Goal: Task Accomplishment & Management: Use online tool/utility

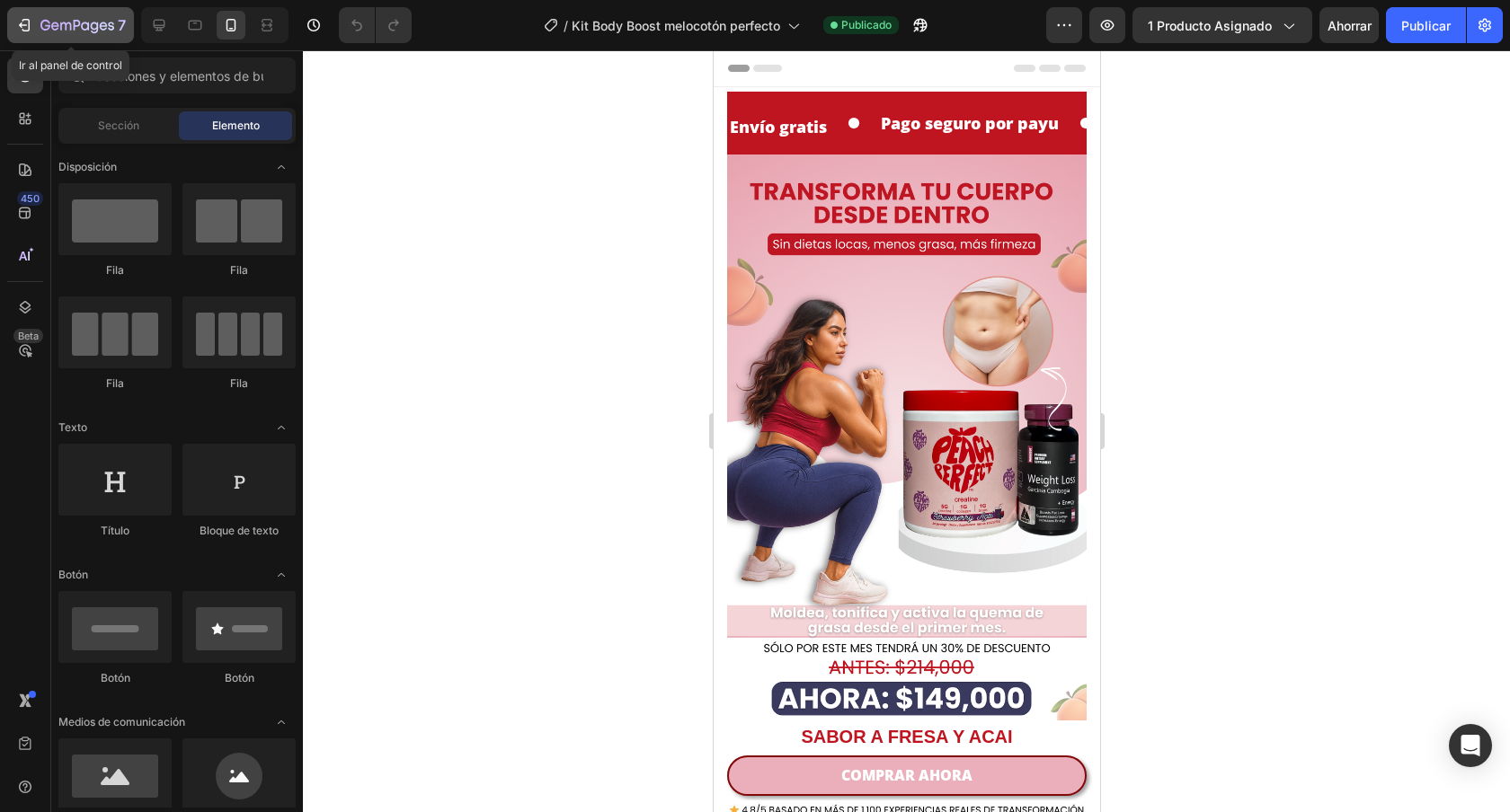
click at [65, 31] on icon "button" at bounding box center [77, 26] width 74 height 16
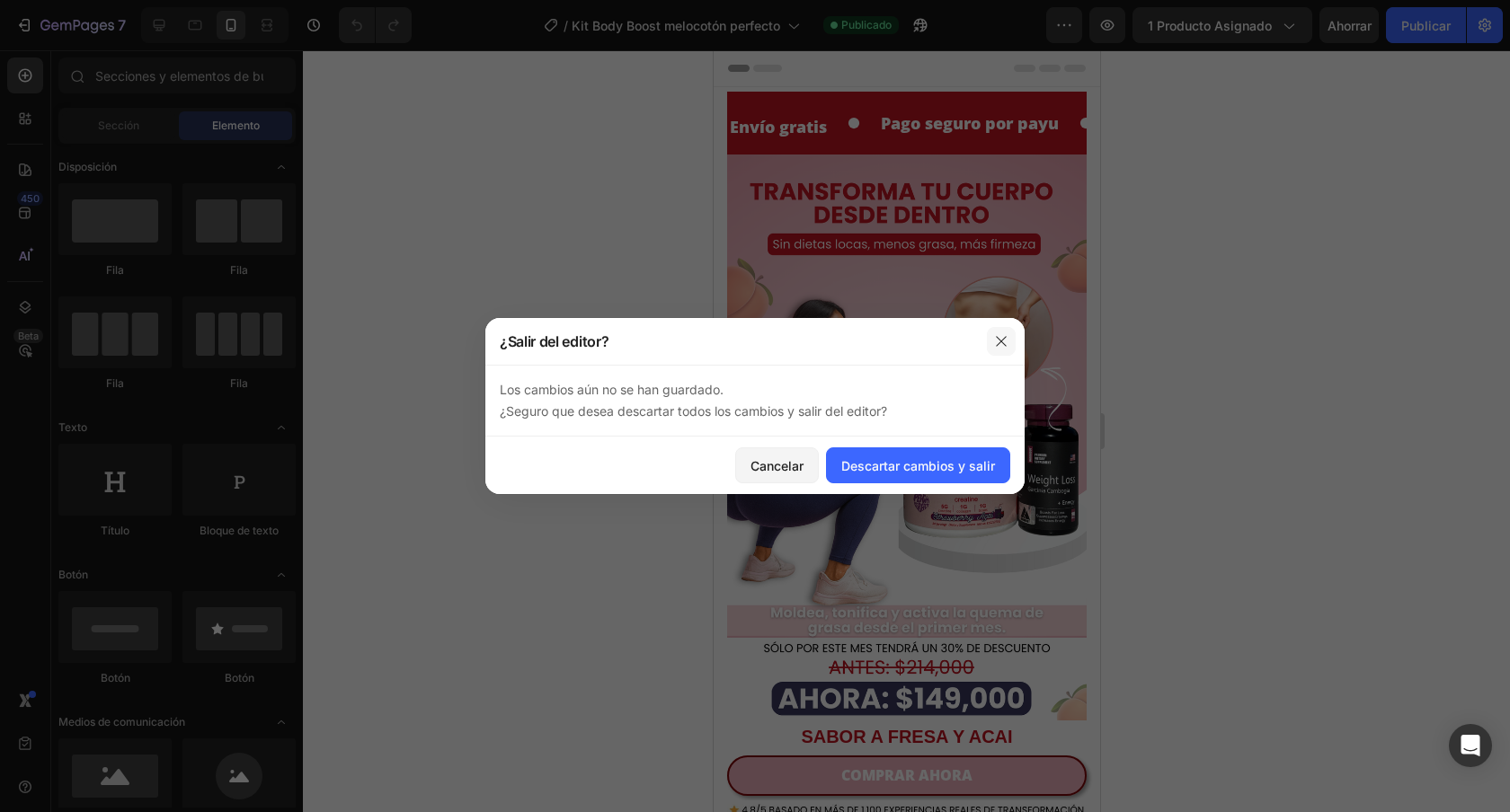
click at [1006, 342] on icon "button" at bounding box center [1001, 342] width 15 height 15
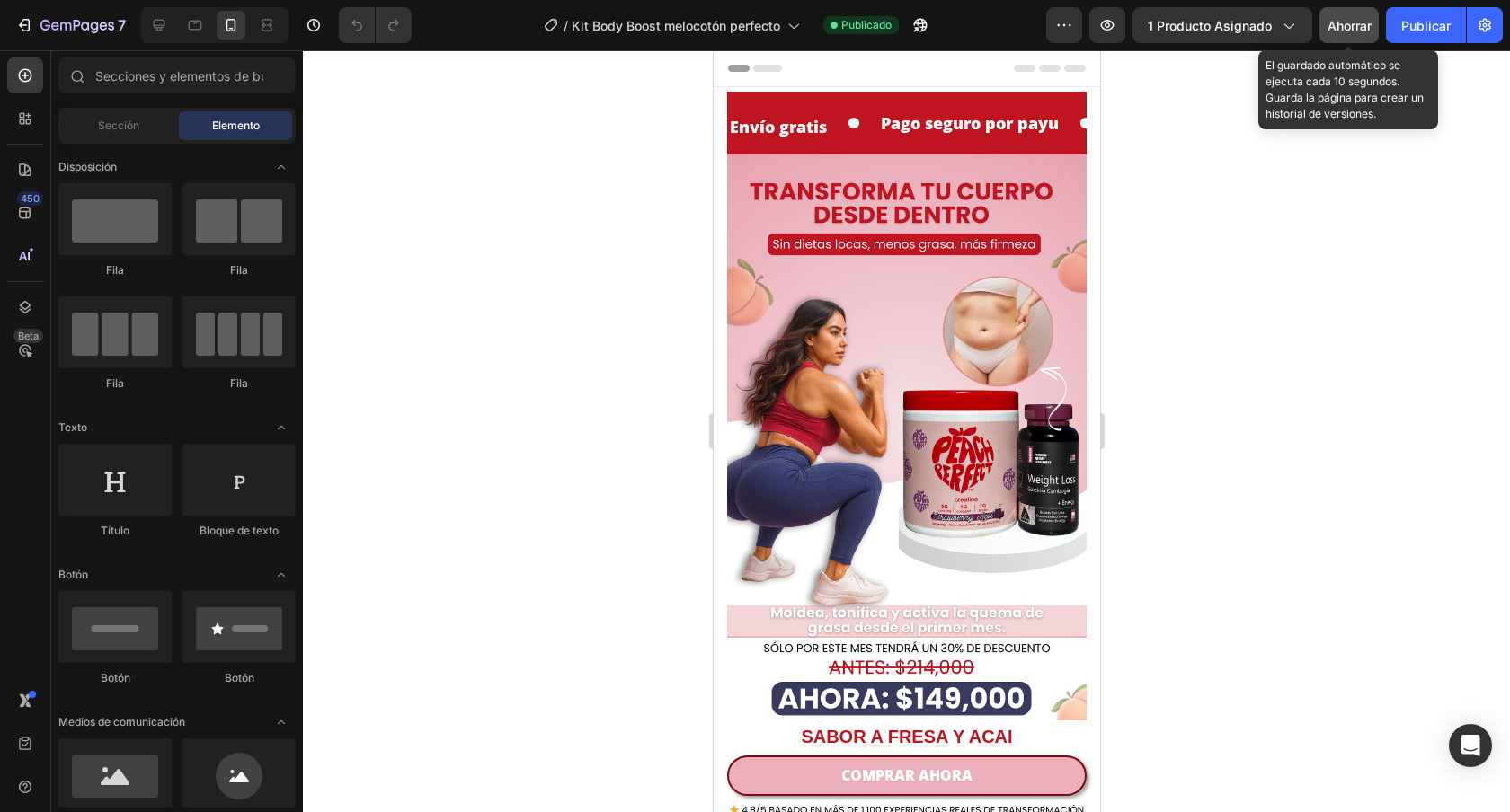
click at [1359, 23] on font "Ahorrar" at bounding box center [1350, 25] width 44 height 16
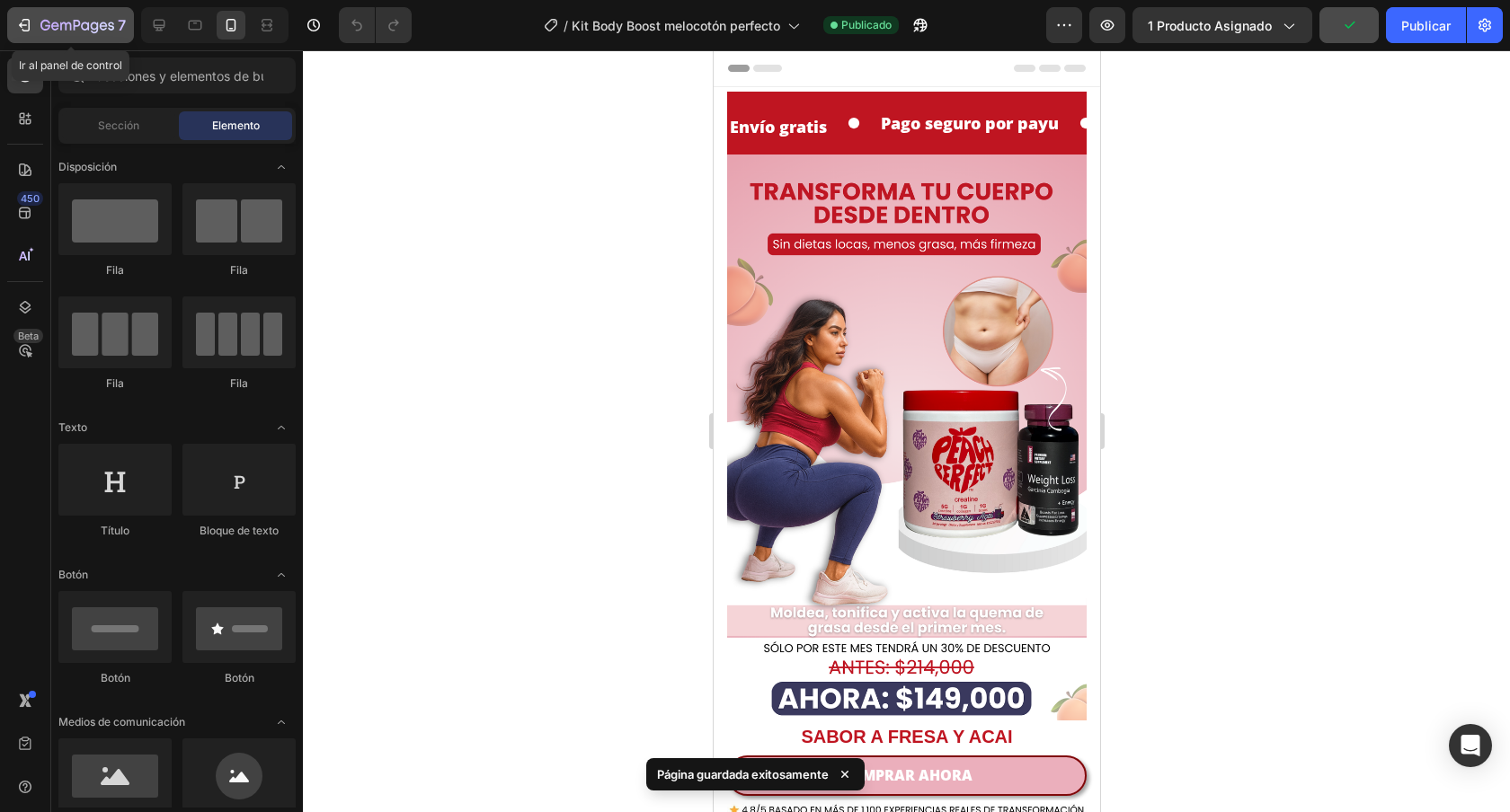
click at [28, 18] on icon "button" at bounding box center [24, 25] width 18 height 18
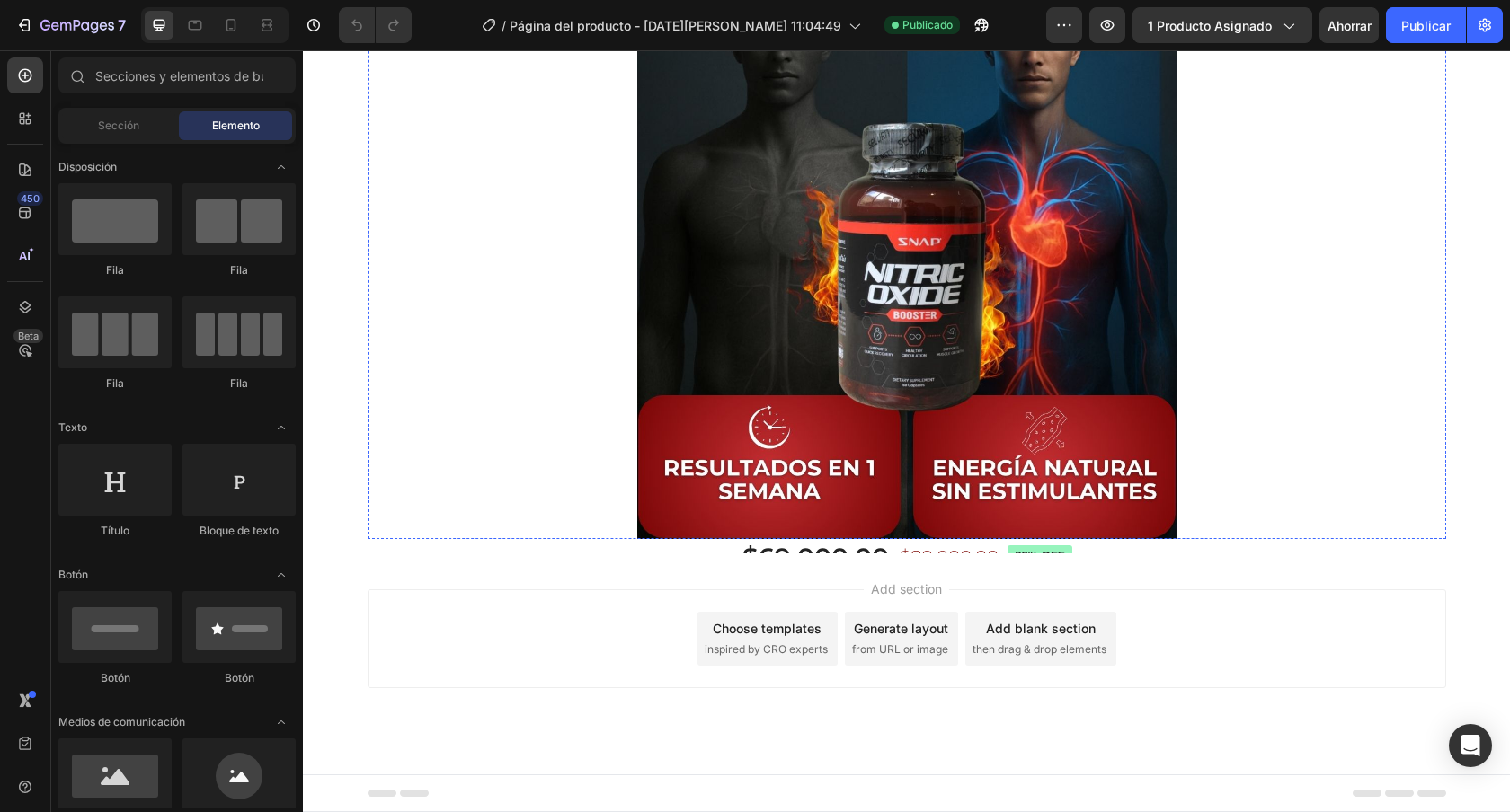
scroll to position [4044, 0]
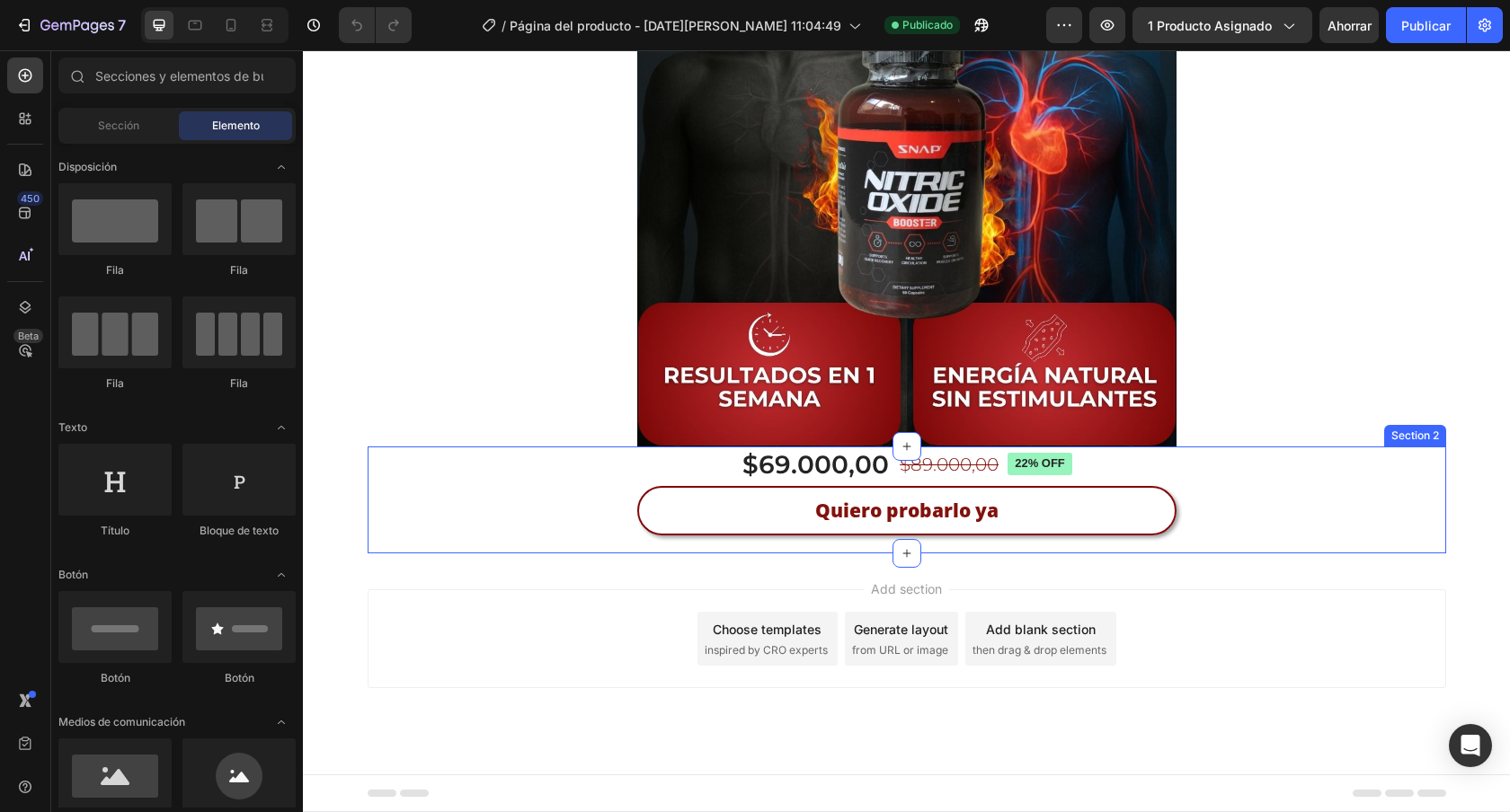
click at [1189, 555] on div "$69.000,00 Product Price Product Price $89.000,00 Product Price Product Price 2…" at bounding box center [907, 500] width 1079 height 108
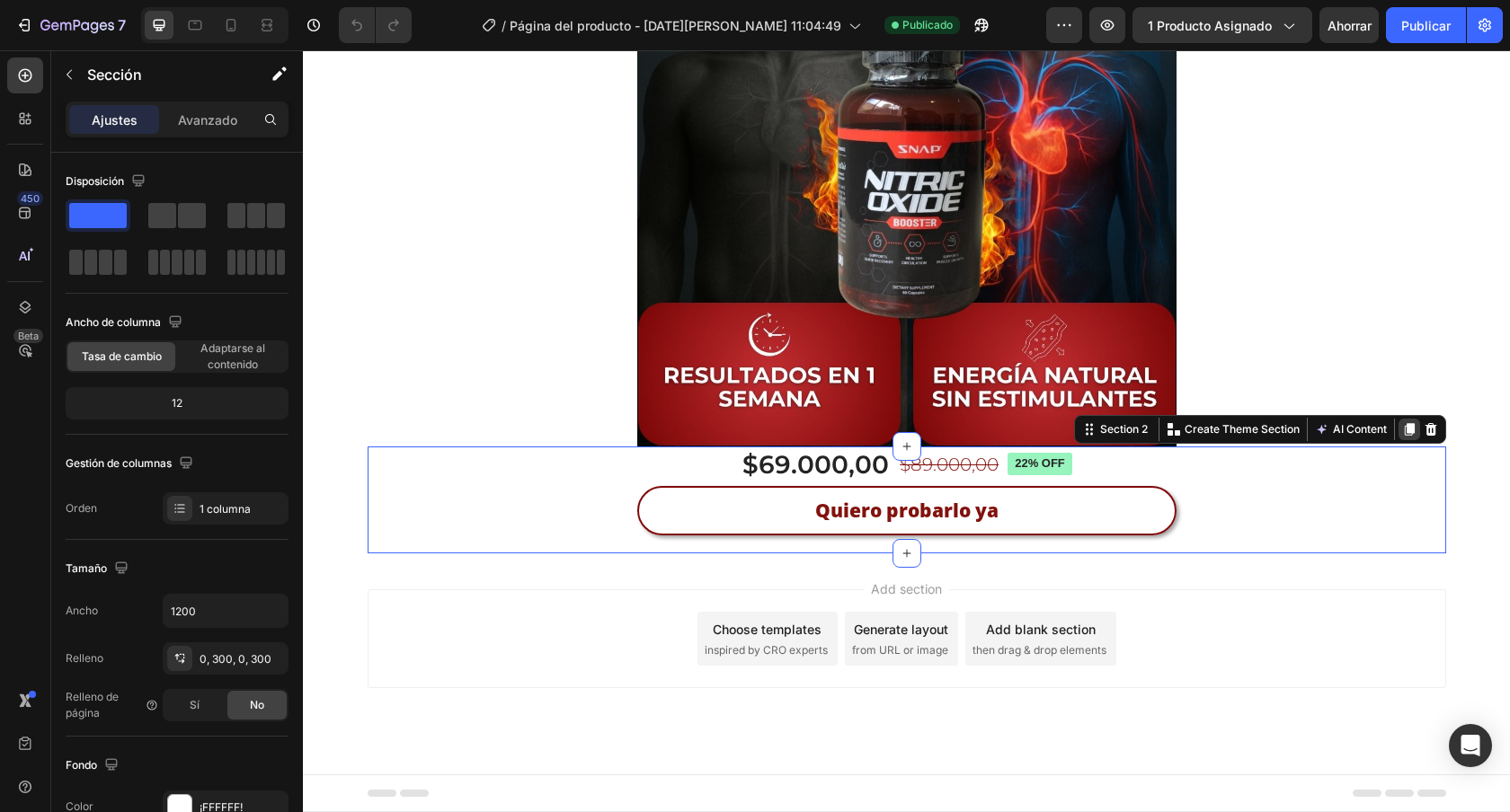
click at [1404, 437] on icon at bounding box center [1410, 430] width 15 height 15
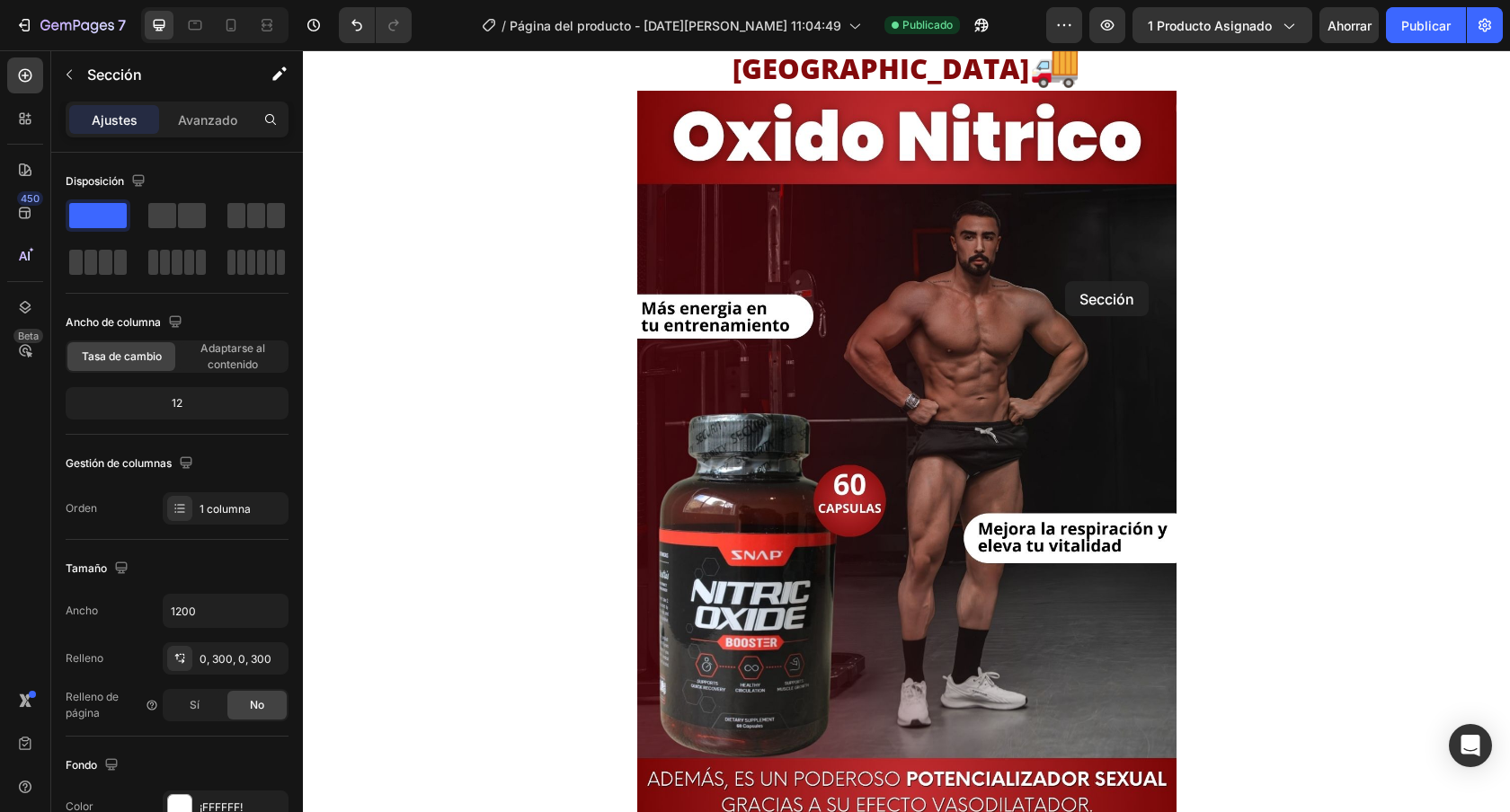
scroll to position [0, 0]
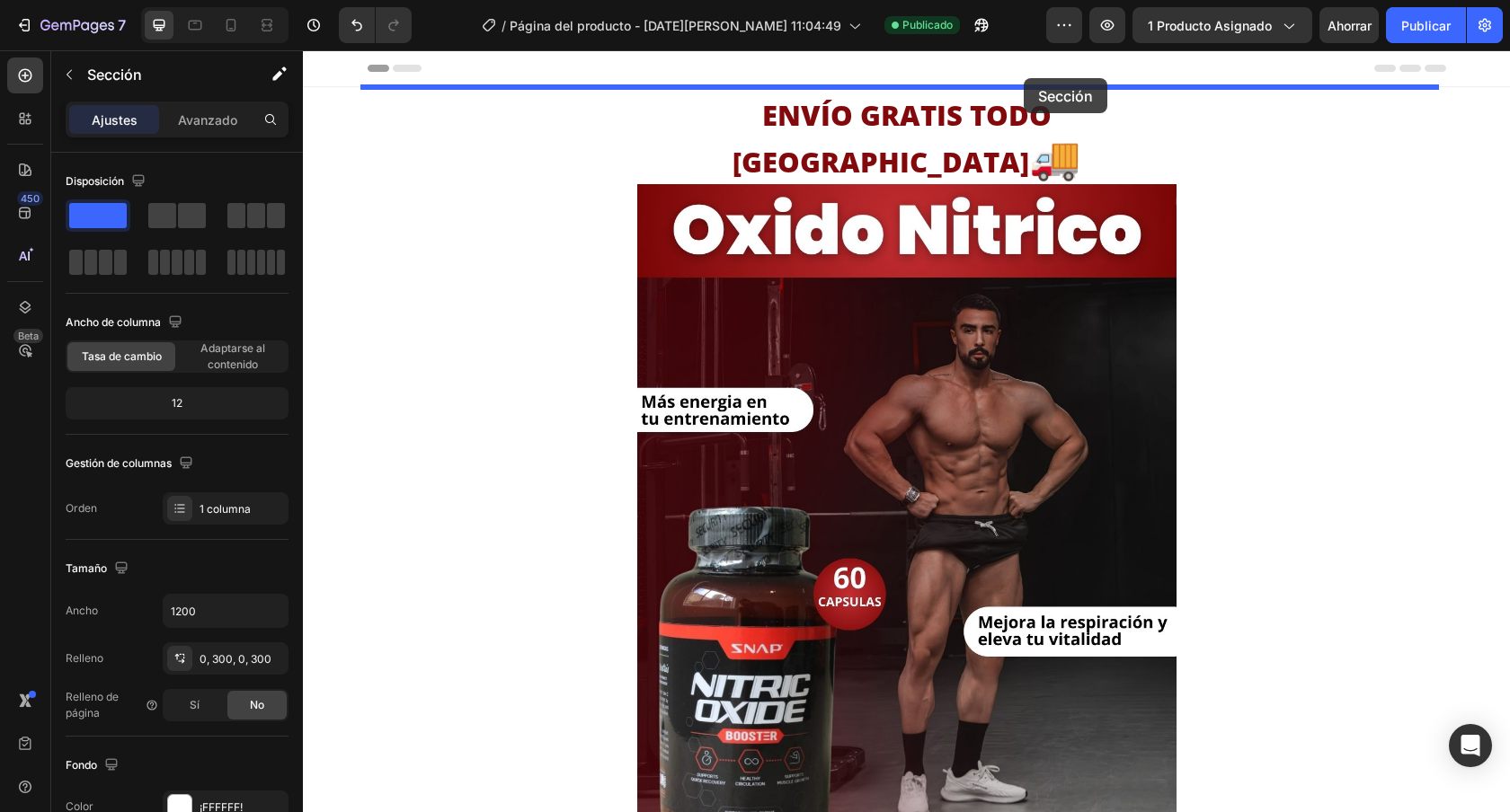
drag, startPoint x: 1079, startPoint y: 630, endPoint x: 1023, endPoint y: 78, distance: 554.8
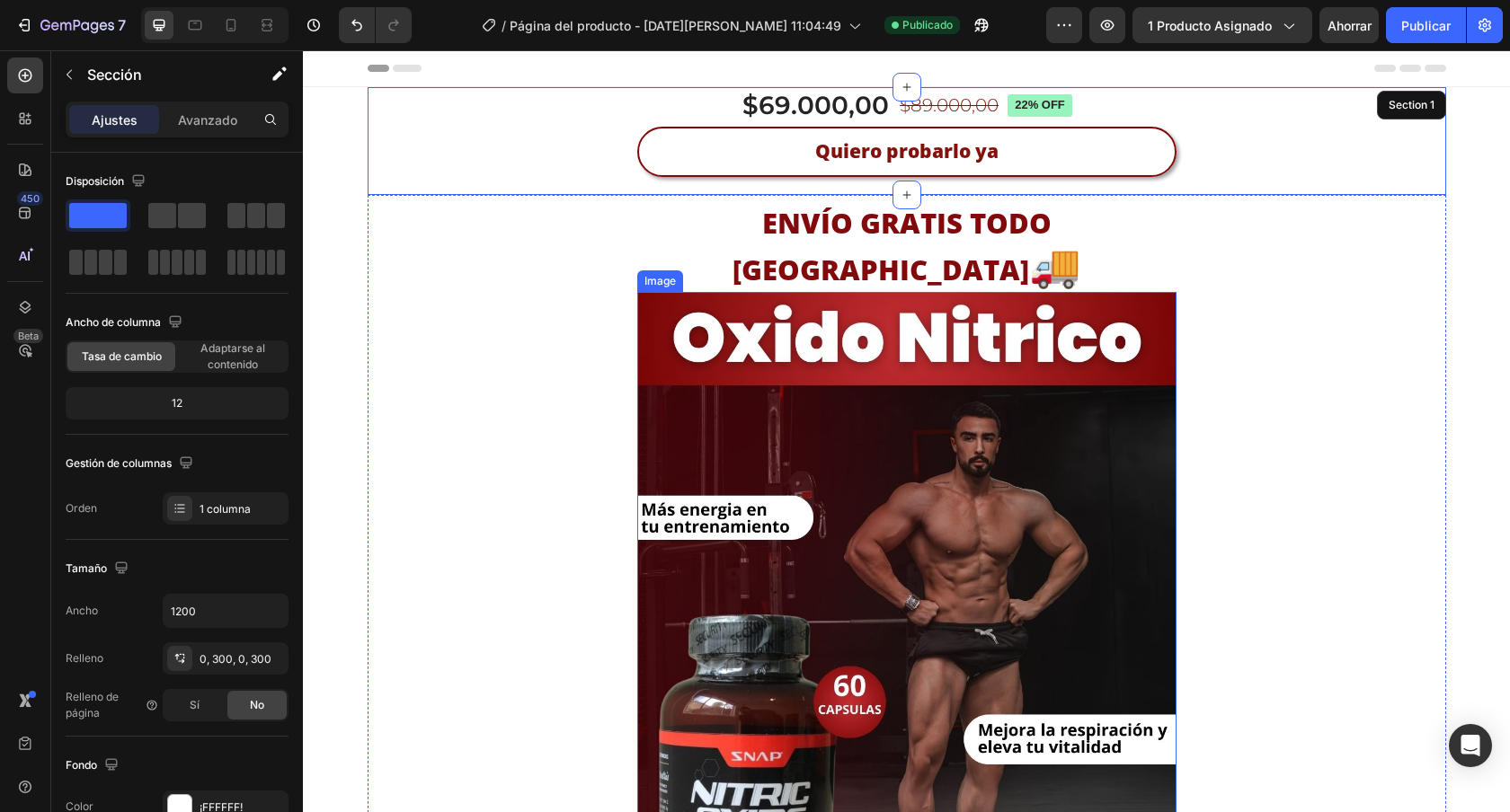
click at [821, 397] on img at bounding box center [906, 661] width 539 height 738
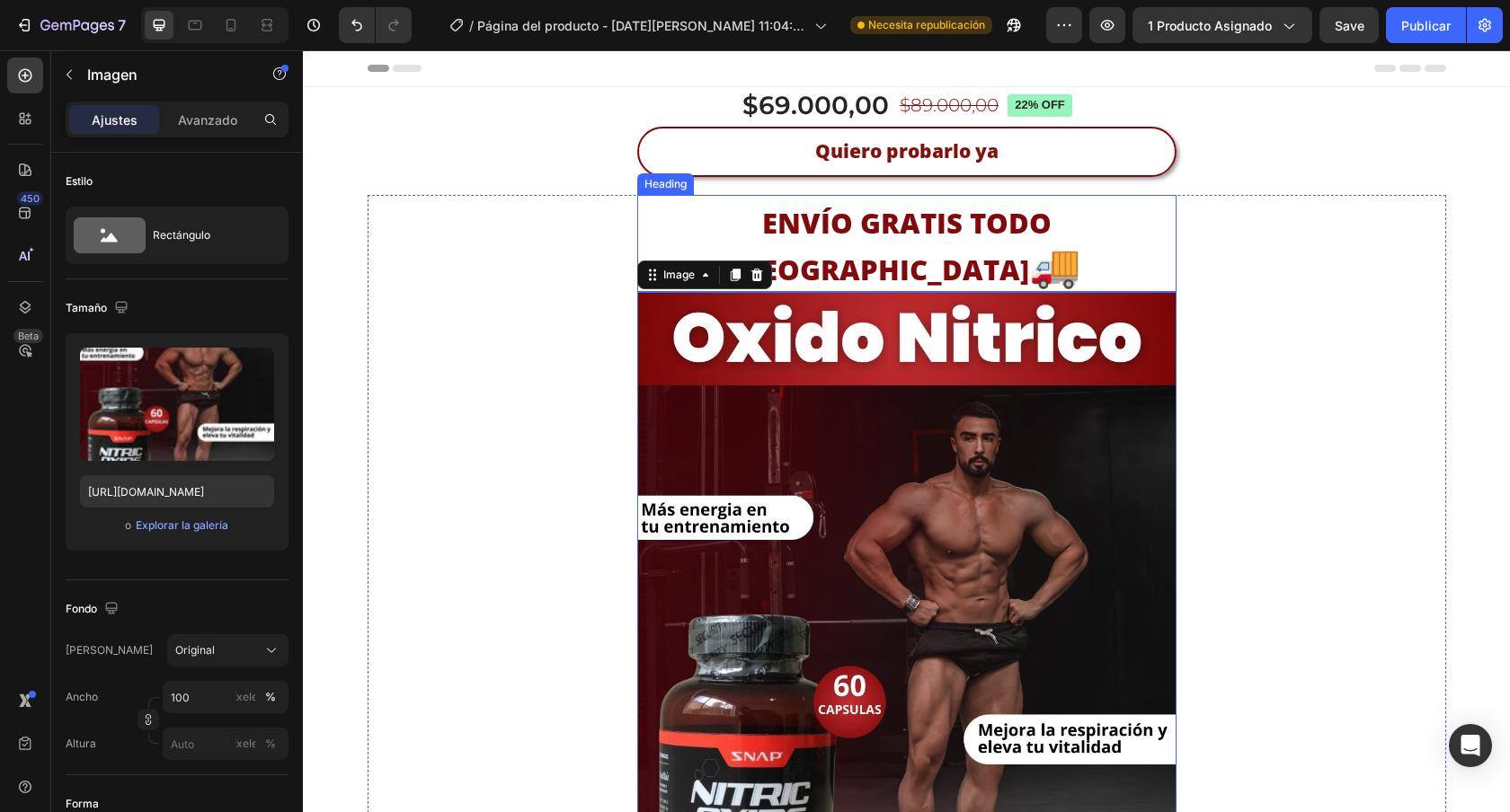
click at [817, 218] on strong "ENVÍO GRATIS TODO [GEOGRAPHIC_DATA]" at bounding box center [892, 246] width 319 height 85
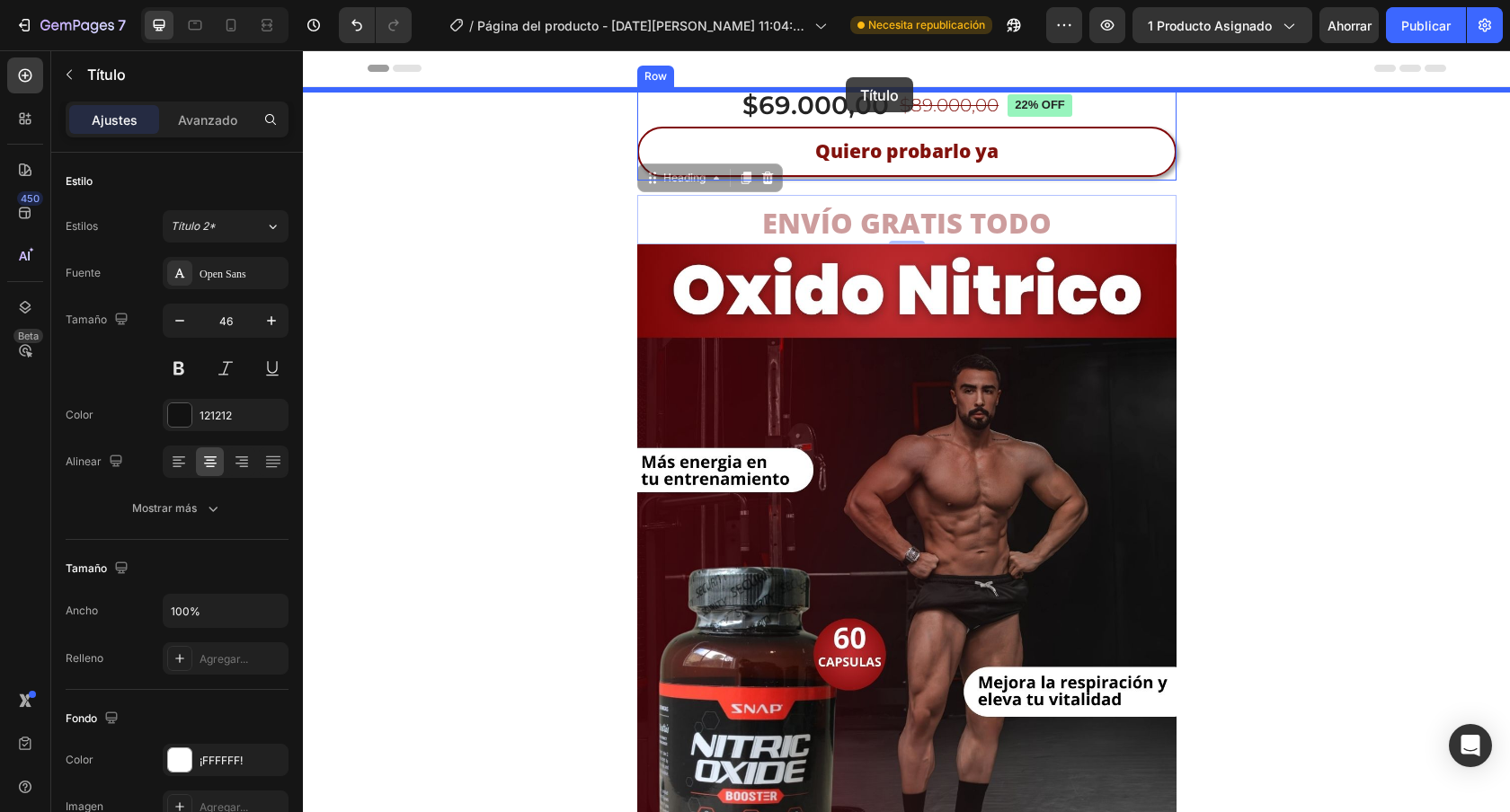
drag, startPoint x: 640, startPoint y: 182, endPoint x: 843, endPoint y: 82, distance: 226.3
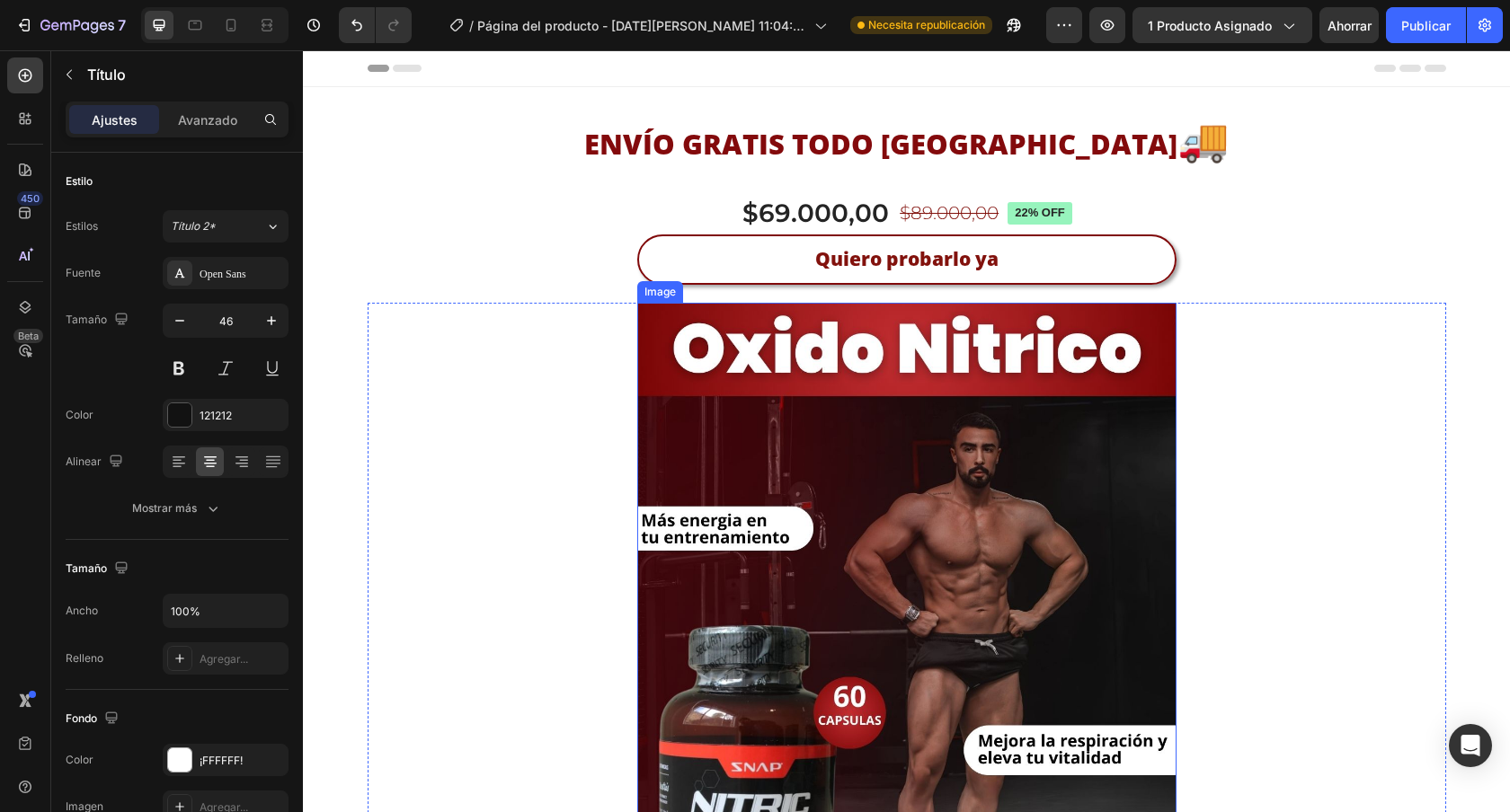
click at [678, 319] on img at bounding box center [906, 672] width 539 height 738
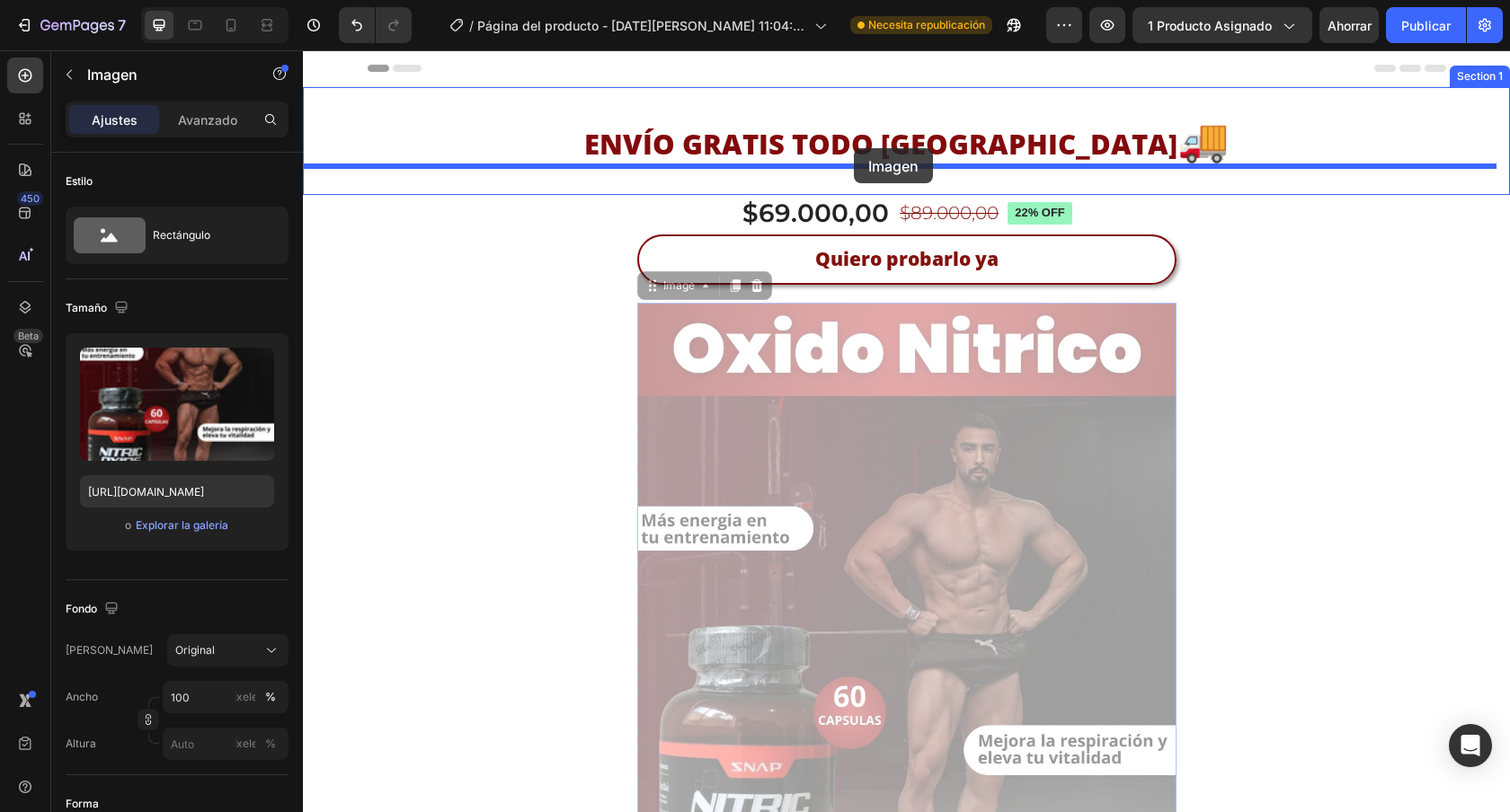
drag, startPoint x: 643, startPoint y: 284, endPoint x: 854, endPoint y: 148, distance: 251.0
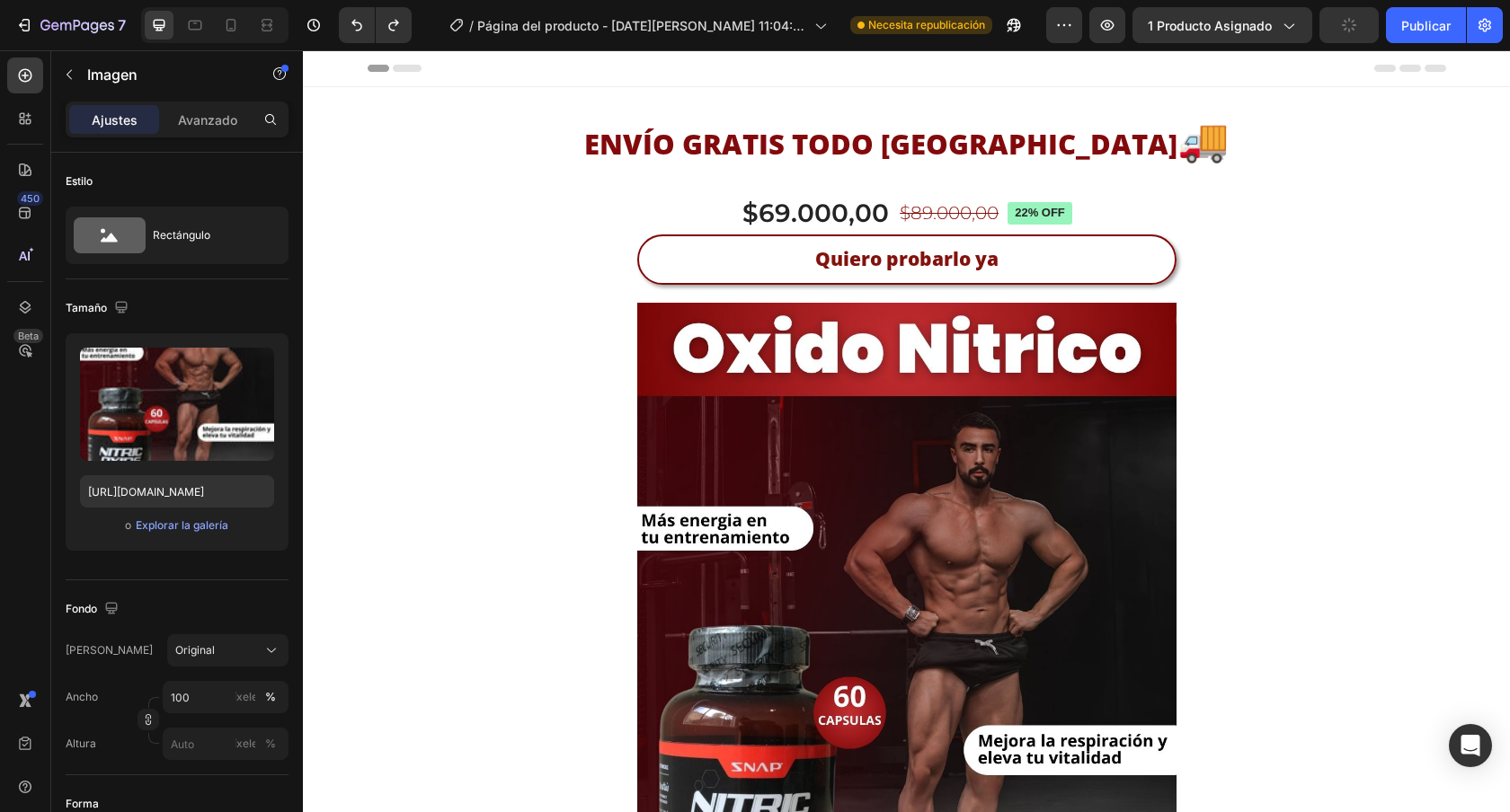
click at [785, 376] on img at bounding box center [906, 672] width 539 height 738
click at [699, 335] on img at bounding box center [906, 672] width 539 height 738
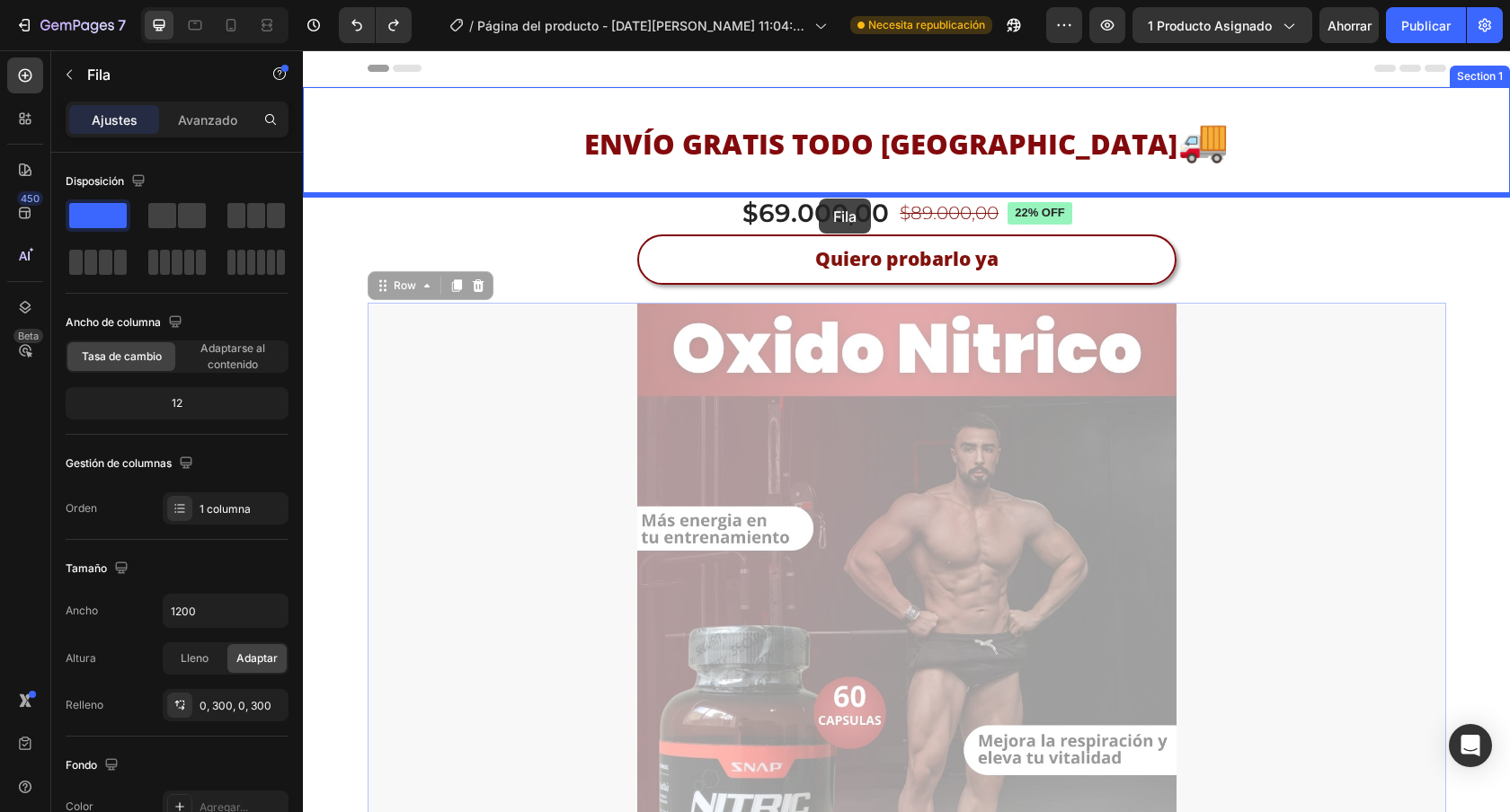
drag, startPoint x: 369, startPoint y: 285, endPoint x: 819, endPoint y: 198, distance: 458.3
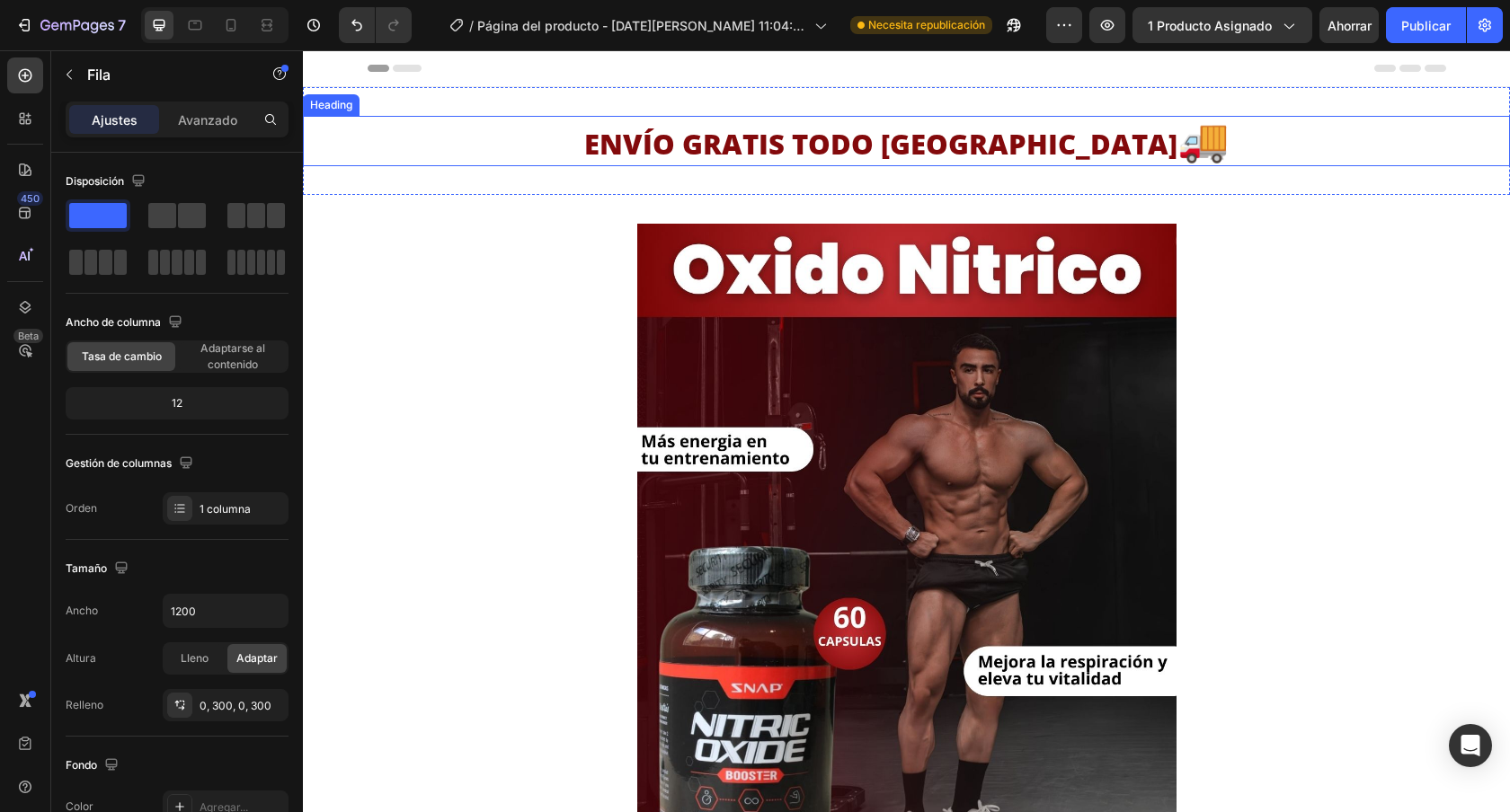
click at [977, 159] on strong "ENVÍO GRATIS TODO [GEOGRAPHIC_DATA]" at bounding box center [880, 144] width 593 height 38
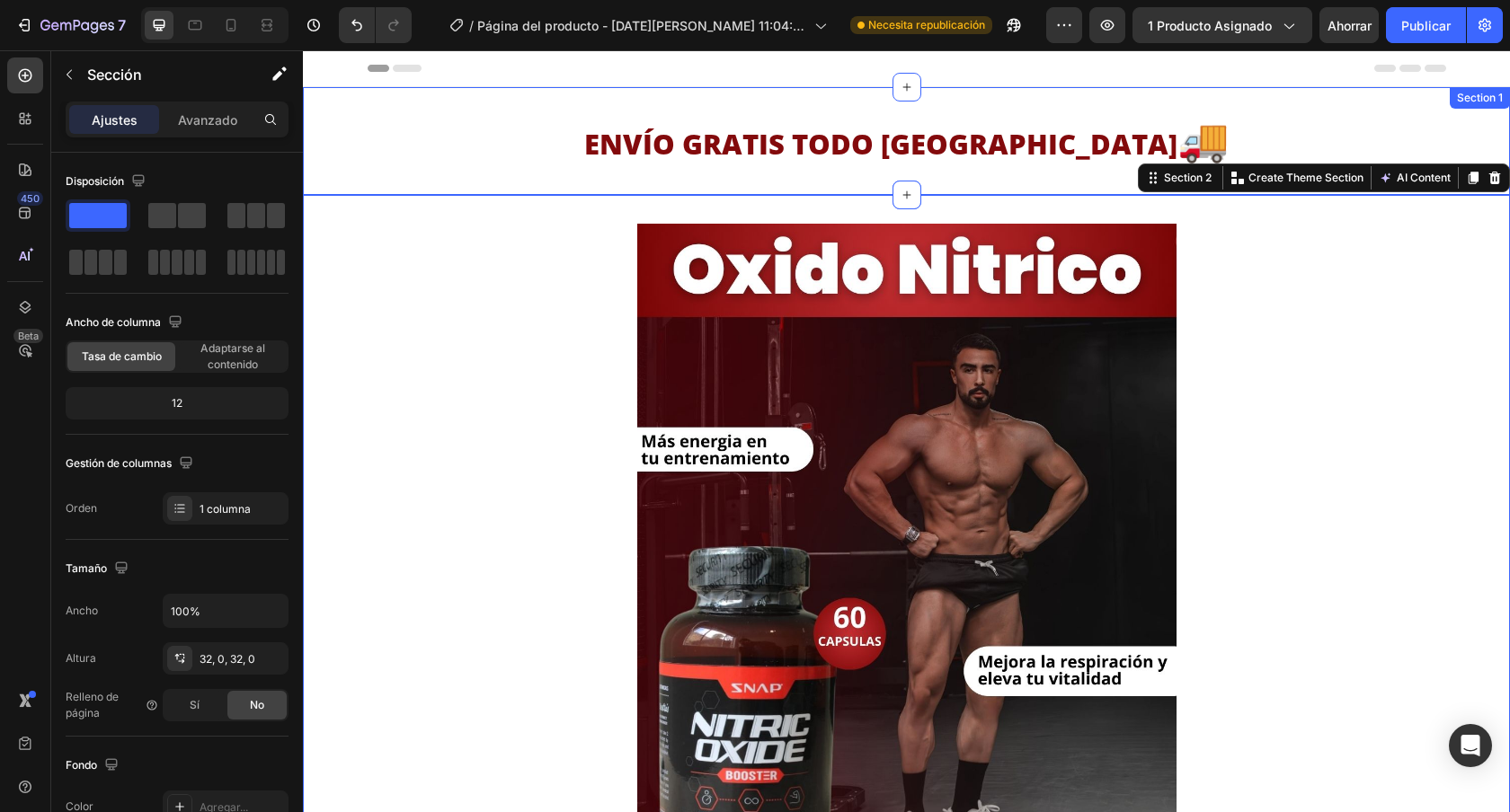
click at [975, 172] on div "ENVÍO GRATIS TODO [GEOGRAPHIC_DATA] 🚚 Heading Section 1" at bounding box center [906, 141] width 1207 height 108
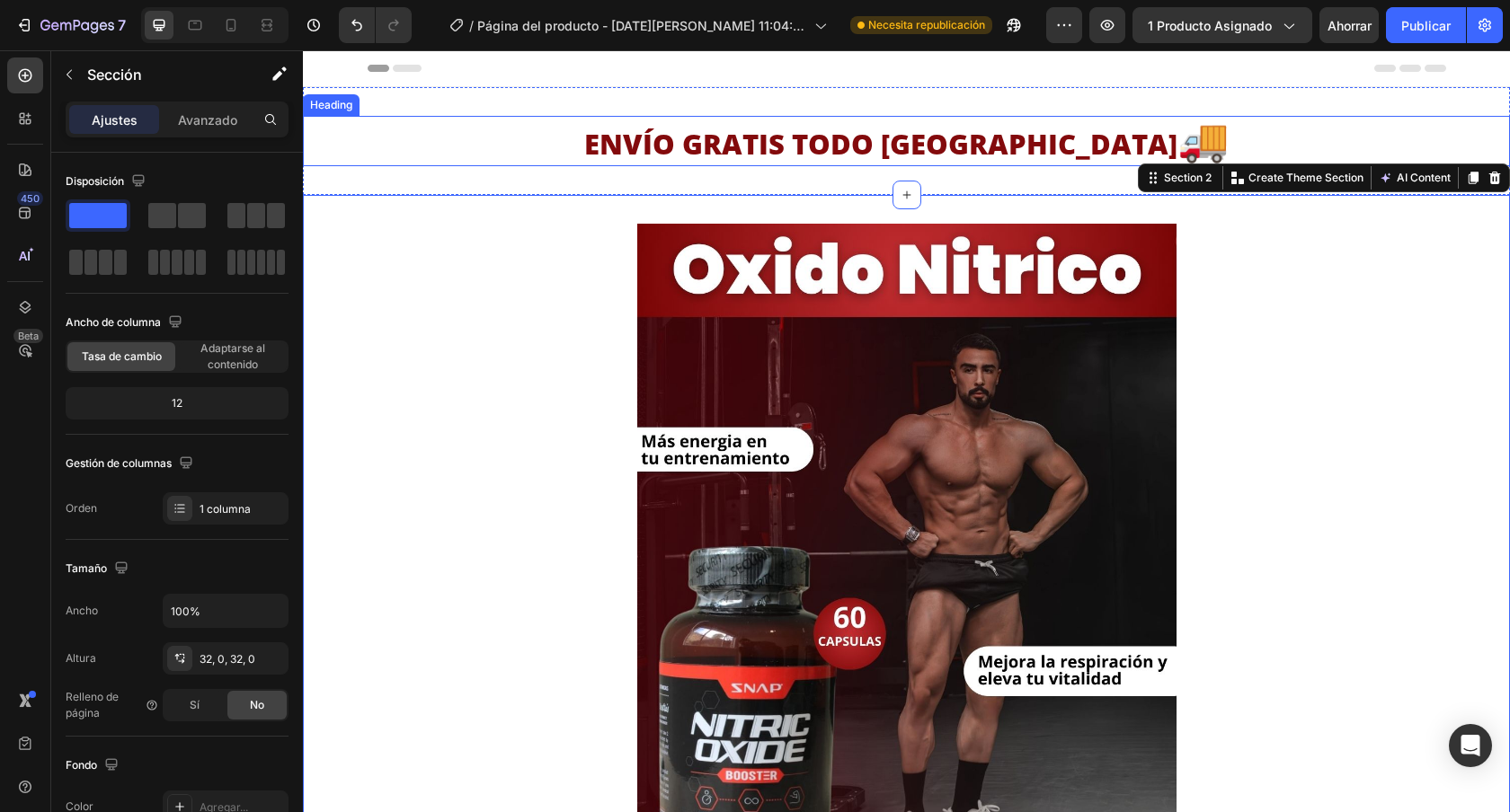
click at [715, 128] on strong "ENVÍO GRATIS TODO [GEOGRAPHIC_DATA]" at bounding box center [880, 144] width 593 height 38
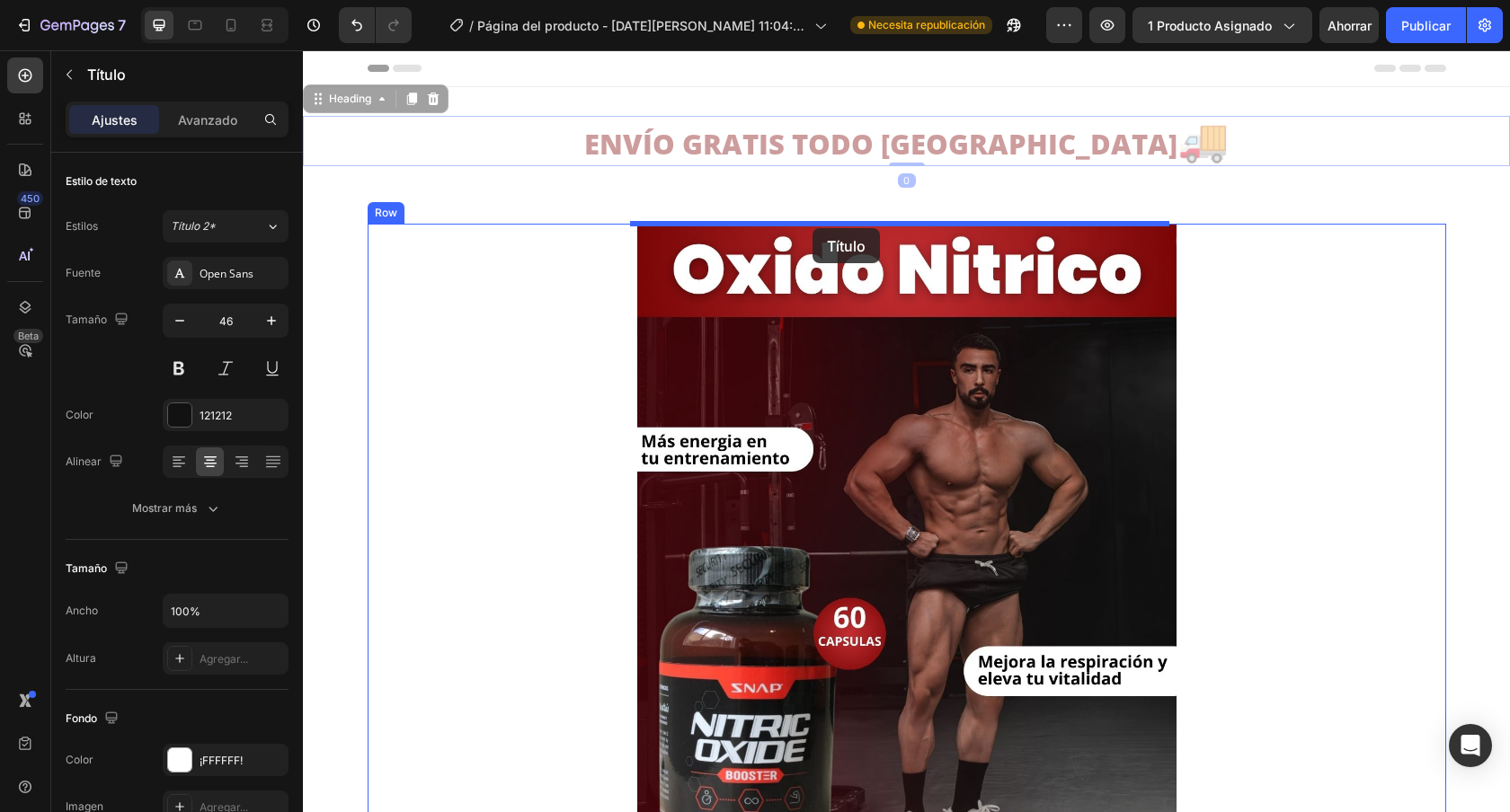
drag, startPoint x: 314, startPoint y: 96, endPoint x: 812, endPoint y: 229, distance: 515.5
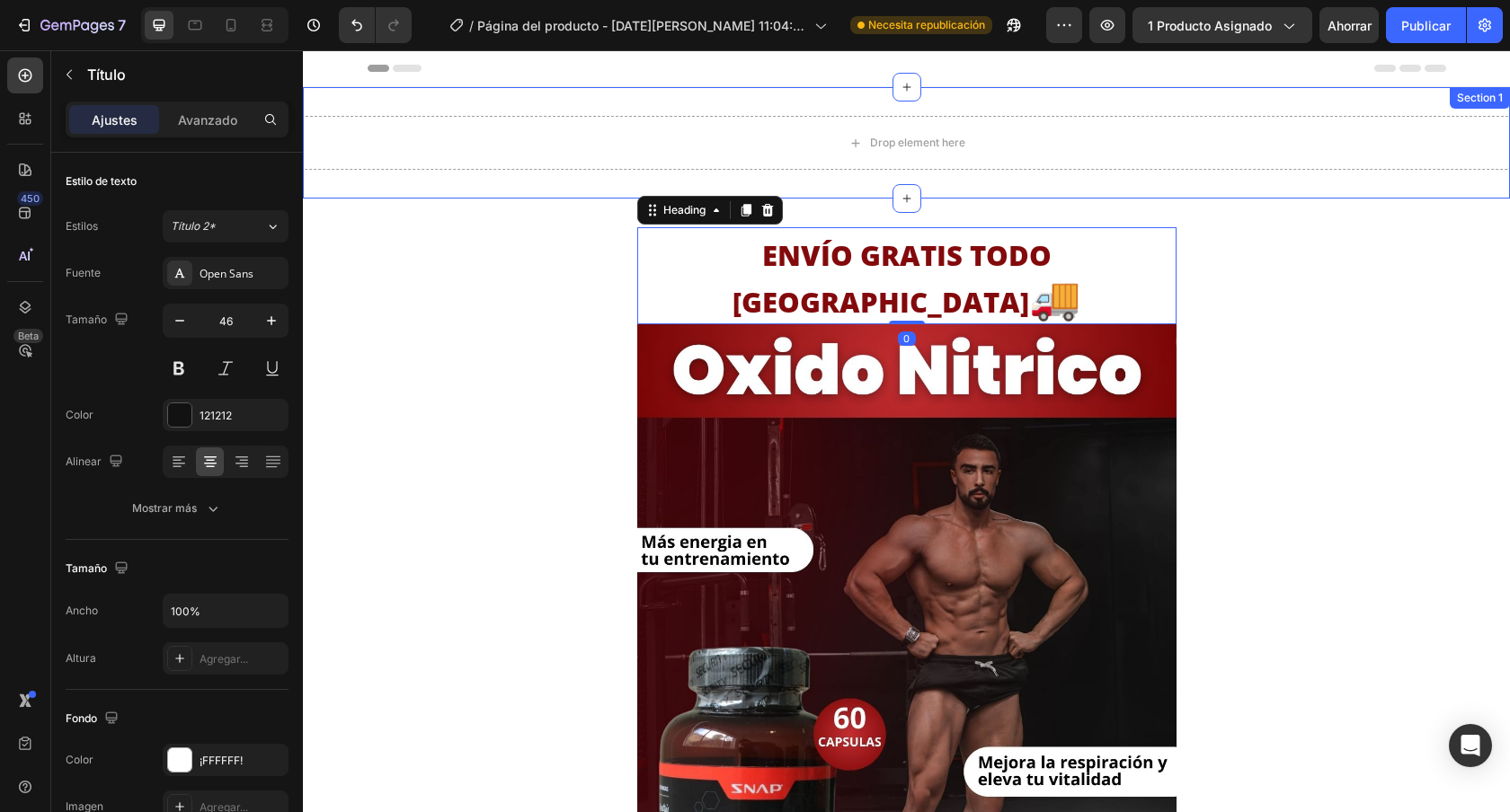
click at [740, 182] on div "Drop element here Section 1" at bounding box center [906, 143] width 1207 height 112
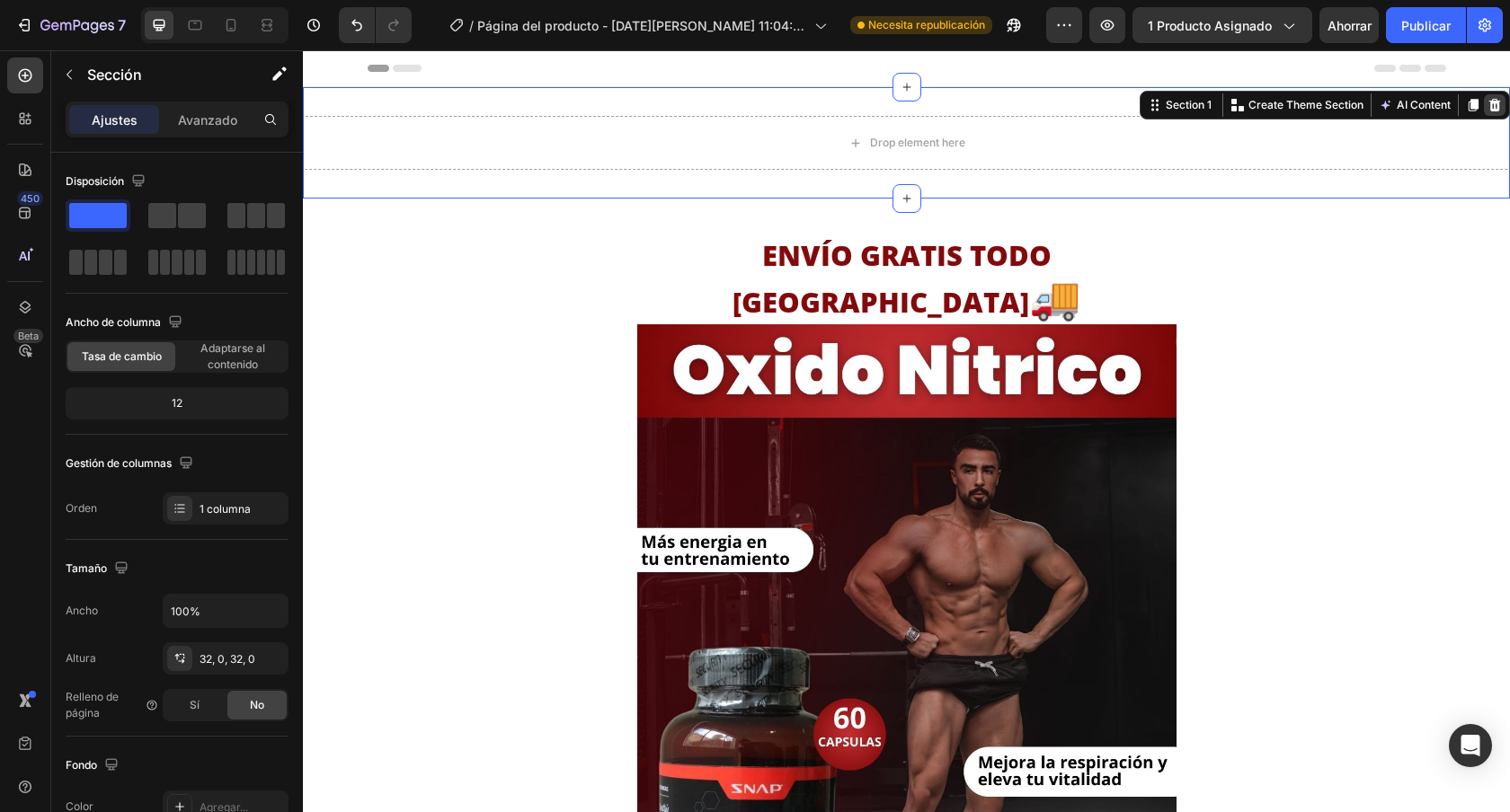
click at [1489, 109] on div at bounding box center [1494, 104] width 21 height 21
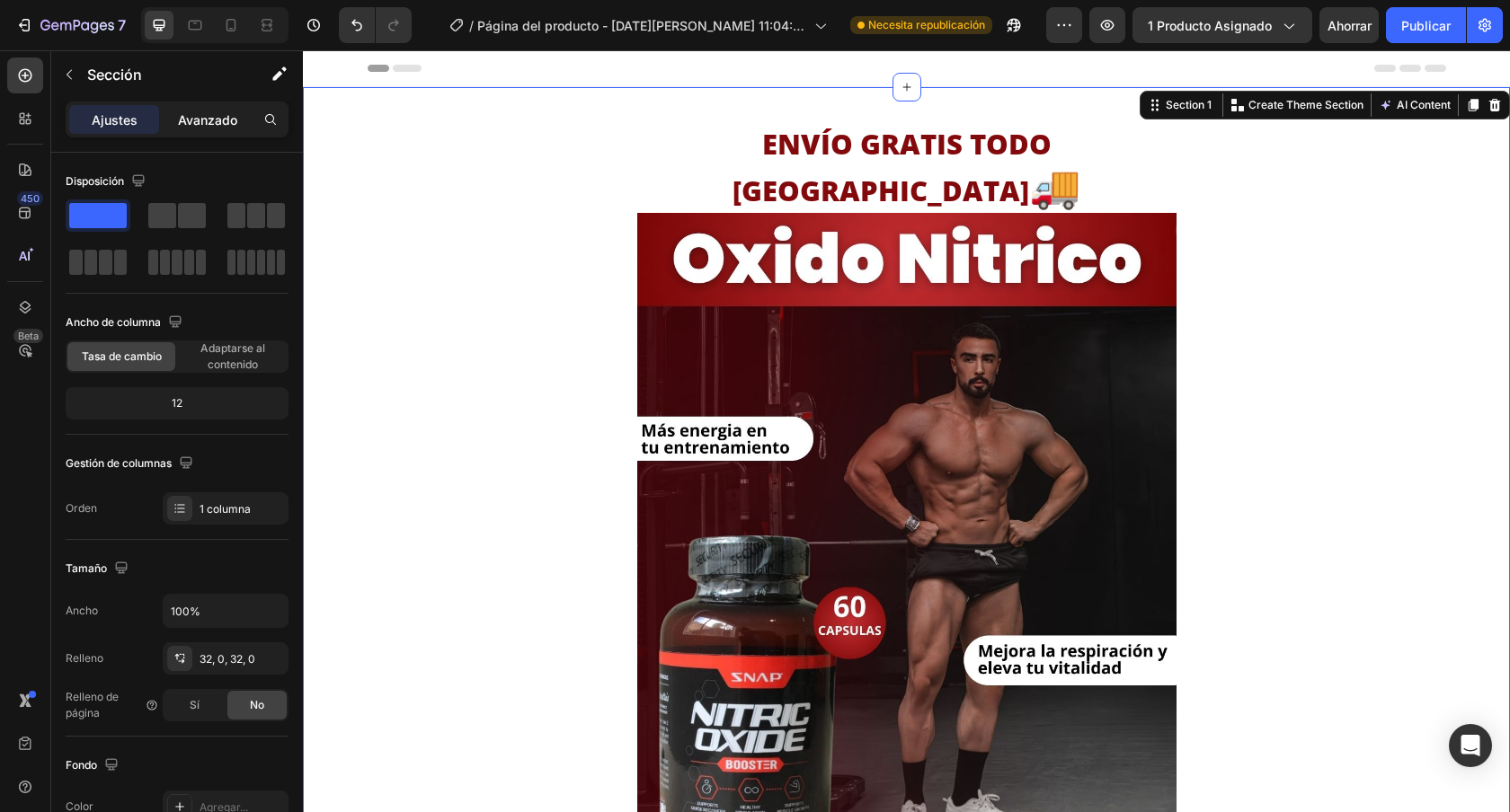
click at [226, 126] on font "Avanzado" at bounding box center [207, 120] width 59 height 16
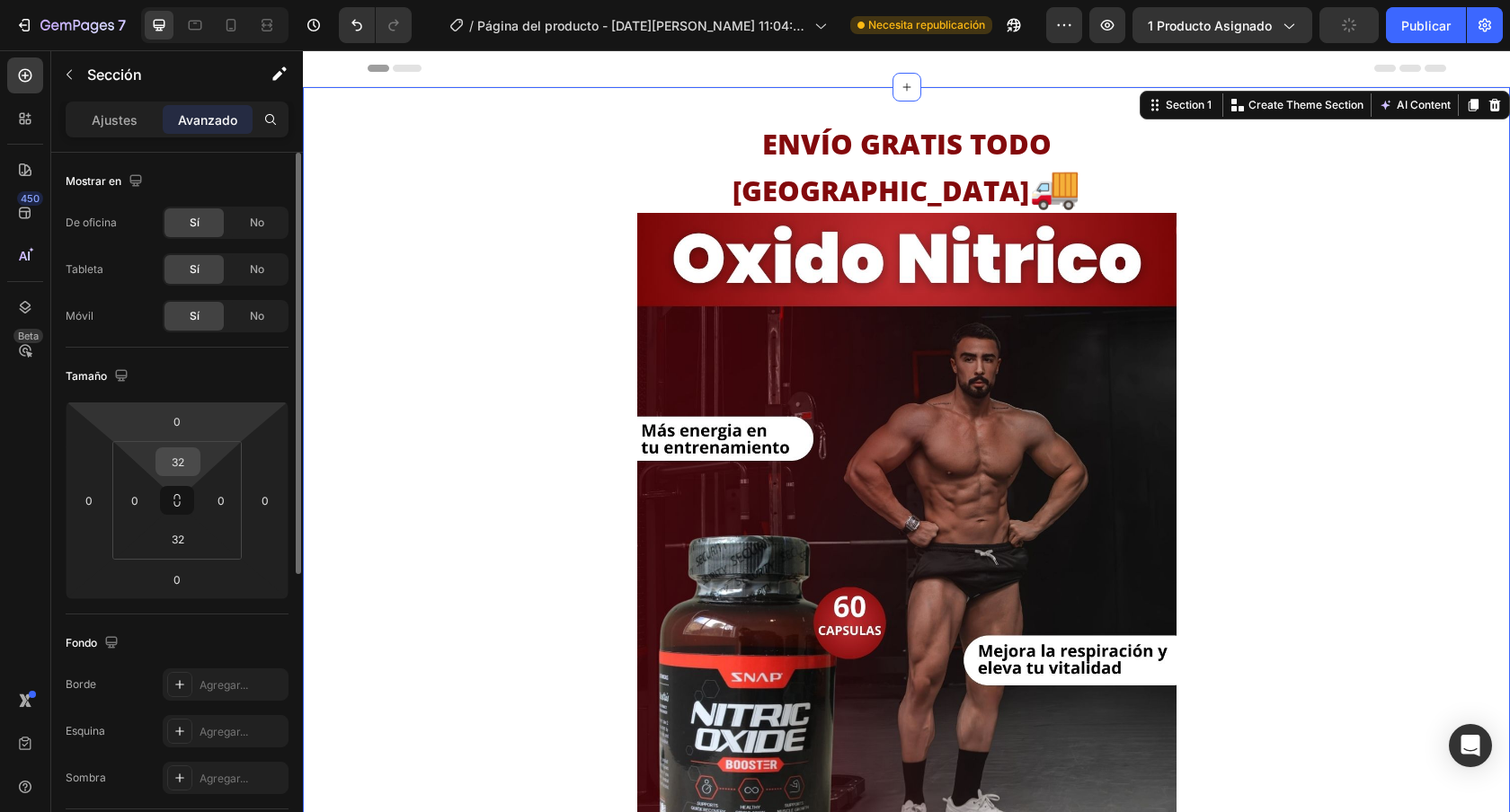
click at [184, 465] on input "32" at bounding box center [178, 461] width 36 height 27
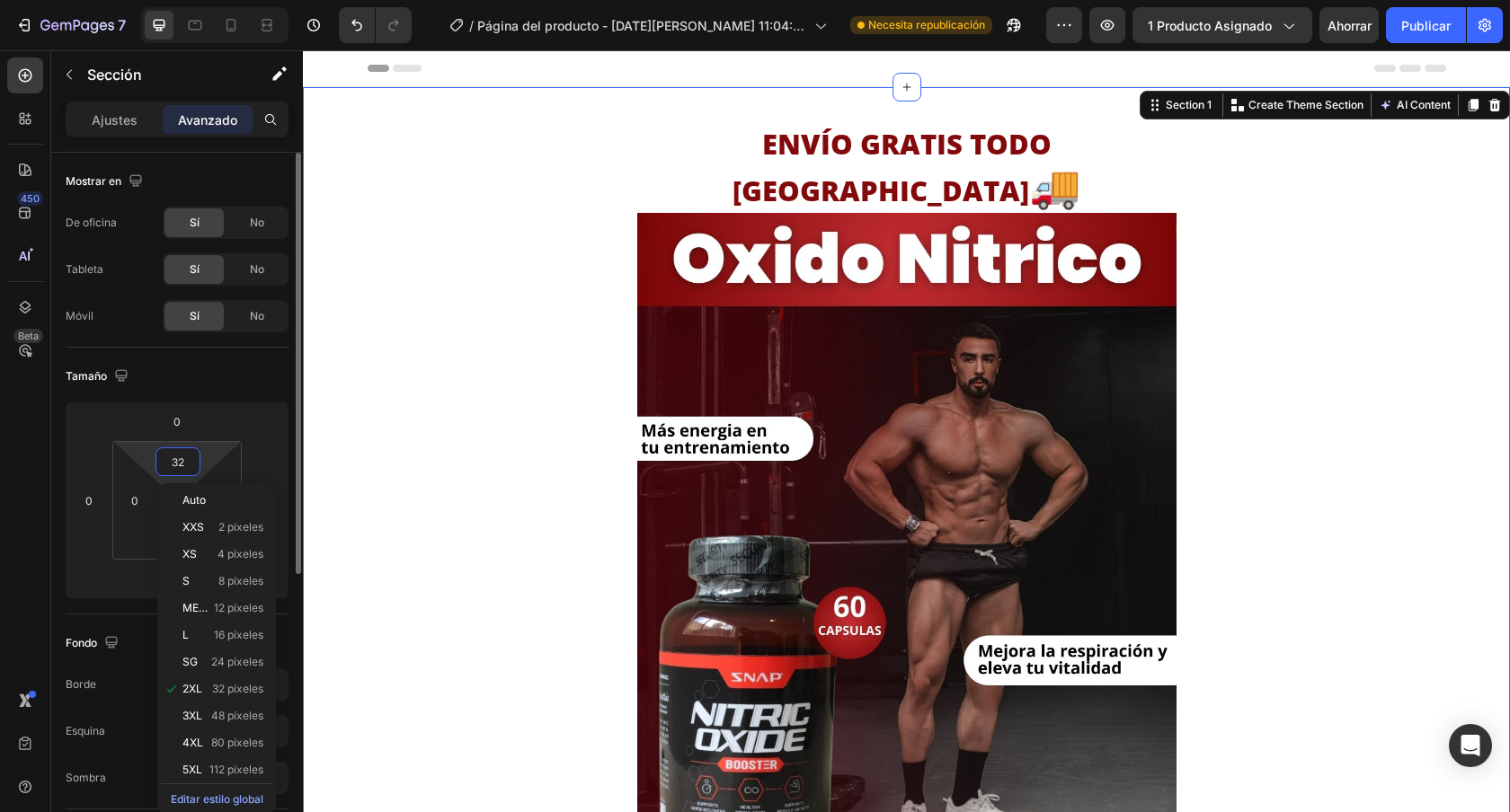
type input "5"
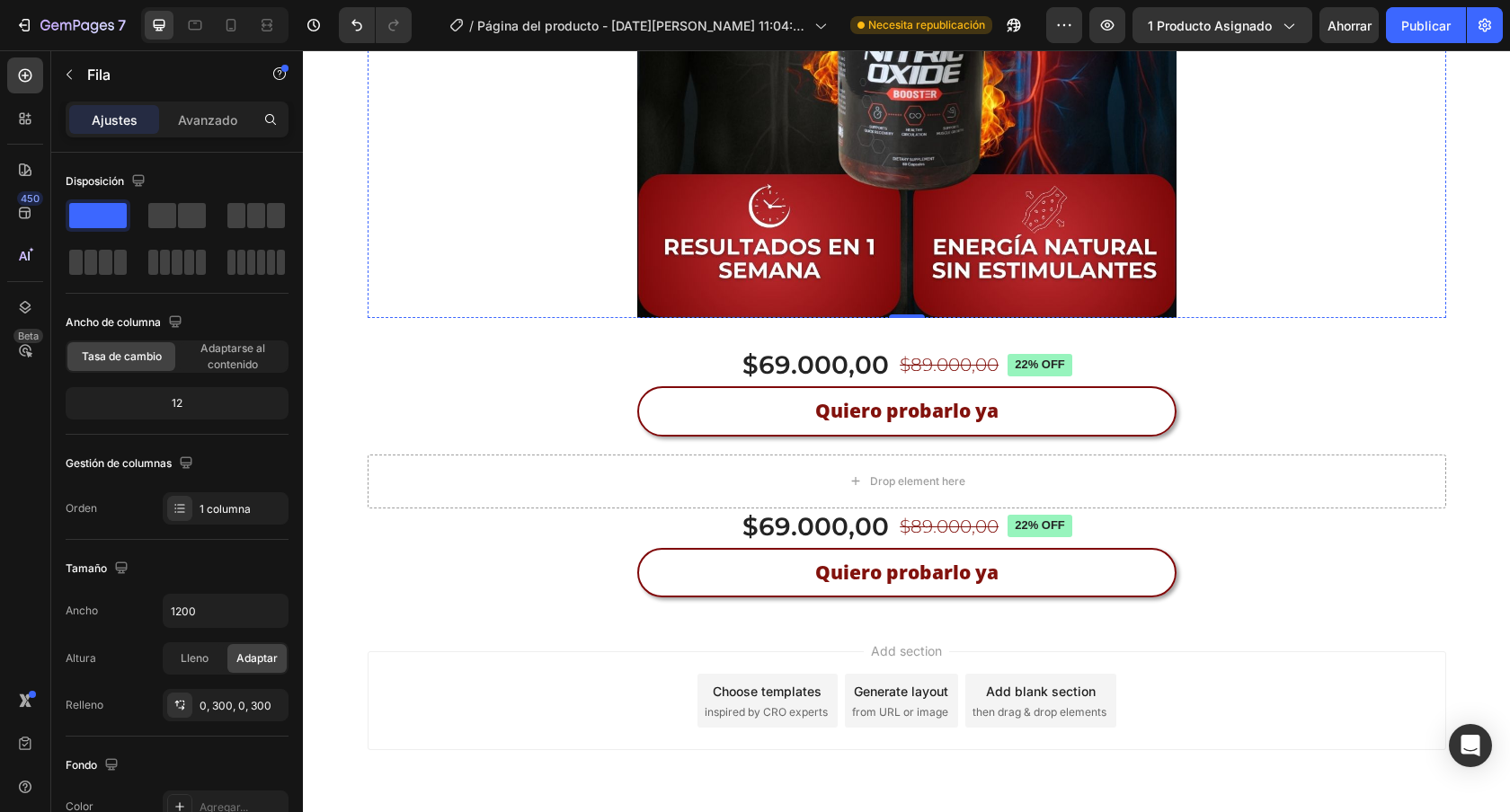
scroll to position [4333, 0]
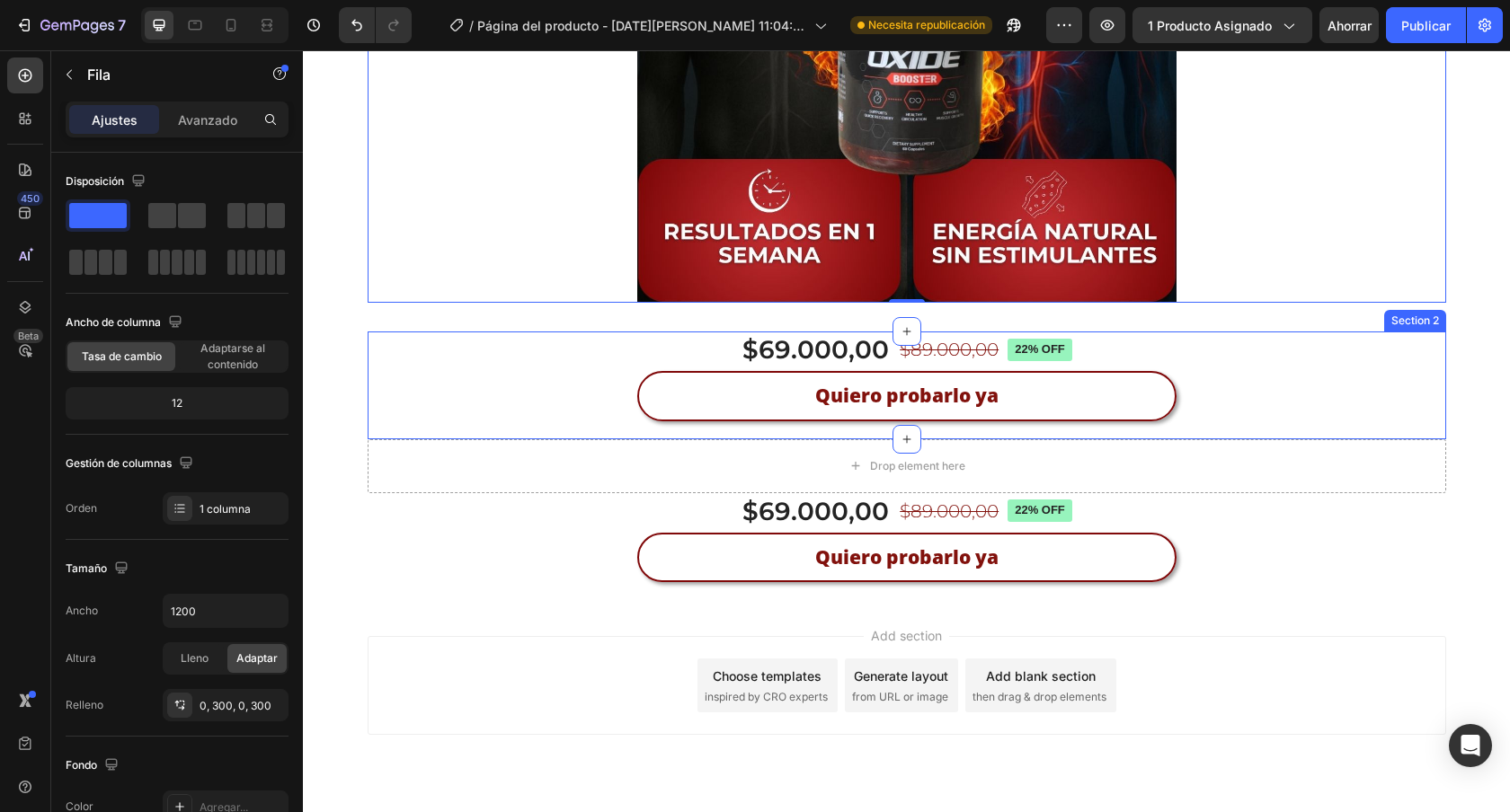
click at [1180, 332] on div "$69.000,00 Product Price Product Price $89.000,00 Product Price Product Price 2…" at bounding box center [907, 385] width 1079 height 108
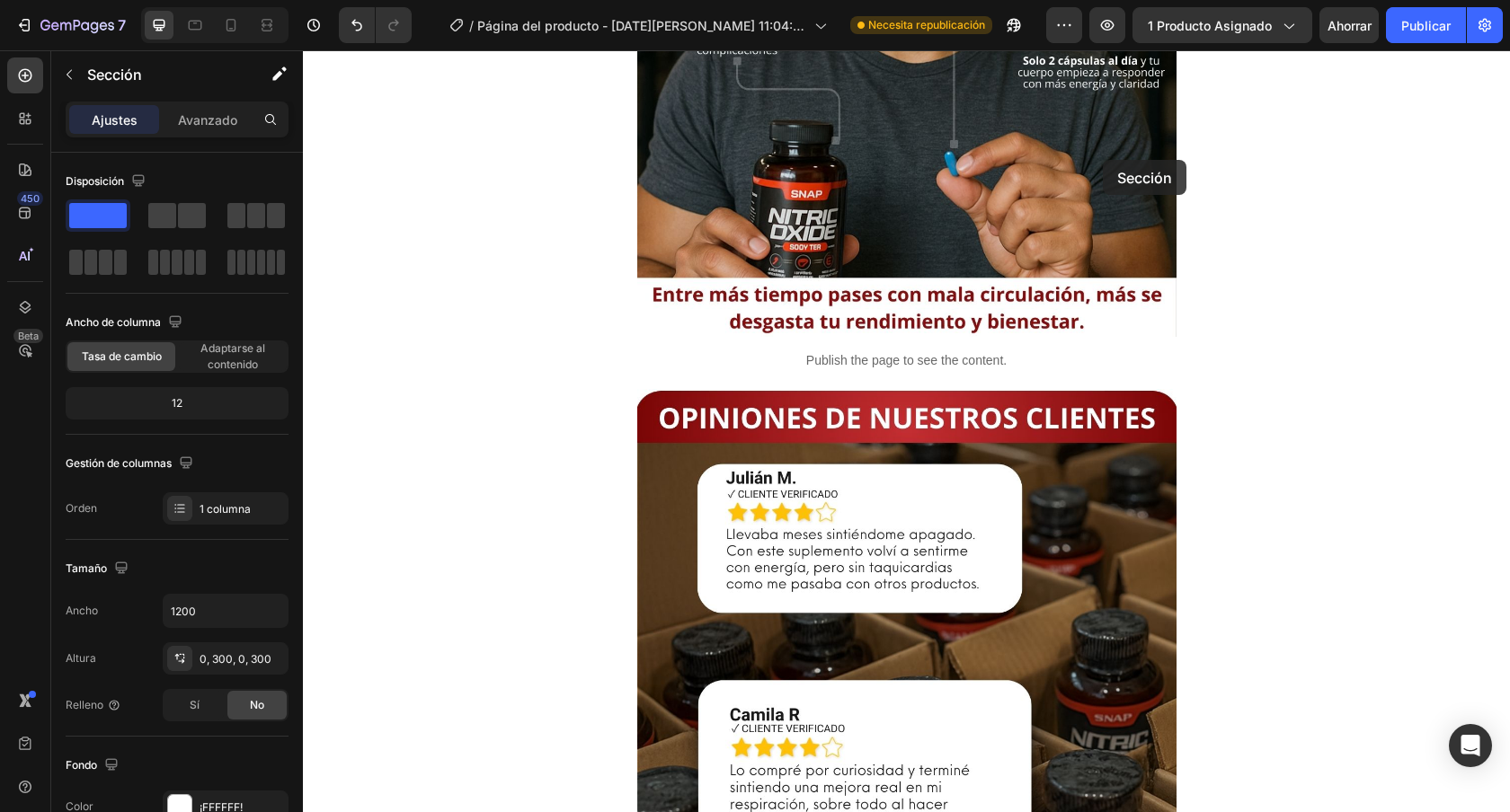
scroll to position [2201, 0]
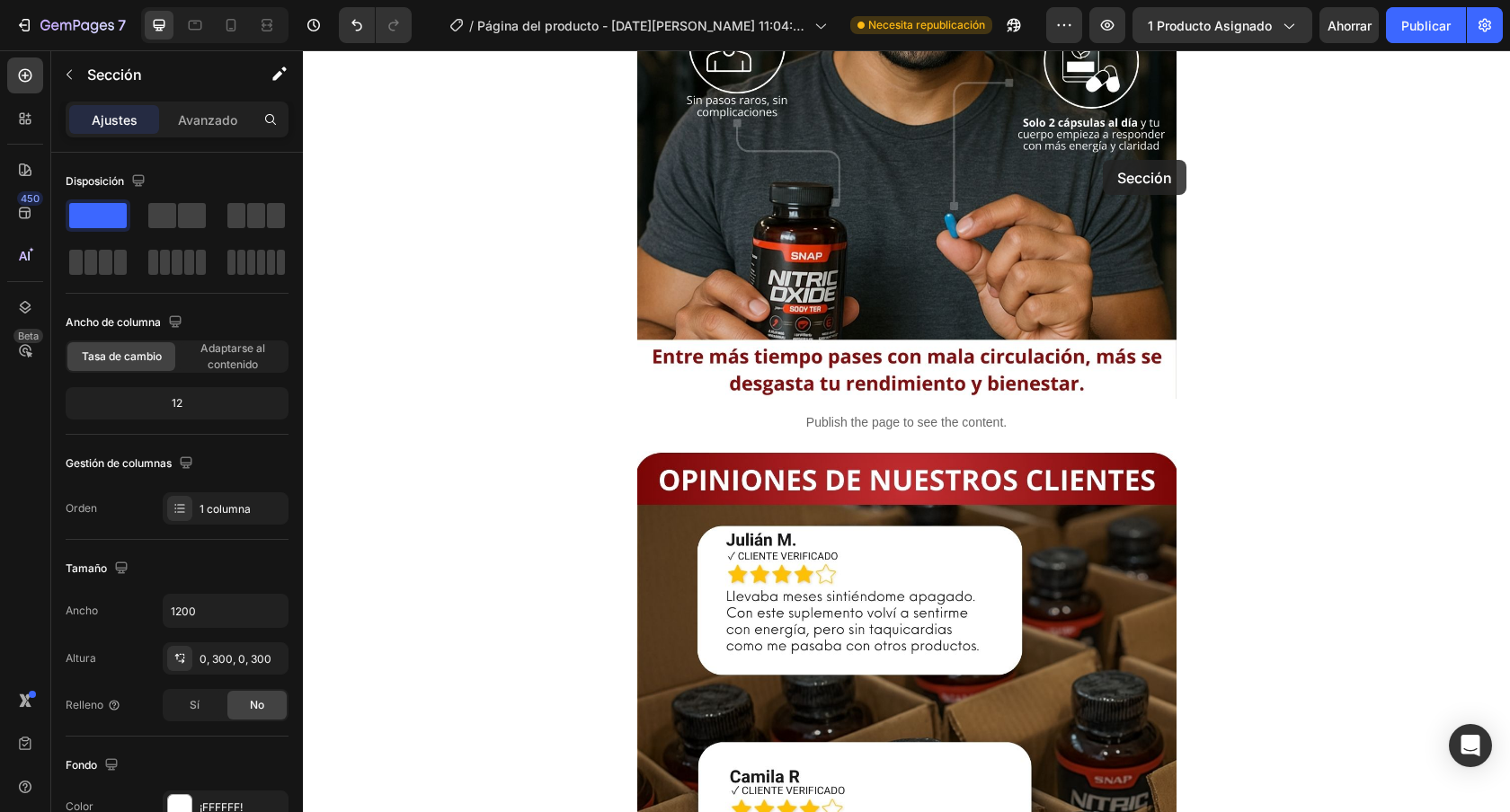
drag, startPoint x: 1080, startPoint y: 264, endPoint x: 1103, endPoint y: 160, distance: 106.5
click at [1103, 160] on div "Header ENVÍO GRATIS TODO [GEOGRAPHIC_DATA] 🚚 Heading Image ⭐ 4.8/5 basado en +1…" at bounding box center [906, 420] width 1207 height 5142
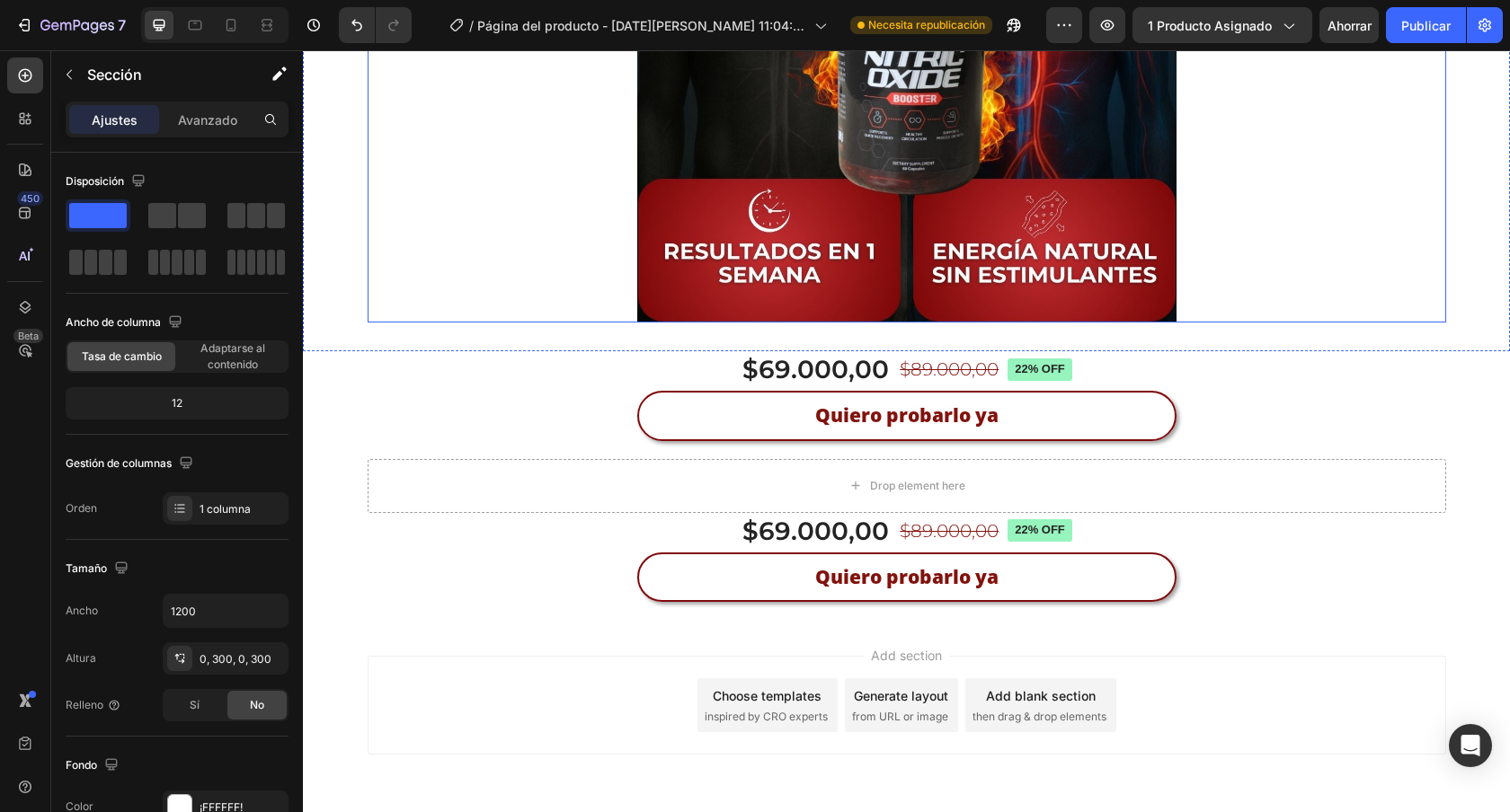
scroll to position [4333, 0]
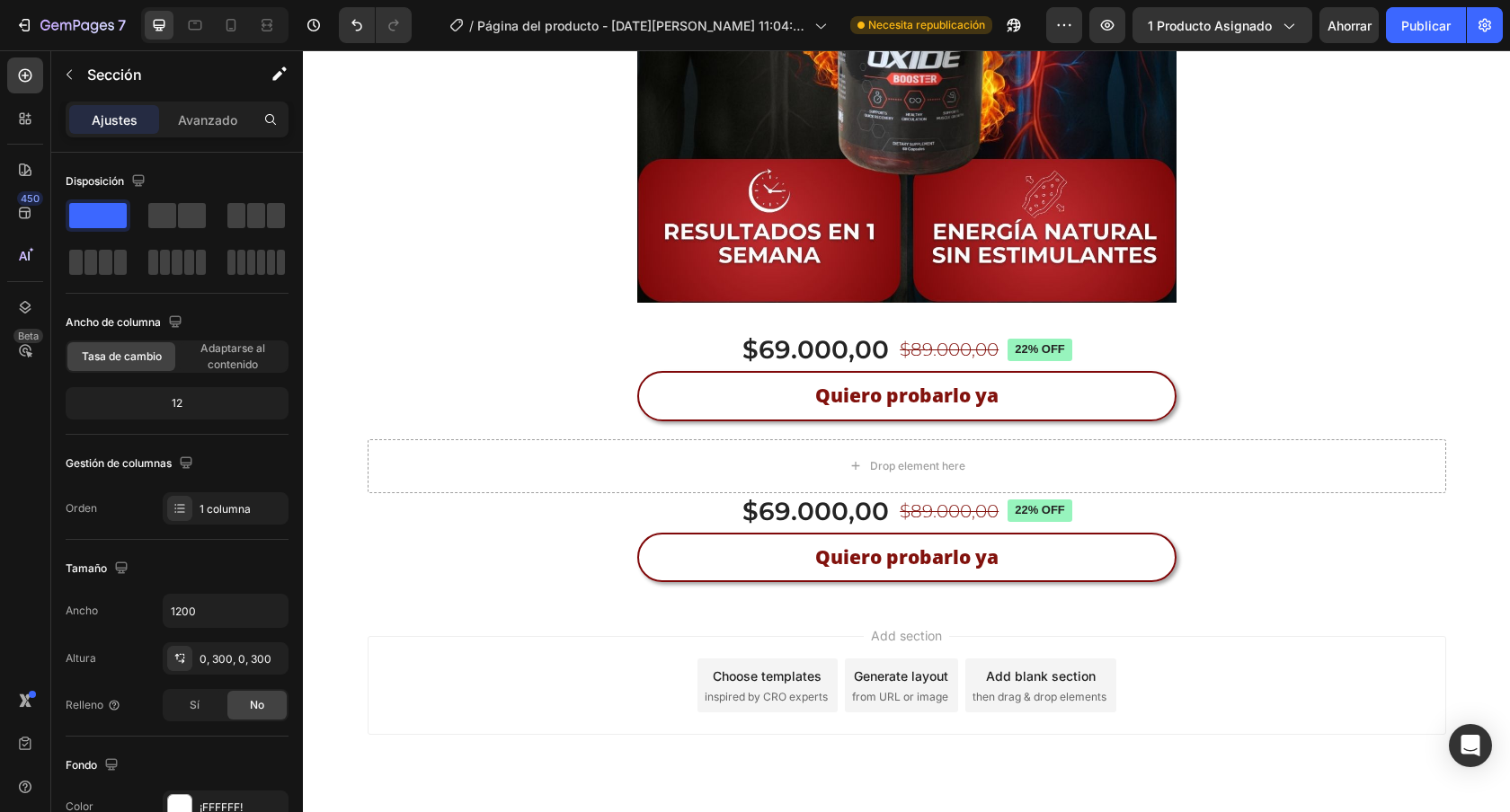
click at [563, 347] on div "$69.000,00 Product Price Product Price $89.000,00 Product Price Product Price 2…" at bounding box center [907, 385] width 1079 height 108
click at [629, 443] on div "Drop element here" at bounding box center [907, 466] width 1079 height 53
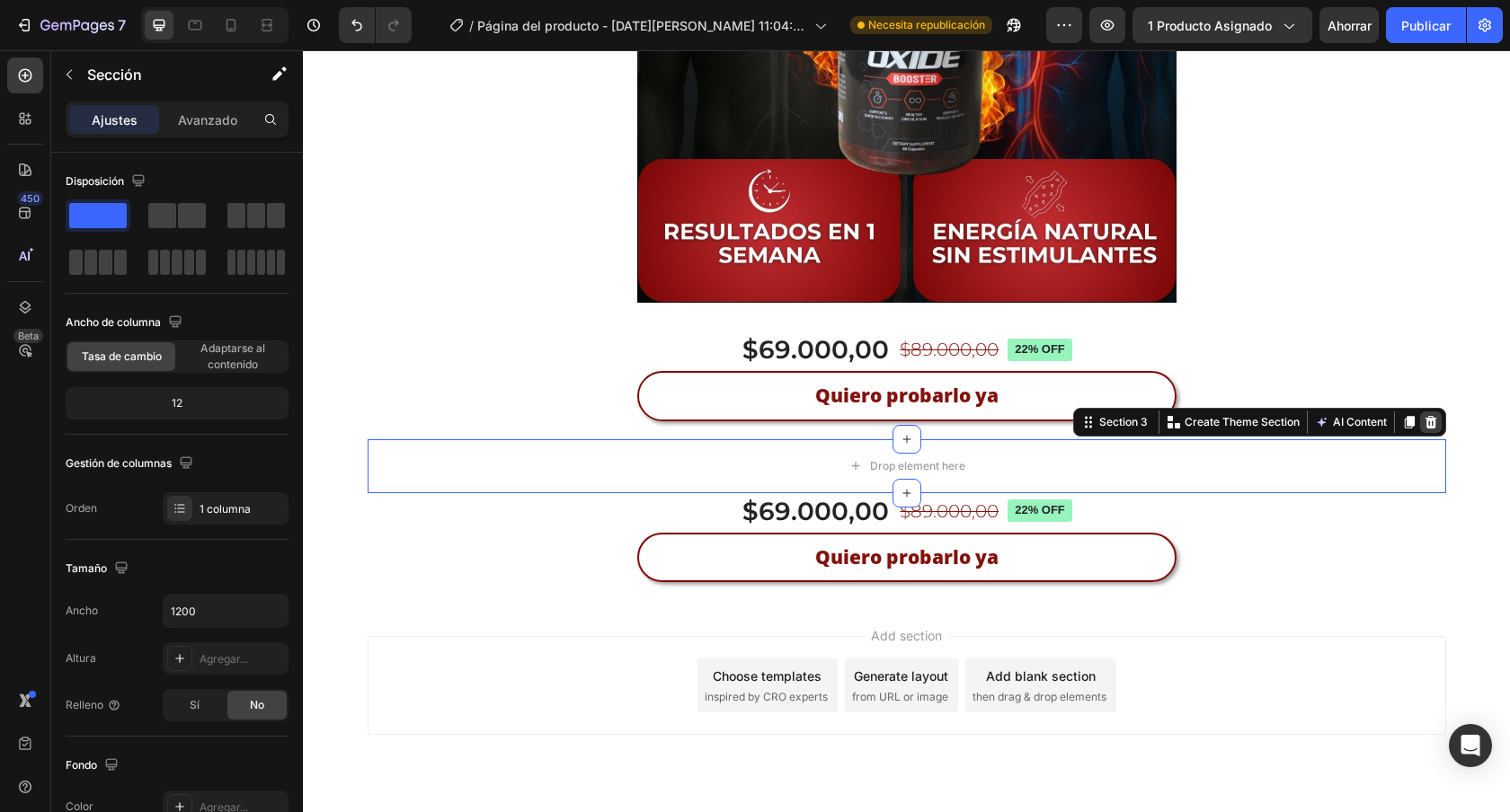
click at [1424, 416] on icon at bounding box center [1430, 422] width 12 height 13
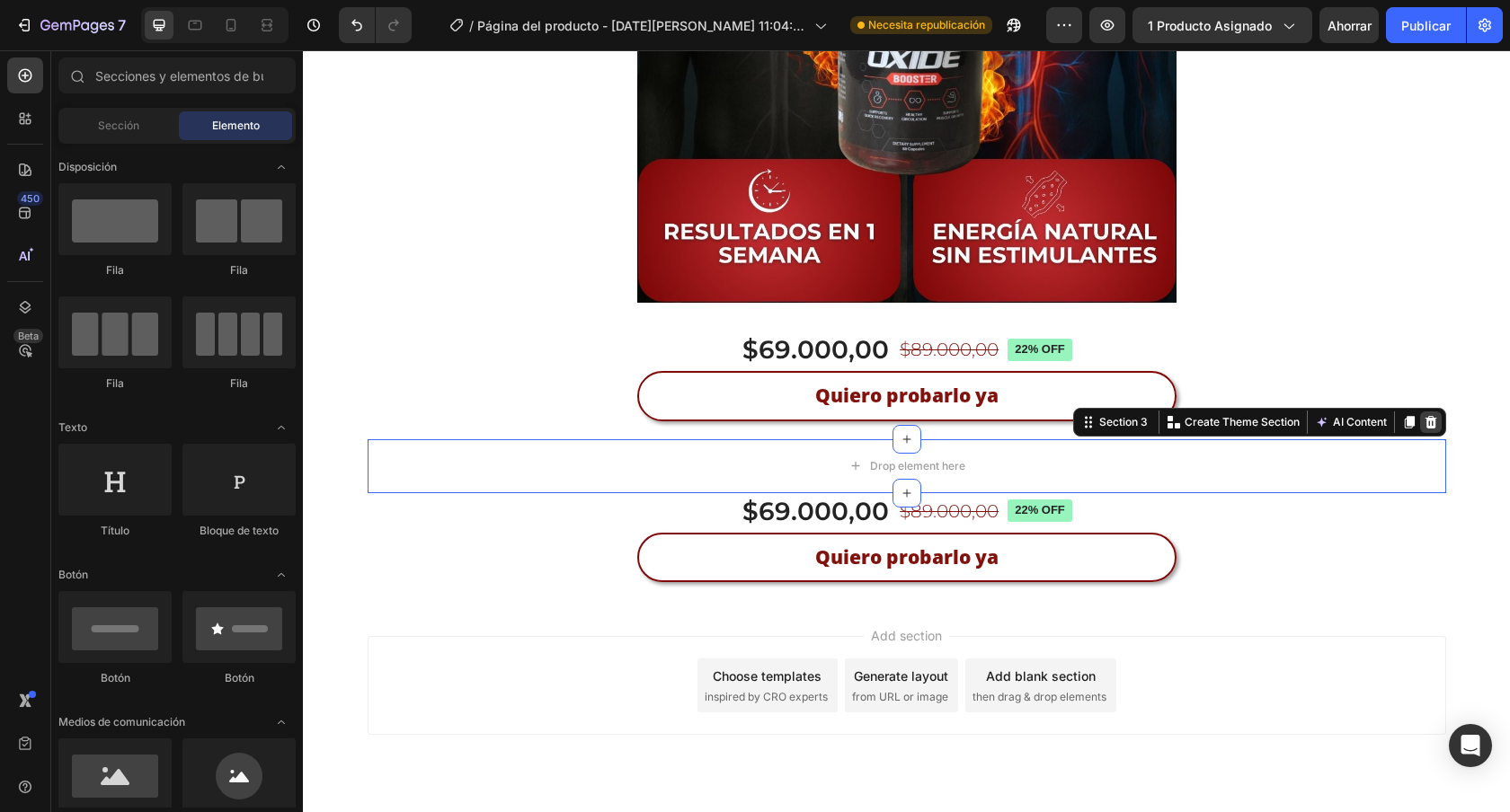
scroll to position [4279, 0]
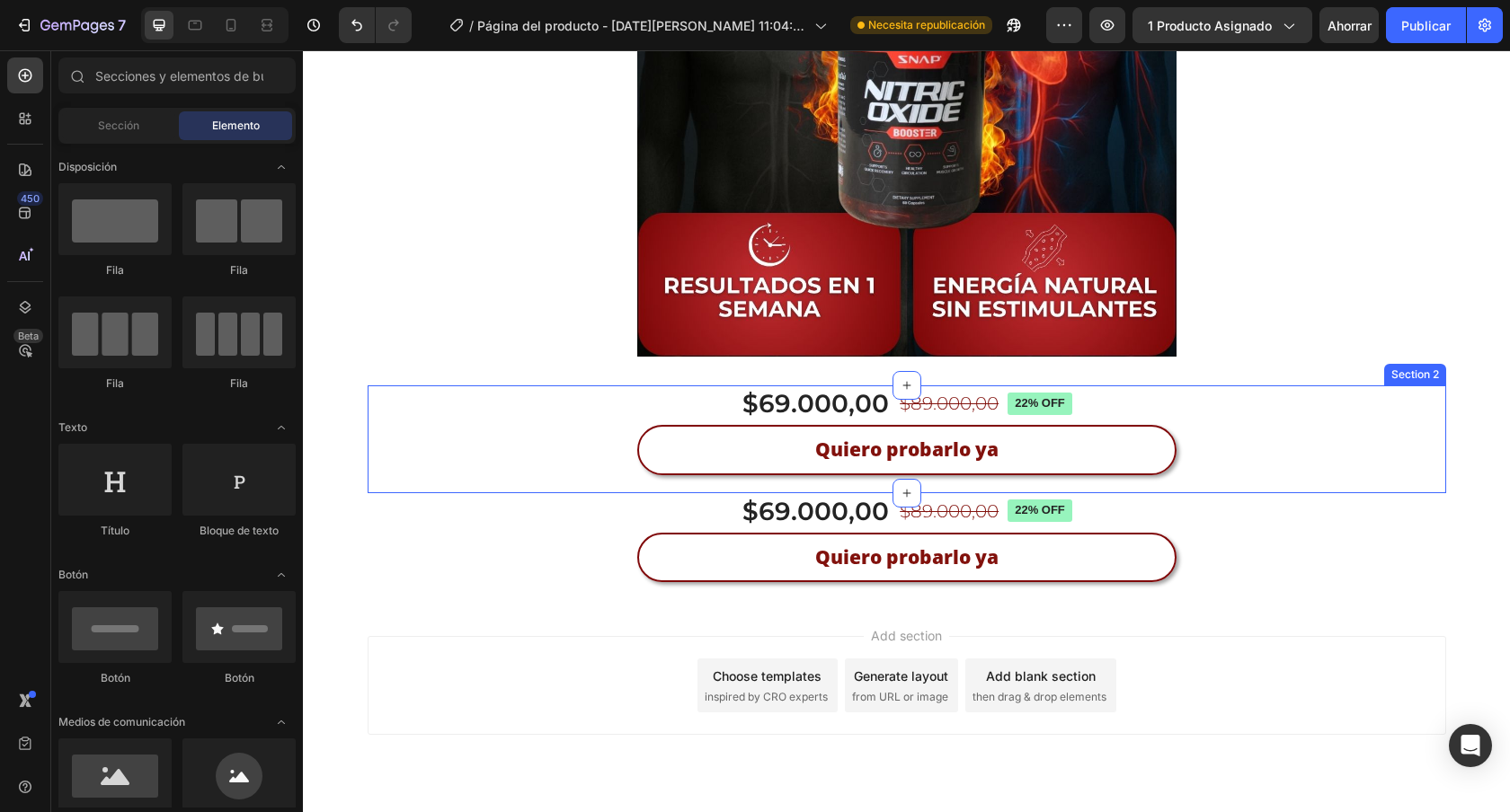
click at [1270, 385] on div "$69.000,00 Product Price Product Price $89.000,00 Product Price Product Price 2…" at bounding box center [907, 439] width 1079 height 108
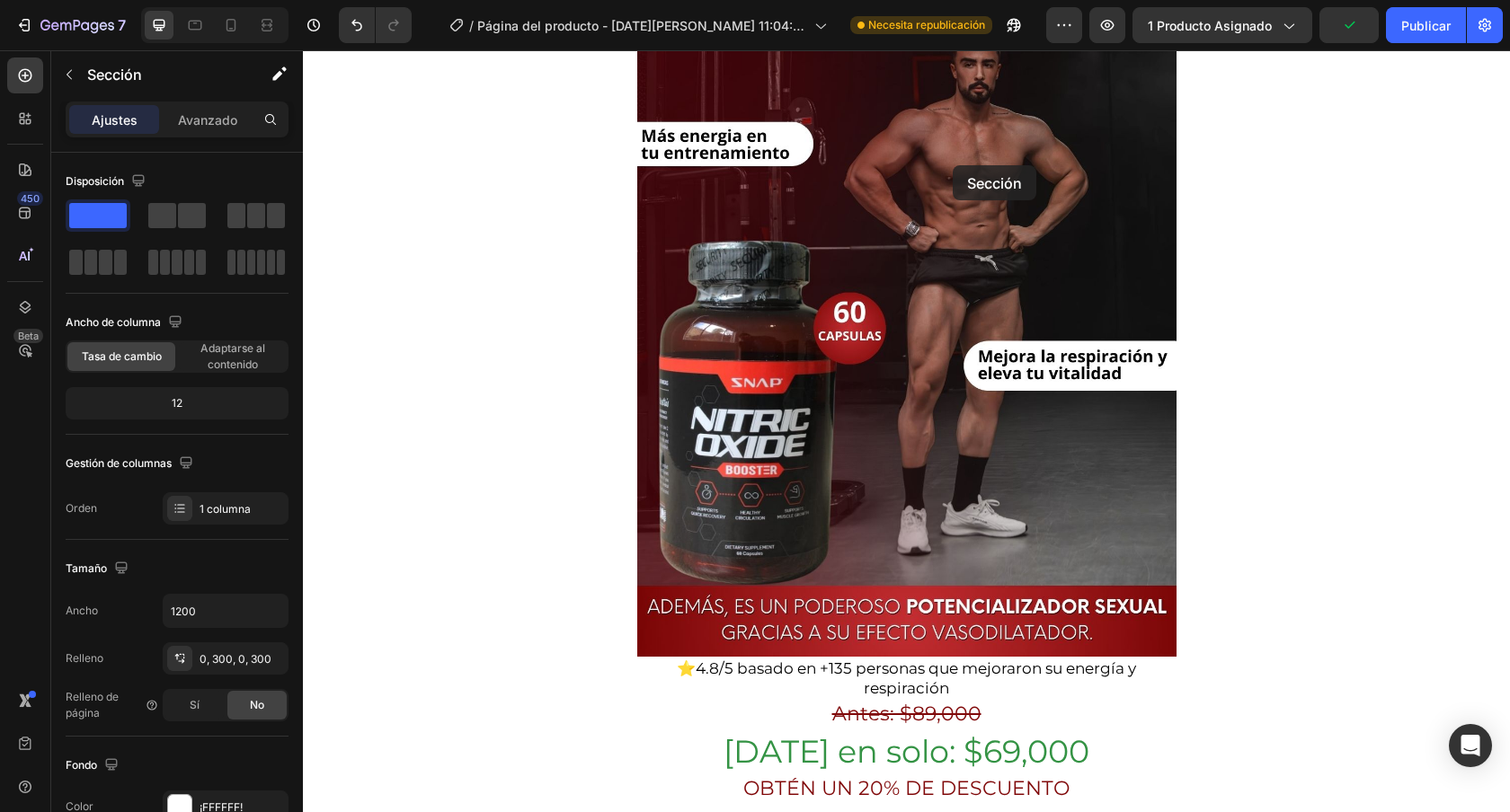
scroll to position [0, 0]
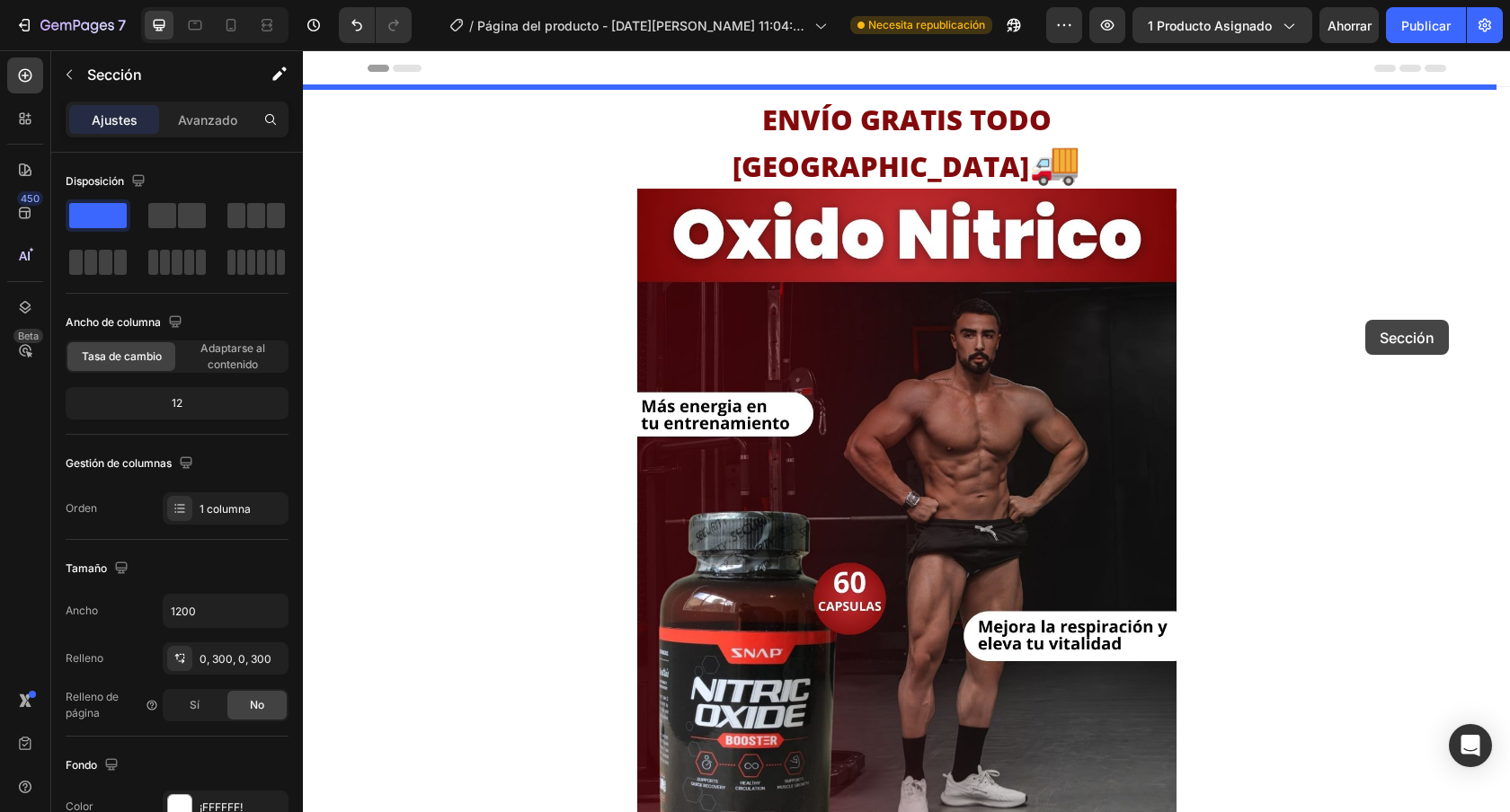
drag, startPoint x: 1077, startPoint y: 320, endPoint x: 1365, endPoint y: 320, distance: 288.0
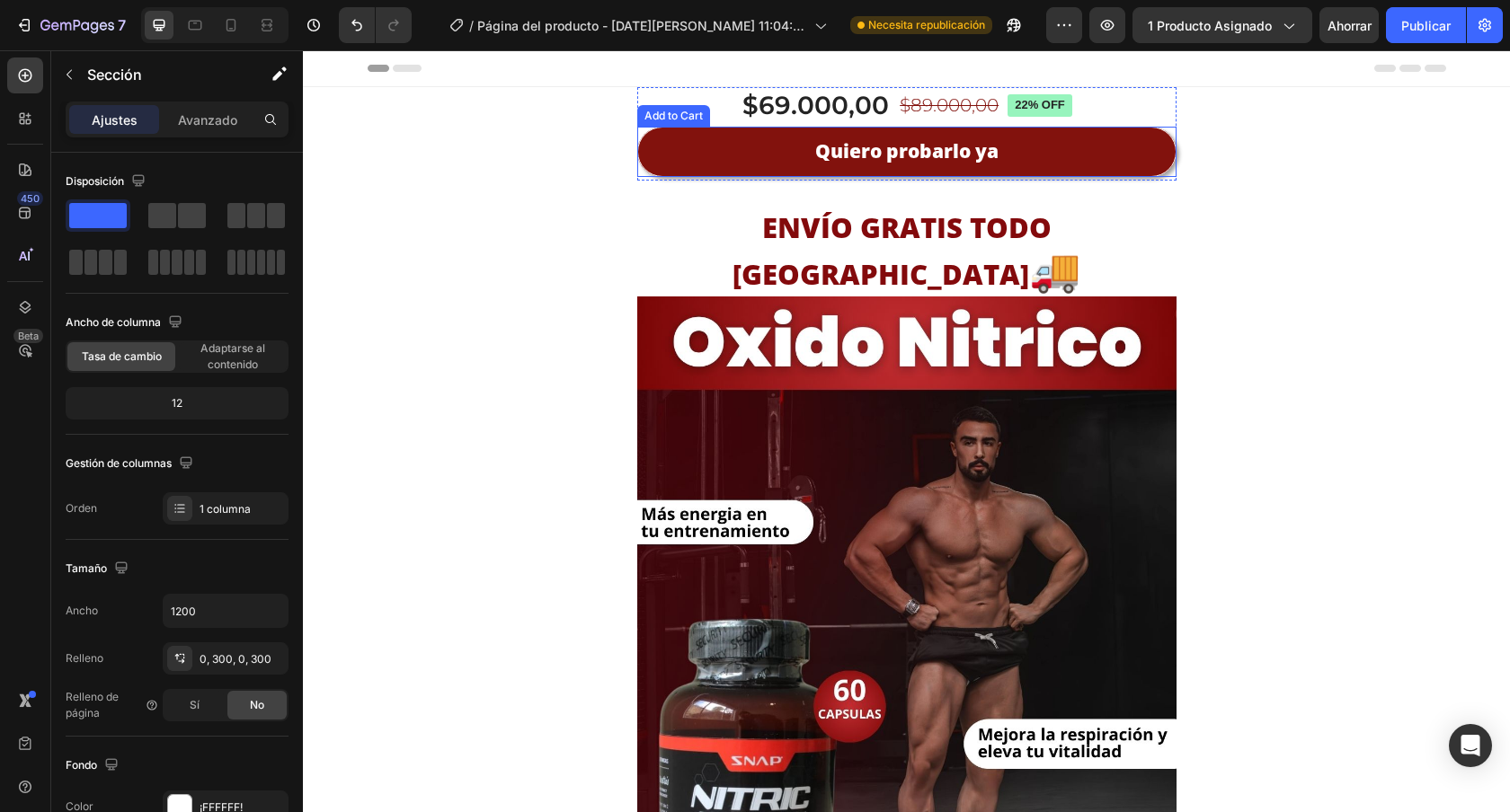
click at [655, 151] on button "Quiero probarlo ya" at bounding box center [906, 151] width 539 height 50
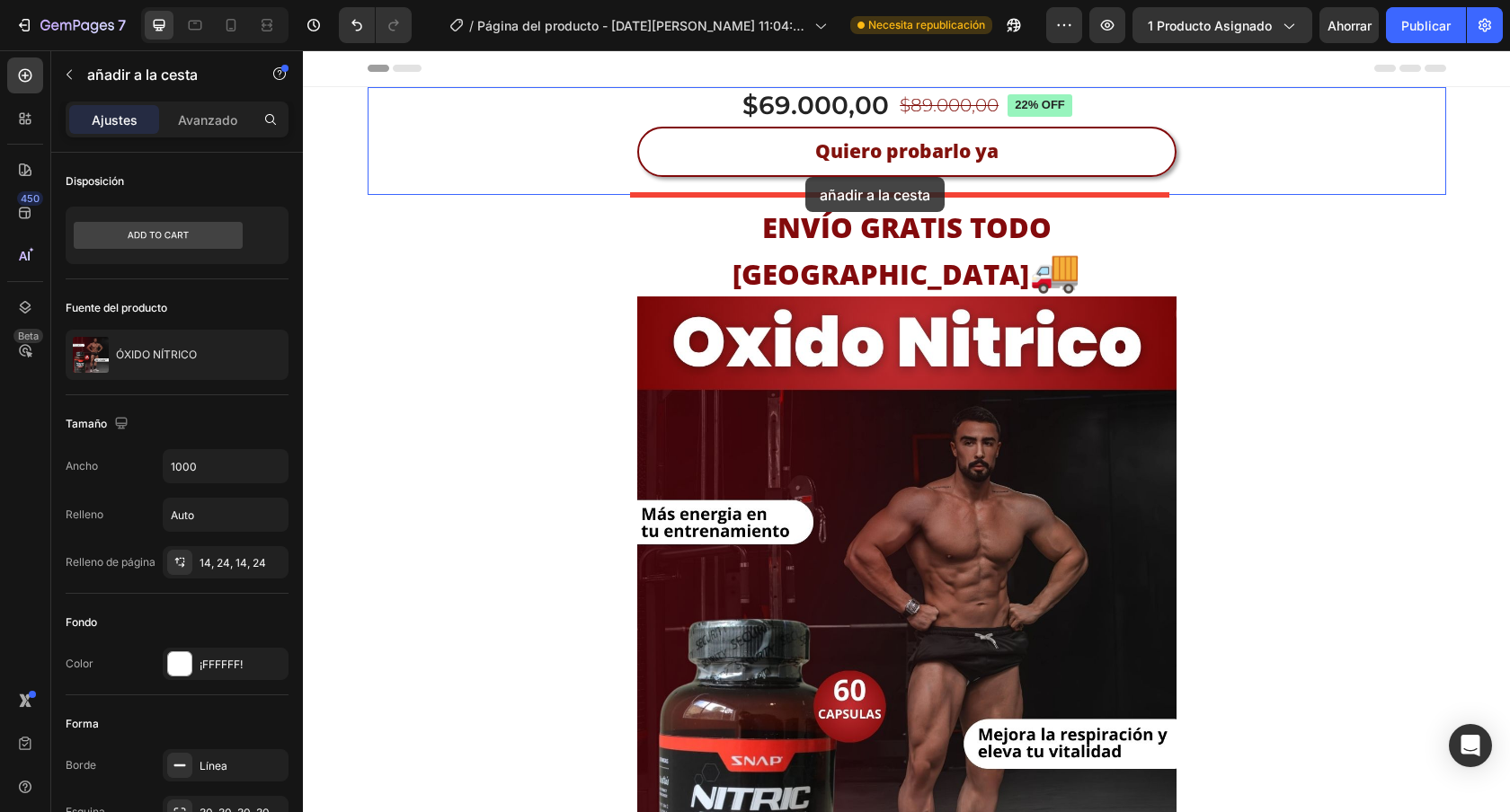
drag, startPoint x: 643, startPoint y: 106, endPoint x: 806, endPoint y: 177, distance: 177.8
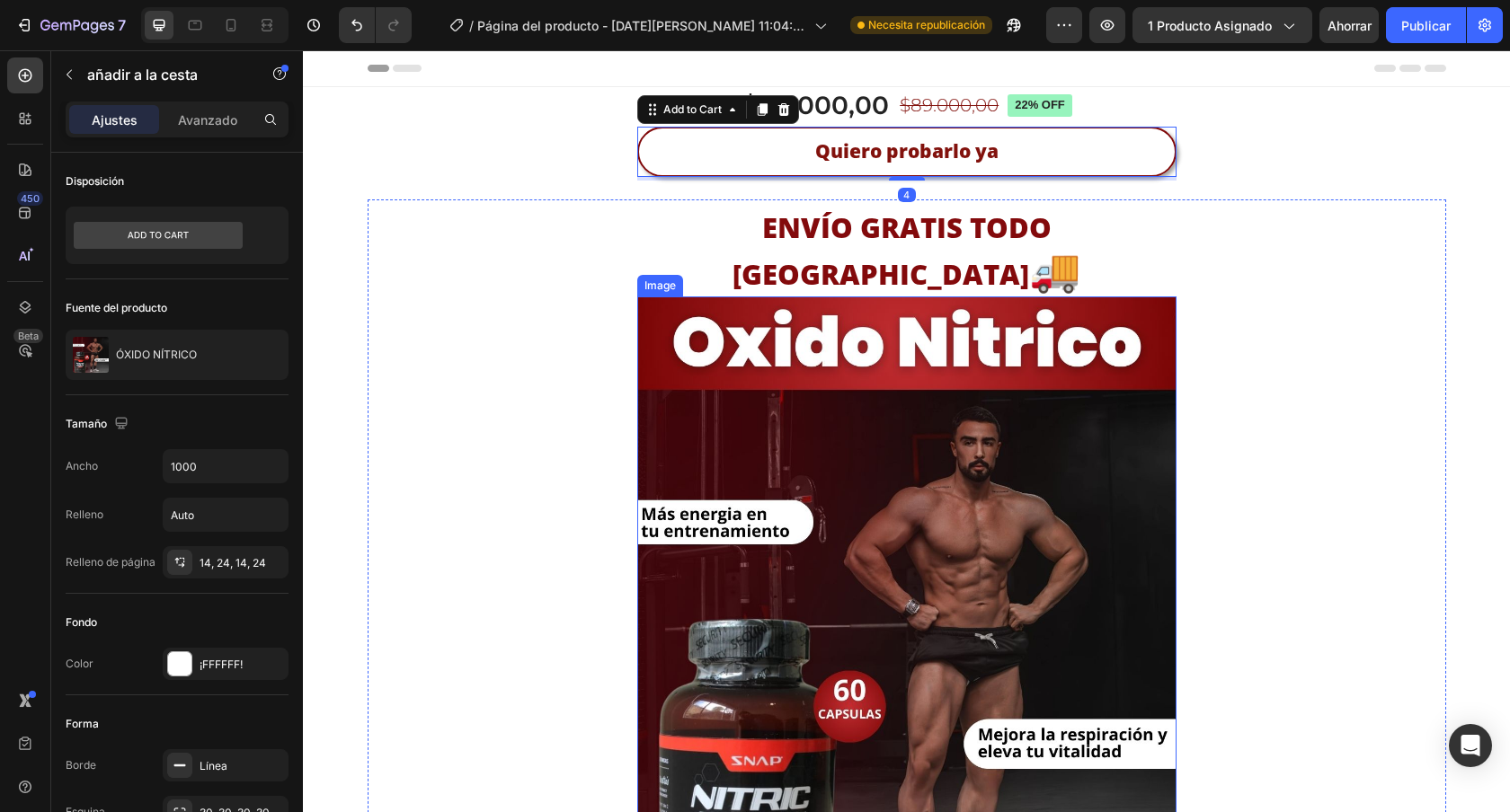
click at [916, 470] on img at bounding box center [906, 665] width 539 height 738
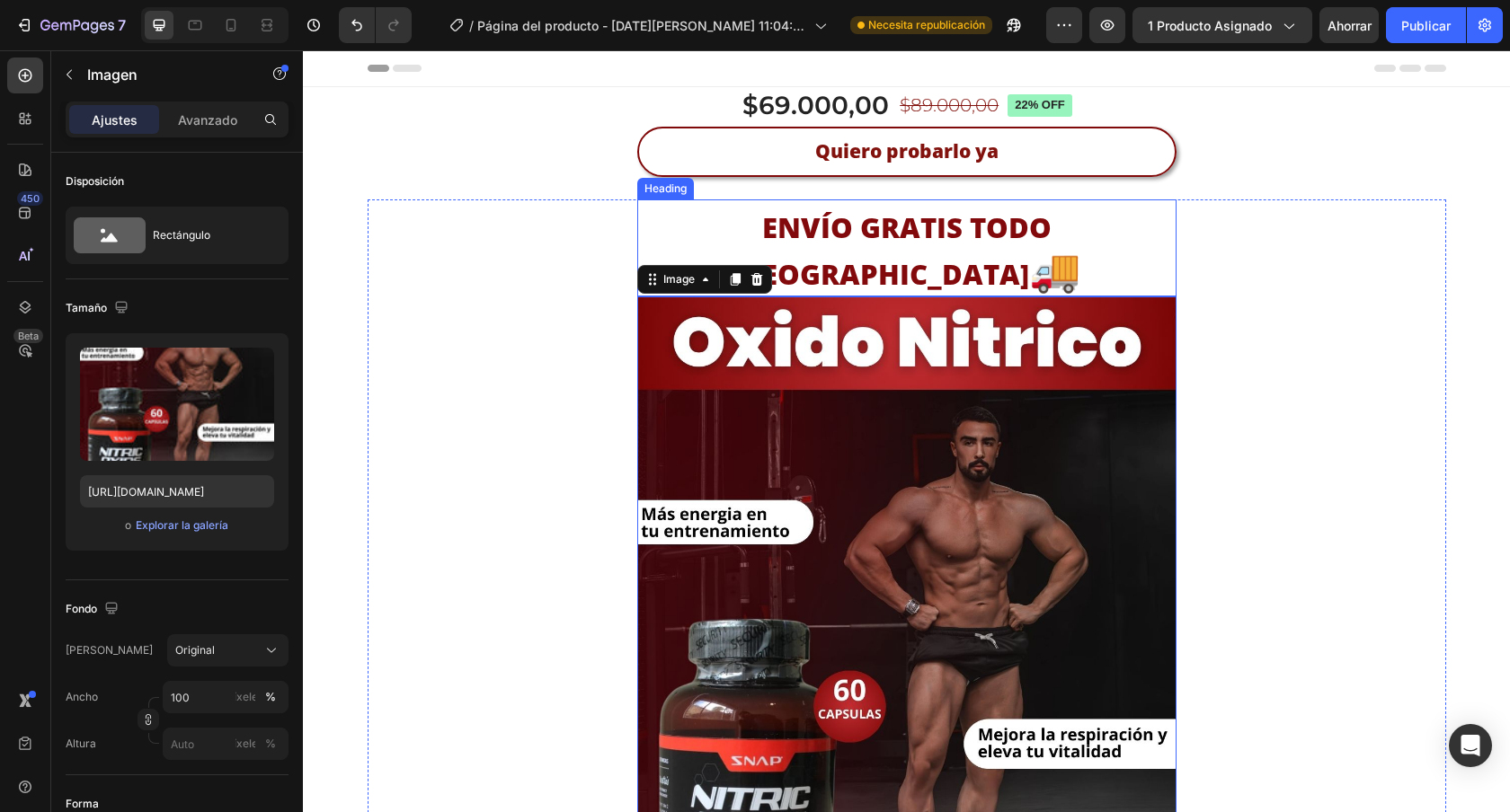
click at [843, 233] on strong "ENVÍO GRATIS TODO [GEOGRAPHIC_DATA]" at bounding box center [892, 251] width 319 height 85
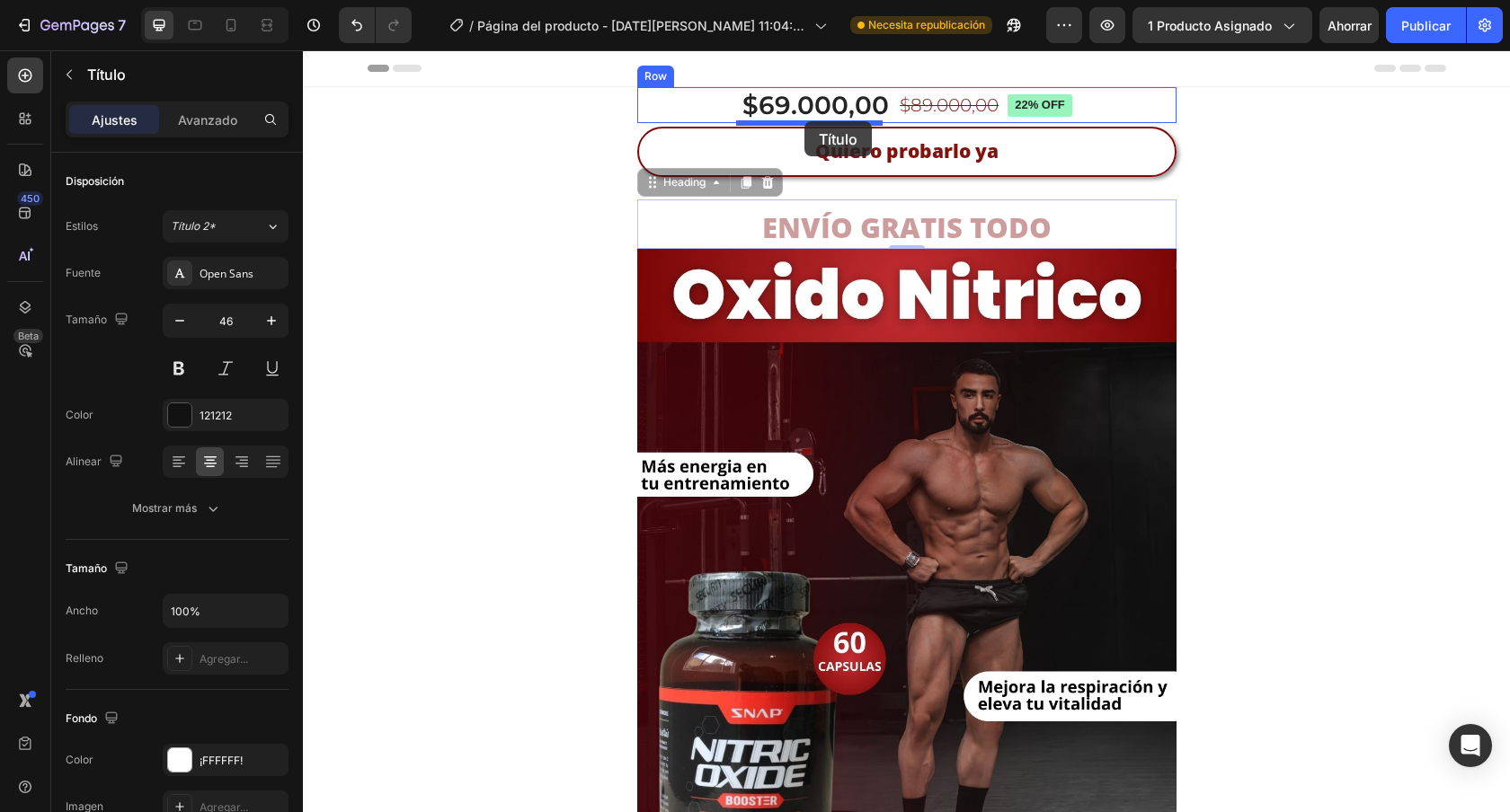
drag, startPoint x: 644, startPoint y: 184, endPoint x: 805, endPoint y: 122, distance: 172.5
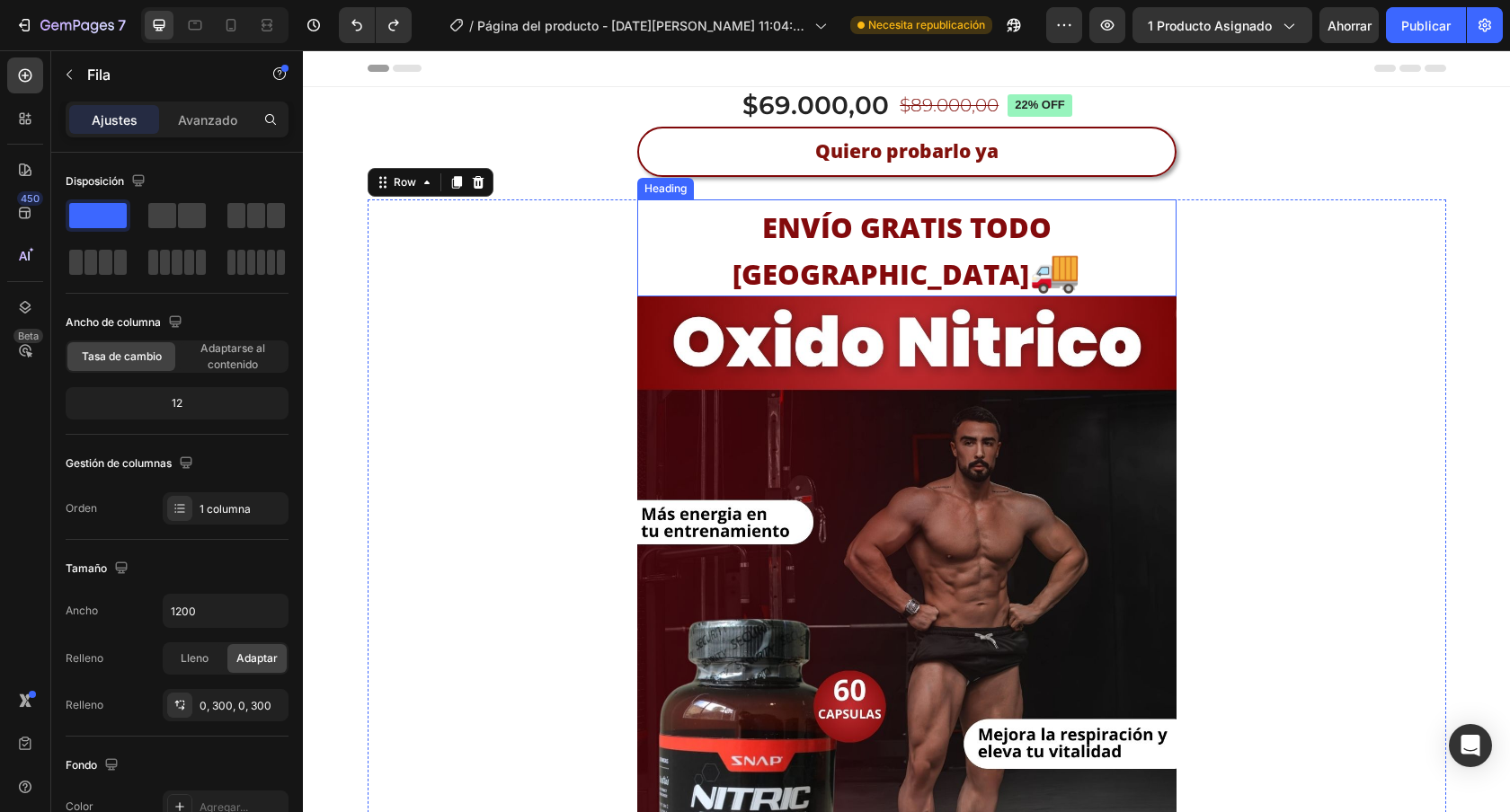
click at [1136, 233] on p "⁠⁠⁠⁠⁠⁠⁠ ENVÍO GRATIS TODO [GEOGRAPHIC_DATA] 🚚" at bounding box center [906, 247] width 536 height 93
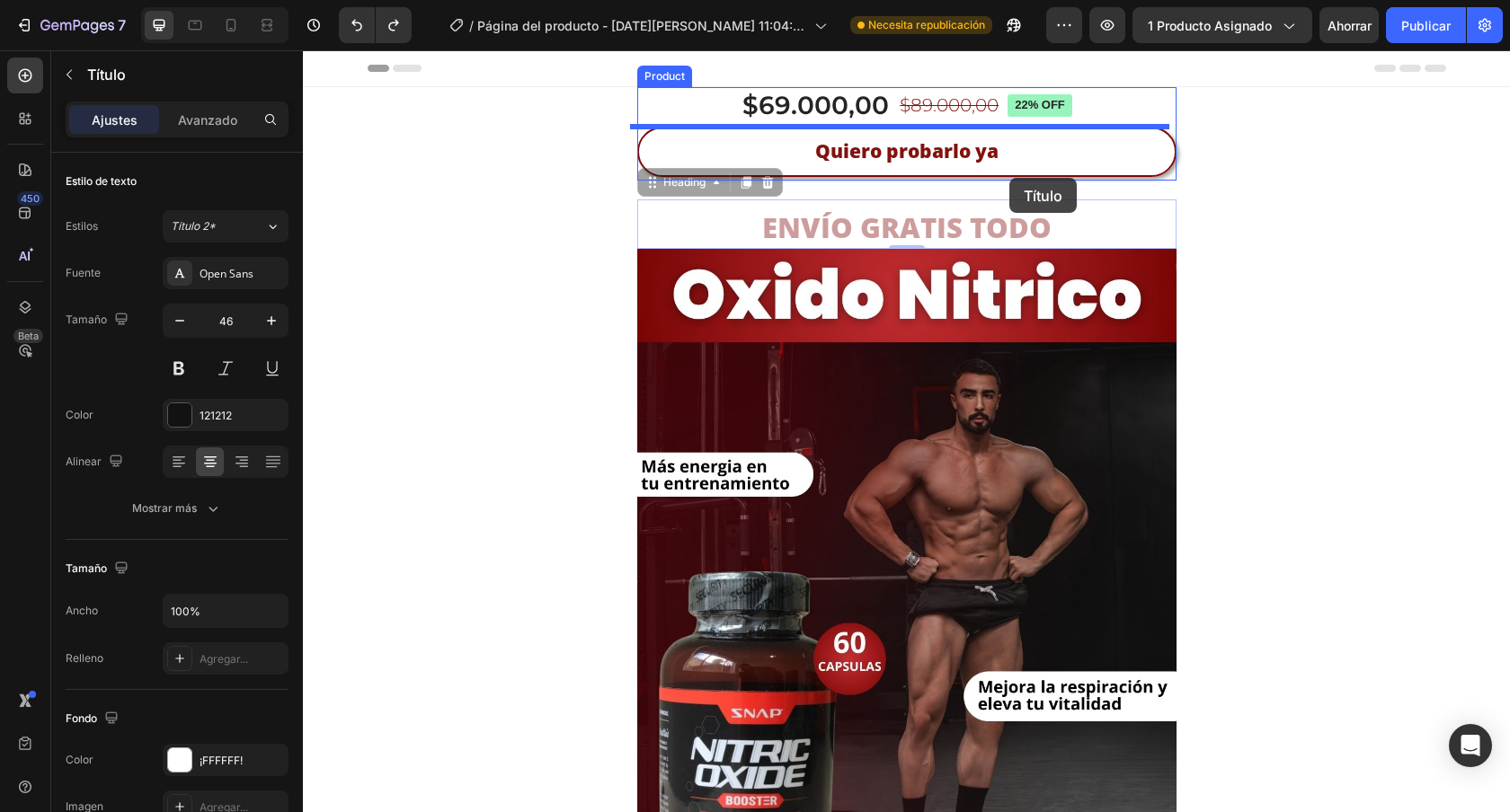
drag, startPoint x: 642, startPoint y: 190, endPoint x: 1009, endPoint y: 178, distance: 367.2
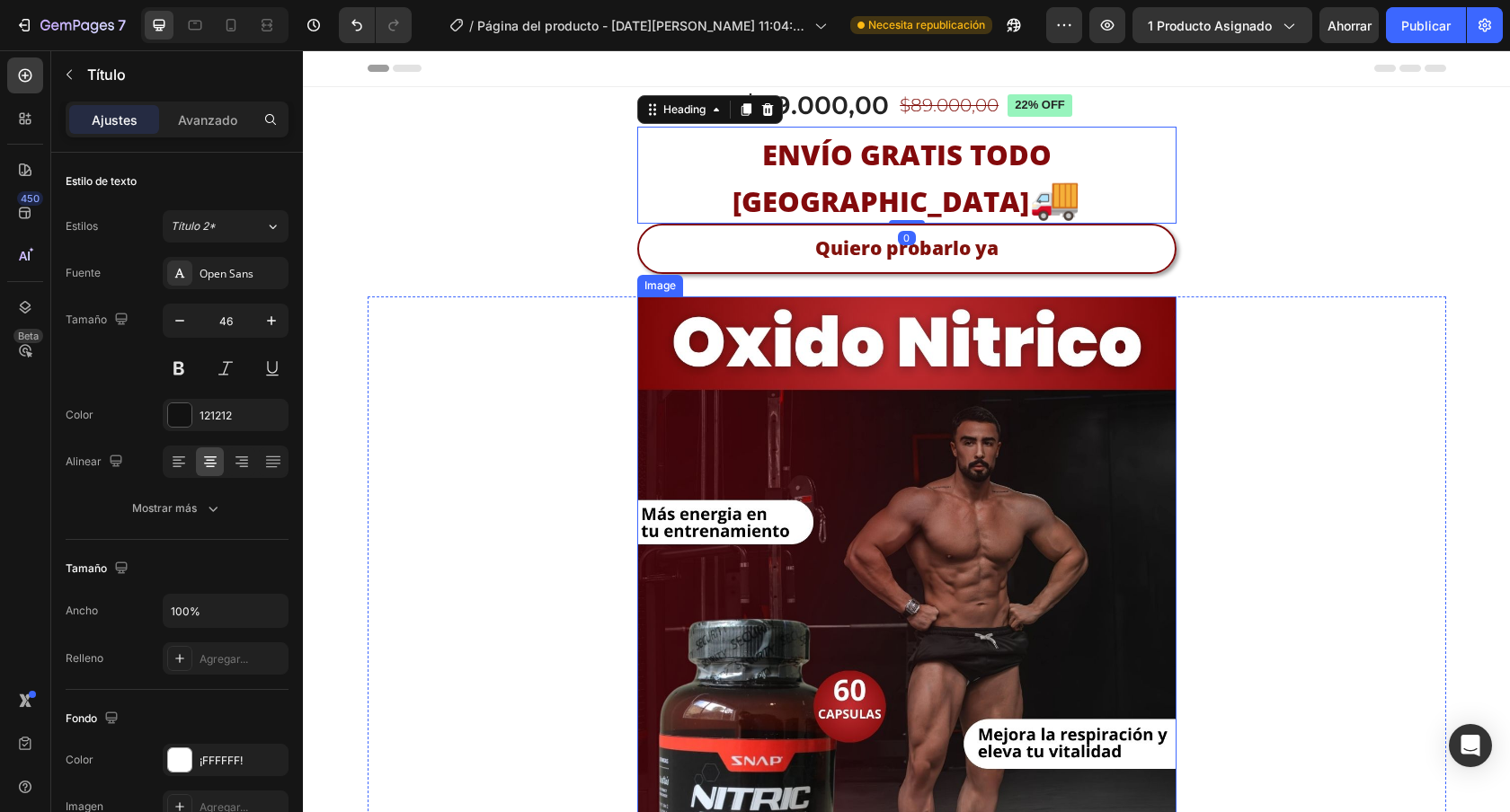
click at [741, 297] on img at bounding box center [906, 665] width 539 height 738
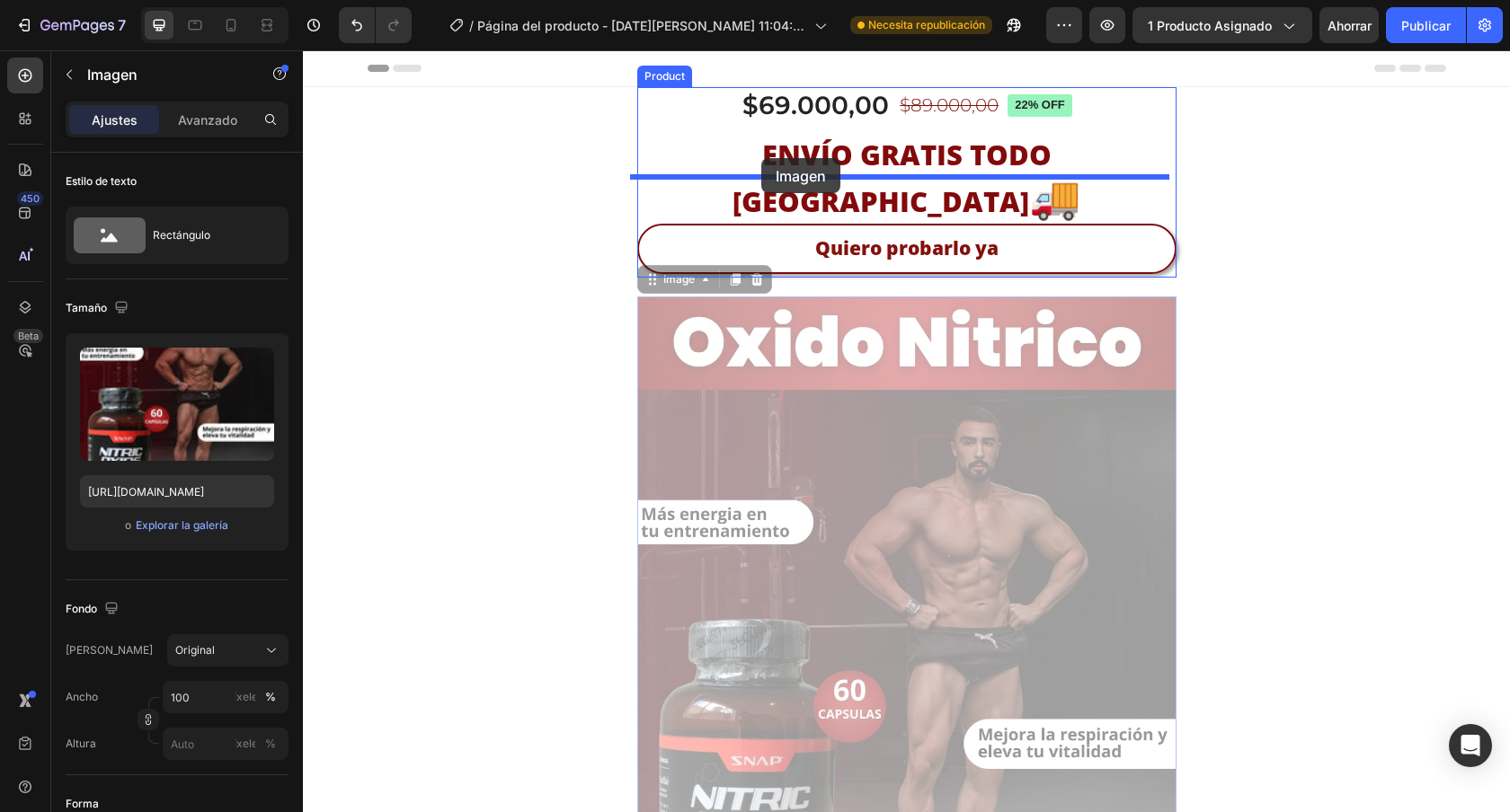
drag, startPoint x: 643, startPoint y: 234, endPoint x: 761, endPoint y: 159, distance: 139.8
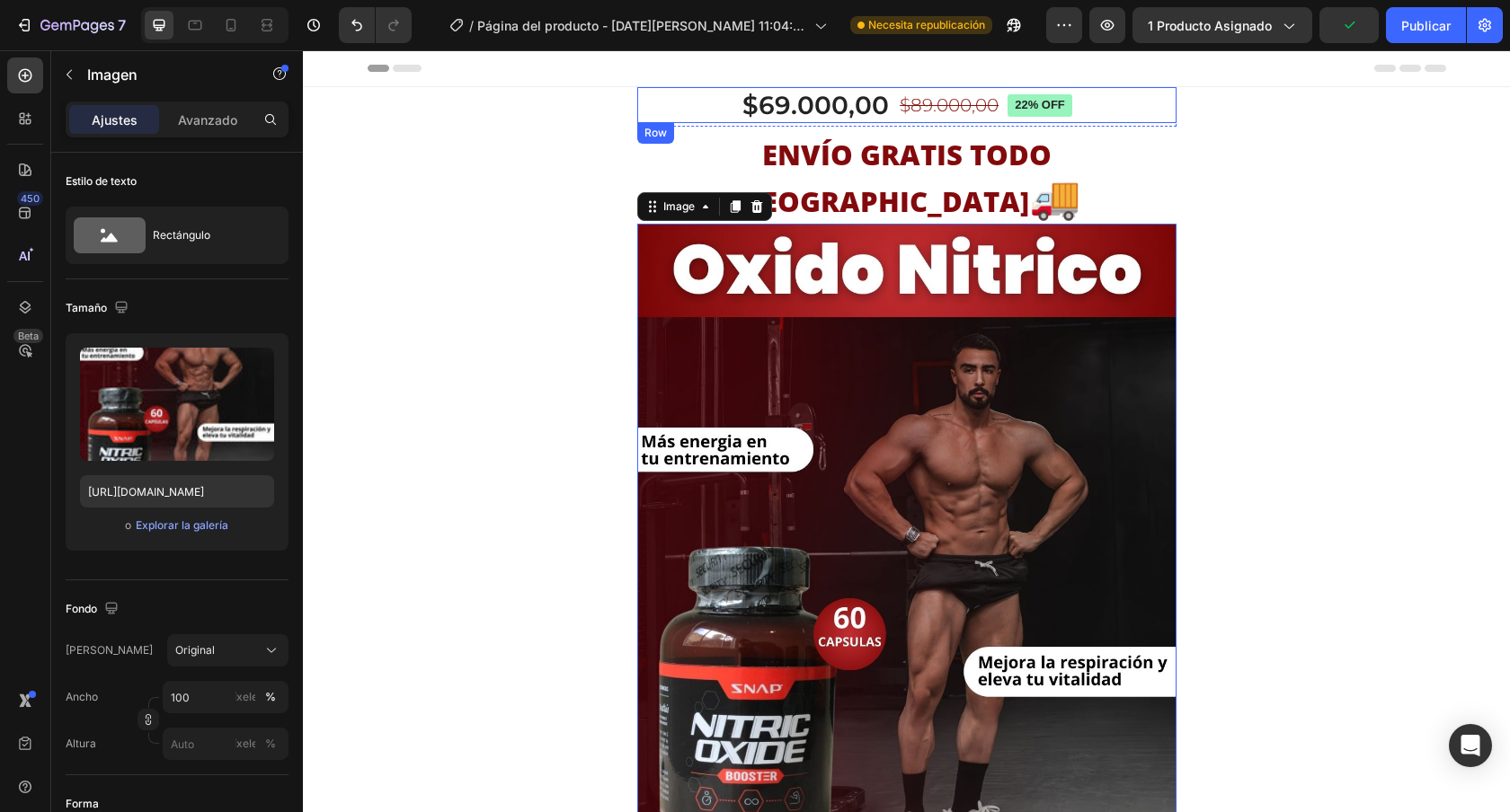
click at [1138, 100] on div "$69.000,00 Product Price Product Price $89.000,00 Product Price Product Price 2…" at bounding box center [906, 105] width 539 height 36
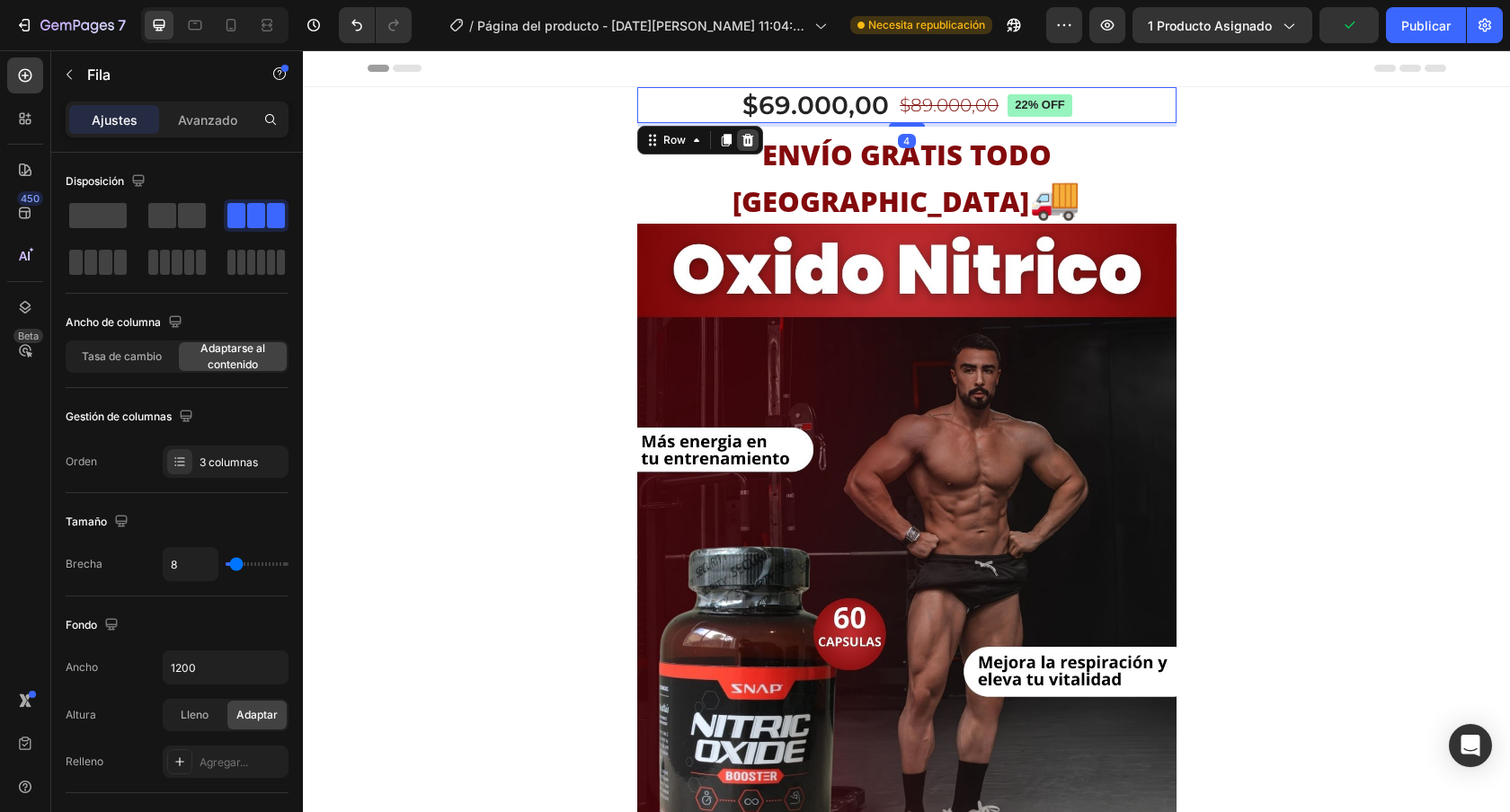
click at [741, 138] on icon at bounding box center [747, 140] width 12 height 13
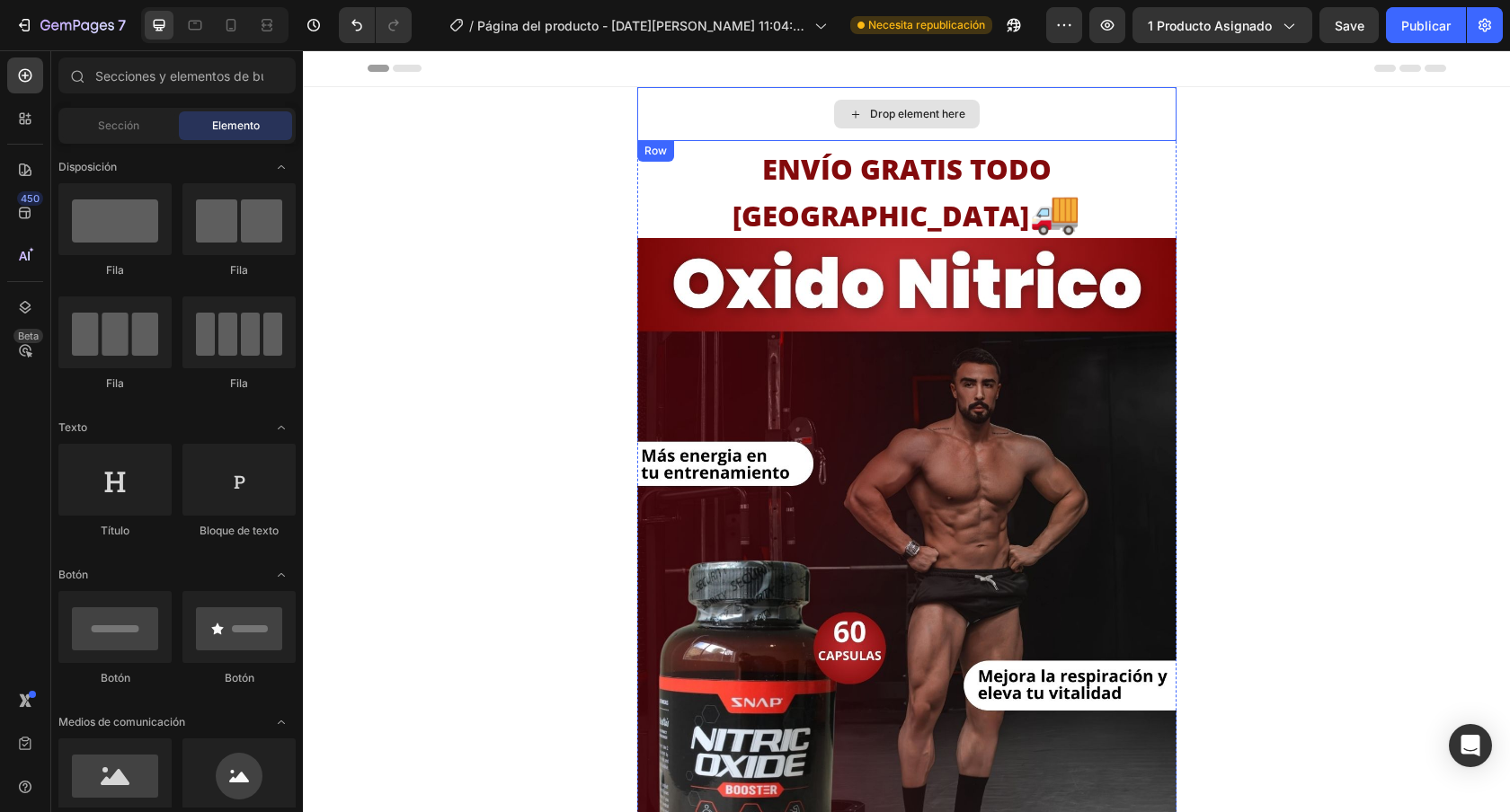
click at [1104, 121] on div "Drop element here" at bounding box center [906, 114] width 539 height 53
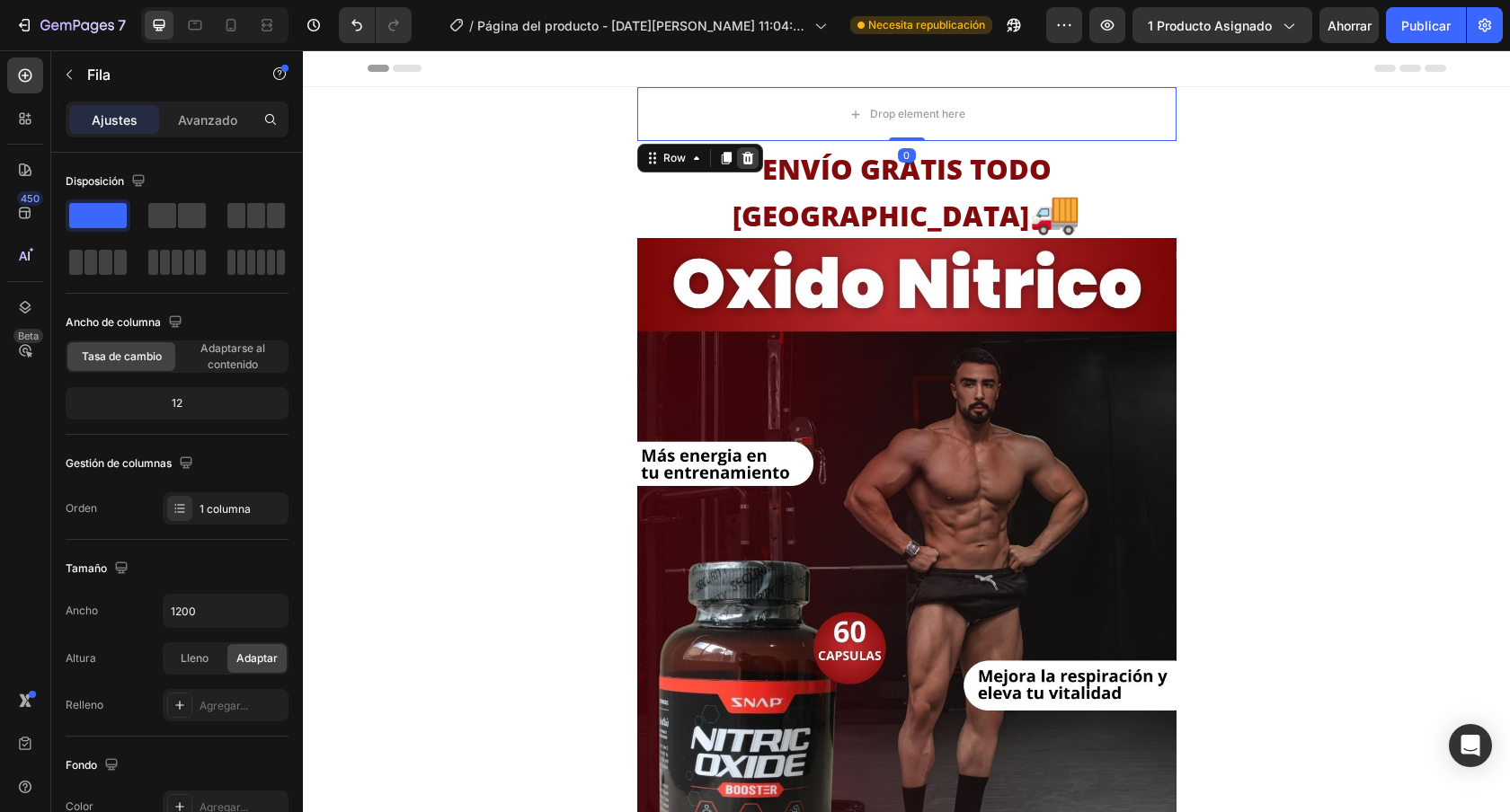
click at [741, 161] on icon at bounding box center [747, 159] width 12 height 13
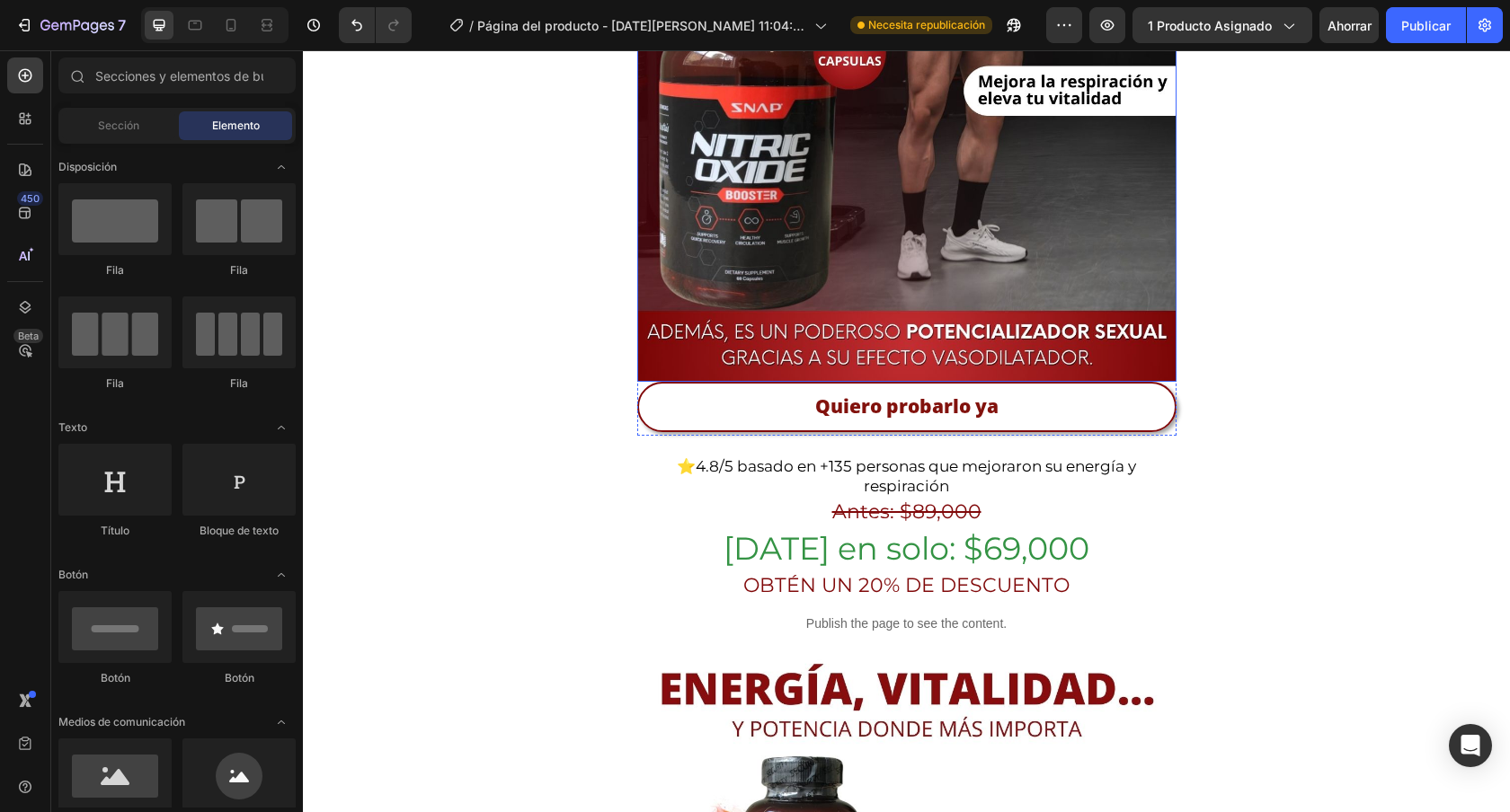
scroll to position [564, 0]
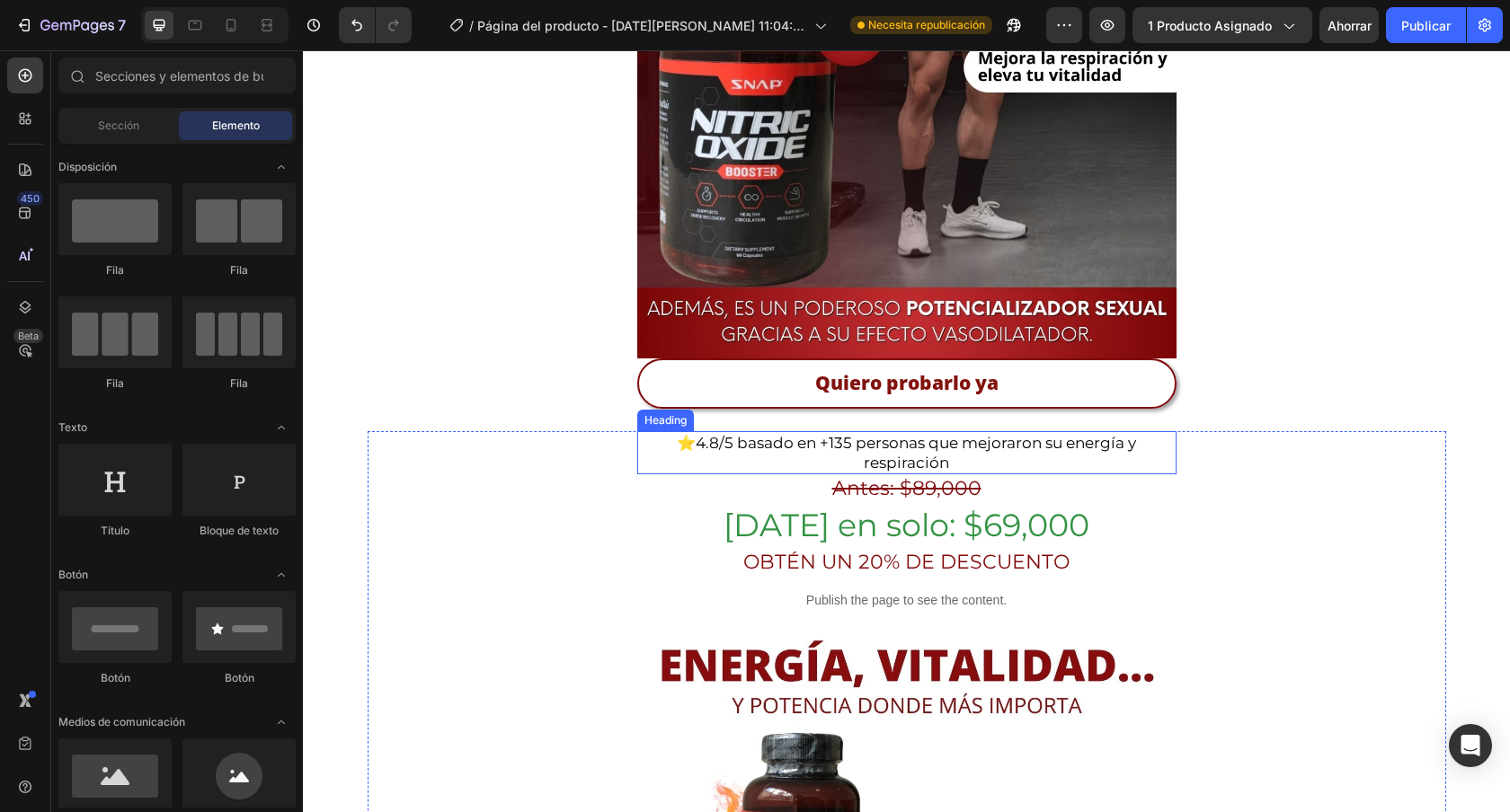
click at [1014, 431] on h2 "⭐ 4.8/5 basado en +135 personas que mejoraron su energía y respiración" at bounding box center [906, 453] width 539 height 43
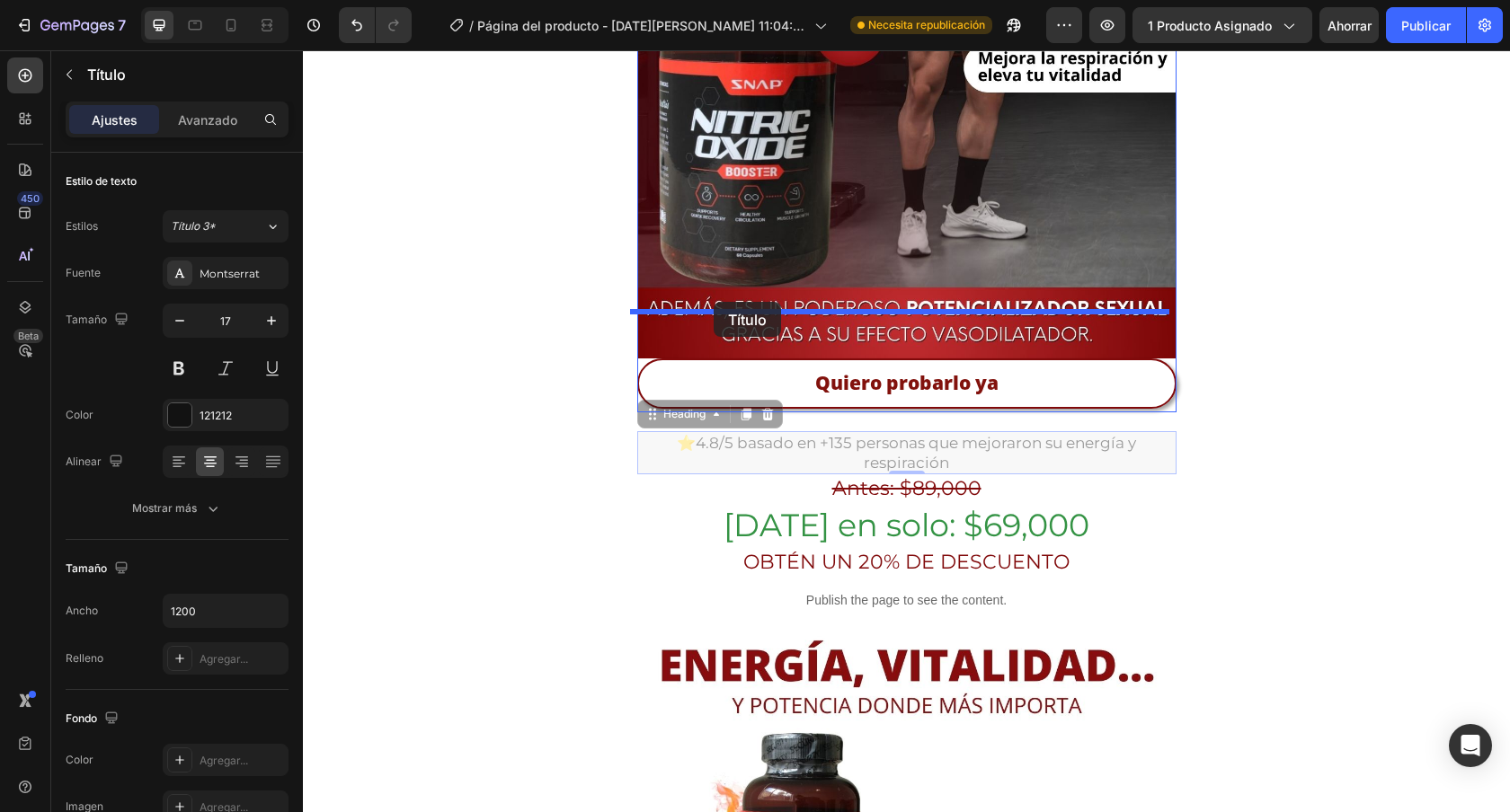
drag, startPoint x: 643, startPoint y: 367, endPoint x: 714, endPoint y: 302, distance: 96.3
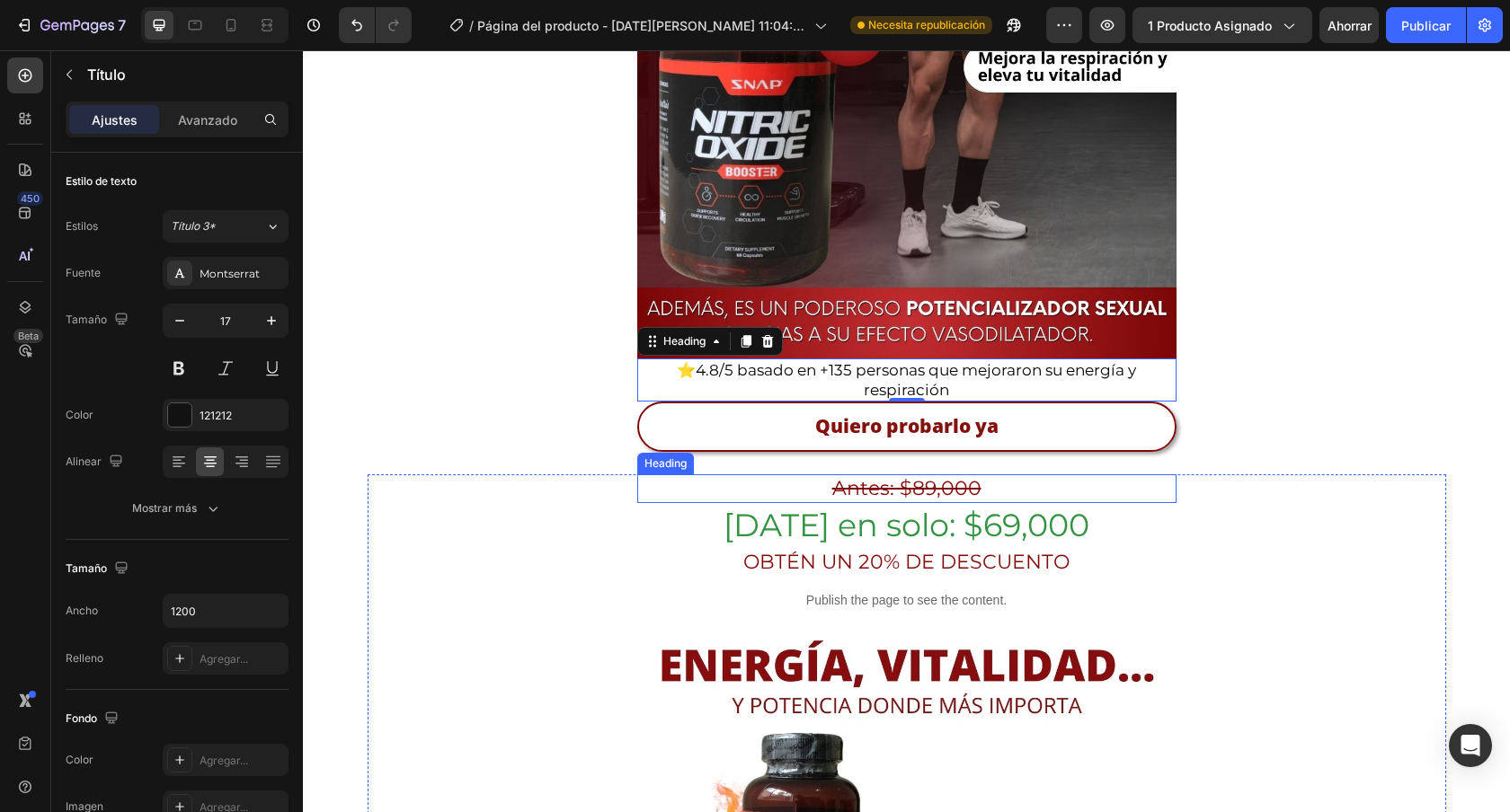
click at [765, 475] on h2 "Antes: $89,000" at bounding box center [906, 489] width 539 height 29
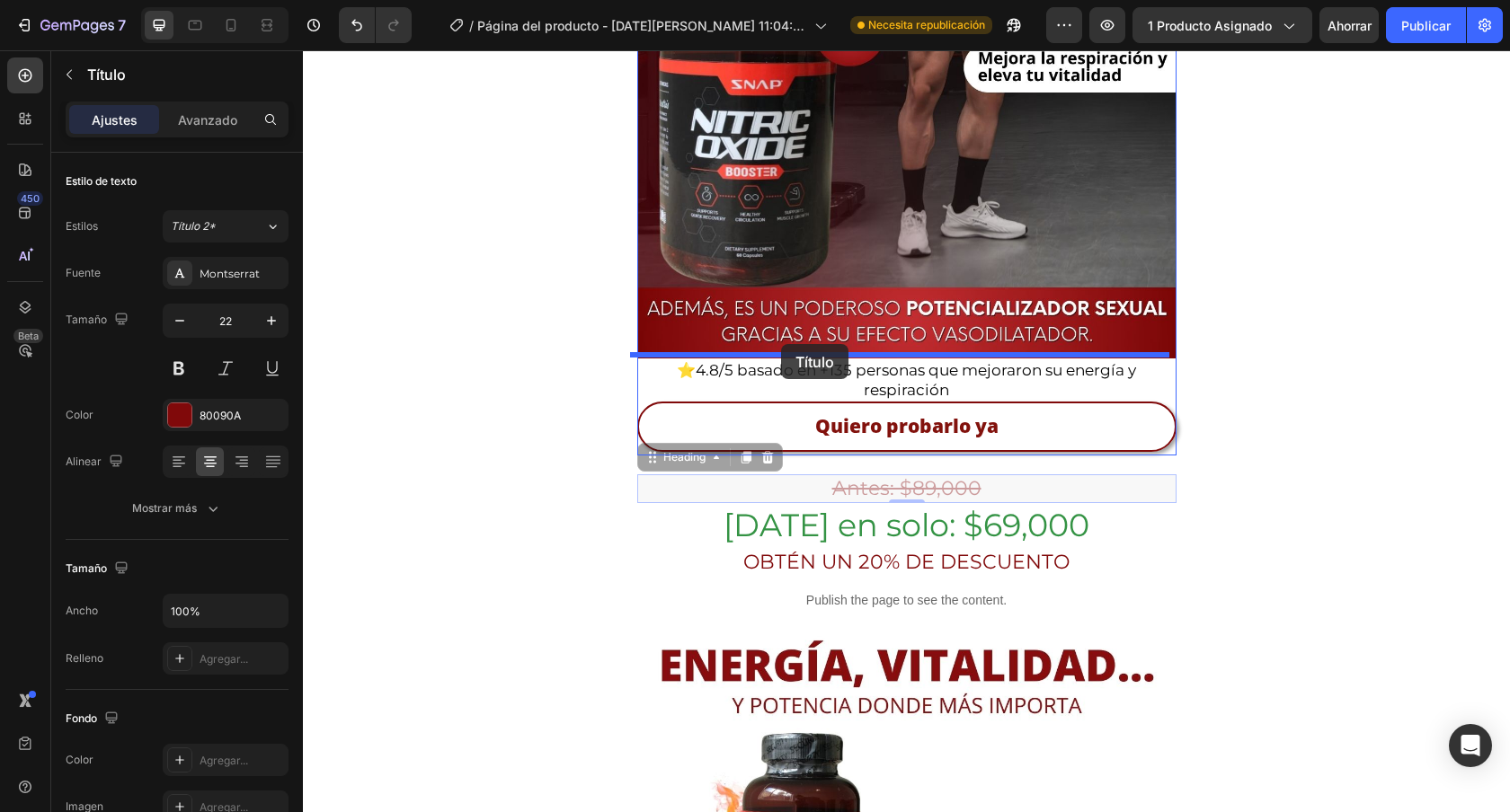
drag, startPoint x: 645, startPoint y: 411, endPoint x: 781, endPoint y: 344, distance: 151.6
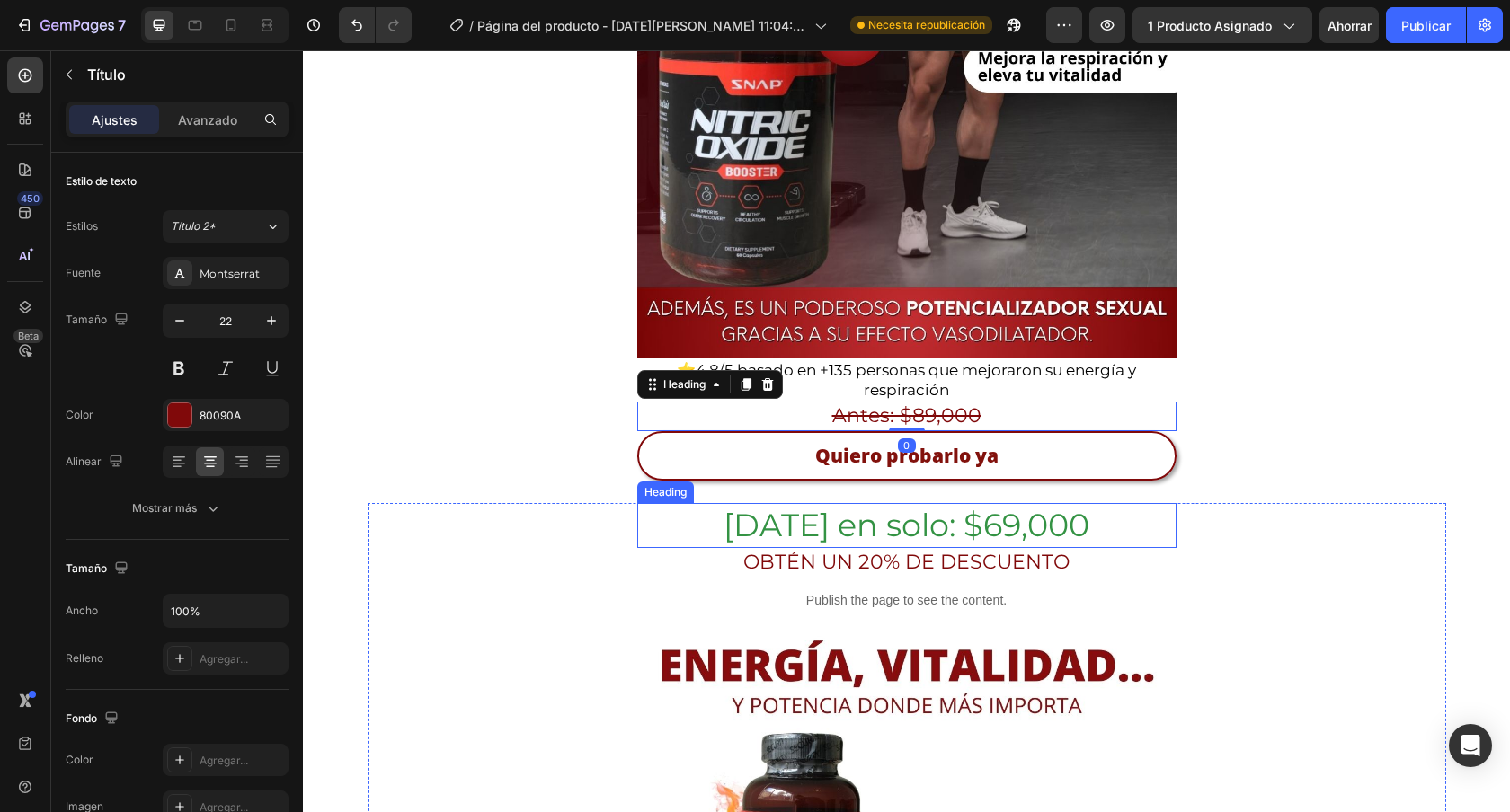
click at [718, 503] on h2 "[DATE] en solo: $69,000" at bounding box center [906, 525] width 539 height 45
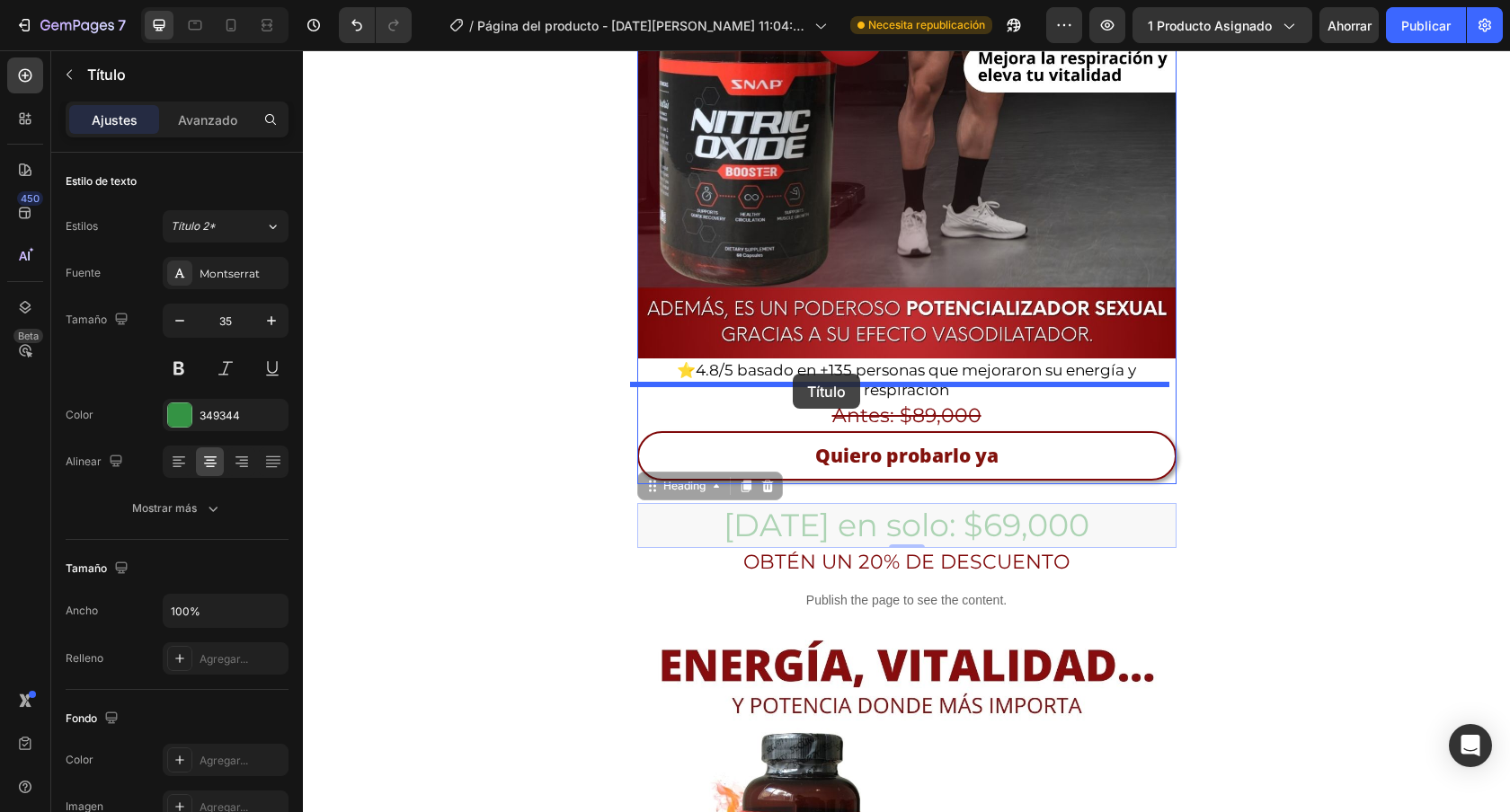
drag, startPoint x: 646, startPoint y: 442, endPoint x: 793, endPoint y: 374, distance: 162.0
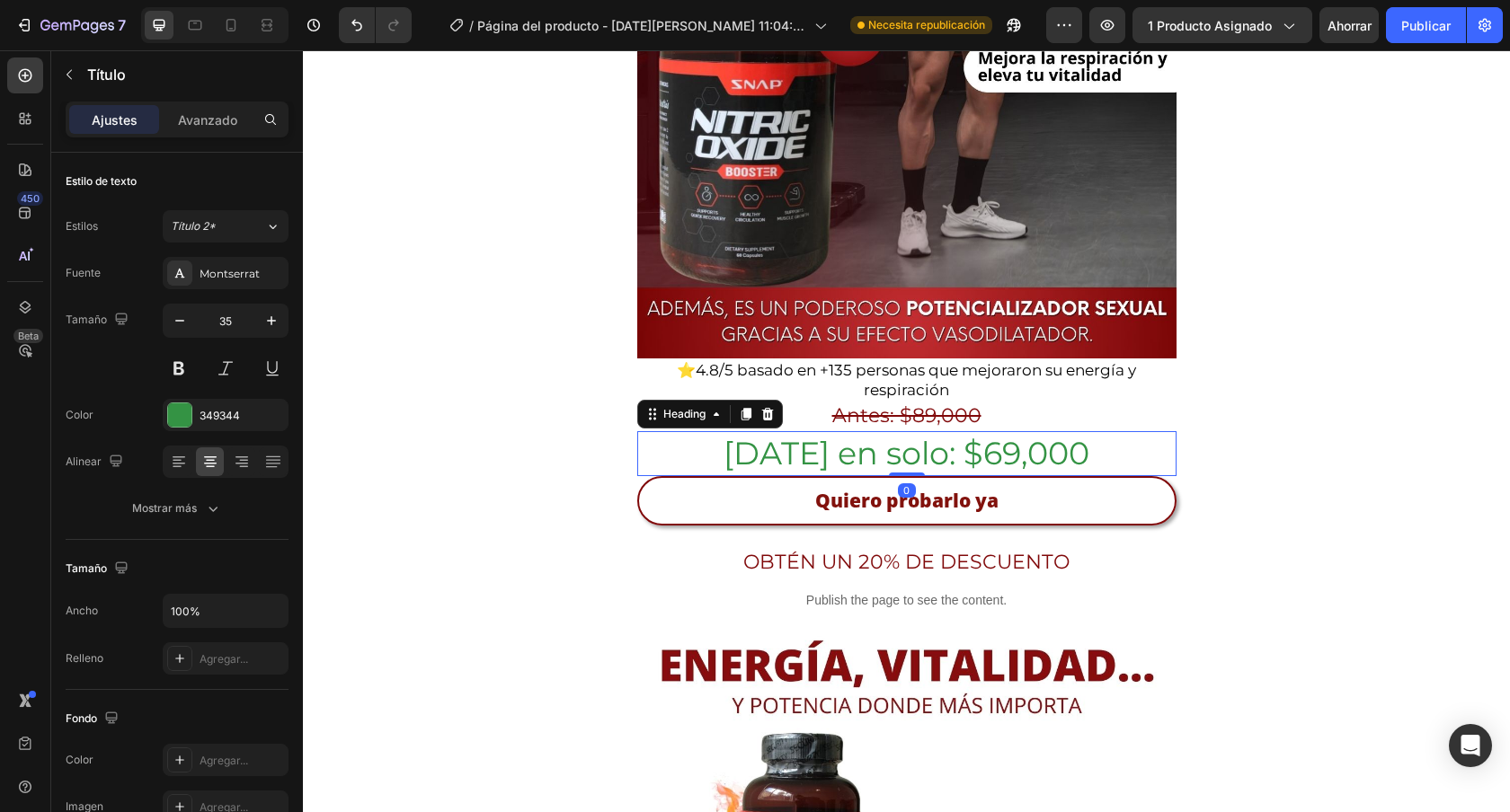
click at [1157, 431] on h2 "[DATE] en solo: $69,000" at bounding box center [906, 453] width 539 height 45
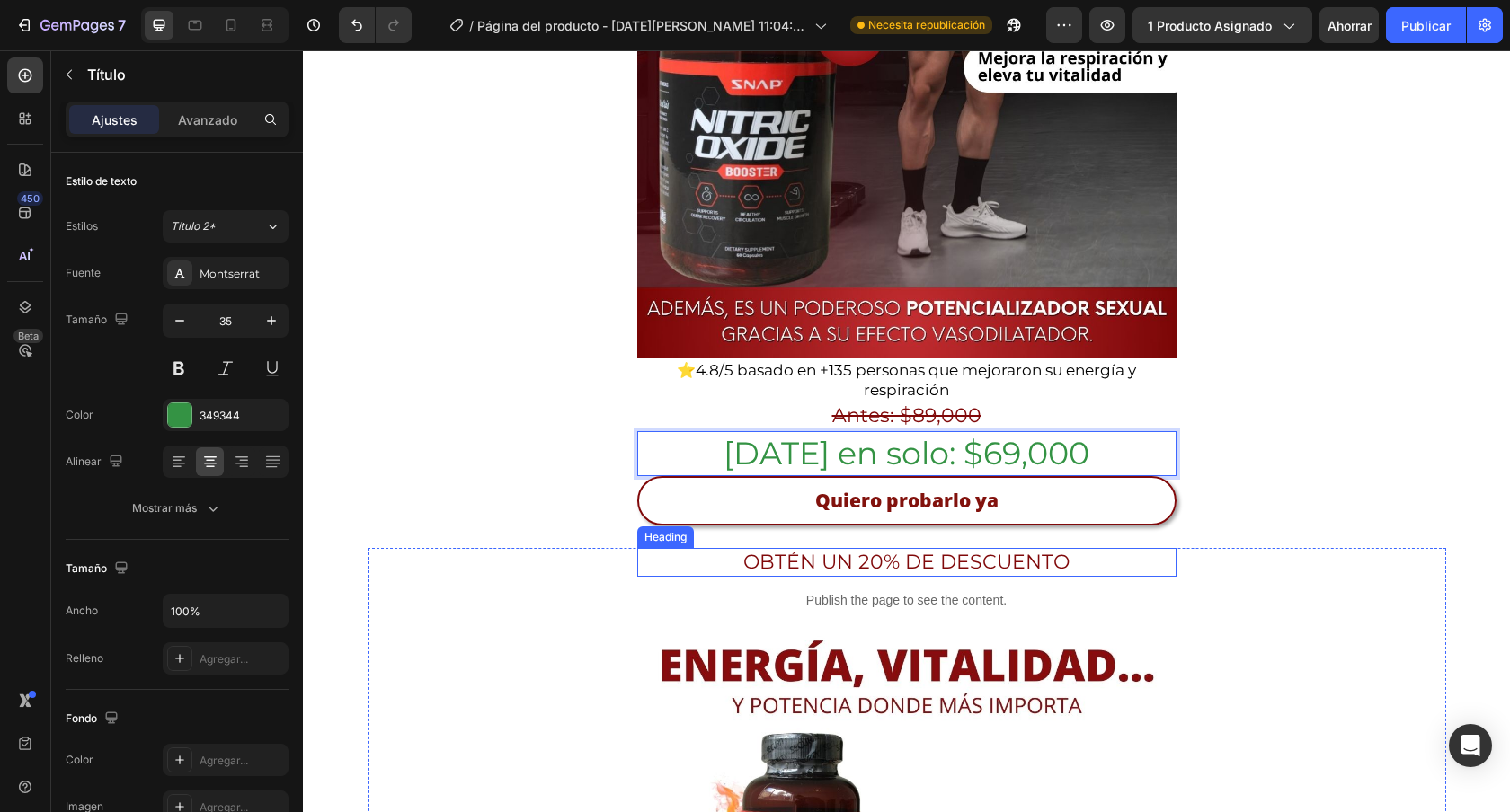
click at [997, 548] on h2 "OBTÉN UN 20% DE DESCUENTO" at bounding box center [906, 563] width 539 height 29
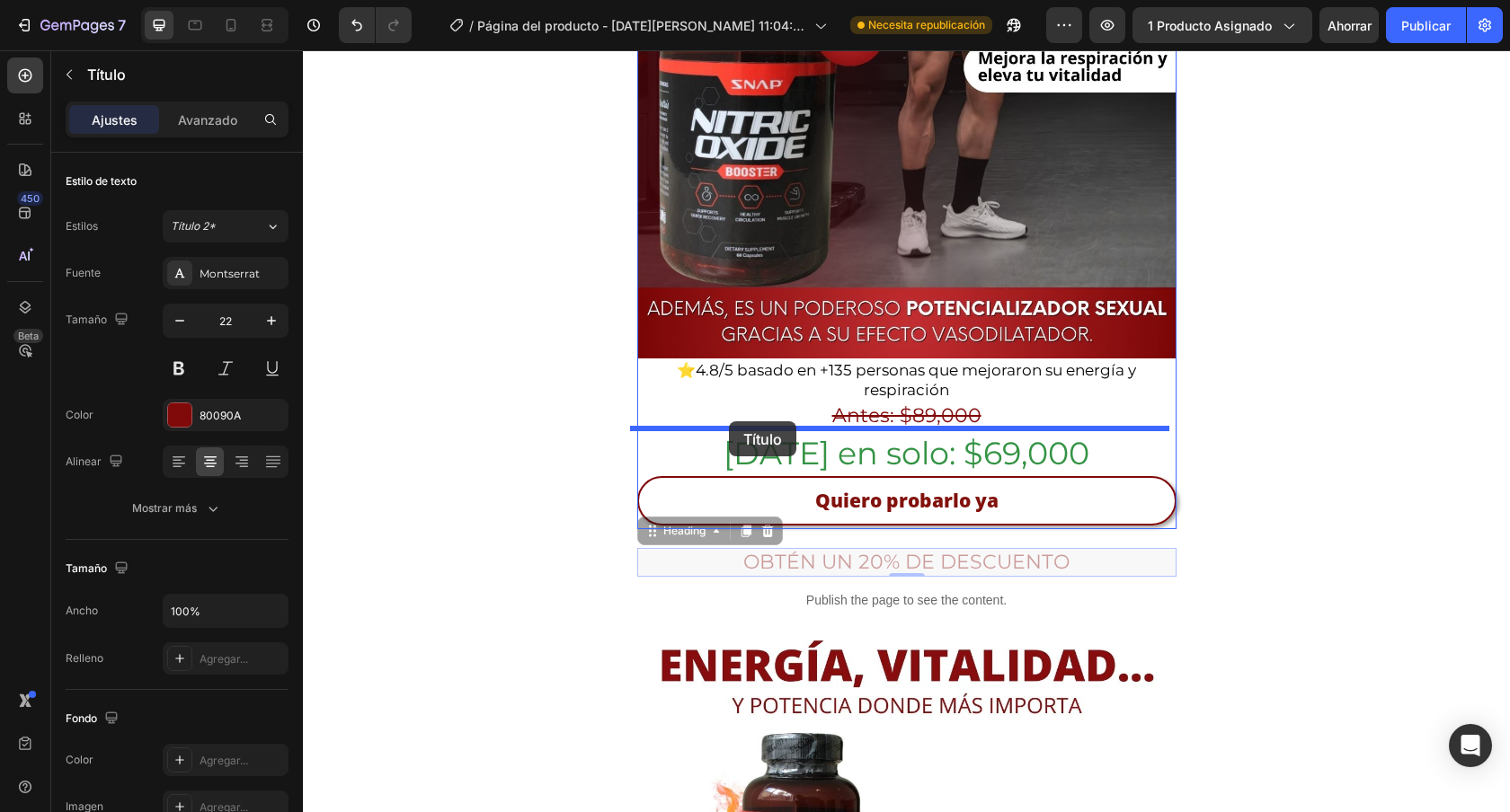
drag, startPoint x: 648, startPoint y: 480, endPoint x: 729, endPoint y: 421, distance: 100.2
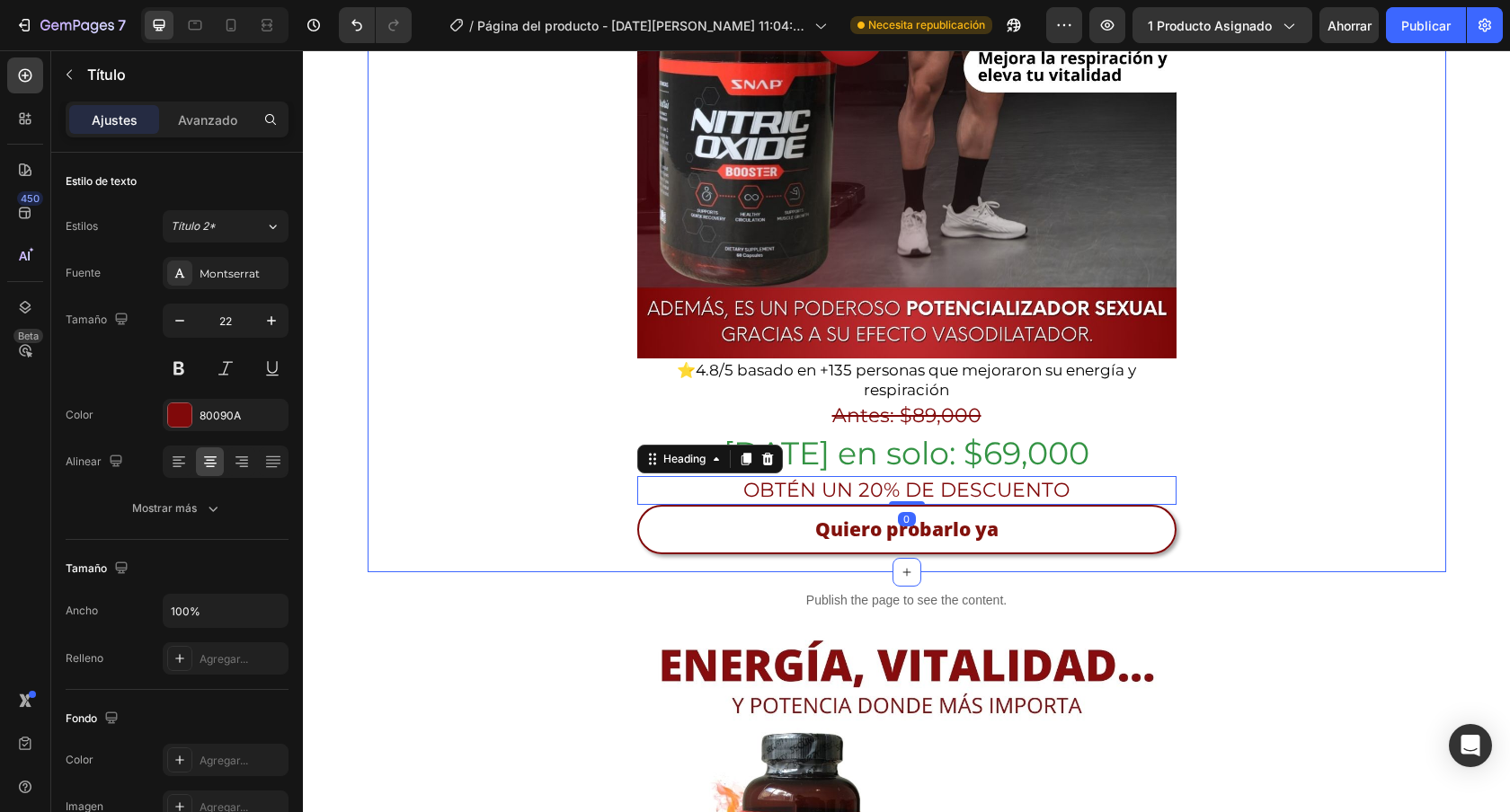
click at [1223, 473] on div "ENVÍO GRATIS TODO [GEOGRAPHIC_DATA] 🚚 Heading Image ⭐ 4.8/5 basado en +135 pers…" at bounding box center [907, 47] width 1079 height 1050
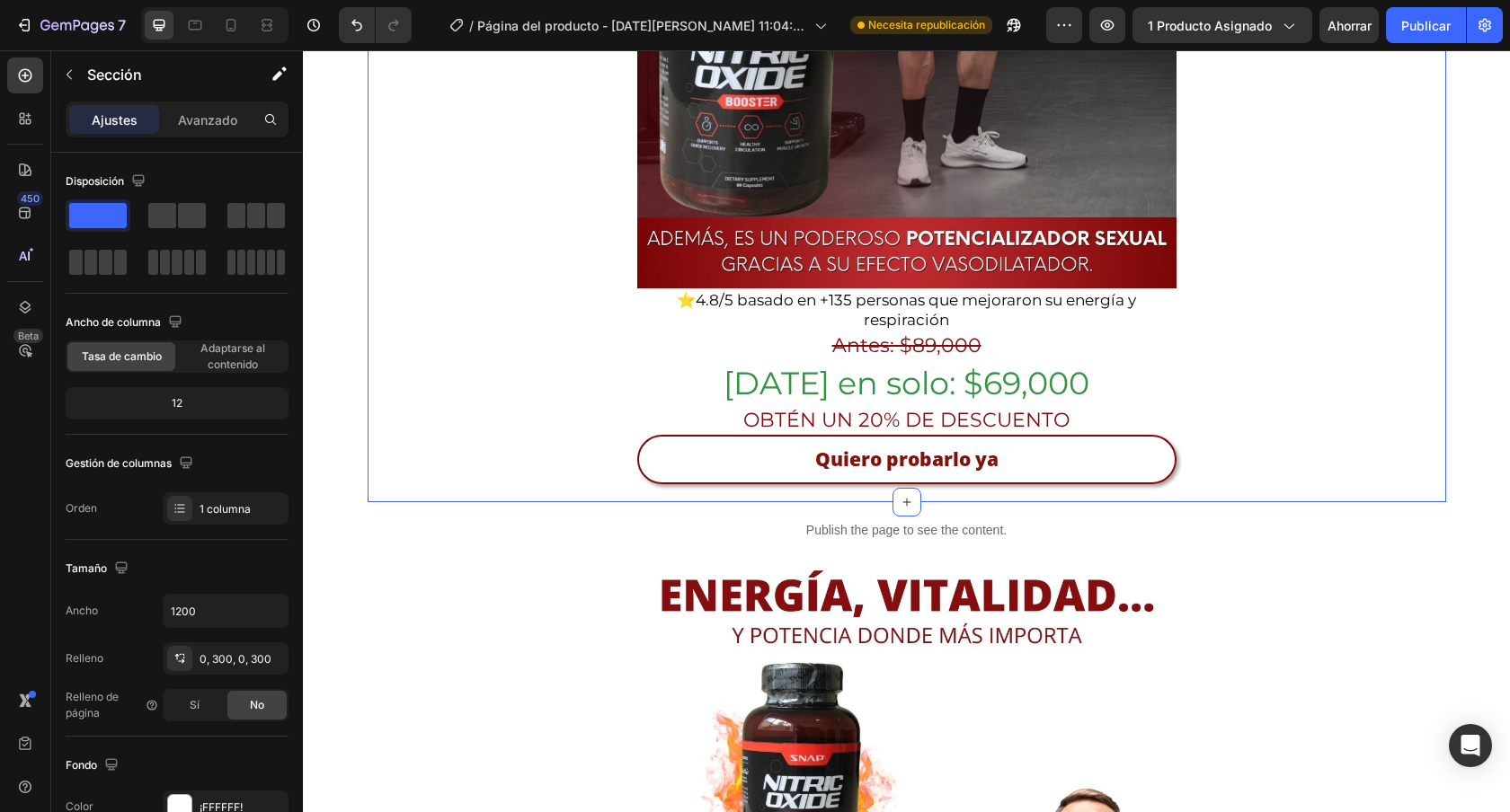
scroll to position [637, 0]
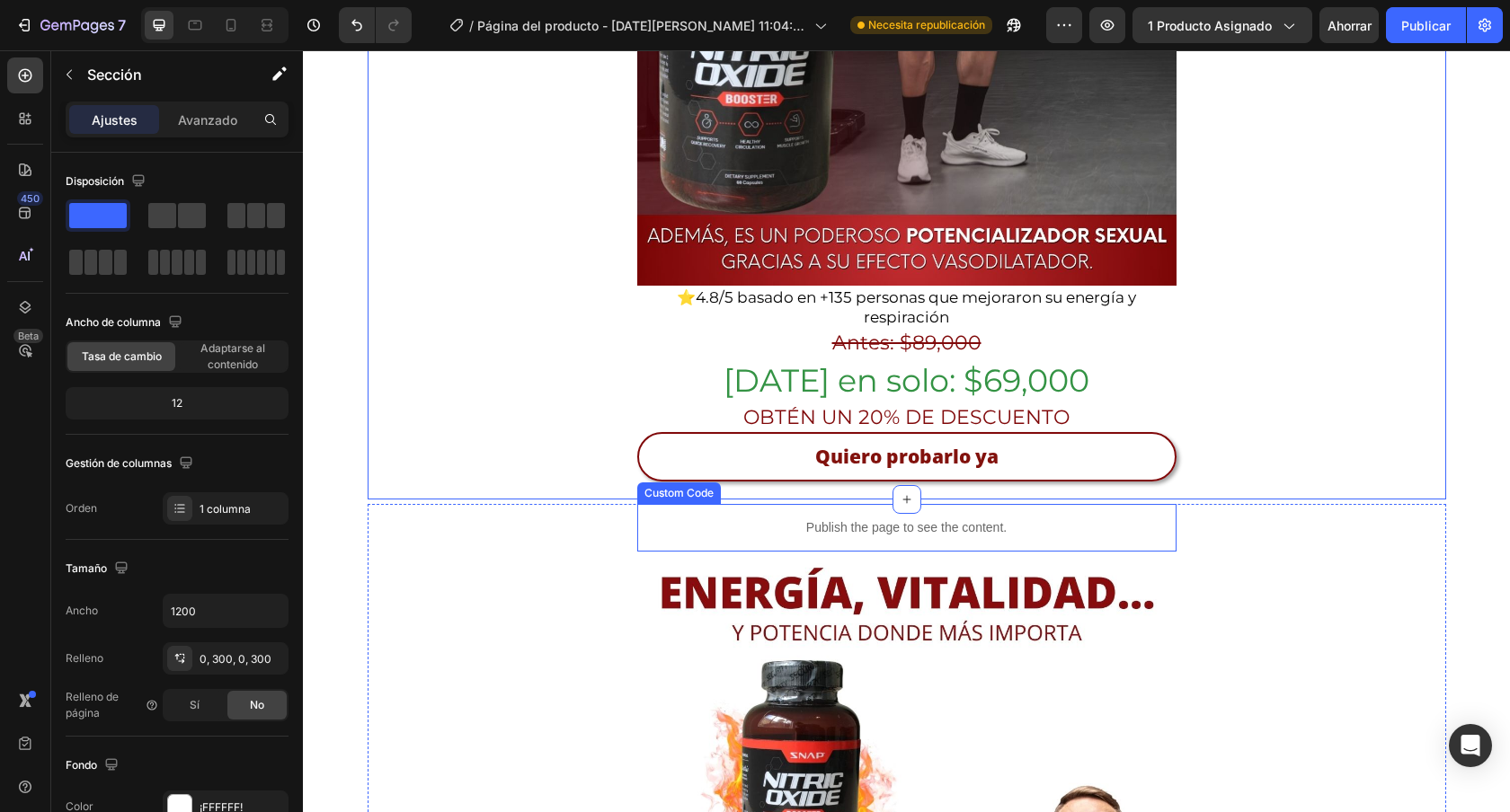
click at [1078, 504] on div "Publish the page to see the content." at bounding box center [907, 528] width 503 height 48
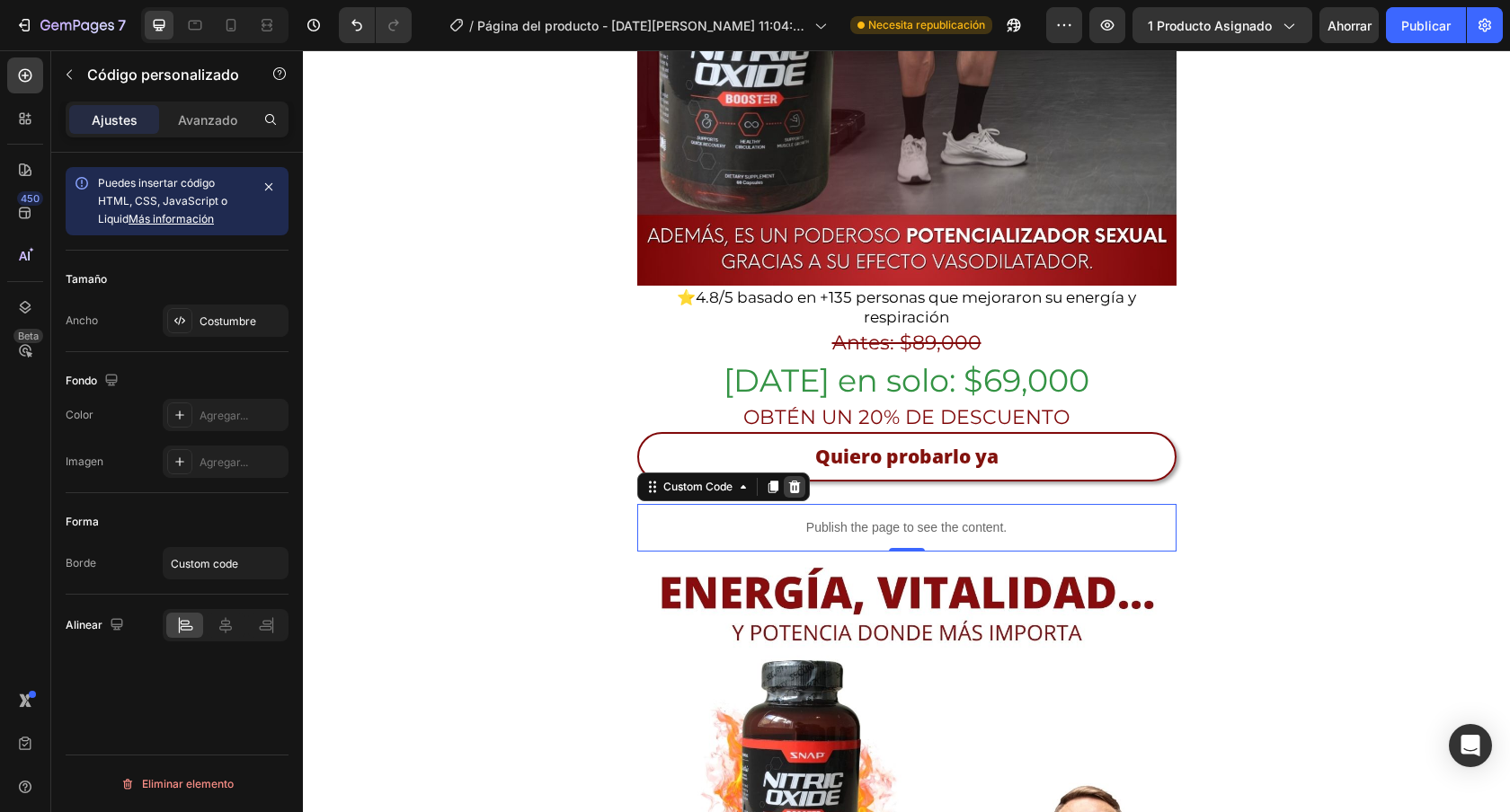
click at [788, 481] on icon at bounding box center [794, 488] width 12 height 13
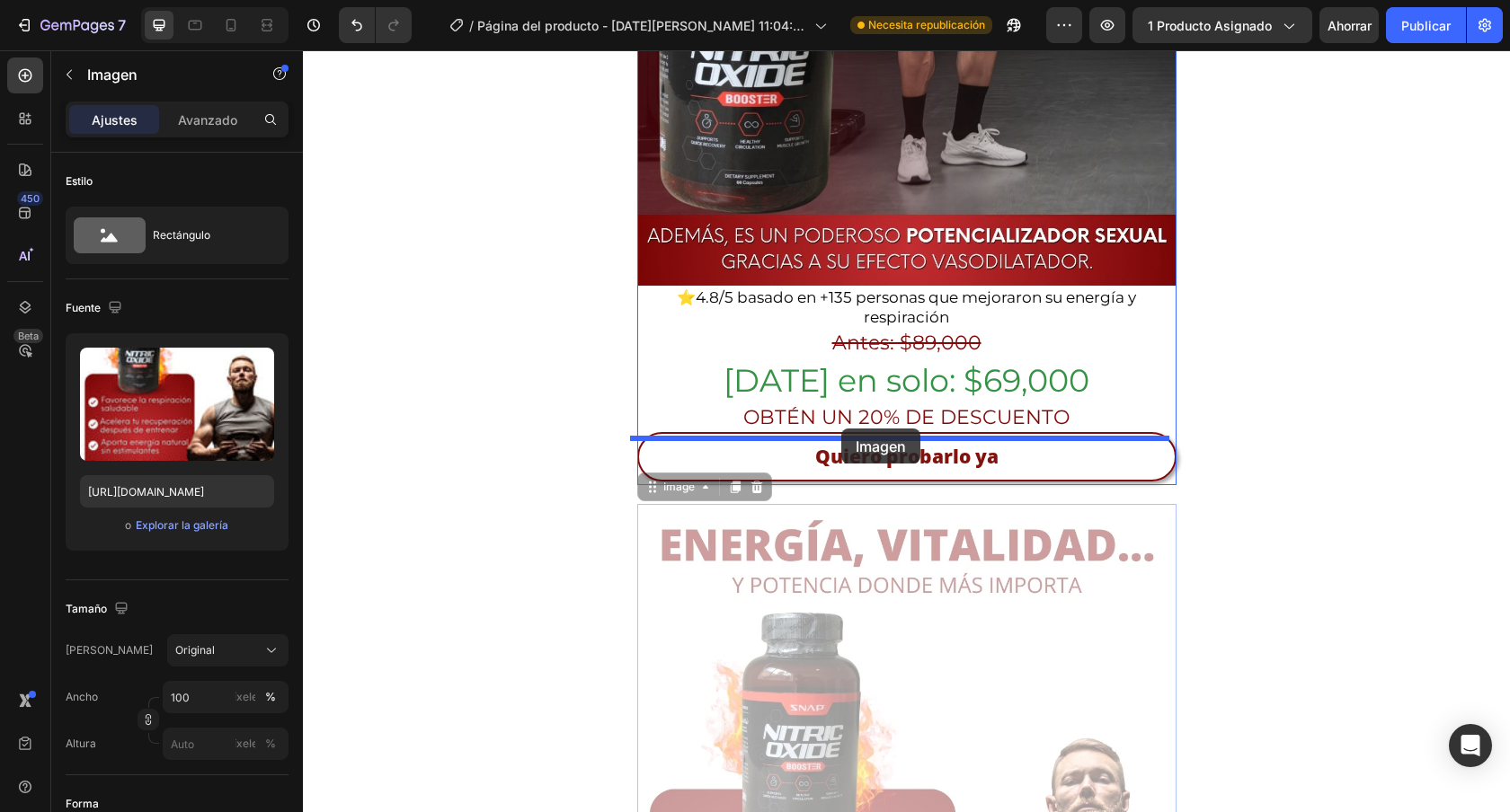
drag, startPoint x: 641, startPoint y: 442, endPoint x: 842, endPoint y: 429, distance: 201.4
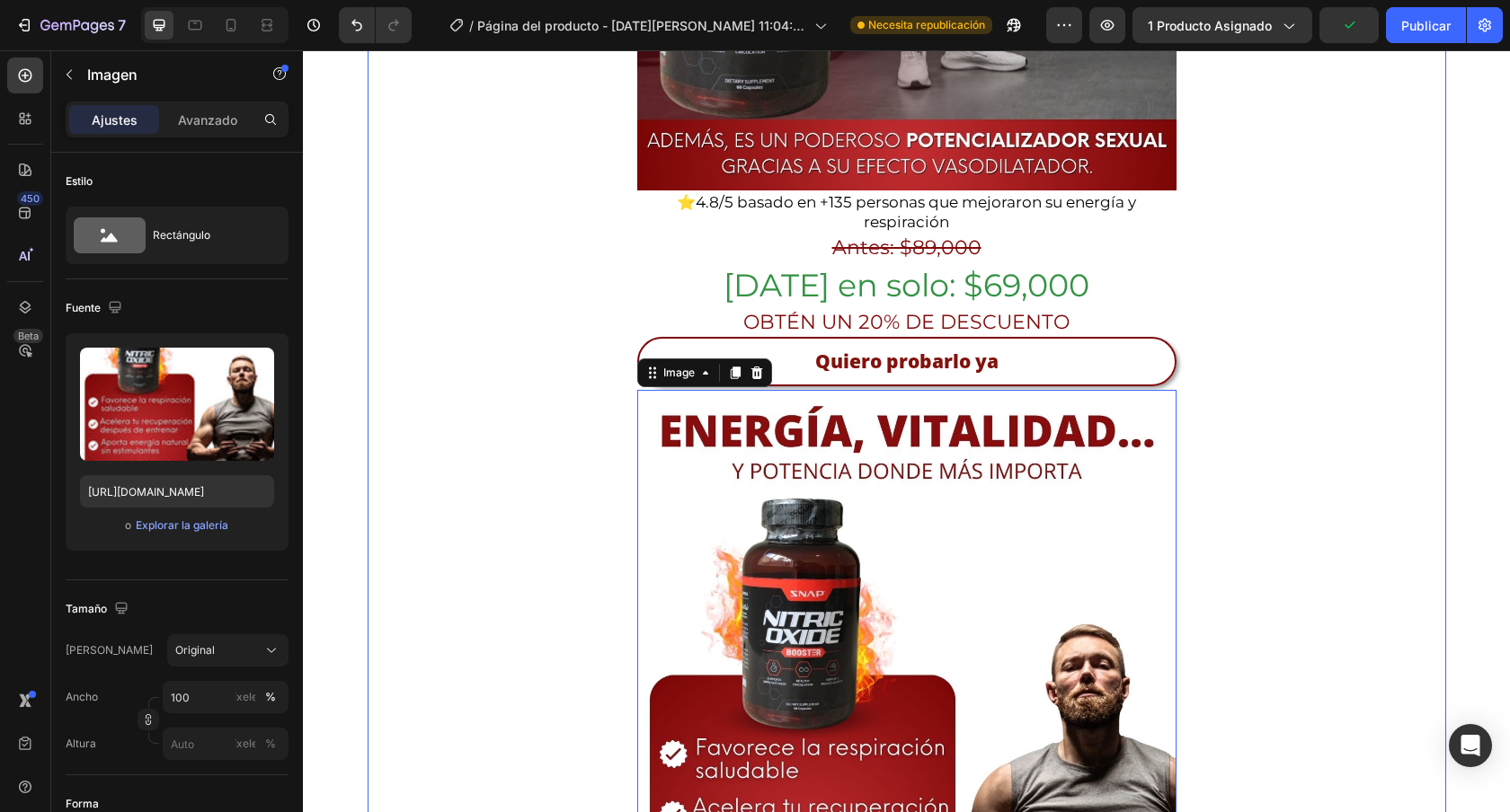
scroll to position [736, 0]
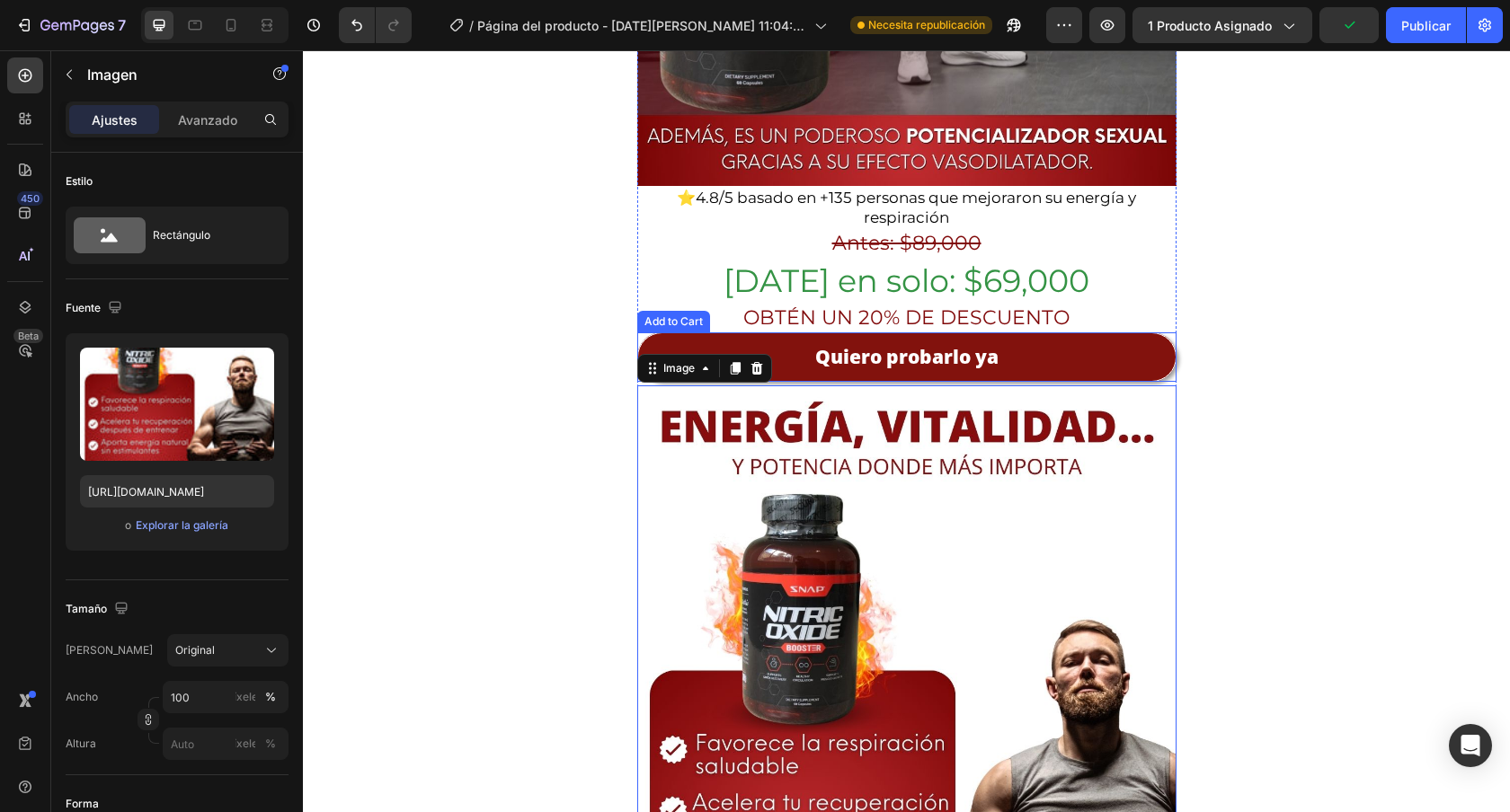
click at [1127, 333] on button "Quiero probarlo ya" at bounding box center [906, 358] width 539 height 50
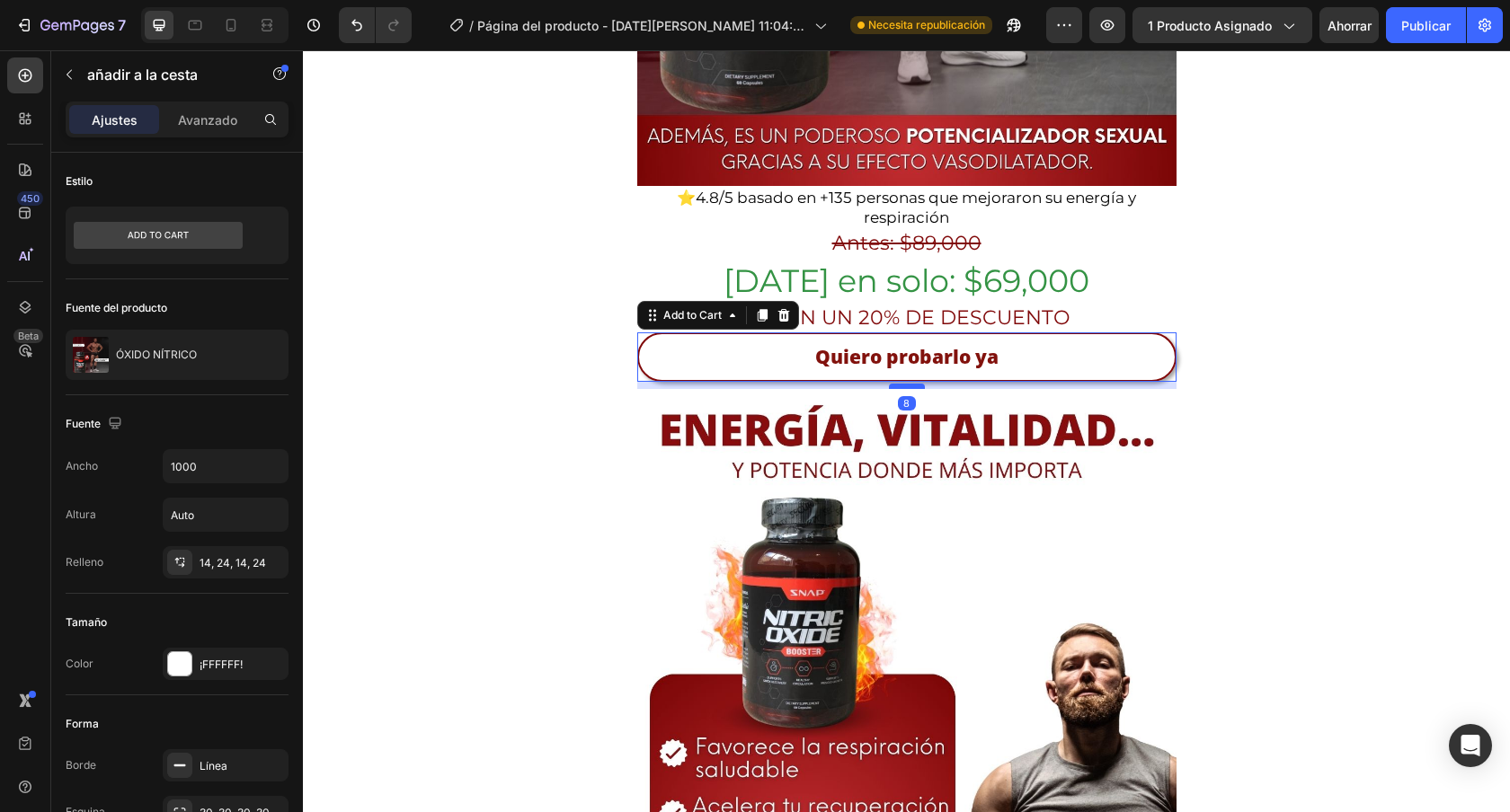
click at [901, 383] on div at bounding box center [906, 386] width 36 height 6
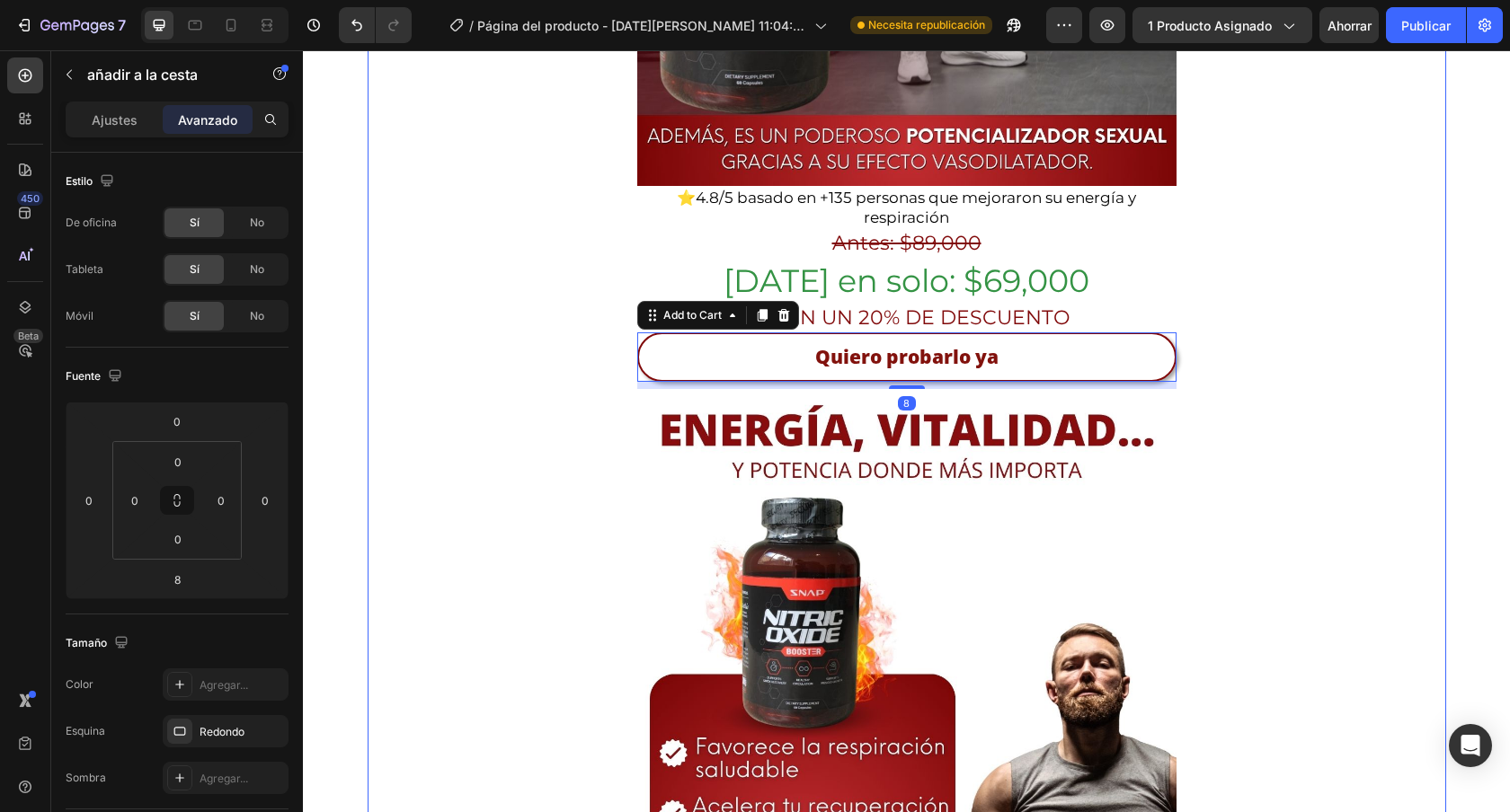
click at [1300, 371] on div "ENVÍO GRATIS TODO [GEOGRAPHIC_DATA] 🚚 Heading Image ⭐ 4.8/5 basado en +135 pers…" at bounding box center [907, 246] width 1079 height 1793
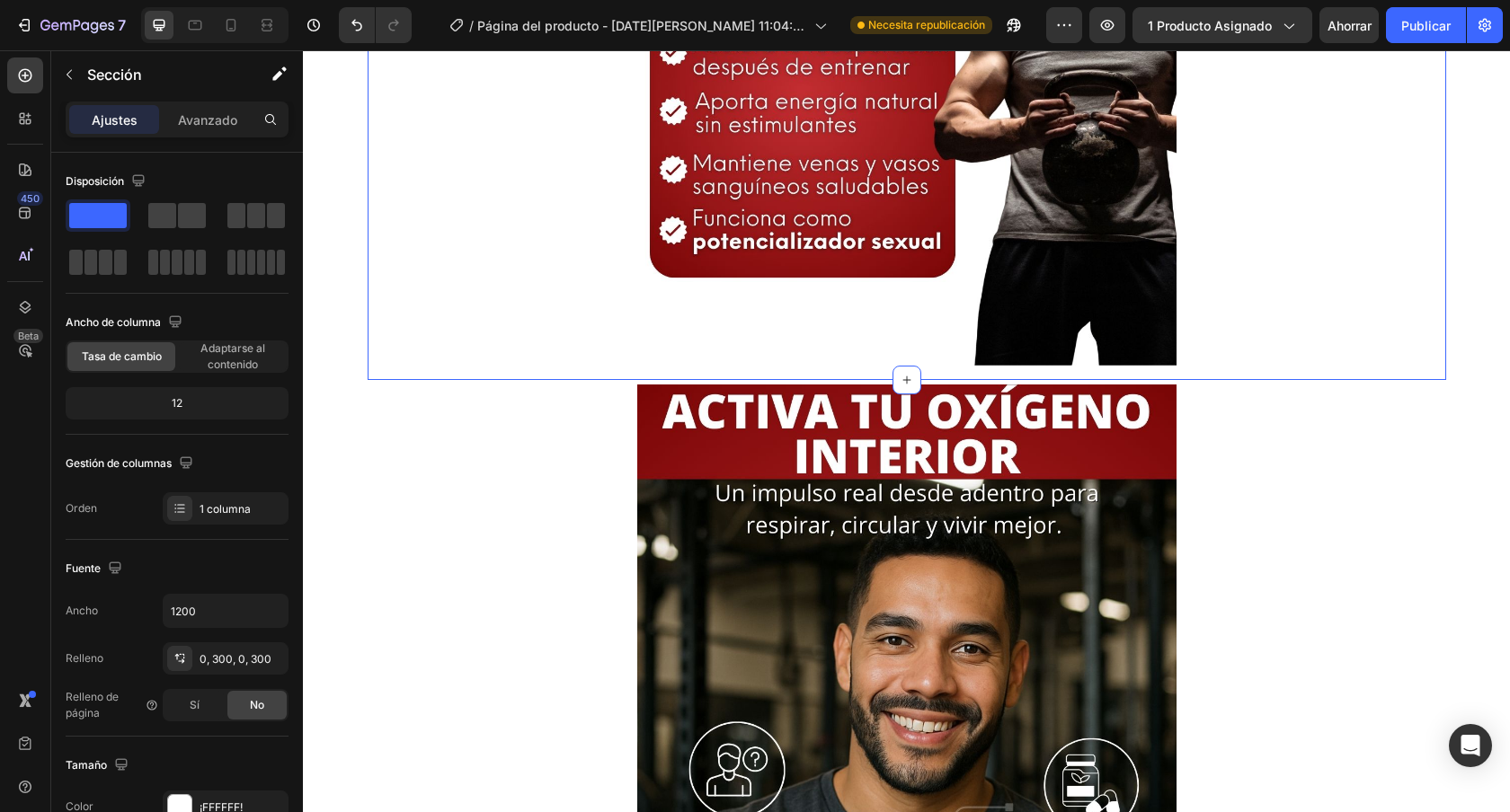
scroll to position [1512, 0]
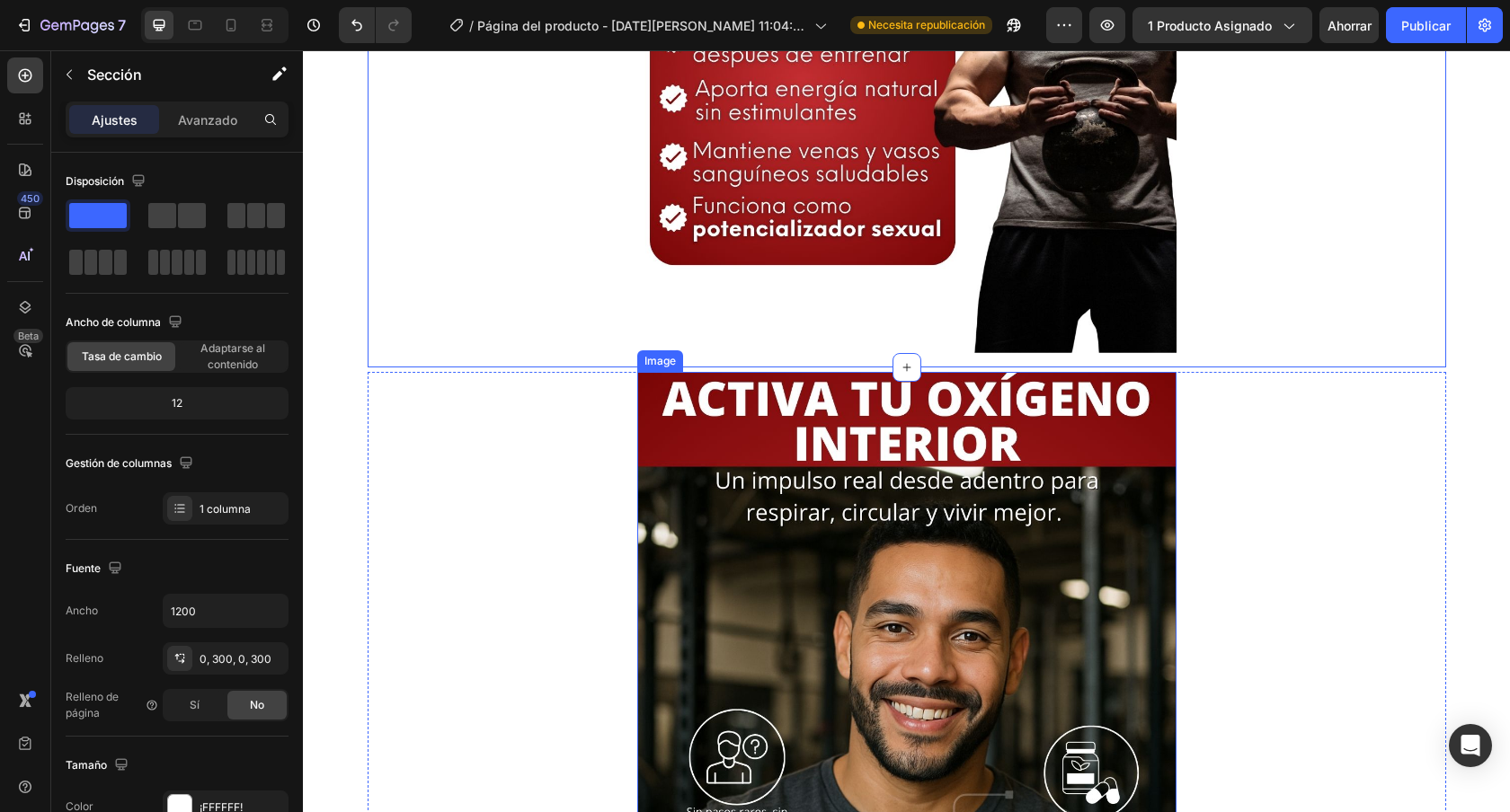
click at [1024, 398] on img at bounding box center [906, 741] width 539 height 738
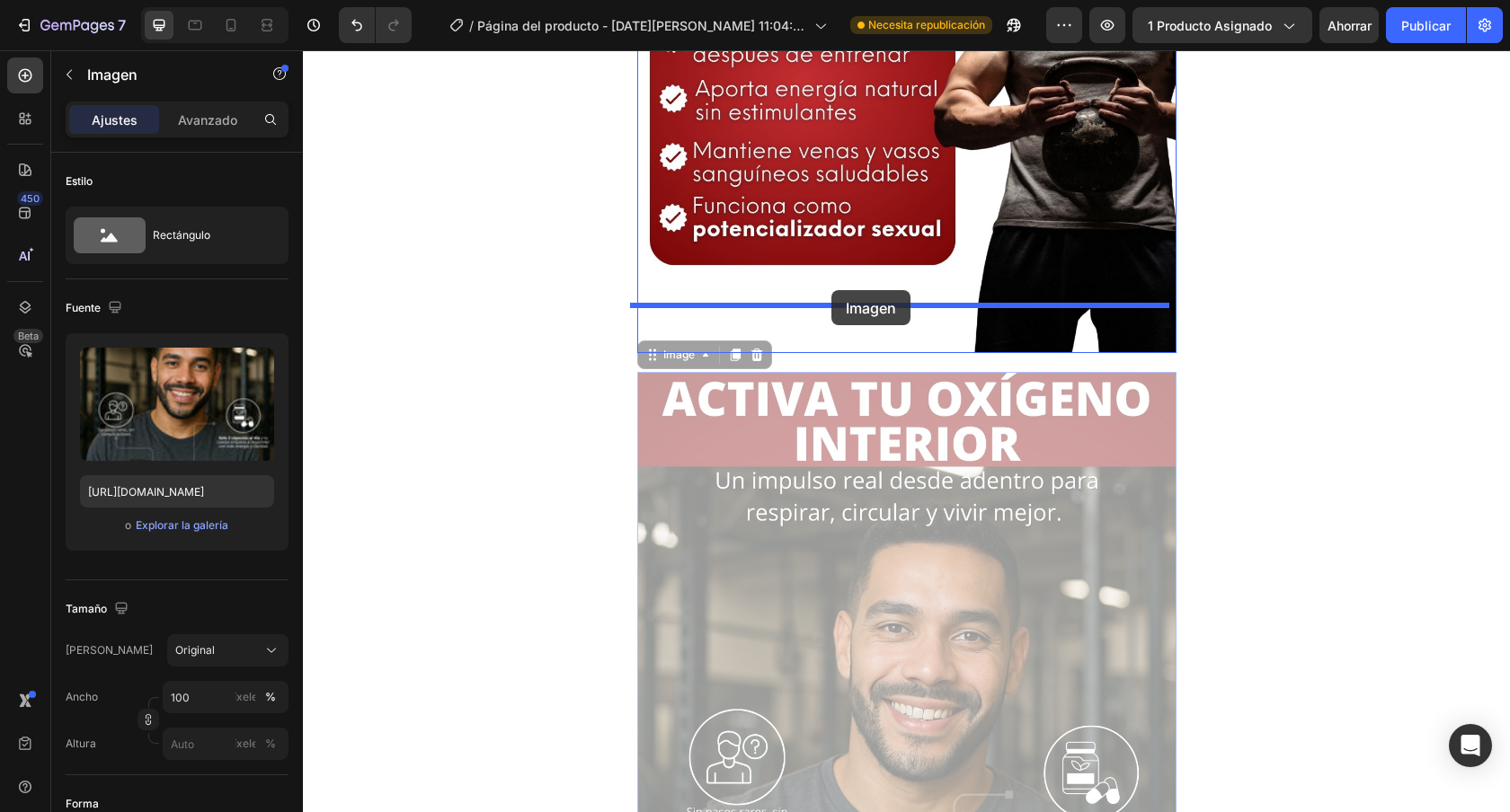
drag, startPoint x: 641, startPoint y: 308, endPoint x: 832, endPoint y: 290, distance: 191.8
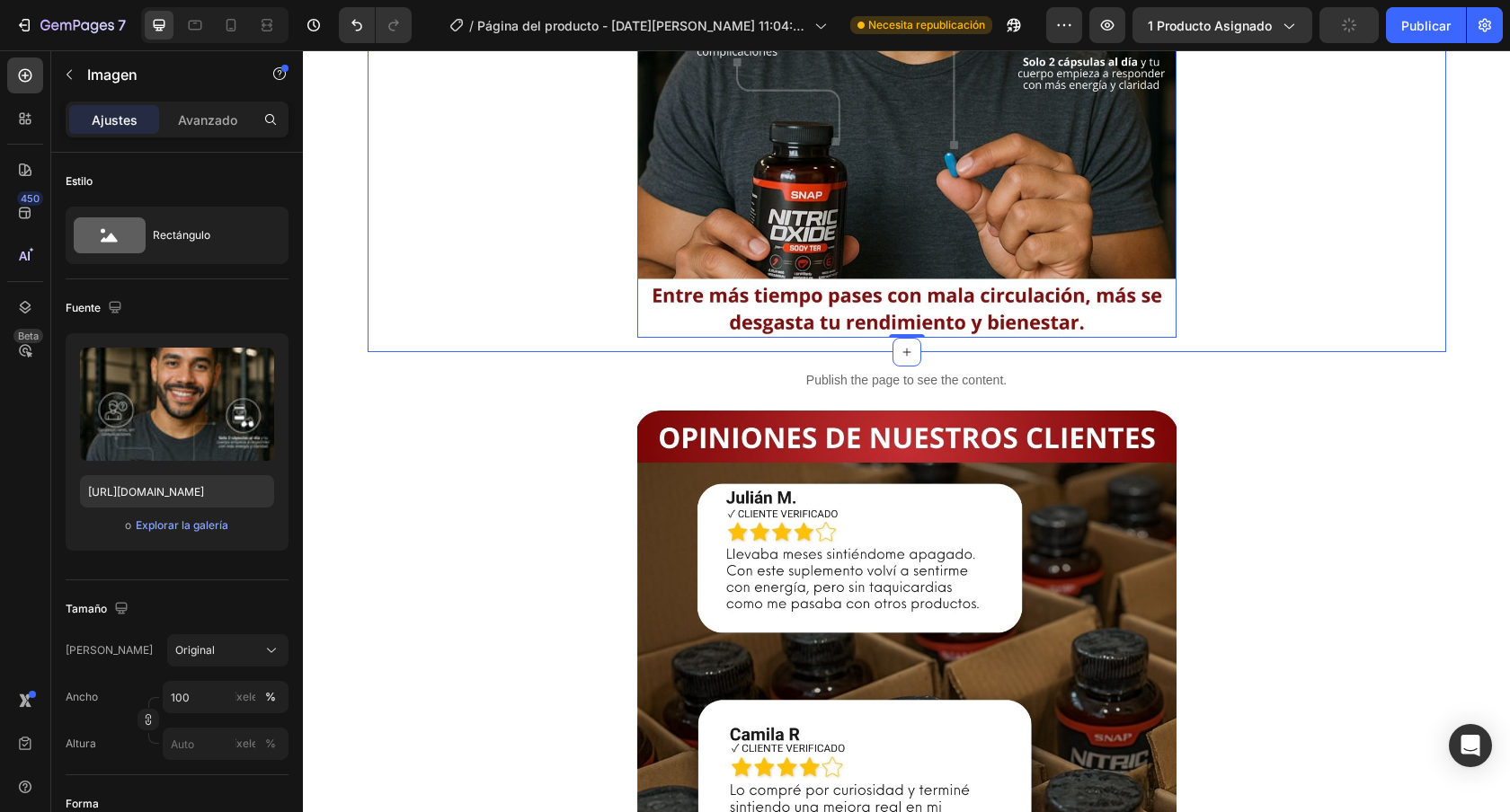
scroll to position [2283, 0]
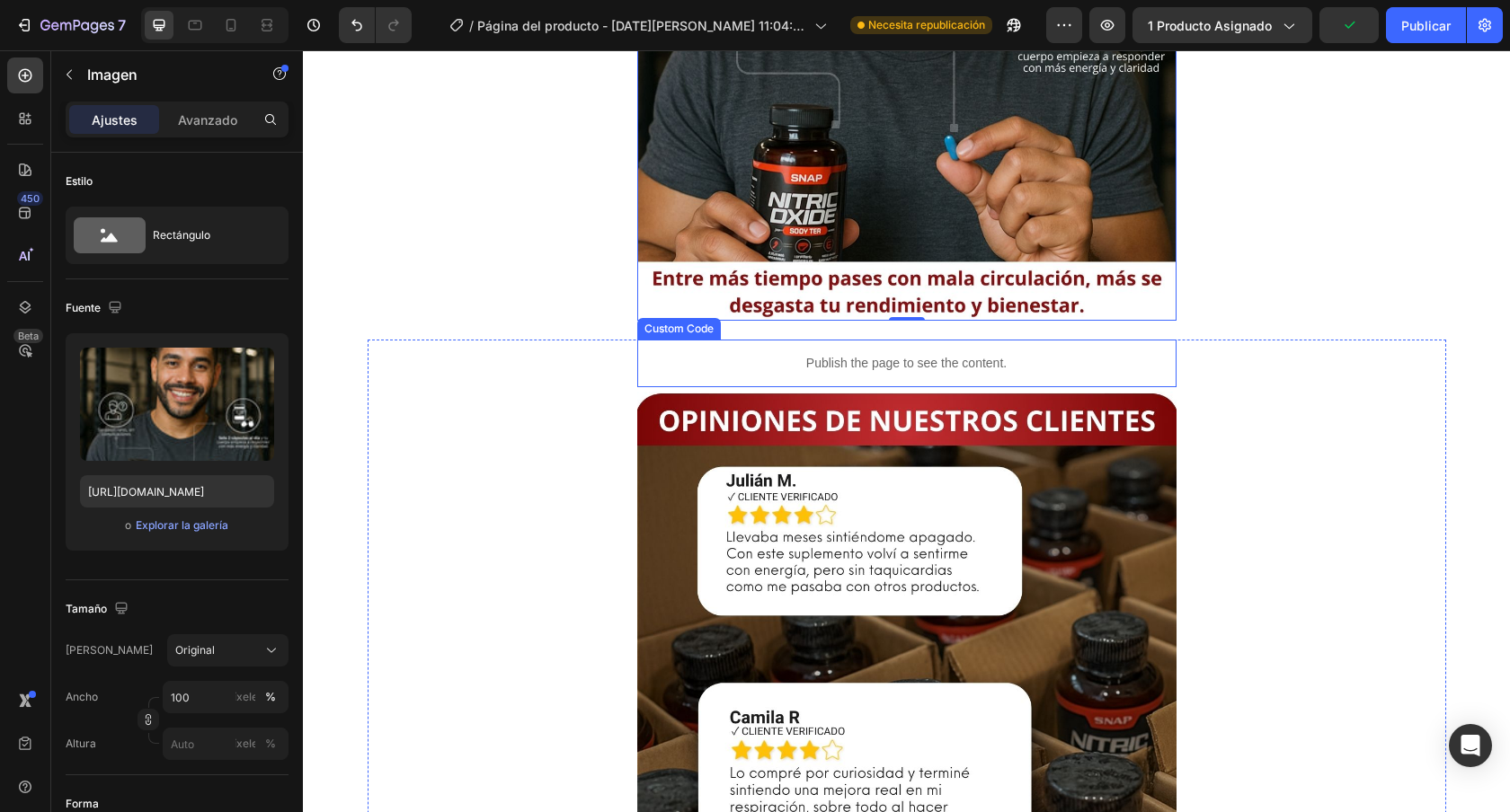
click at [1109, 354] on p "Publish the page to see the content." at bounding box center [907, 363] width 503 height 18
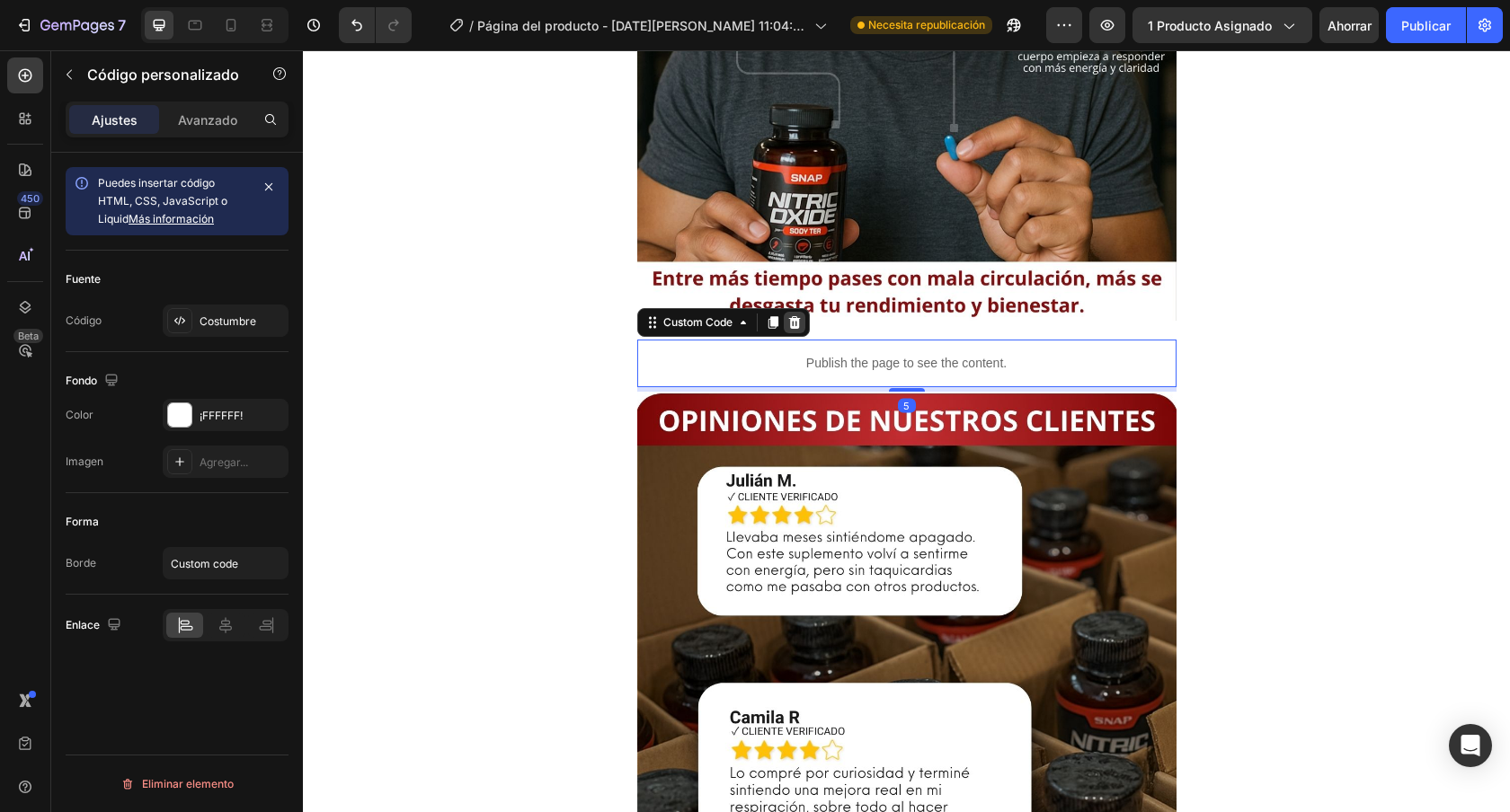
click at [791, 316] on icon at bounding box center [794, 323] width 12 height 13
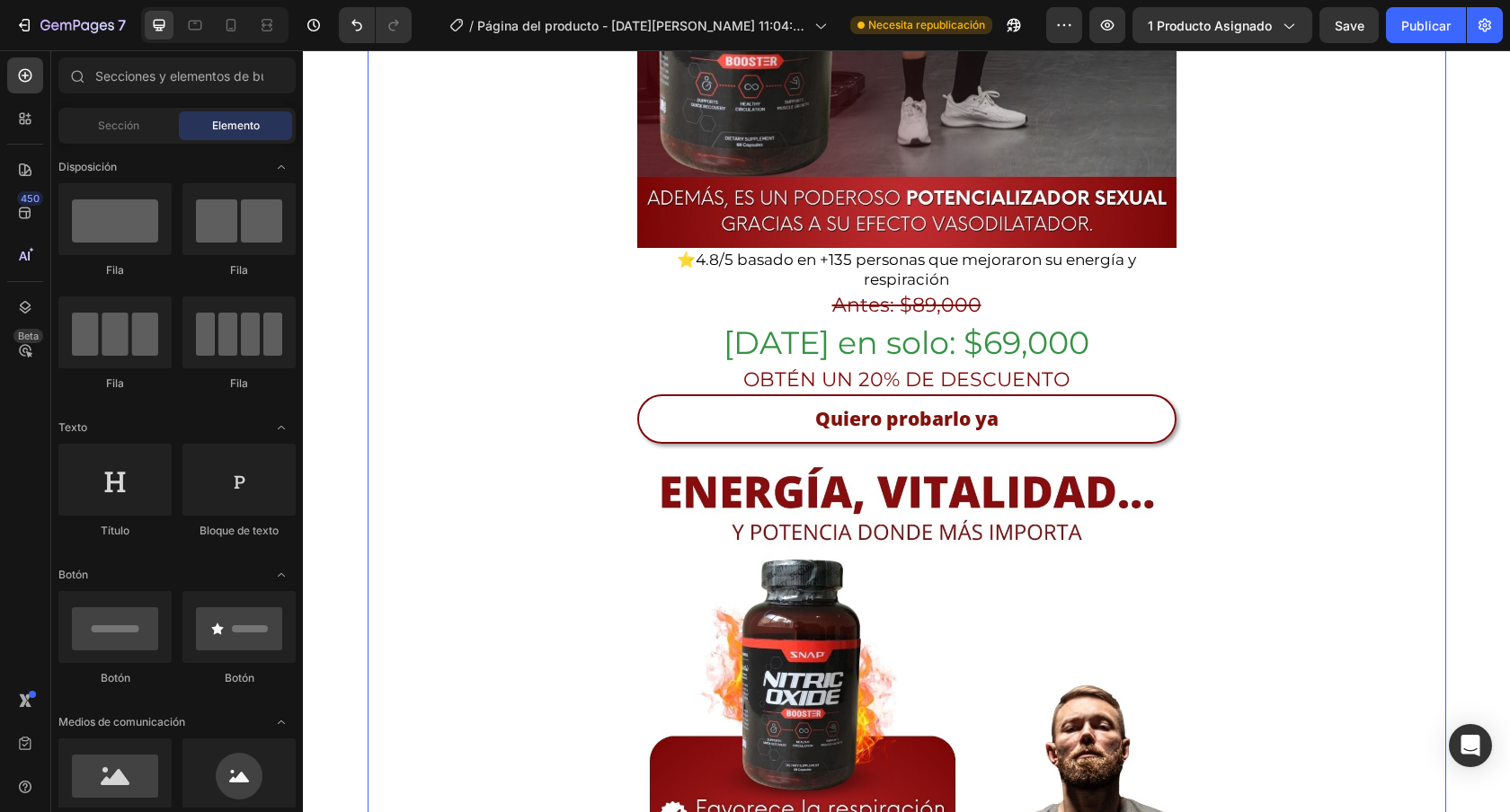
scroll to position [672, 0]
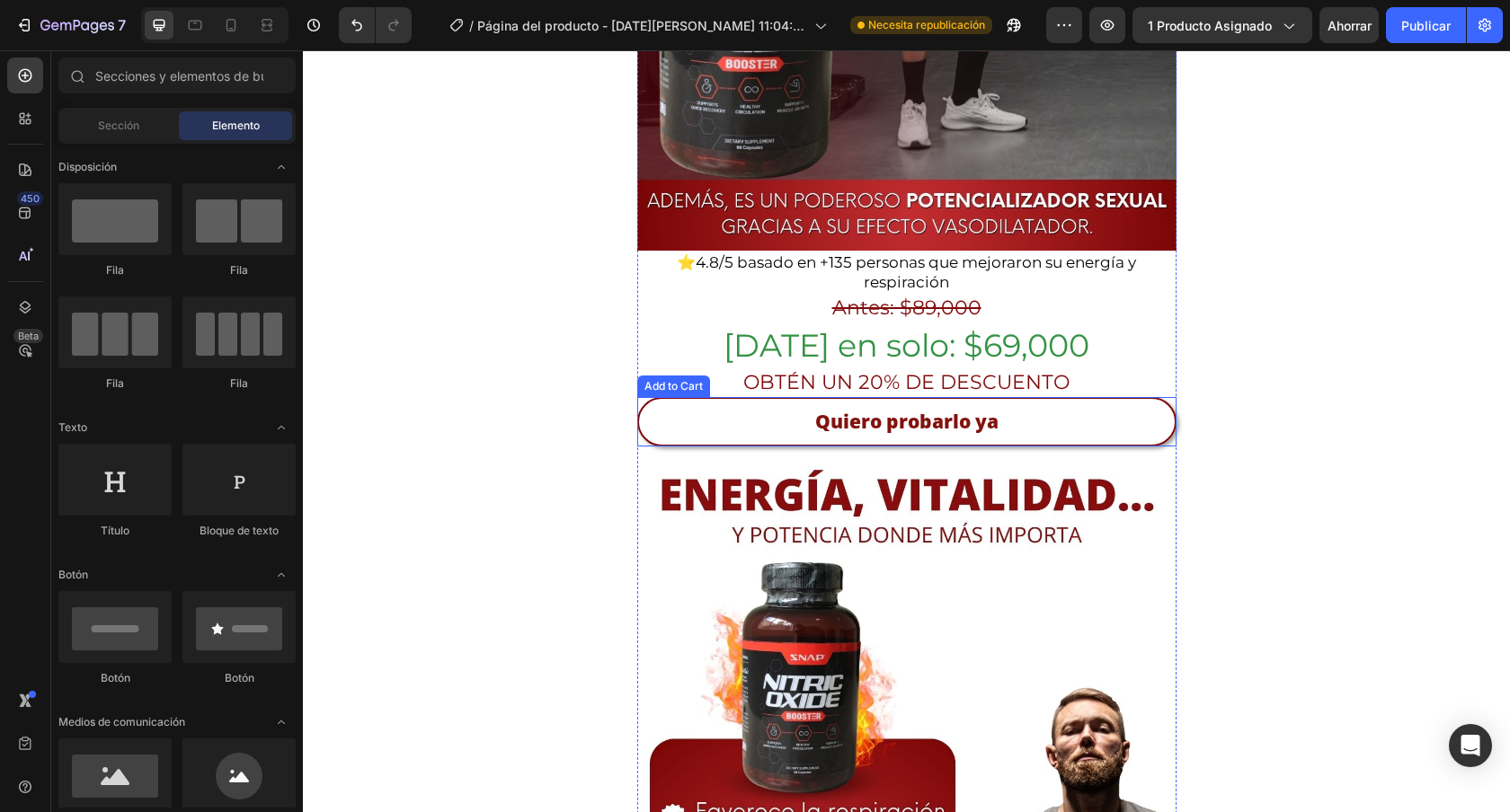
click at [1164, 397] on div "Quiero probarlo ya Add to Cart" at bounding box center [906, 422] width 539 height 50
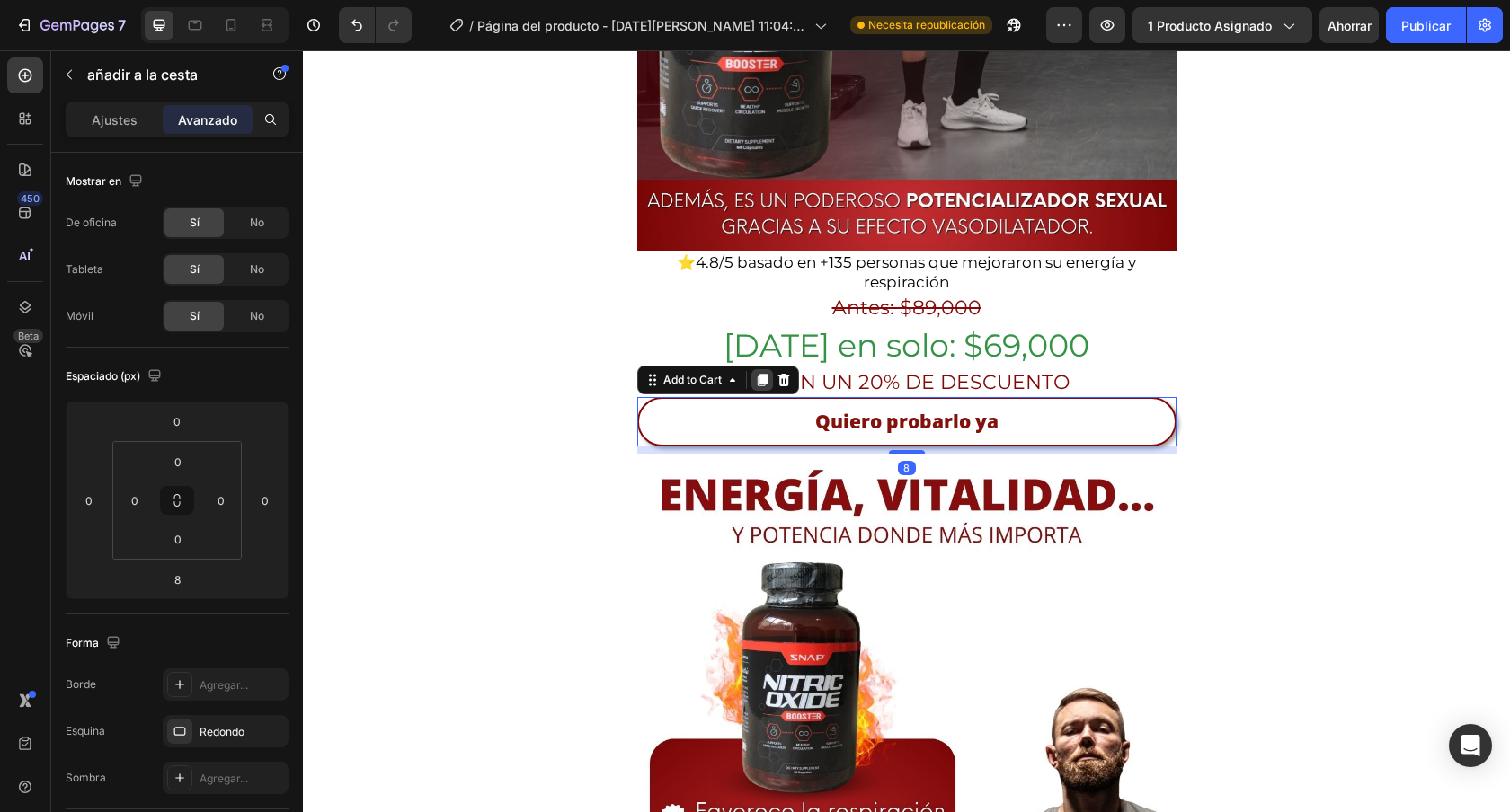
click at [757, 374] on icon at bounding box center [761, 381] width 10 height 13
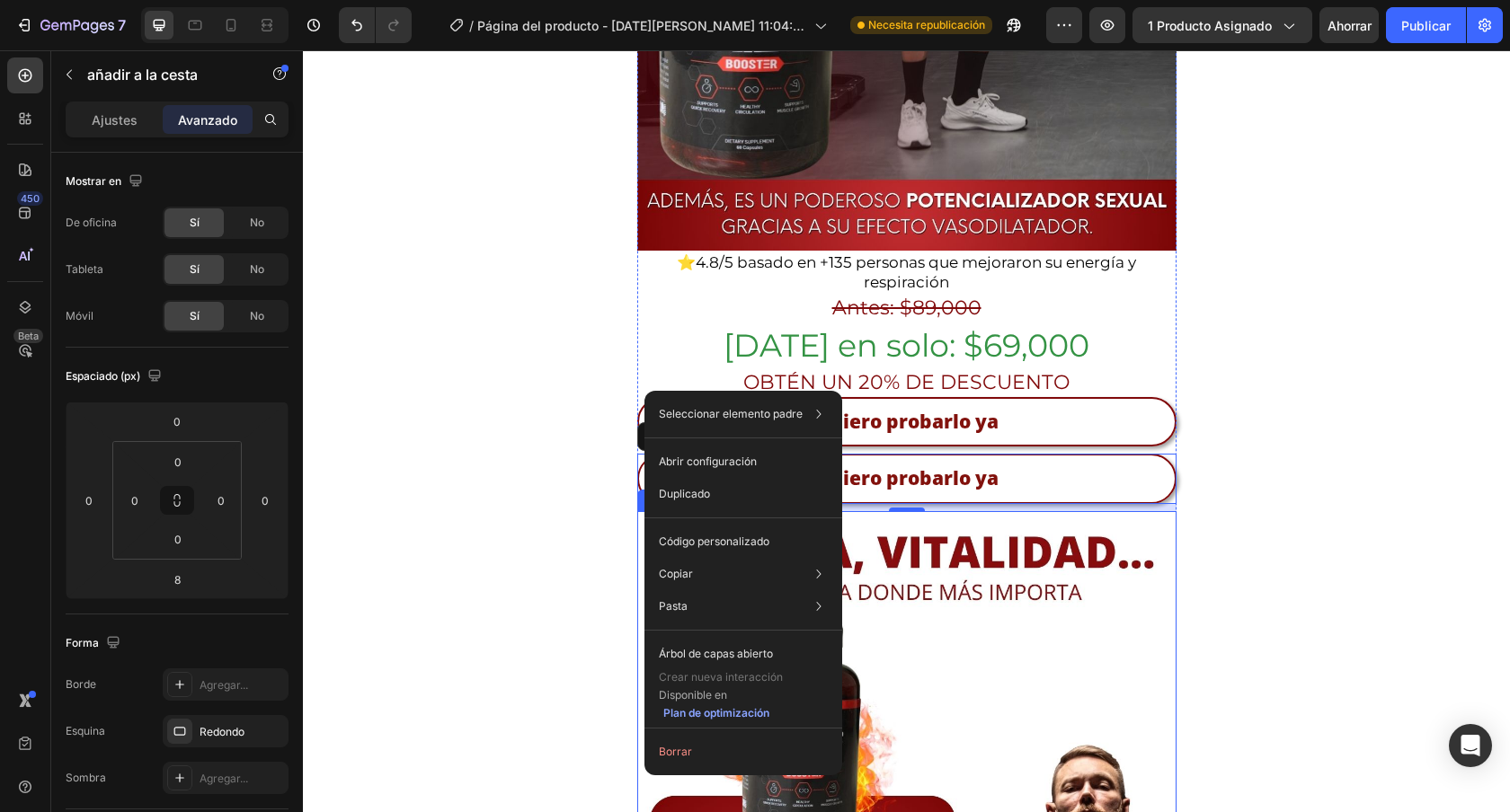
drag, startPoint x: 644, startPoint y: 391, endPoint x: 720, endPoint y: 477, distance: 114.8
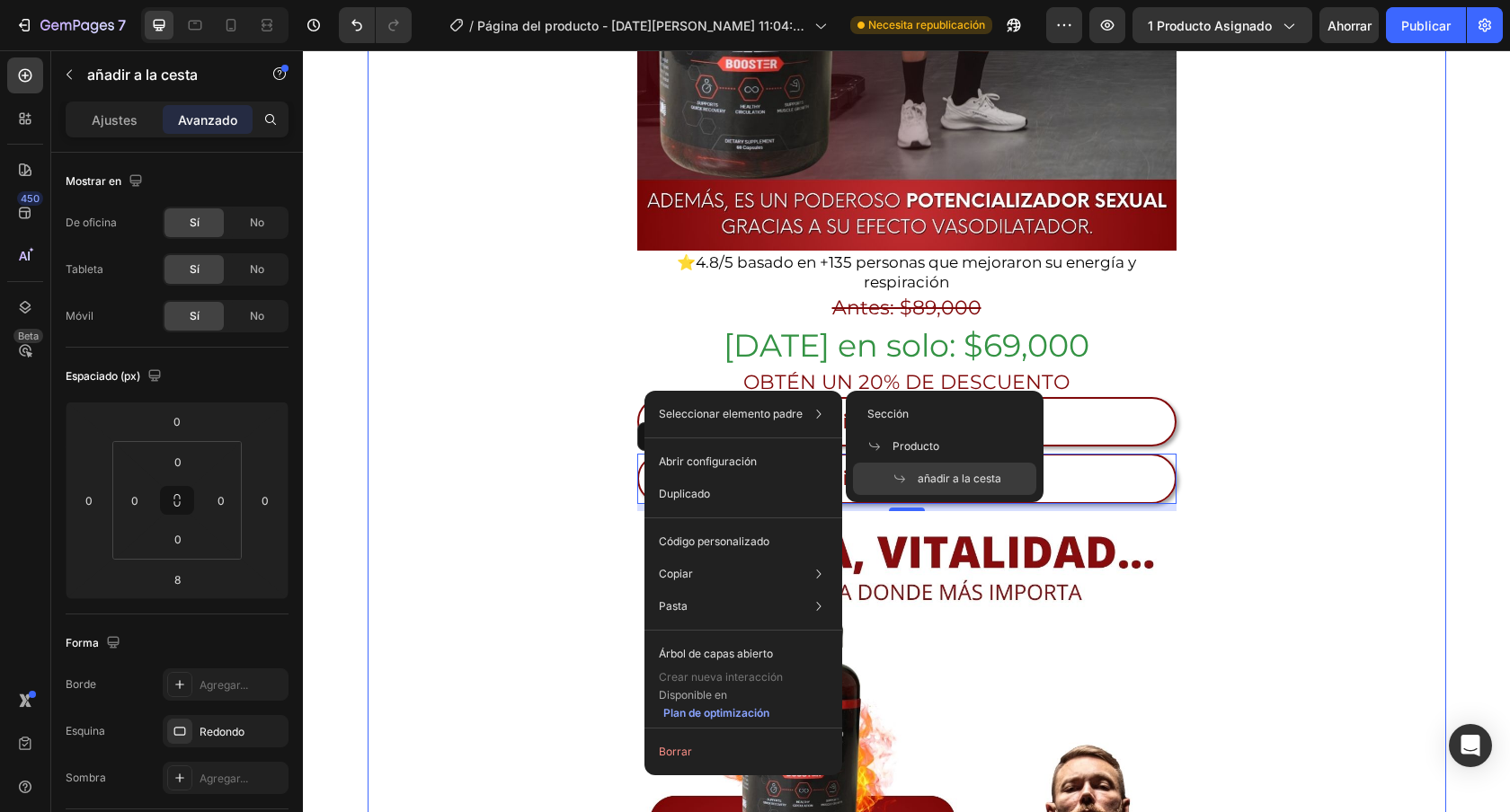
click at [563, 411] on div "ENVÍO GRATIS TODO [GEOGRAPHIC_DATA] 🚚 Heading Image ⭐ 4.8/5 basado en +135 pers…" at bounding box center [907, 709] width 1079 height 2588
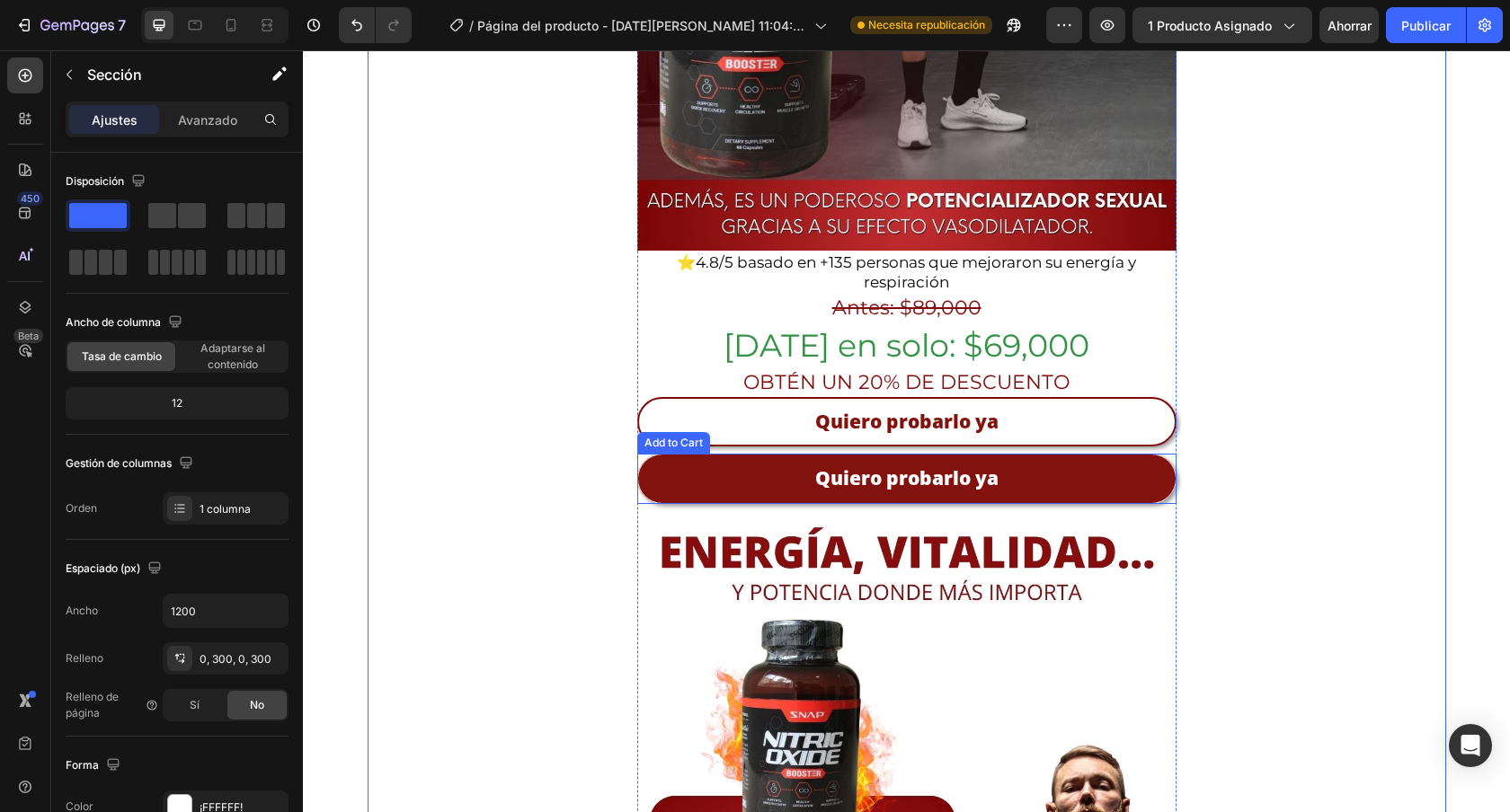
click at [671, 453] on button "Quiero probarlo ya" at bounding box center [906, 478] width 539 height 50
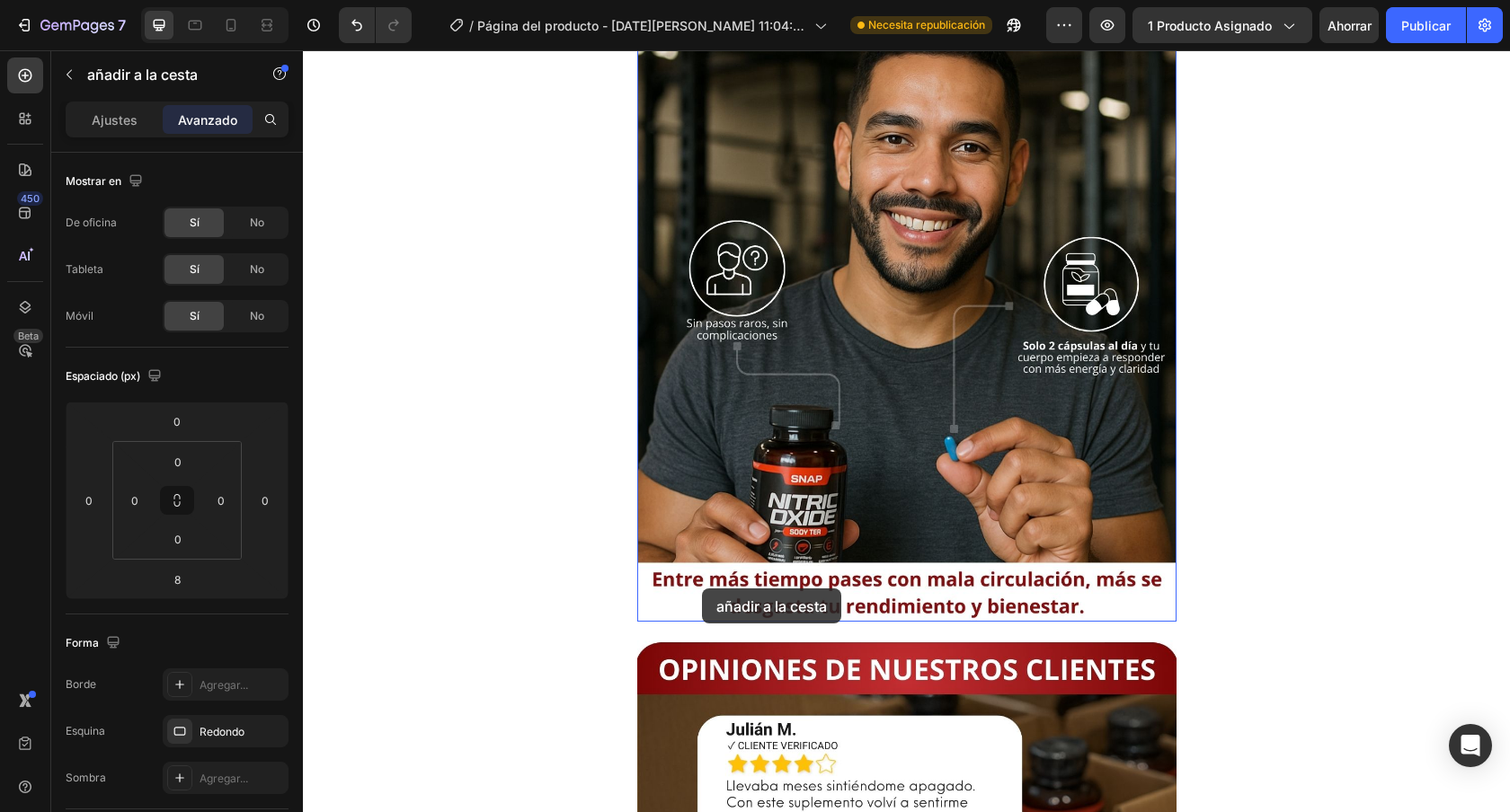
scroll to position [2047, 0]
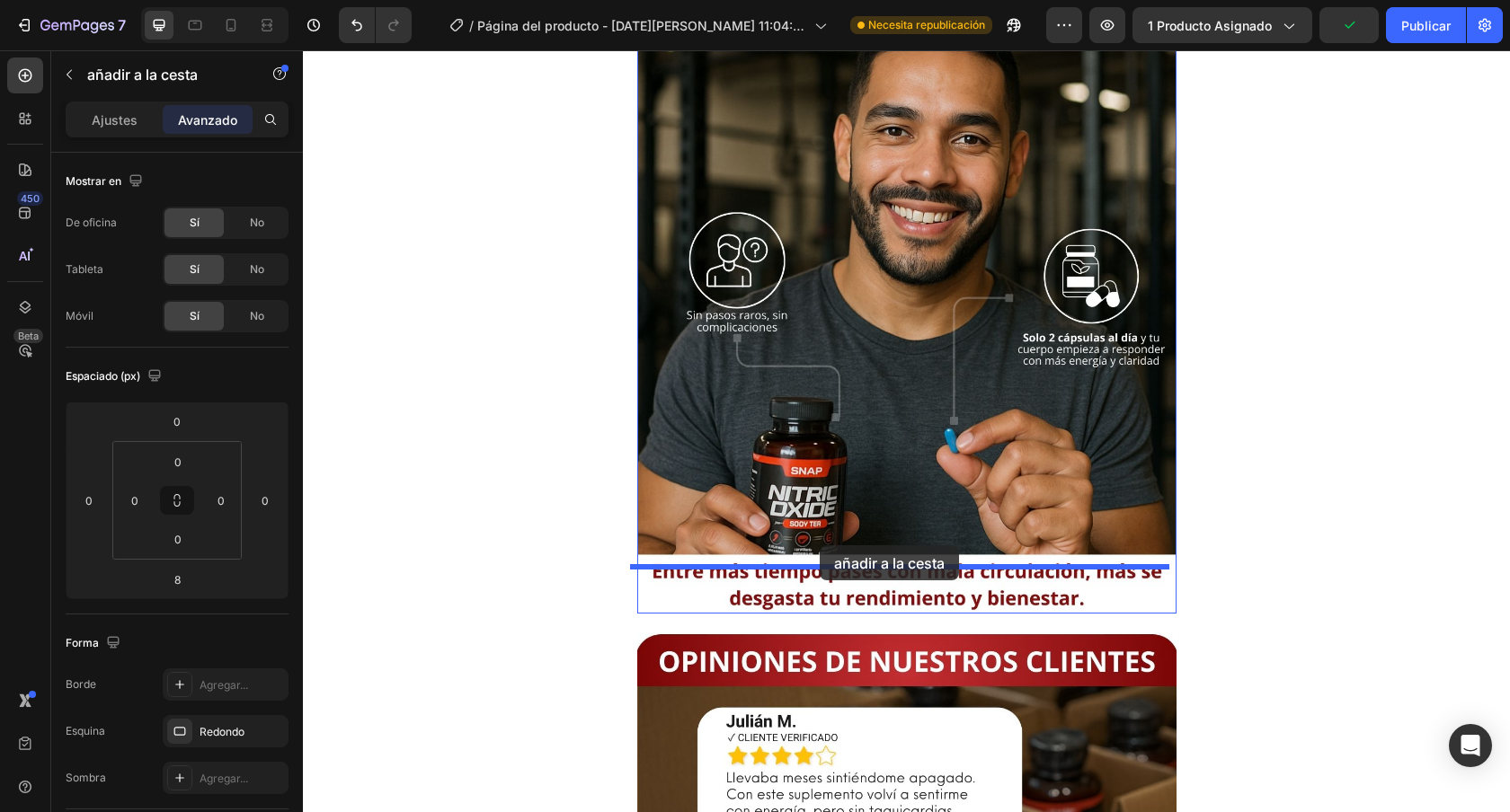
drag, startPoint x: 645, startPoint y: 390, endPoint x: 820, endPoint y: 546, distance: 234.4
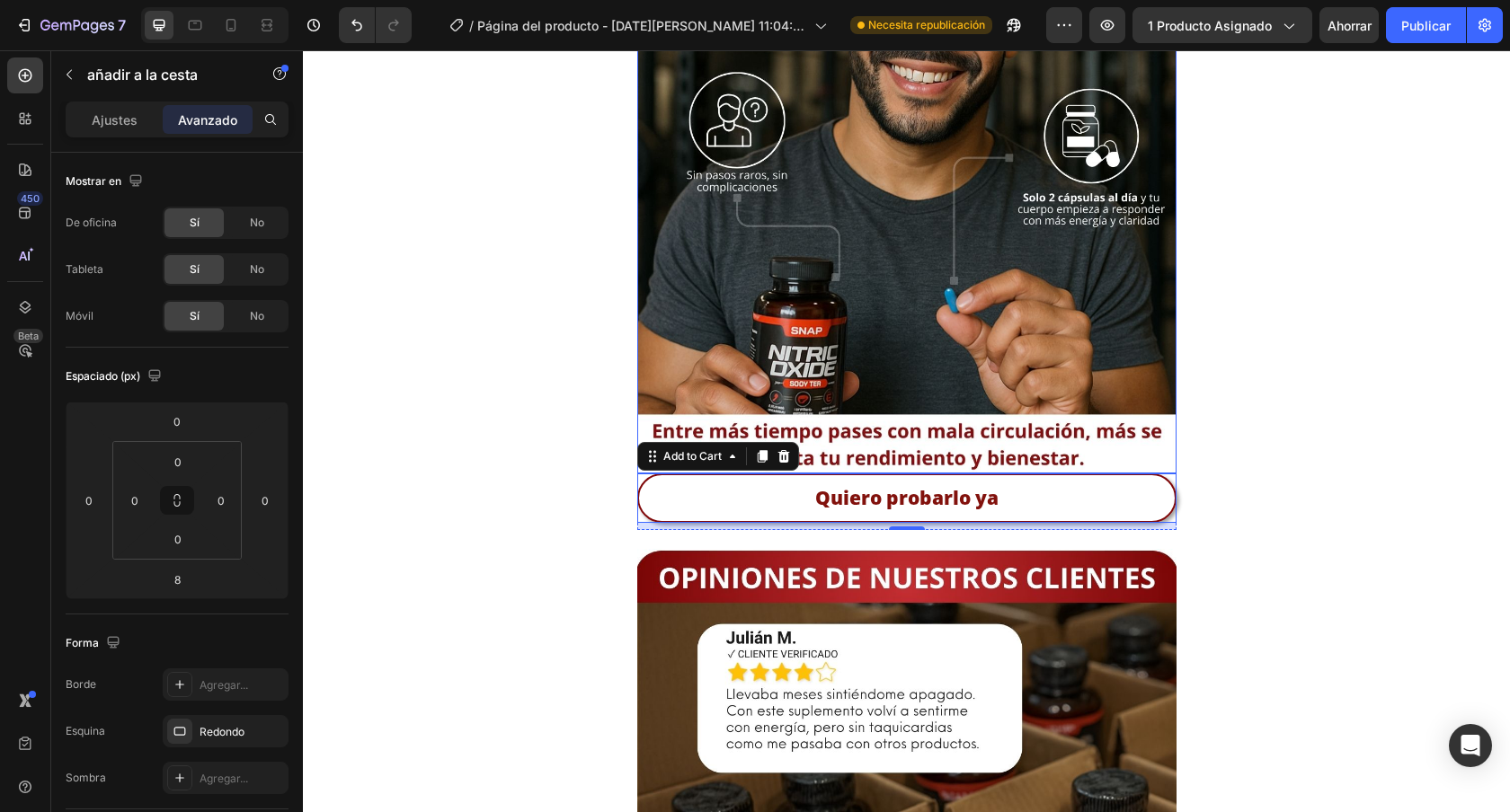
scroll to position [2133, 0]
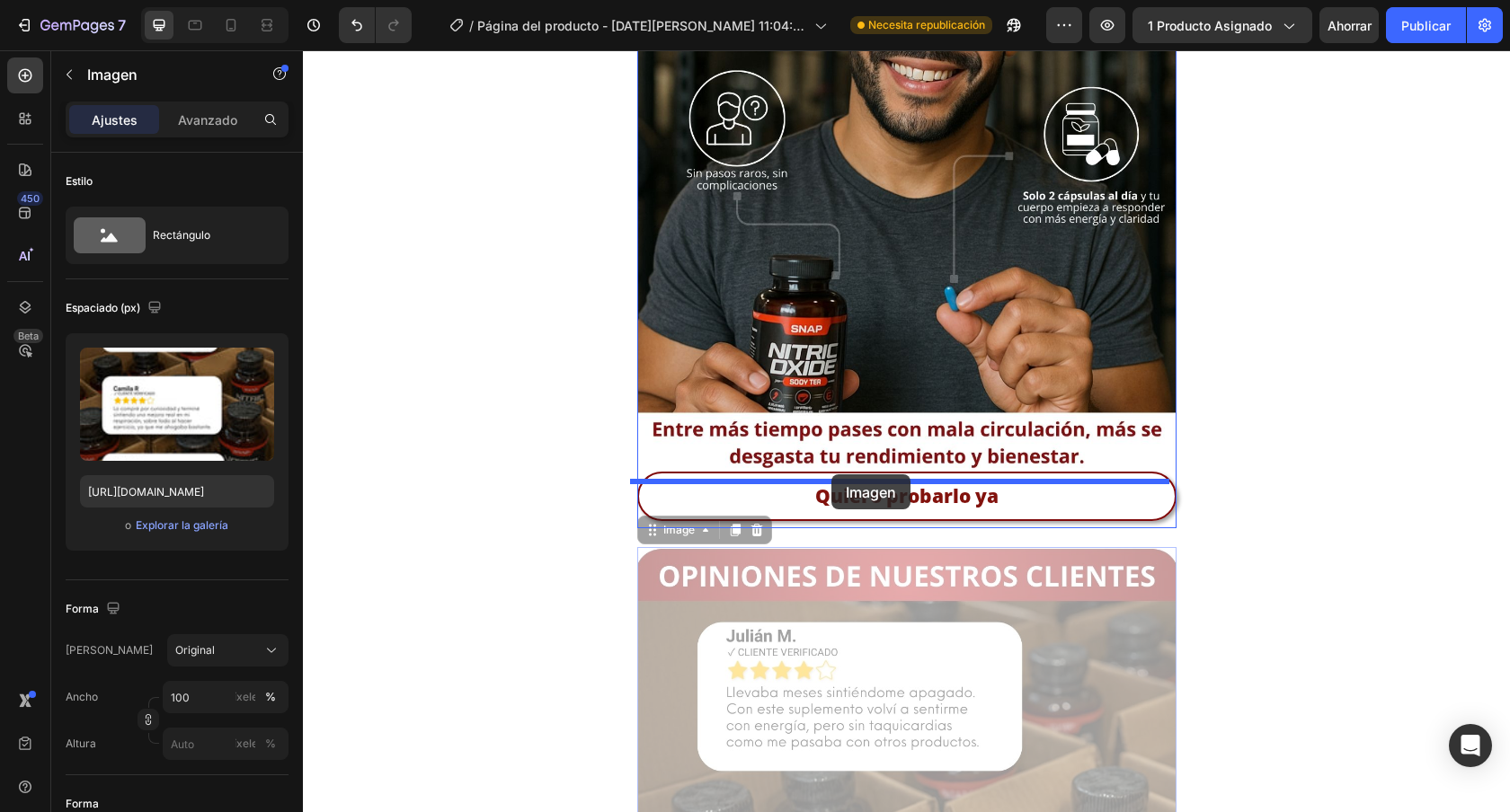
drag, startPoint x: 643, startPoint y: 485, endPoint x: 832, endPoint y: 475, distance: 189.3
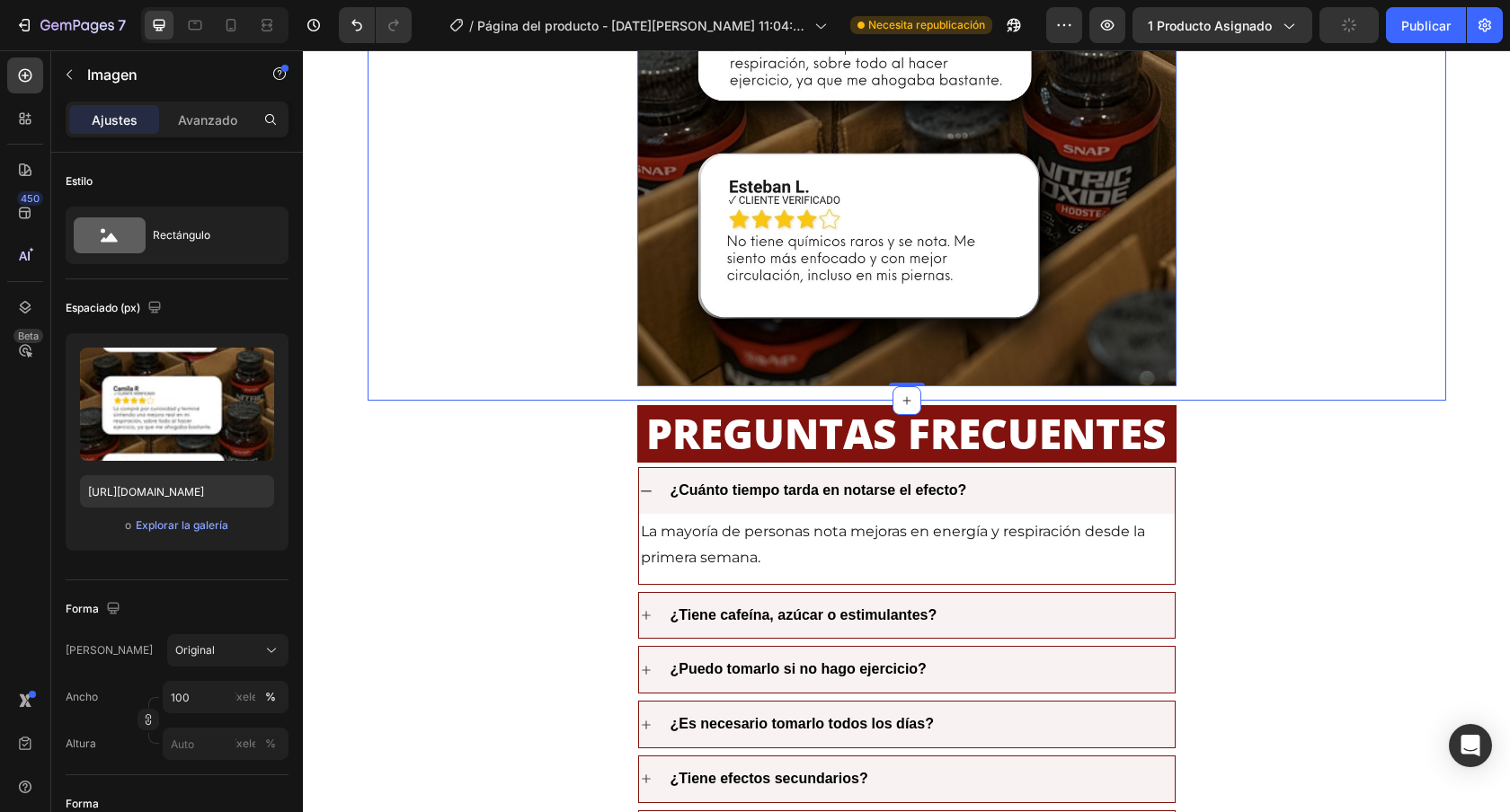
scroll to position [3030, 0]
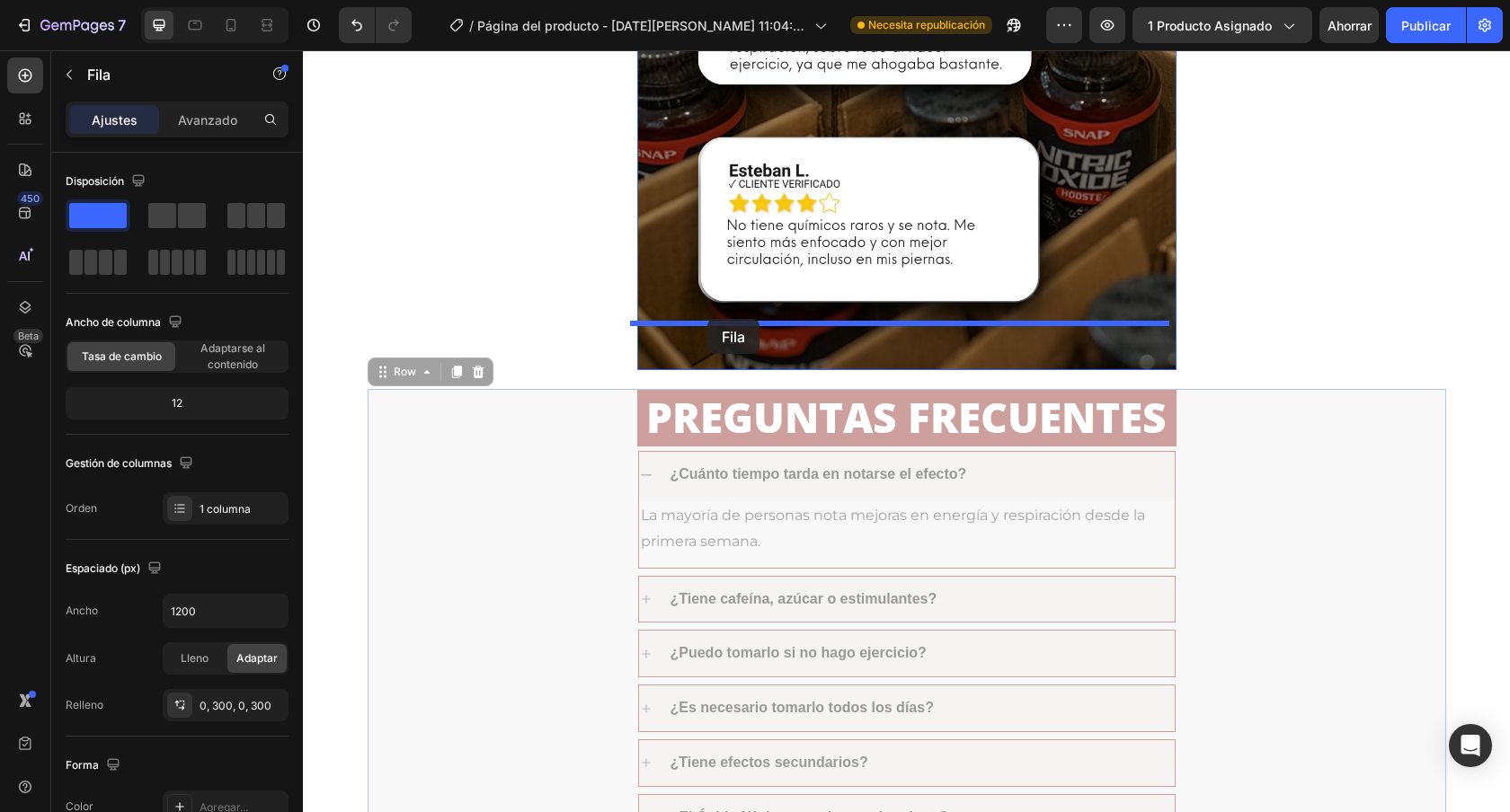
drag, startPoint x: 375, startPoint y: 326, endPoint x: 707, endPoint y: 319, distance: 332.1
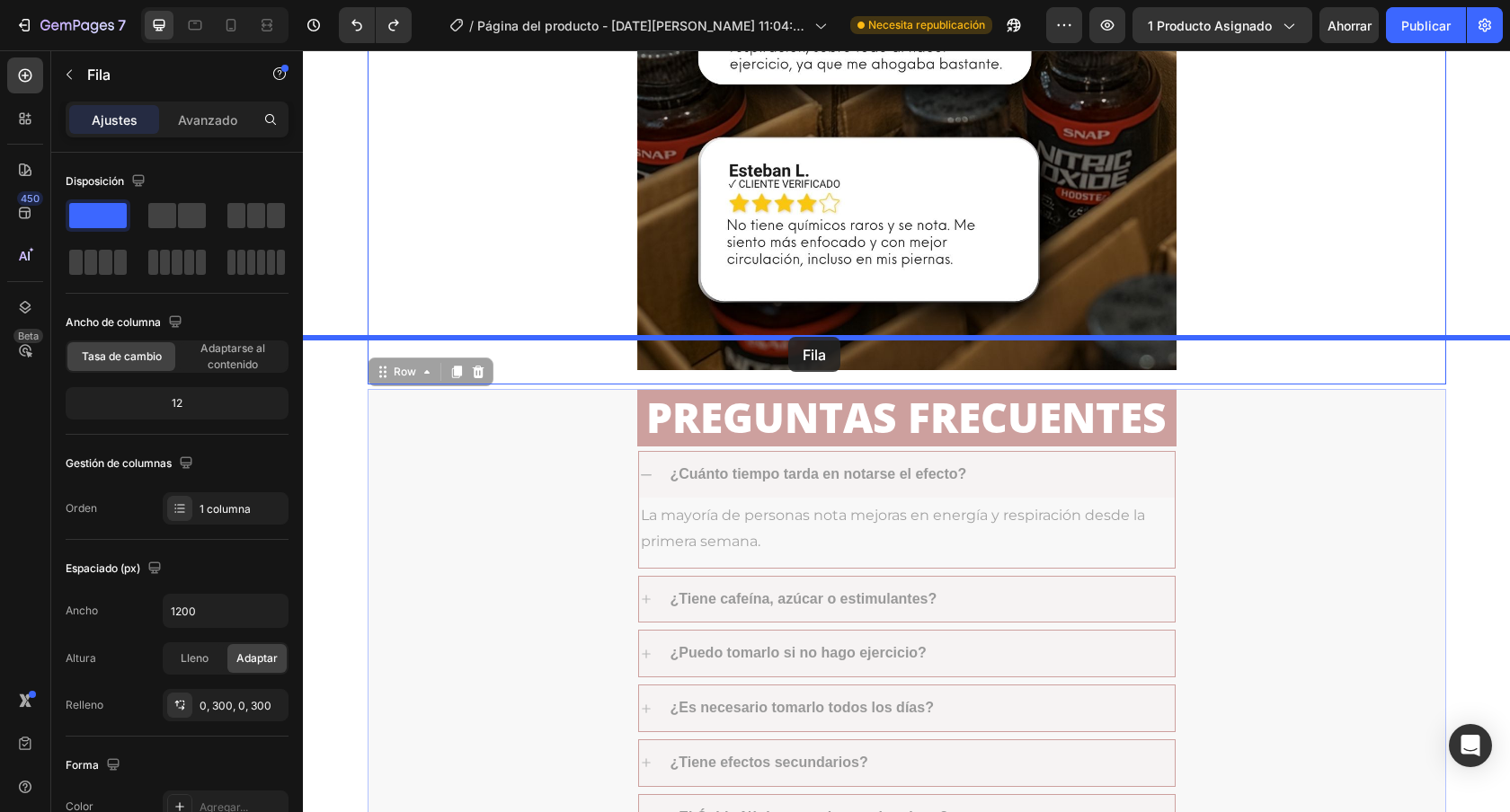
drag, startPoint x: 373, startPoint y: 325, endPoint x: 788, endPoint y: 337, distance: 415.2
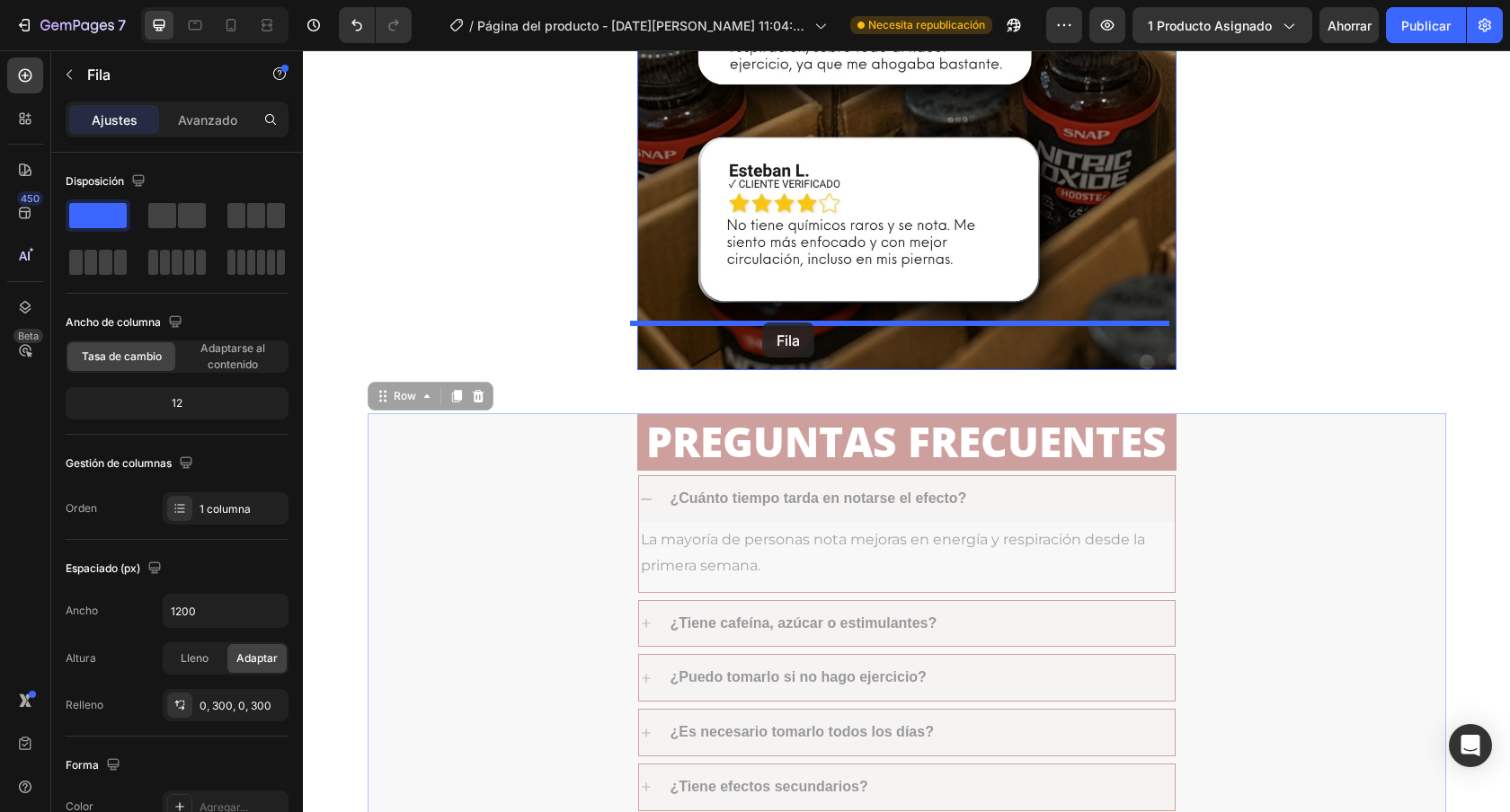
drag, startPoint x: 380, startPoint y: 351, endPoint x: 762, endPoint y: 322, distance: 383.1
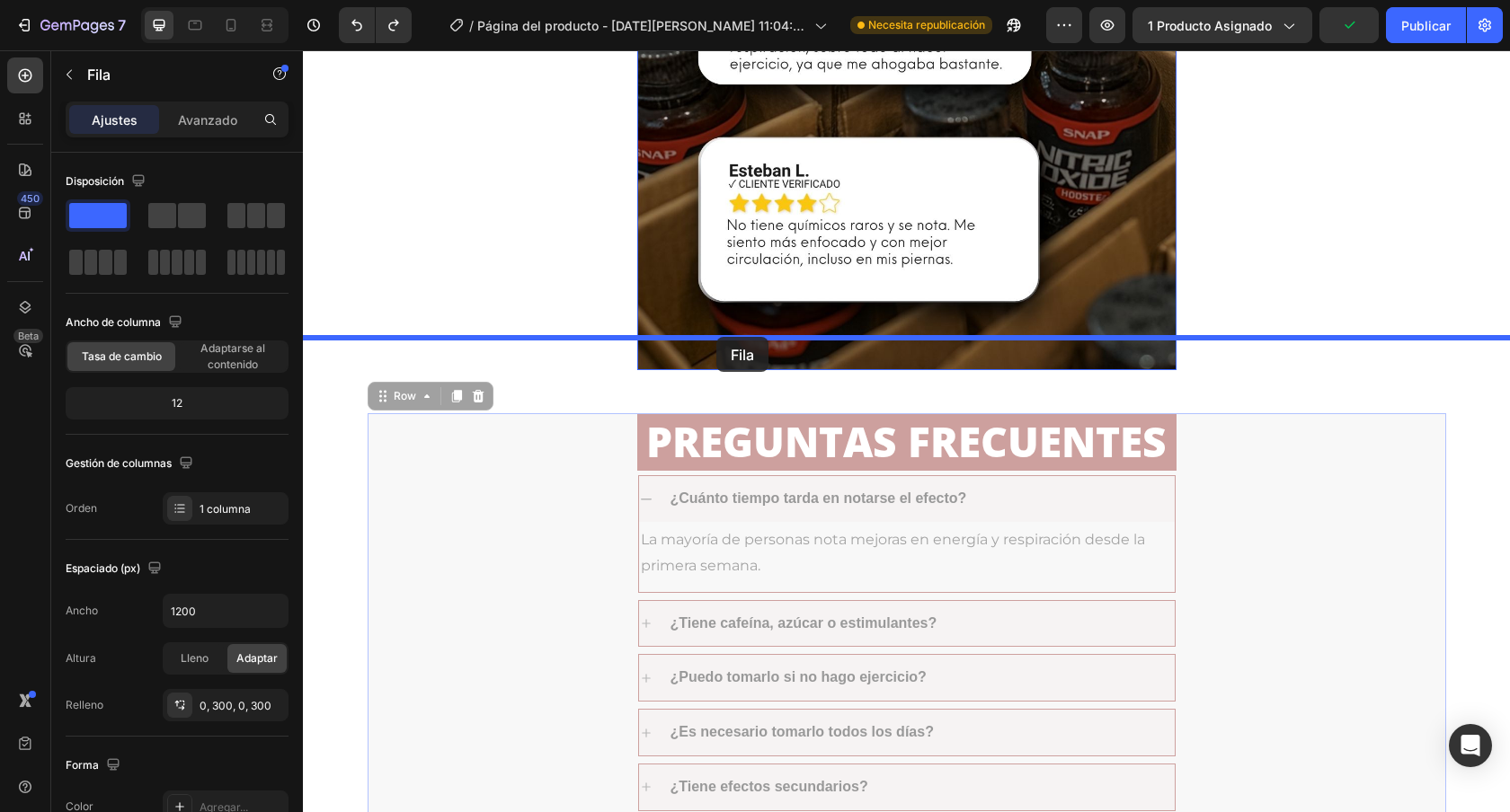
drag, startPoint x: 374, startPoint y: 353, endPoint x: 716, endPoint y: 337, distance: 342.4
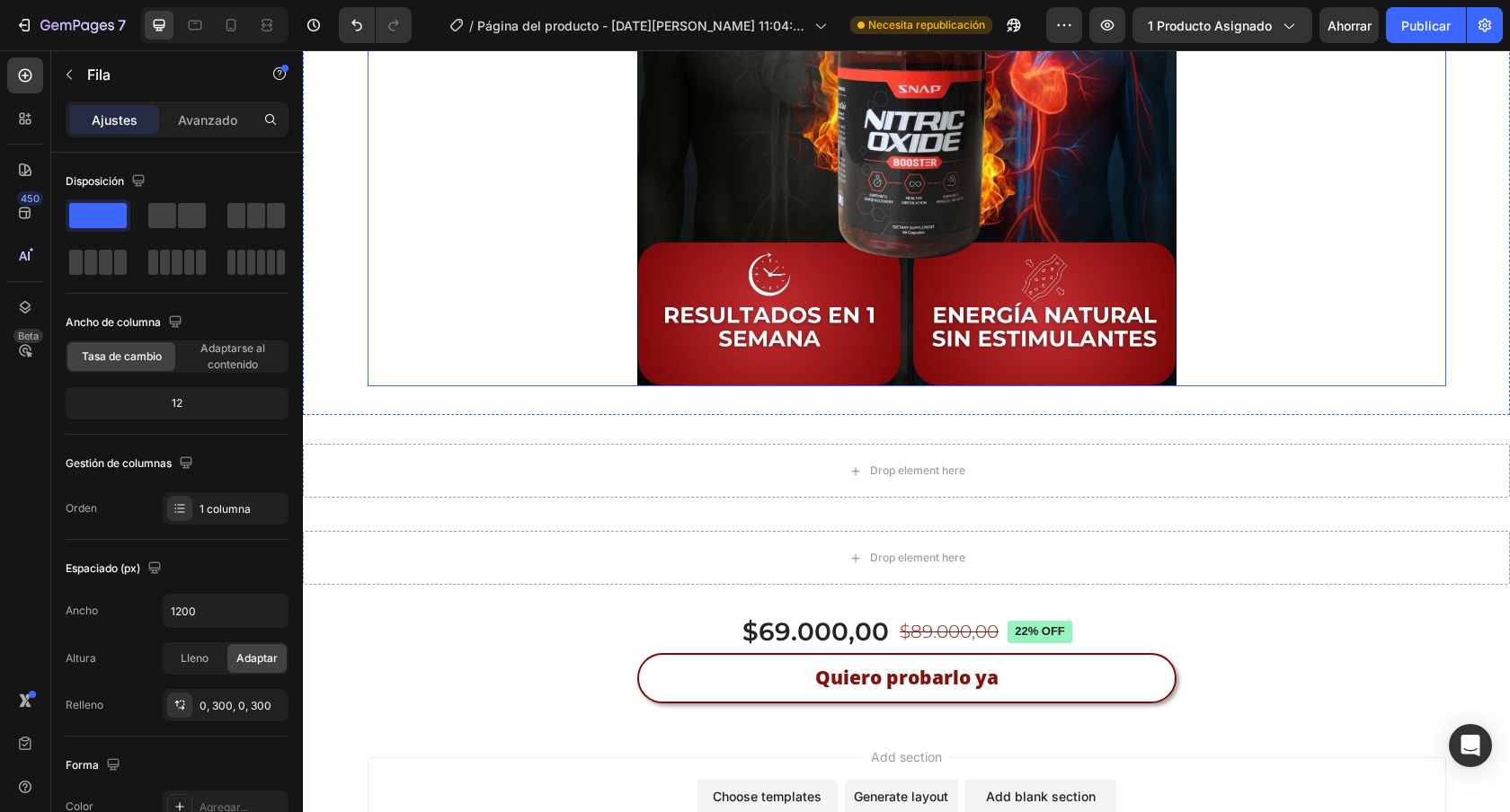
scroll to position [4256, 0]
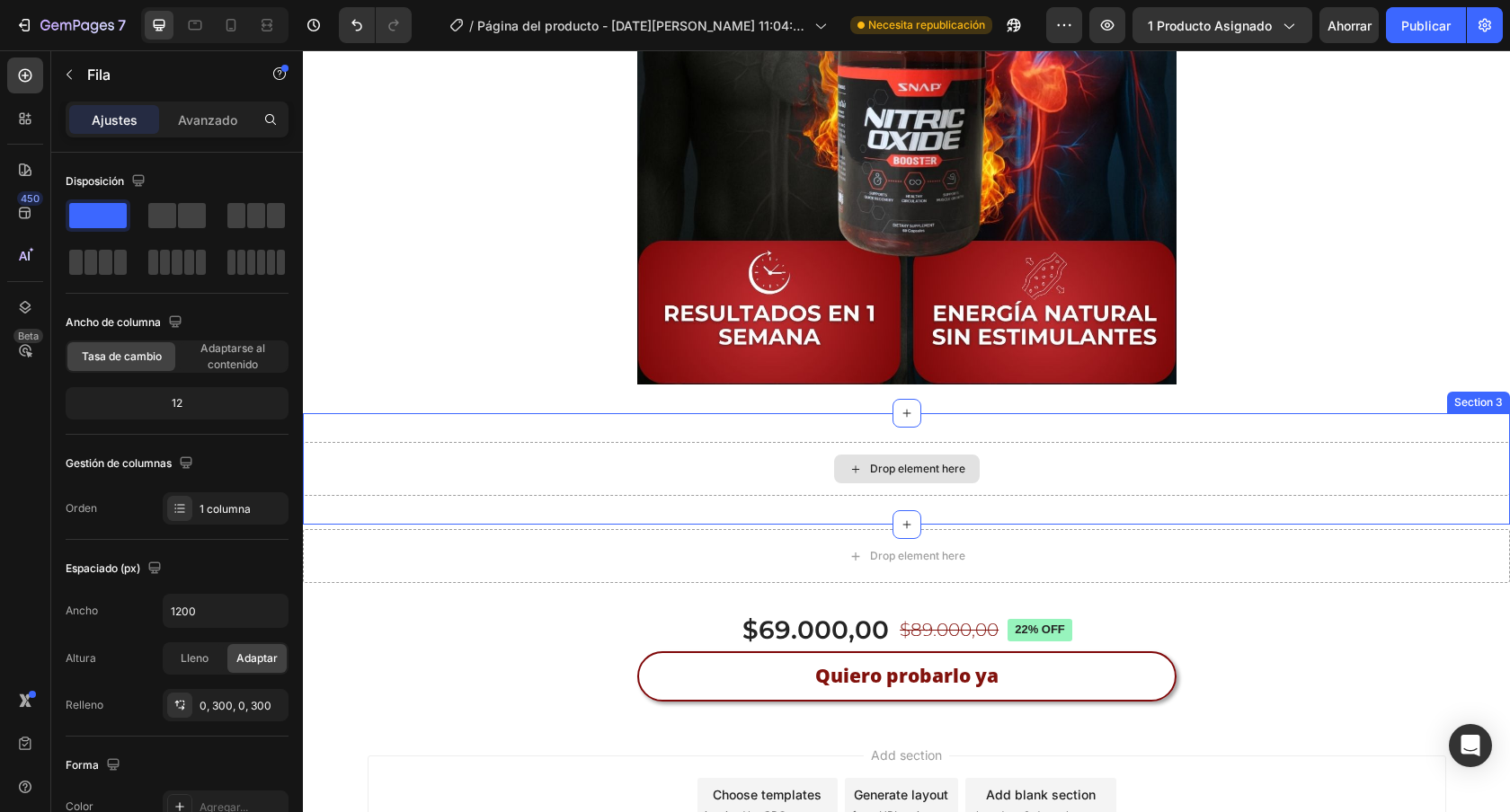
click at [1189, 475] on div "Drop element here" at bounding box center [906, 469] width 1207 height 53
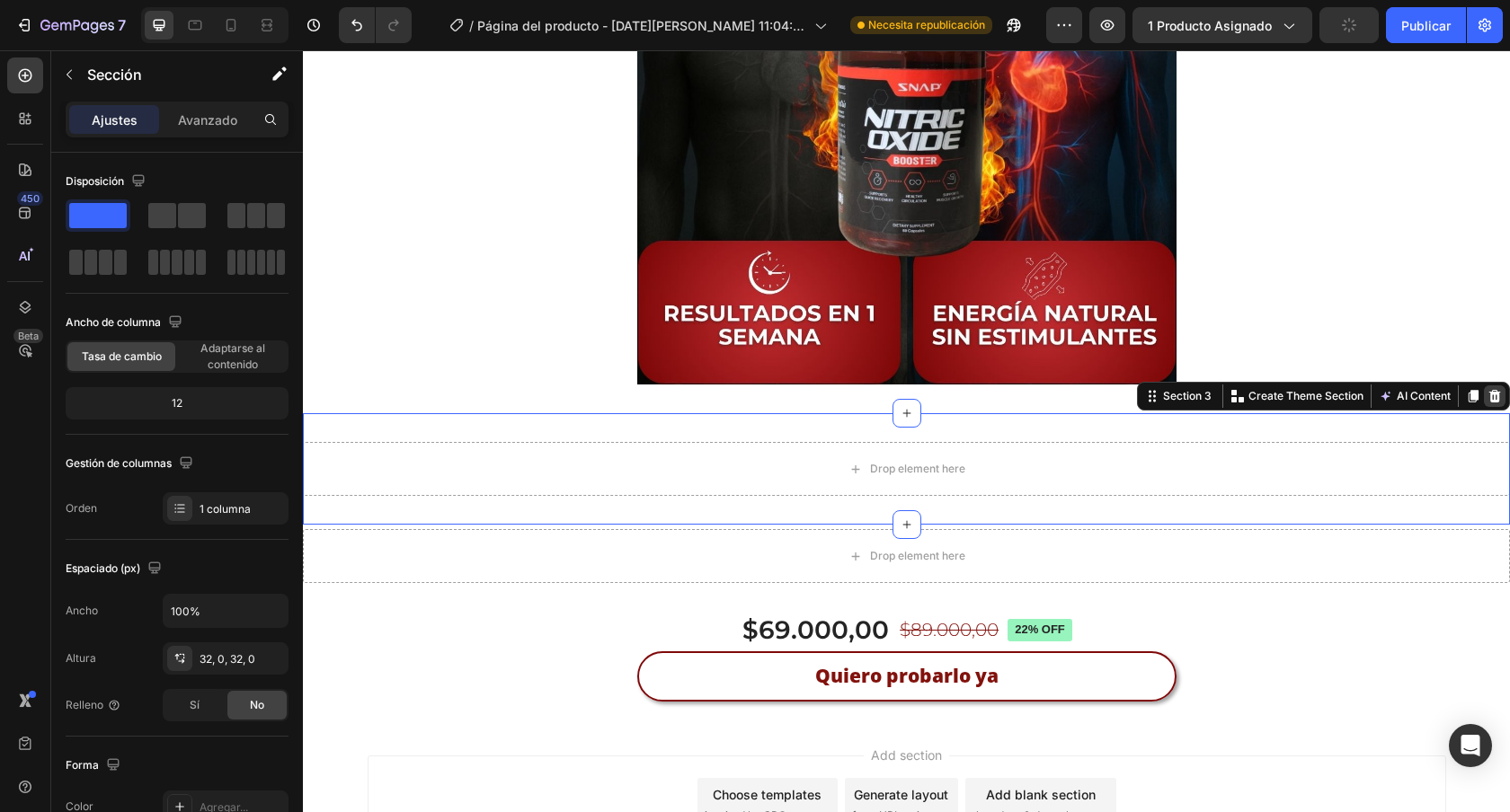
click at [1488, 394] on icon at bounding box center [1495, 396] width 15 height 15
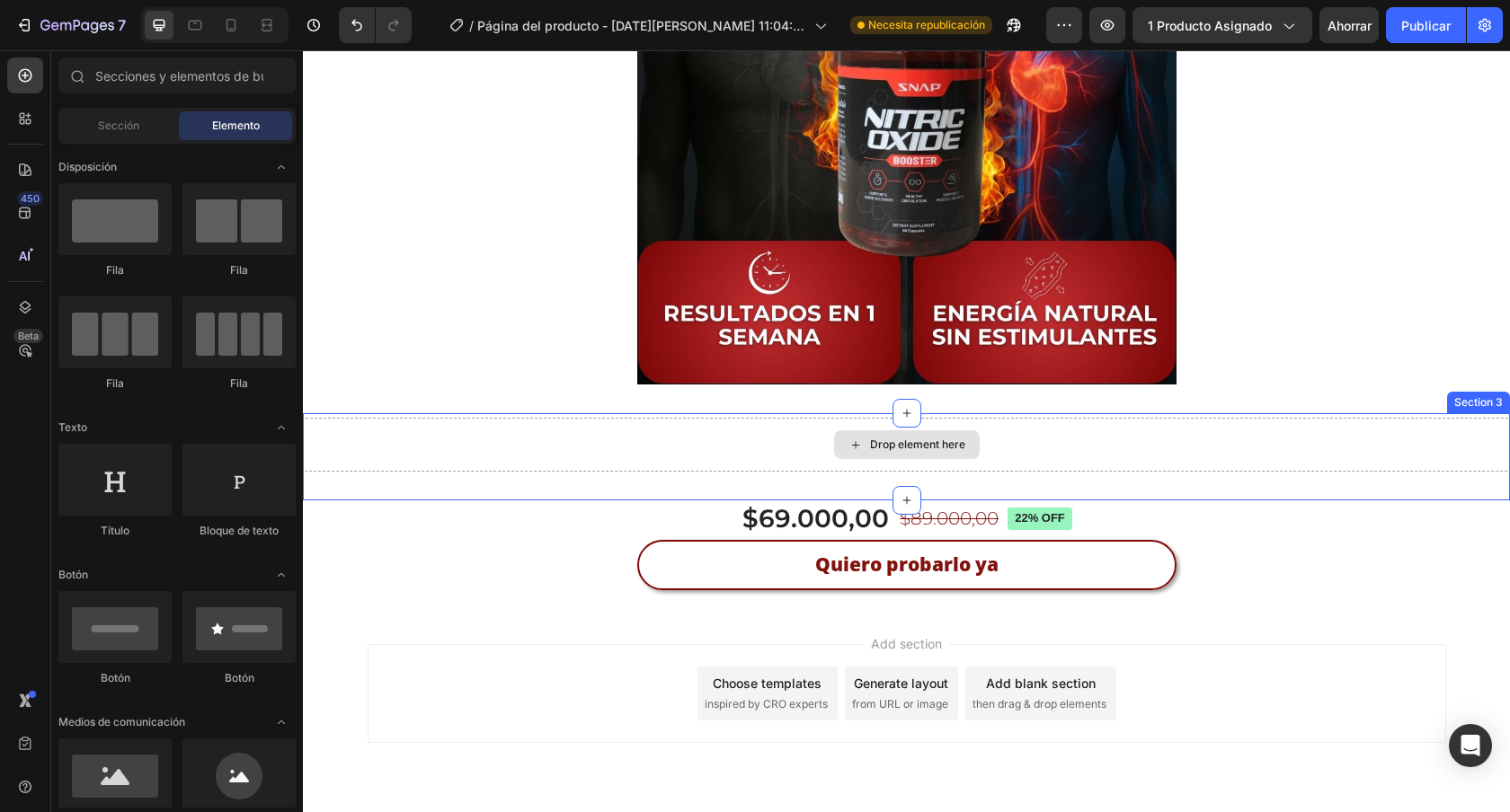
click at [1361, 434] on div "Drop element here" at bounding box center [906, 444] width 1207 height 53
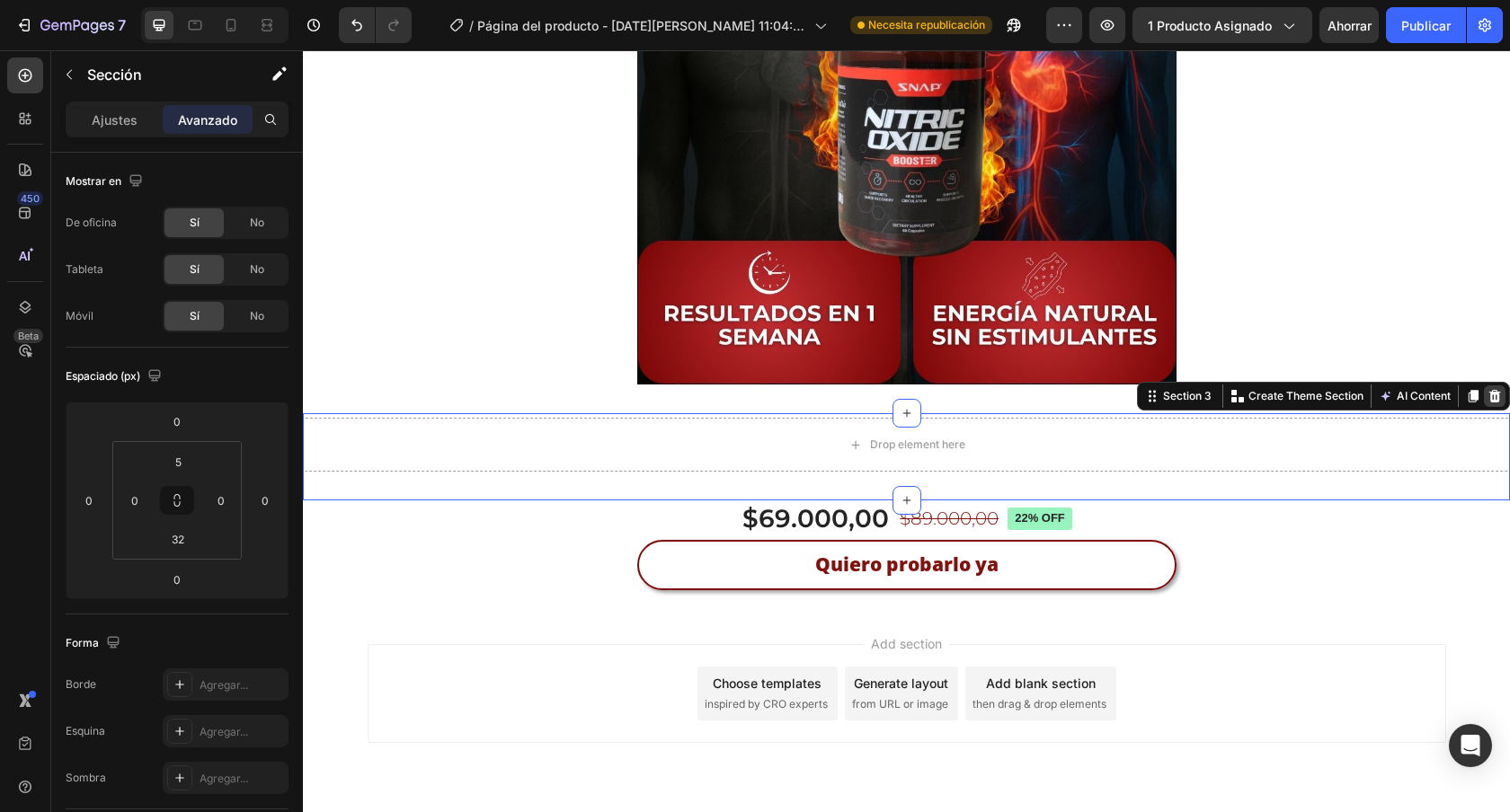
click at [1489, 392] on icon at bounding box center [1494, 396] width 12 height 13
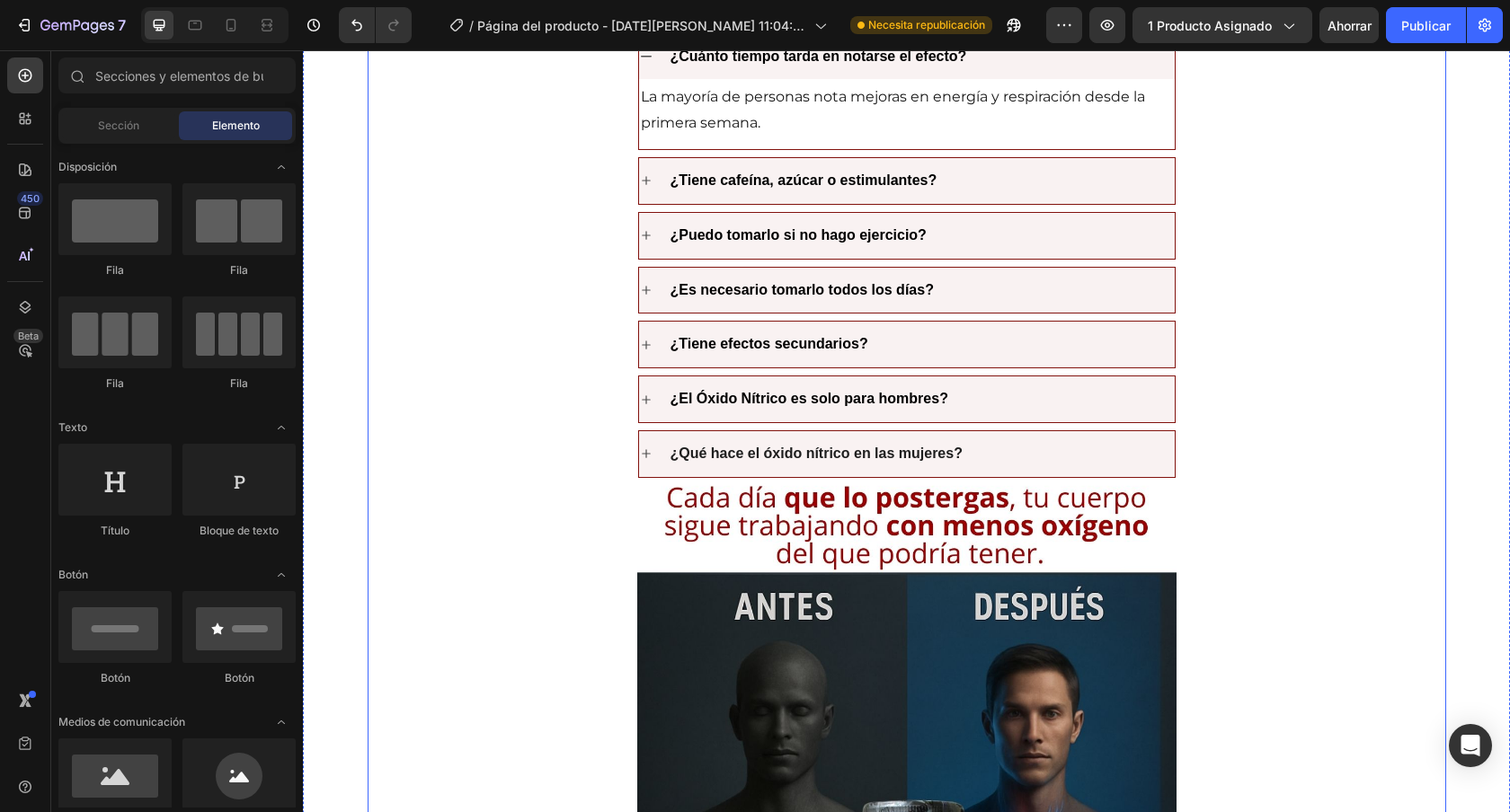
scroll to position [3478, 0]
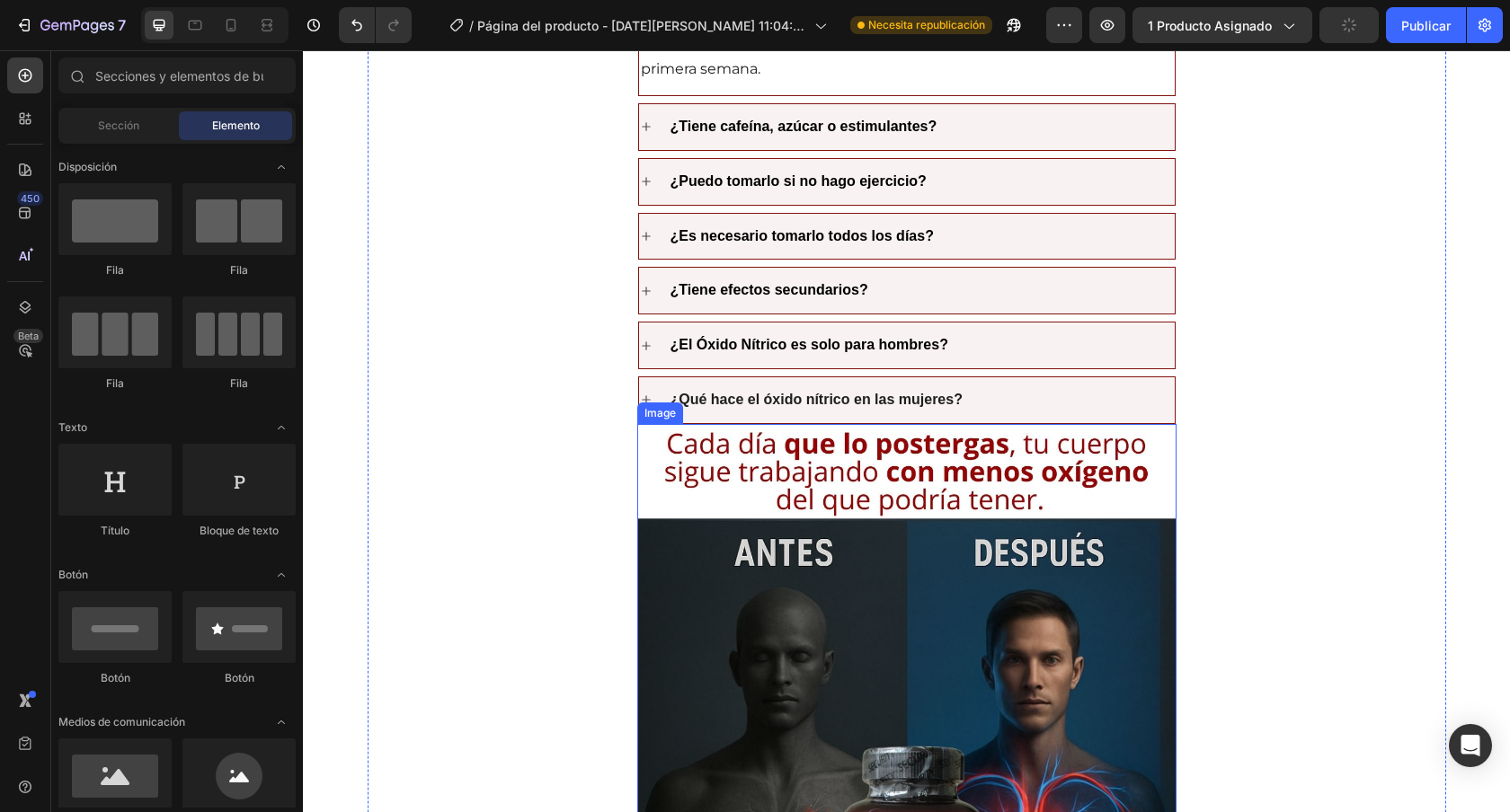
click at [981, 445] on img at bounding box center [906, 793] width 539 height 738
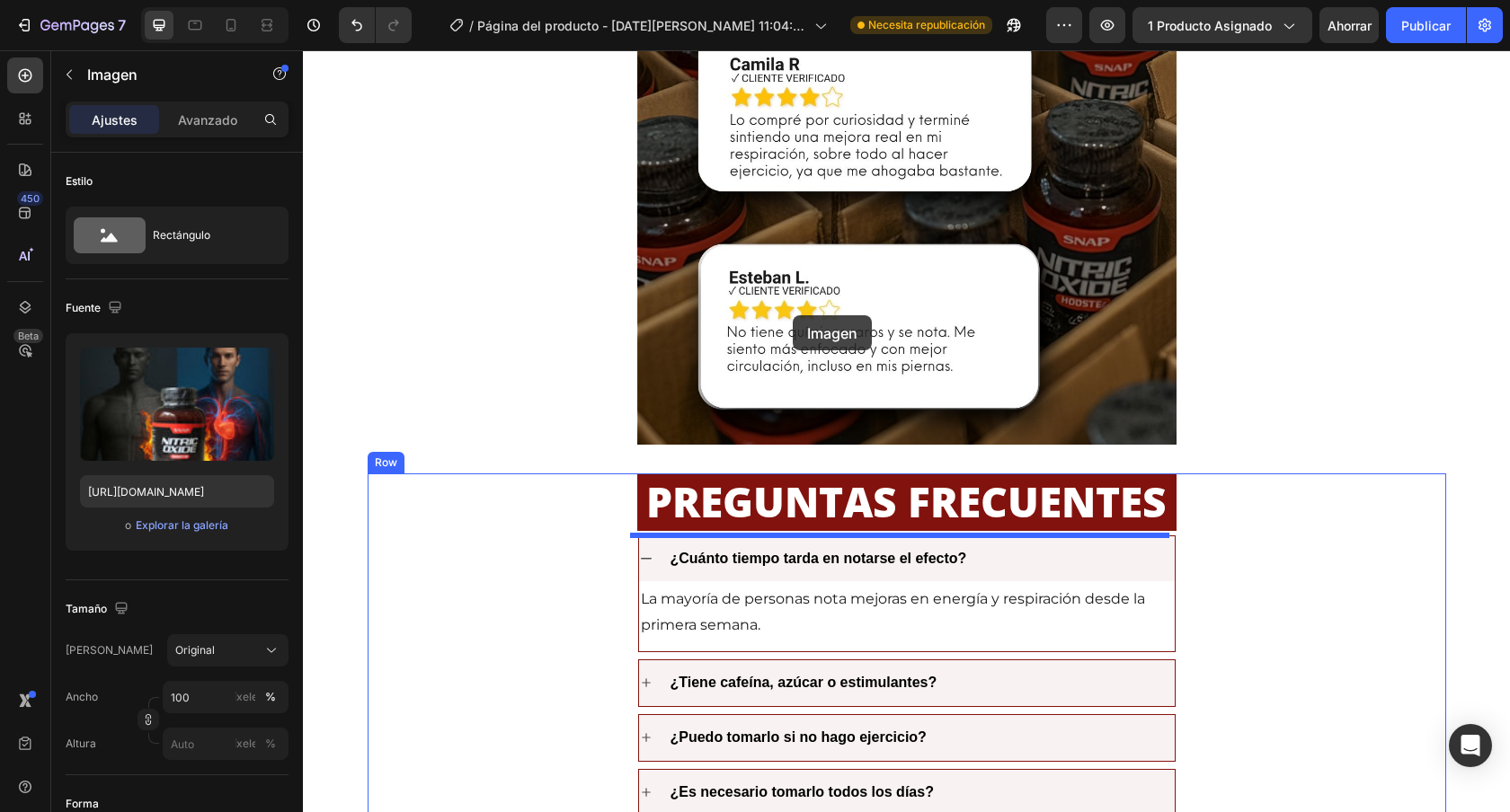
scroll to position [2897, 0]
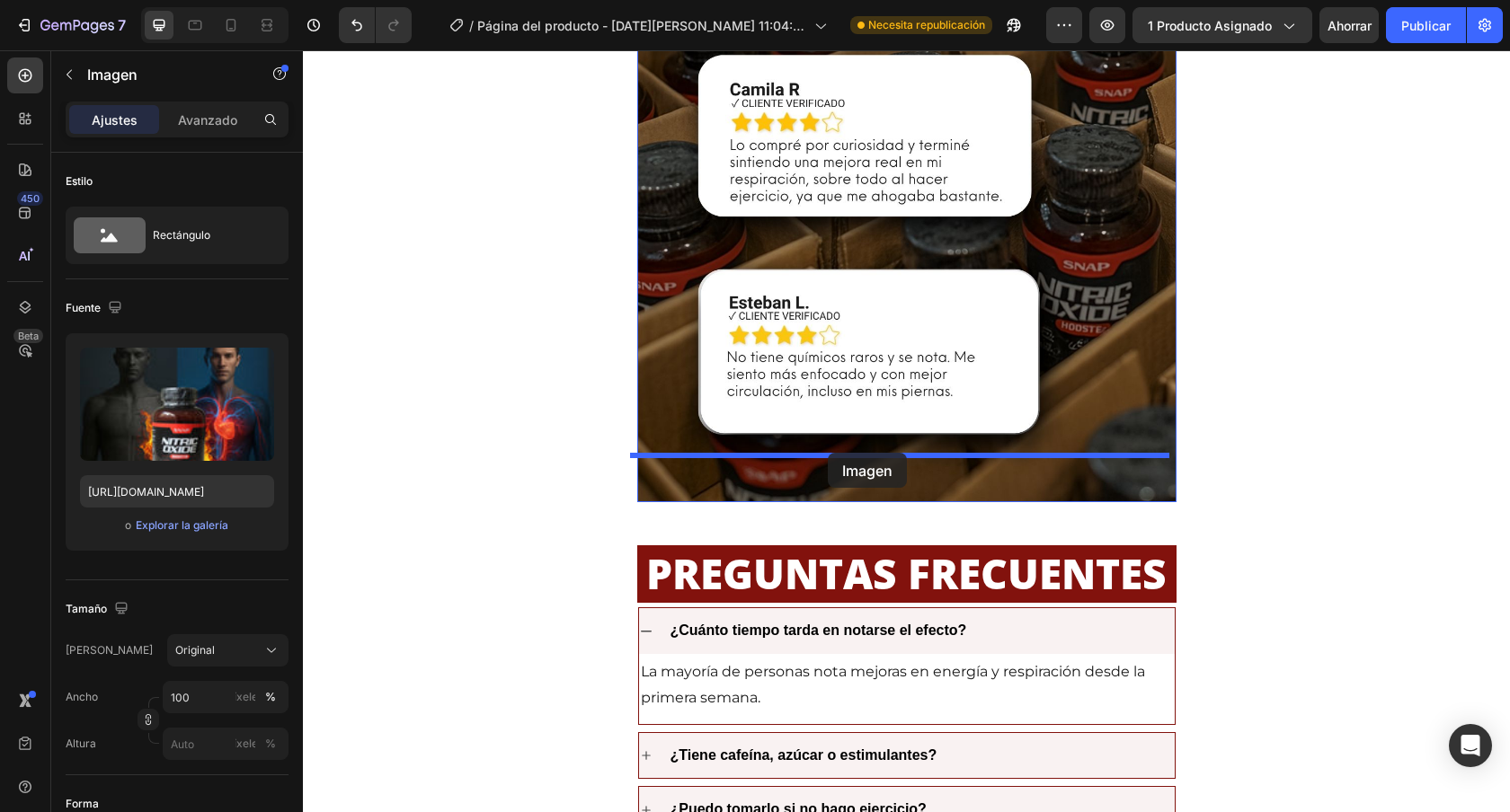
drag, startPoint x: 643, startPoint y: 403, endPoint x: 828, endPoint y: 453, distance: 191.6
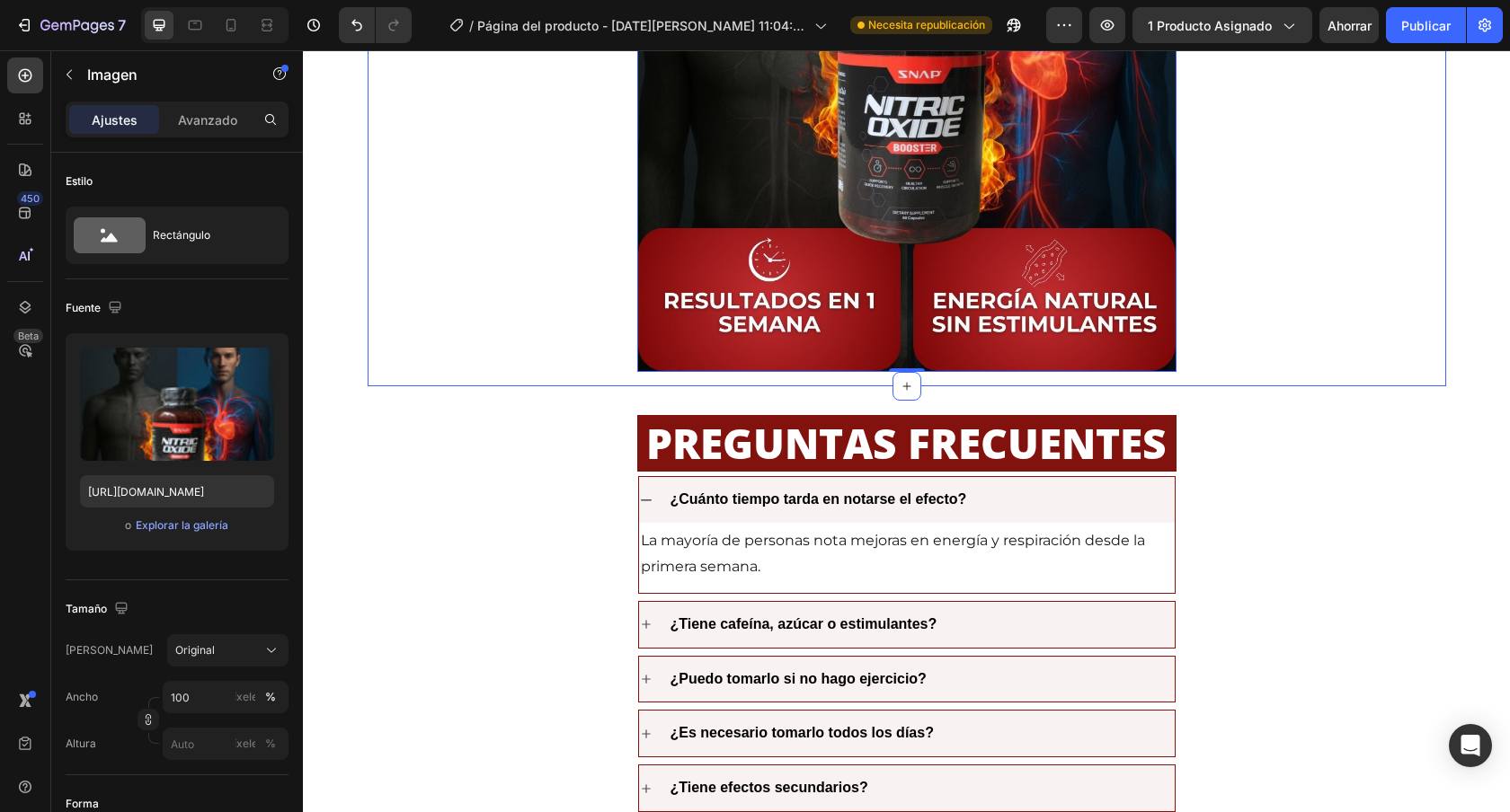
scroll to position [3777, 0]
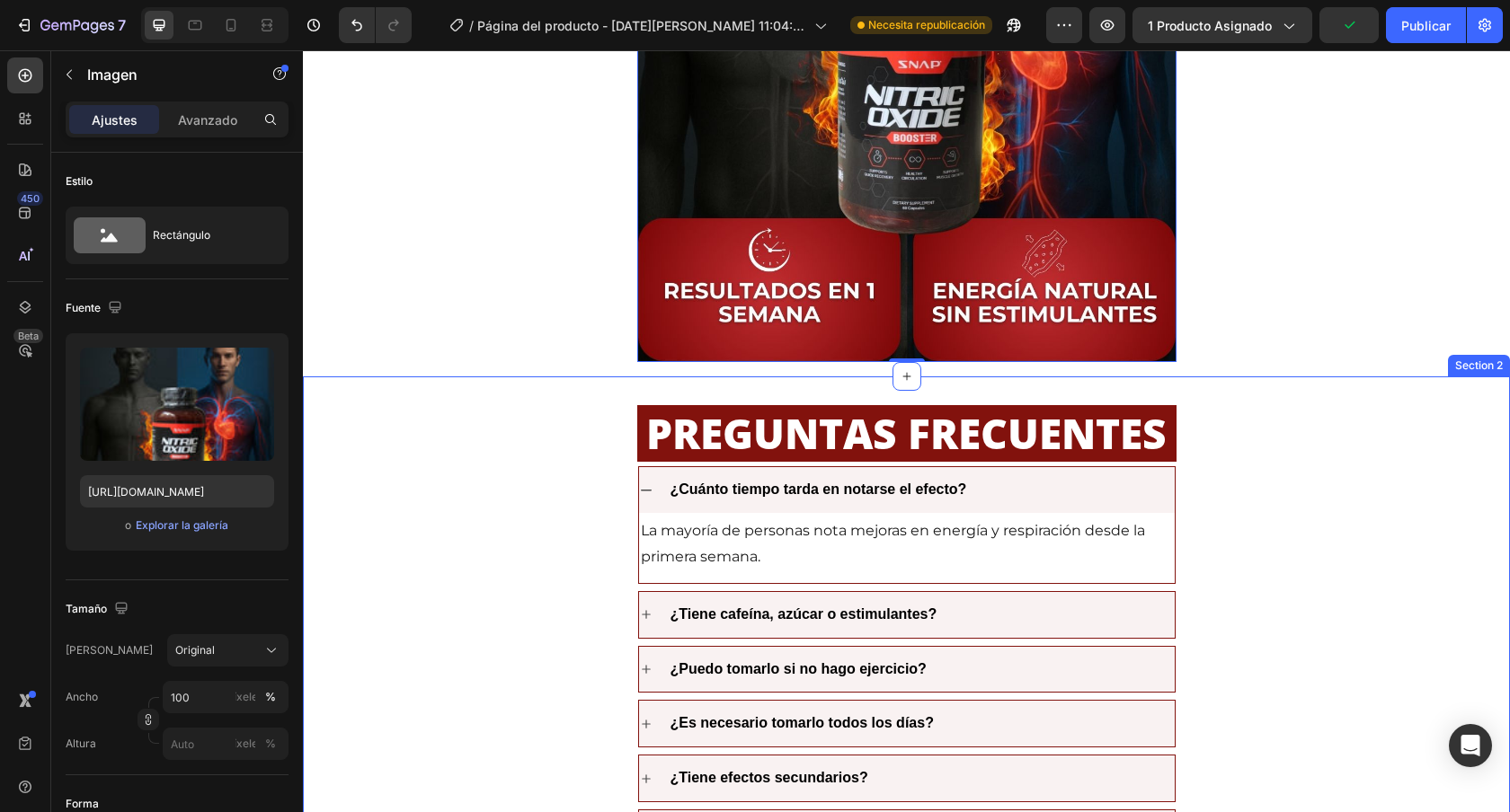
click at [1209, 376] on div "PREGUNTAS FRECUENTES Heading ¿Cuánto tiempo tarda en notarse el efecto? La mayo…" at bounding box center [906, 658] width 1207 height 564
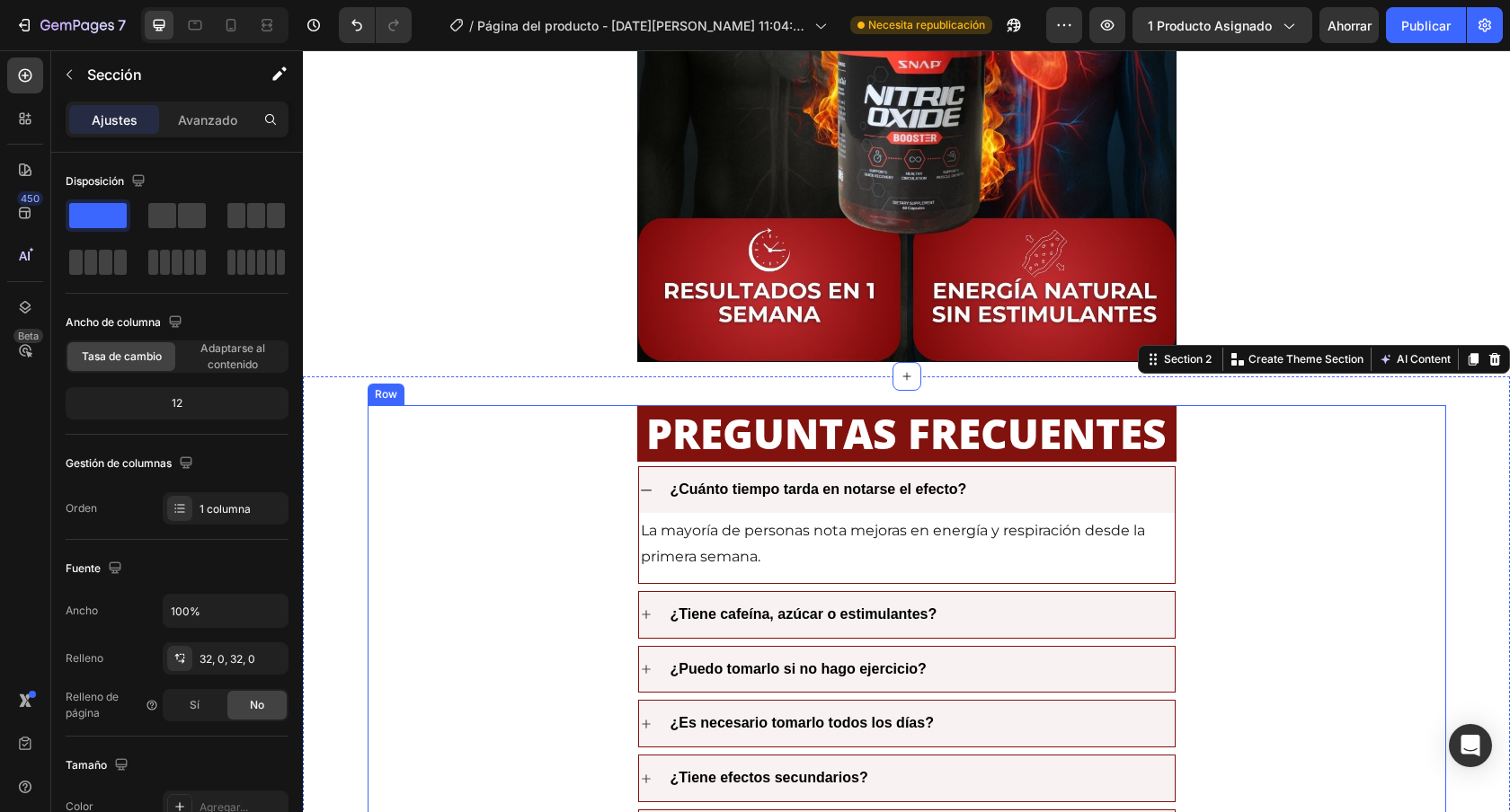
click at [578, 475] on div "PREGUNTAS FRECUENTES Heading ¿Cuánto tiempo tarda en notarse el efecto? La mayo…" at bounding box center [907, 659] width 1079 height 507
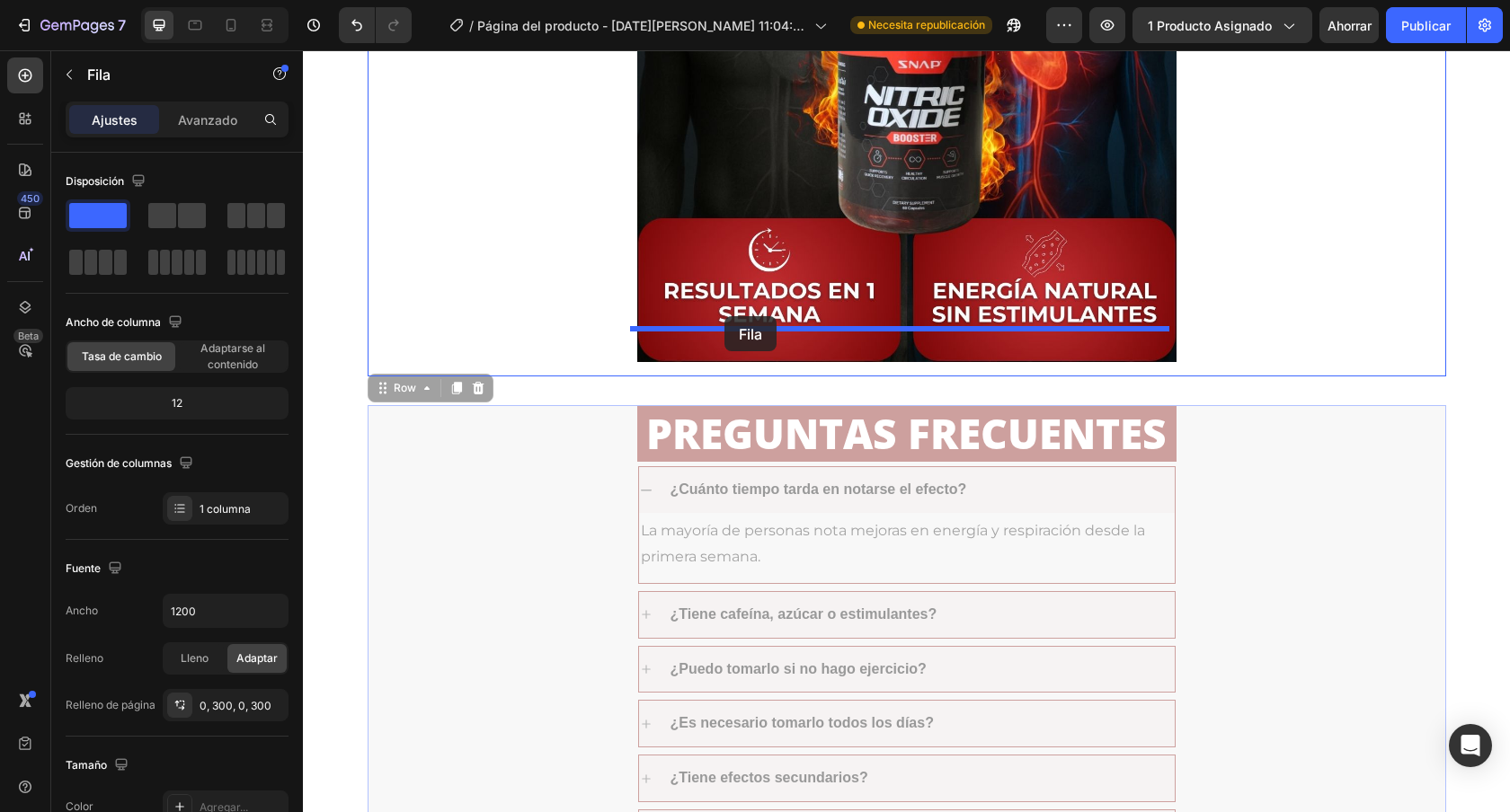
drag, startPoint x: 374, startPoint y: 342, endPoint x: 725, endPoint y: 316, distance: 352.0
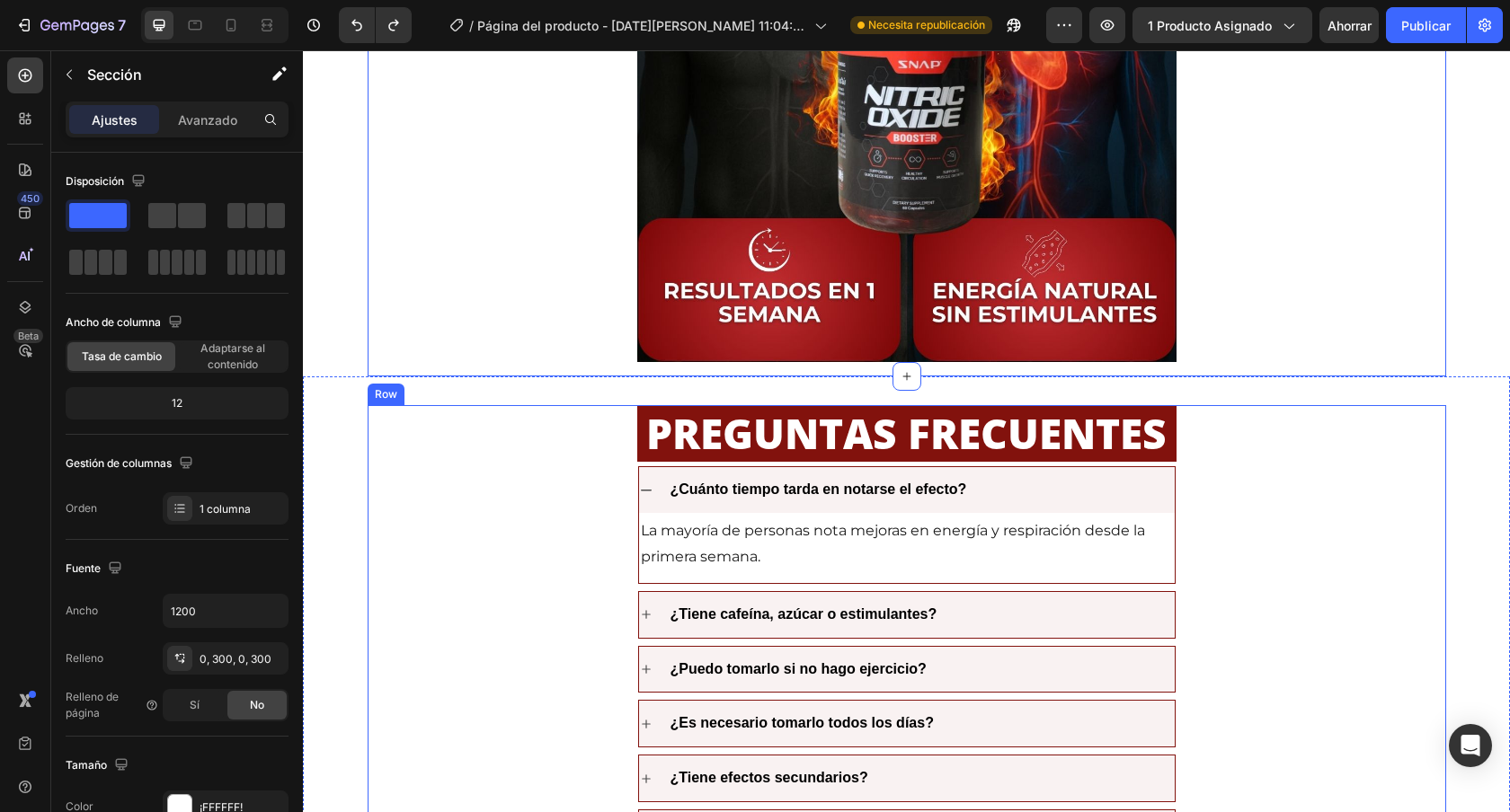
click at [562, 508] on div "PREGUNTAS FRECUENTES Heading ¿Cuánto tiempo tarda en notarse el efecto? La mayo…" at bounding box center [907, 659] width 1079 height 507
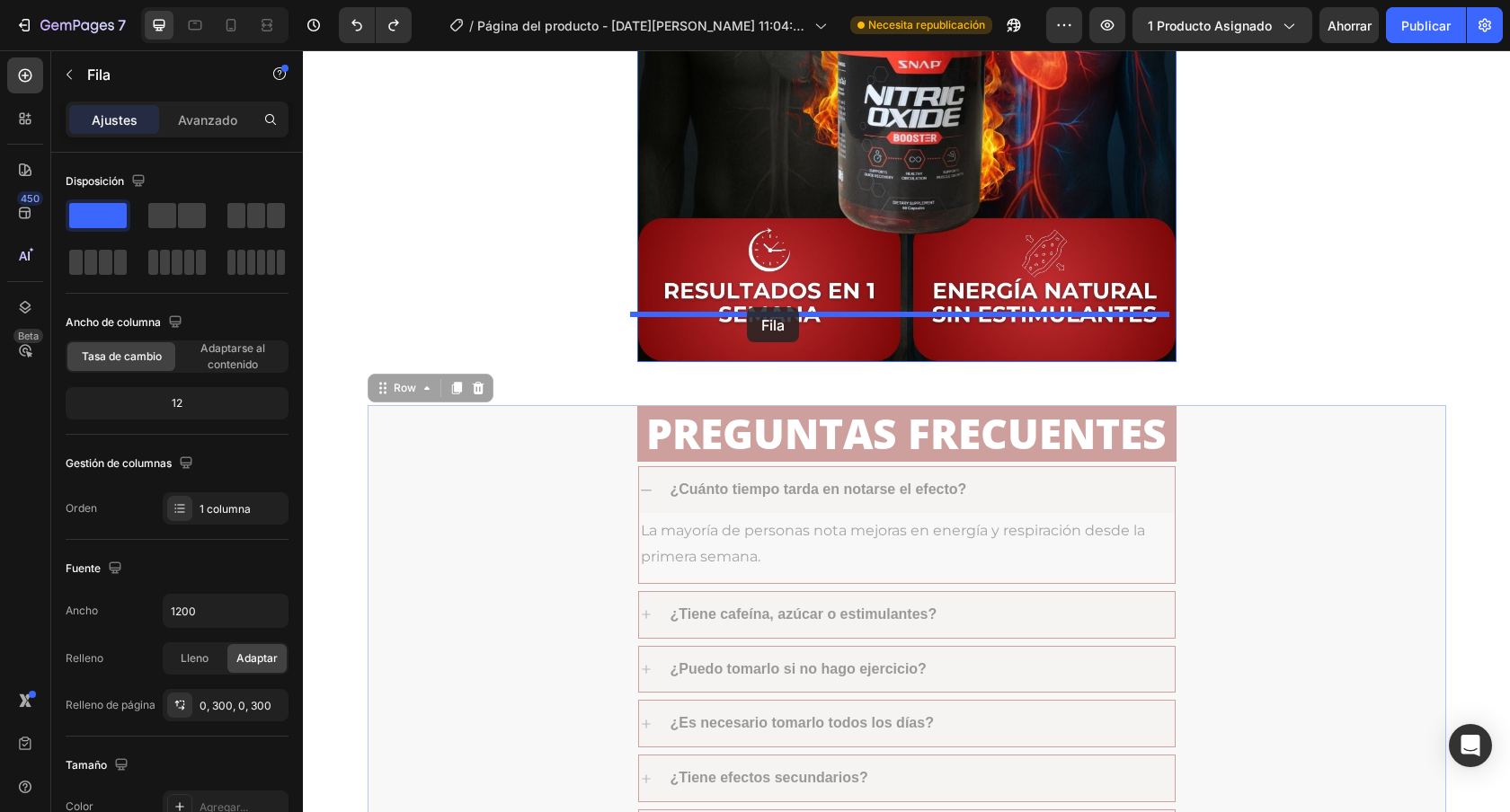
drag, startPoint x: 370, startPoint y: 337, endPoint x: 747, endPoint y: 309, distance: 378.0
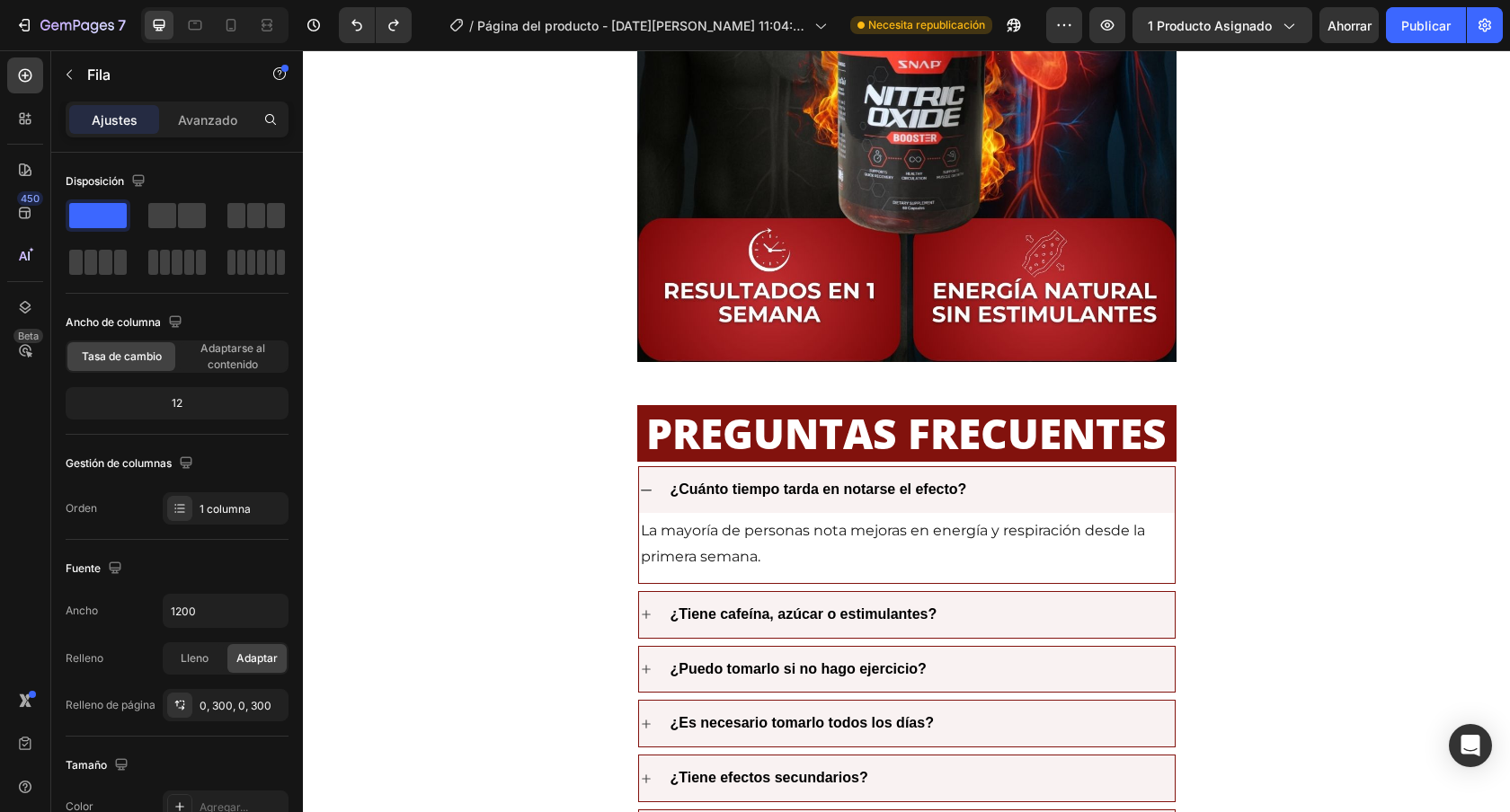
click at [585, 441] on div "PREGUNTAS FRECUENTES Heading ¿Cuánto tiempo tarda en notarse el efecto? La mayo…" at bounding box center [907, 659] width 1079 height 507
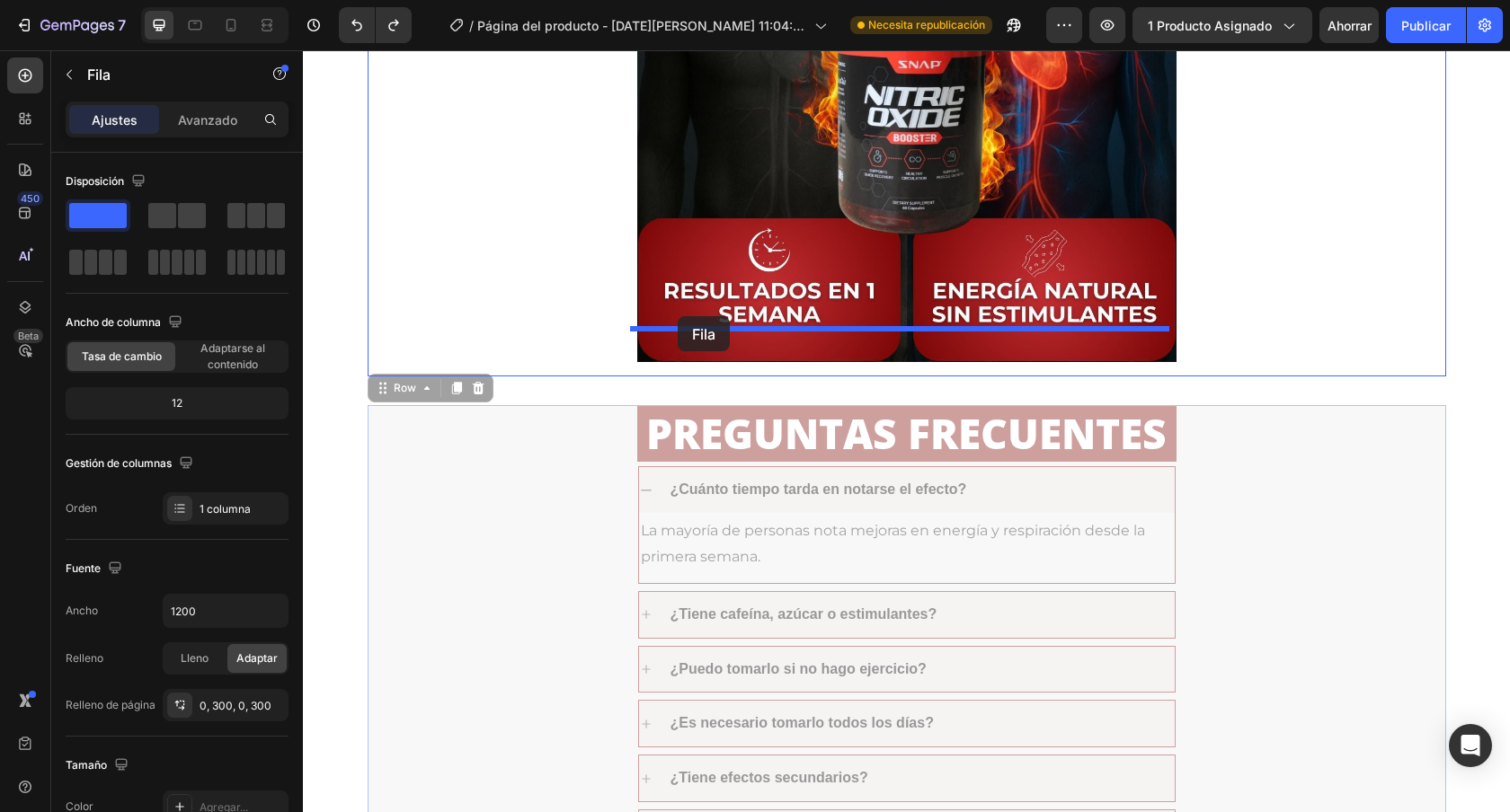
drag, startPoint x: 374, startPoint y: 346, endPoint x: 678, endPoint y: 316, distance: 305.5
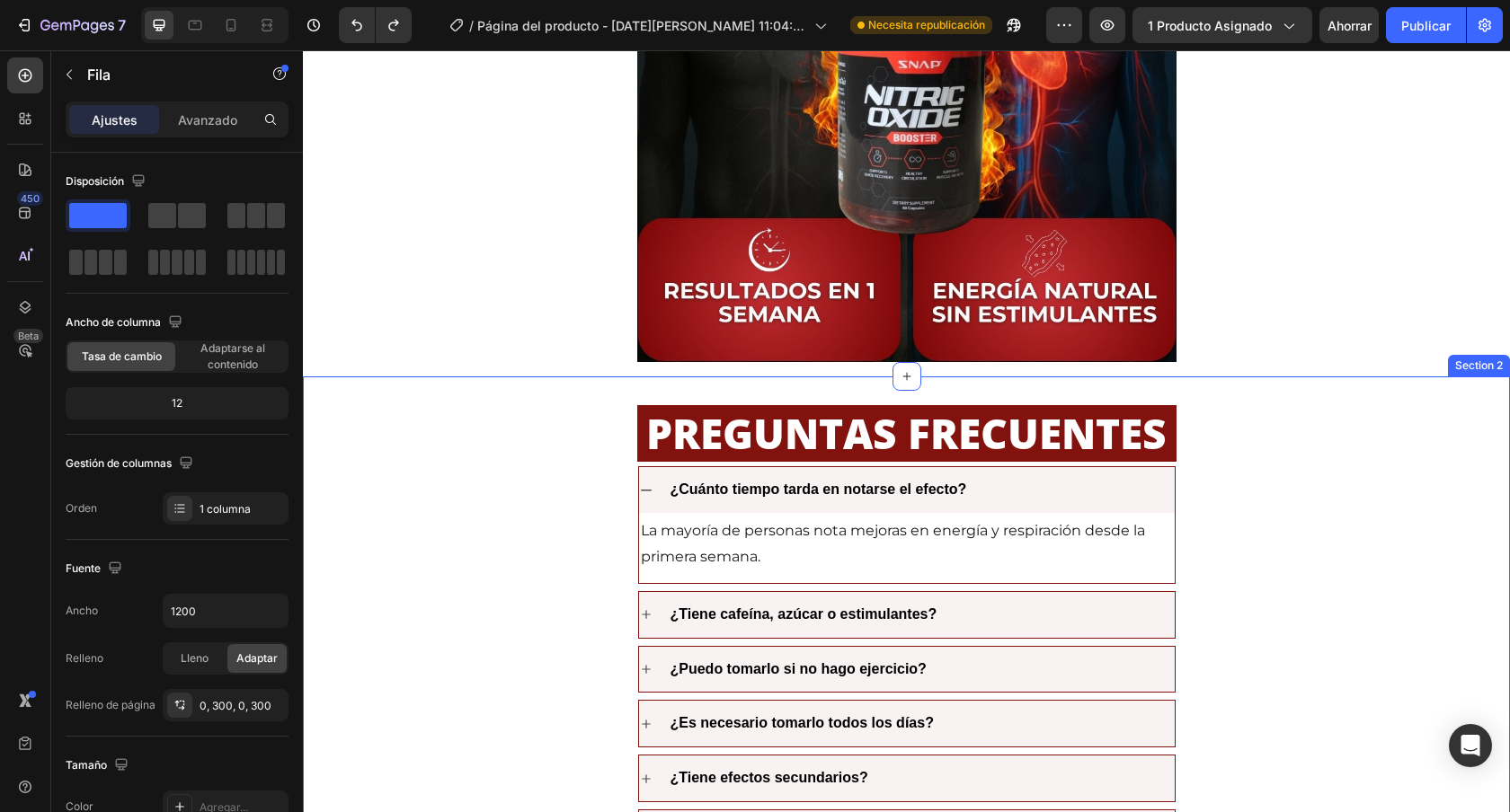
click at [973, 376] on div "PREGUNTAS FRECUENTES Heading ¿Cuánto tiempo tarda en notarse el efecto? La mayo…" at bounding box center [906, 658] width 1207 height 564
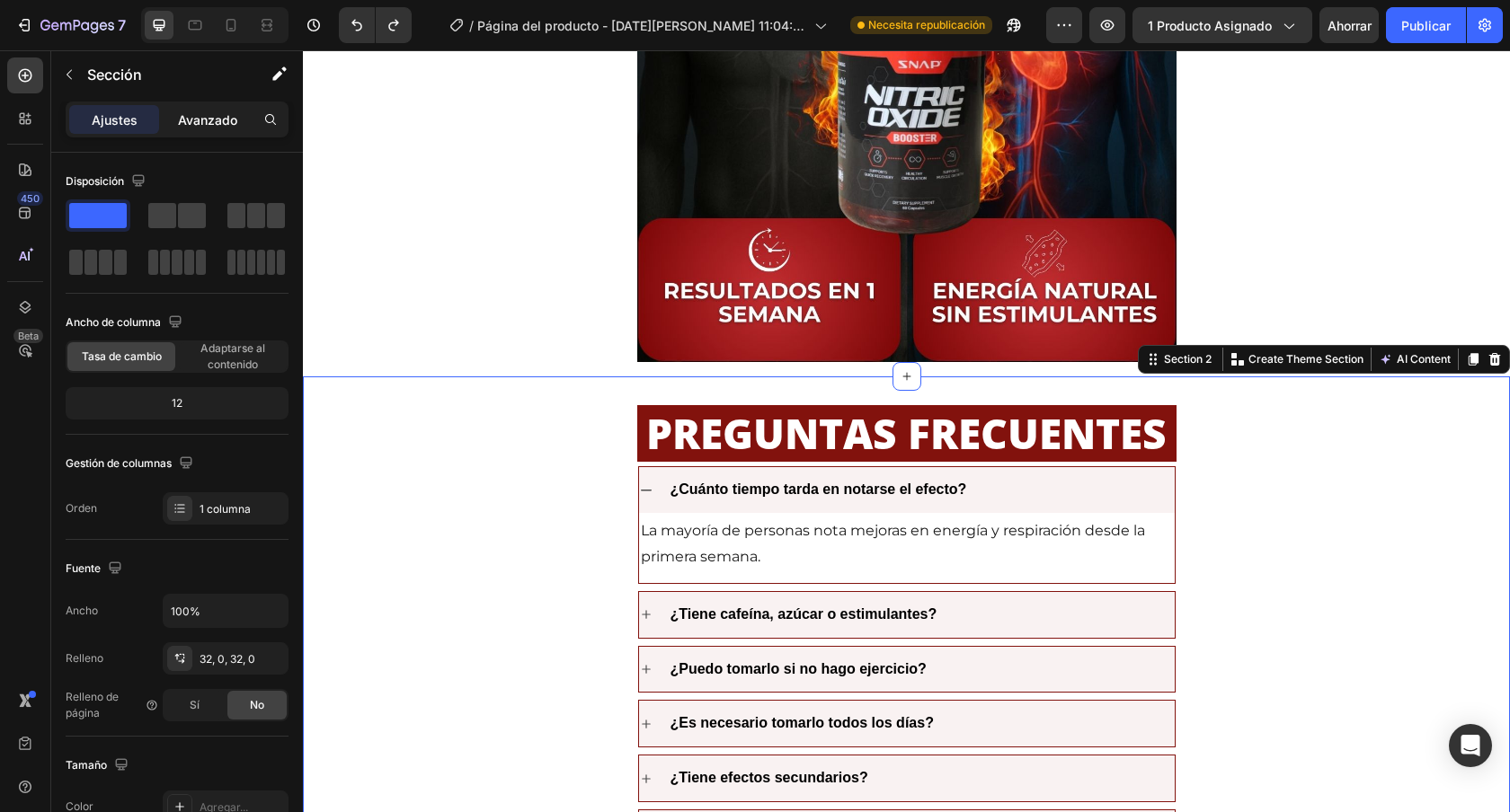
click at [195, 117] on font "Avanzado" at bounding box center [207, 120] width 59 height 16
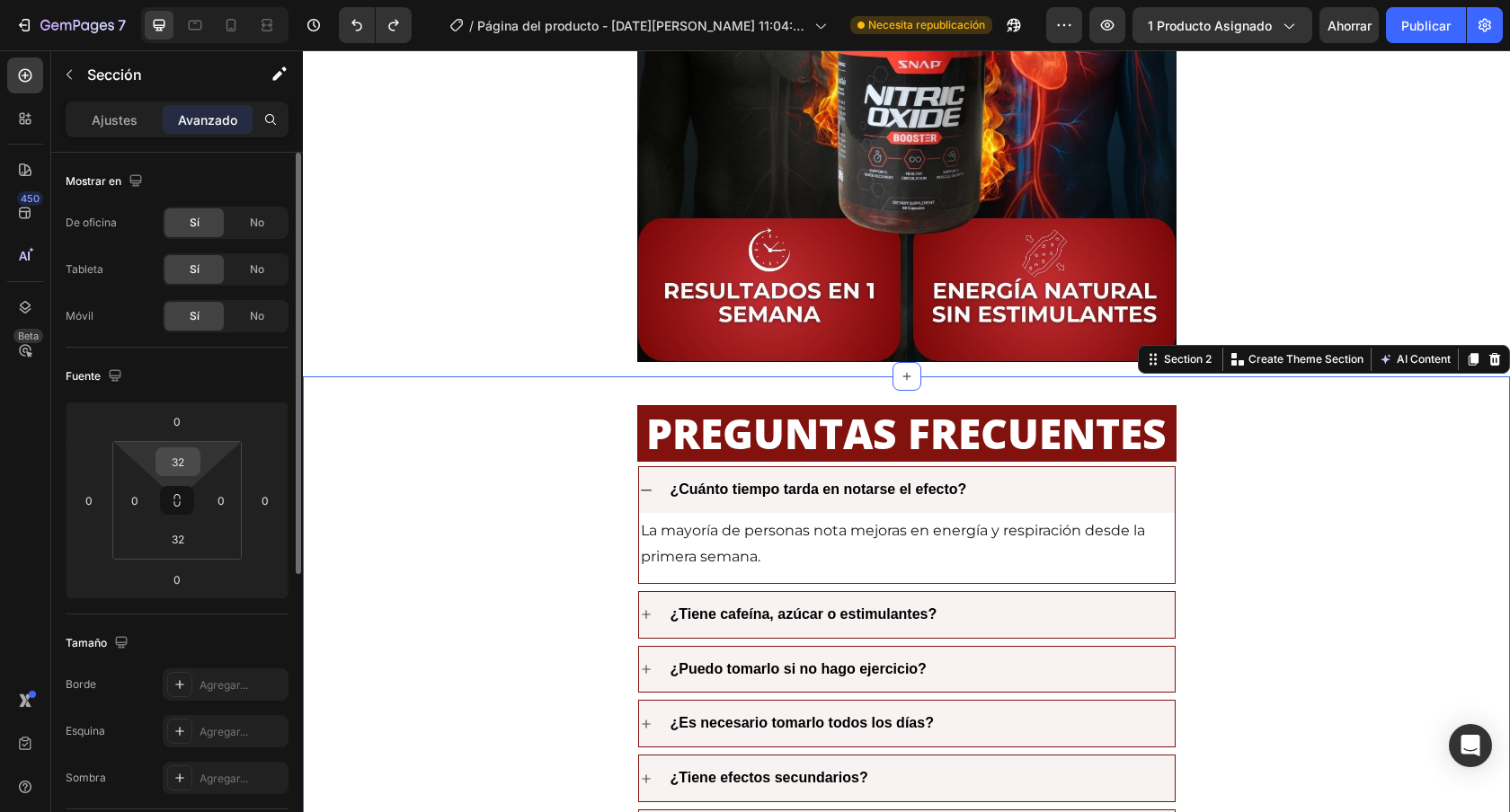
click at [182, 465] on input "32" at bounding box center [178, 461] width 36 height 27
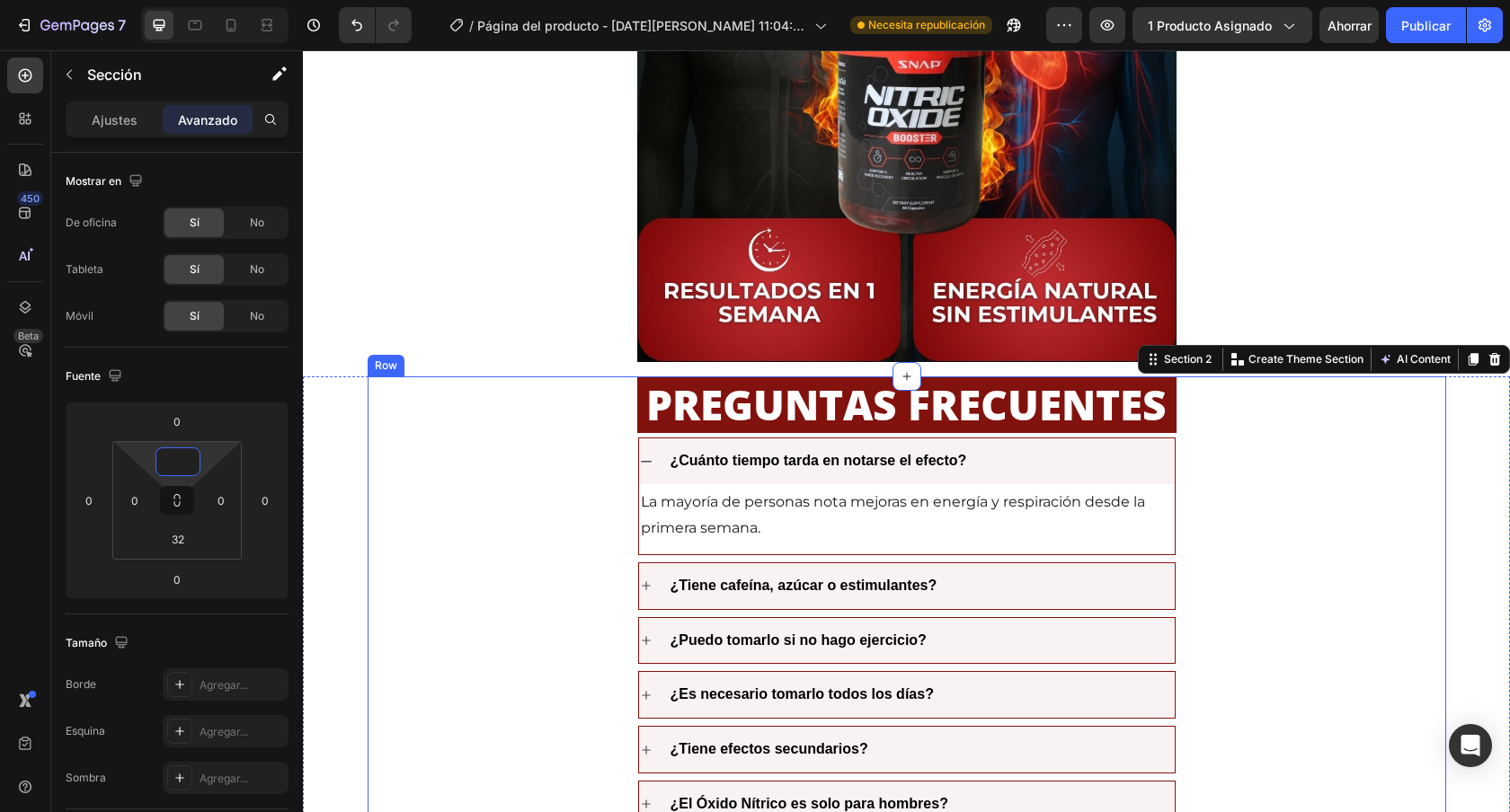
click at [1247, 441] on div "PREGUNTAS FRECUENTES Heading ¿Cuánto tiempo tarda en notarse el efecto? La mayo…" at bounding box center [907, 630] width 1079 height 507
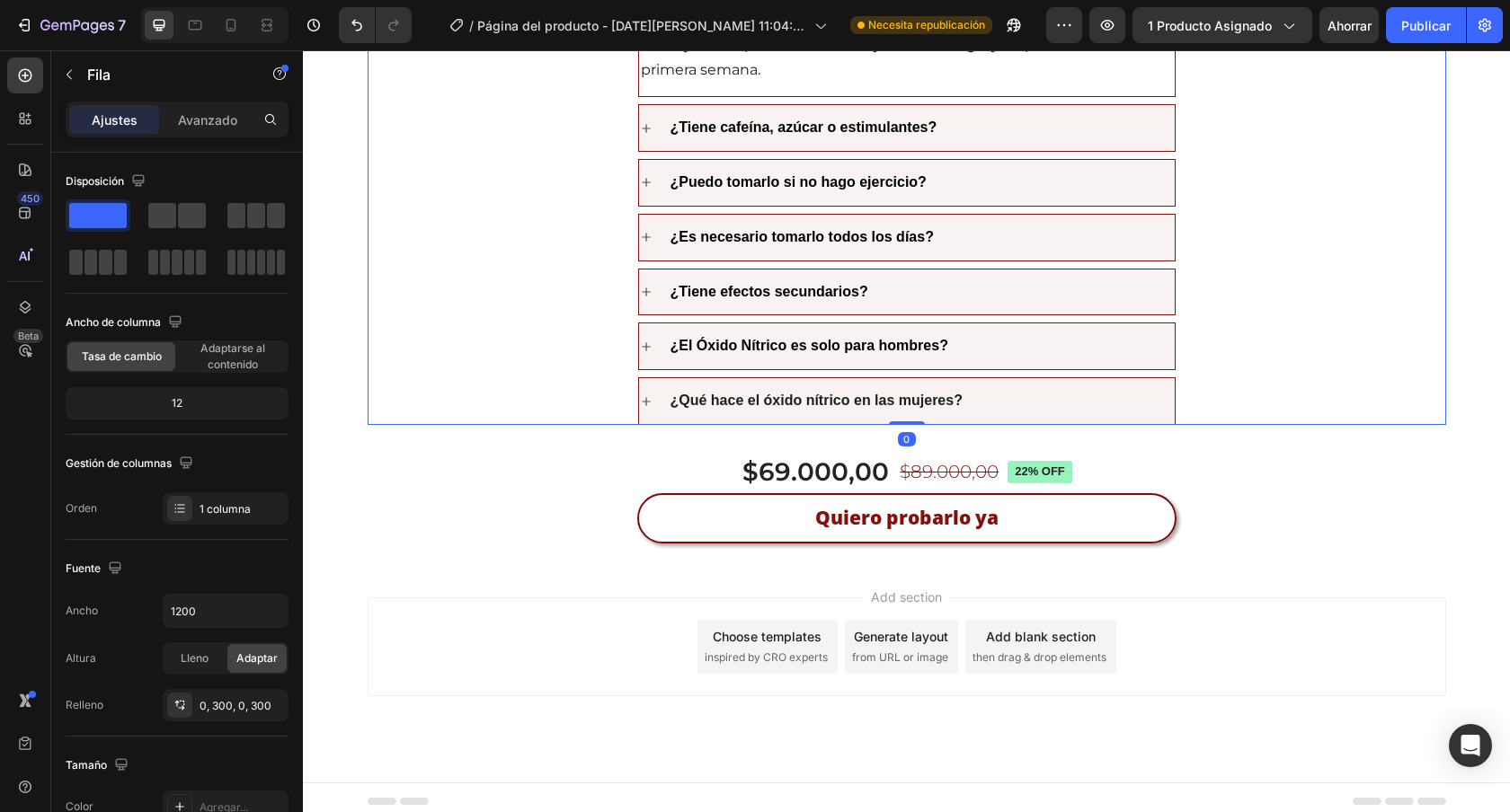
scroll to position [4195, 0]
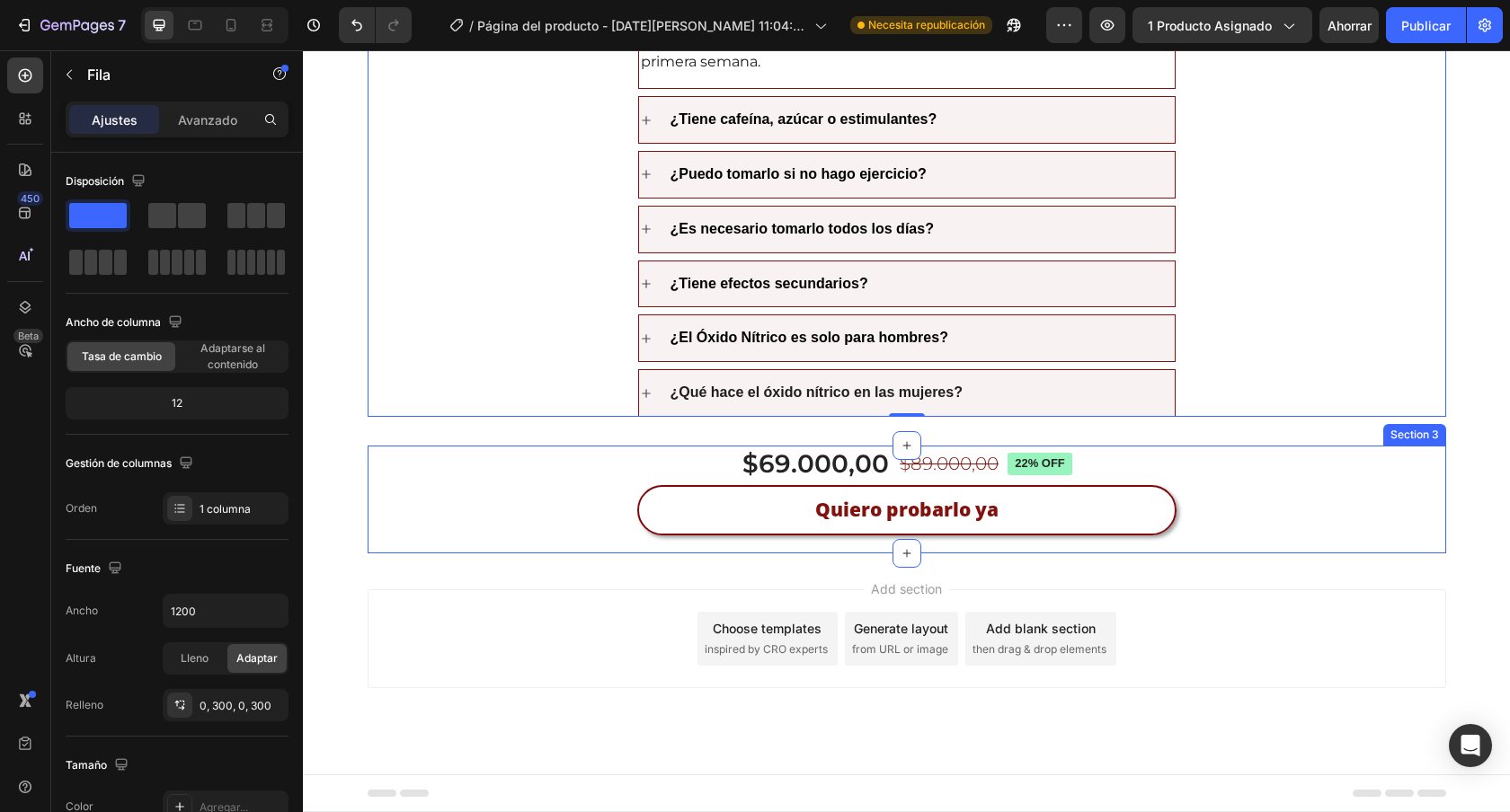
click at [1194, 503] on div "$69.000,00 Product Price Product Price $89.000,00 Product Price Product Price 2…" at bounding box center [907, 500] width 1079 height 108
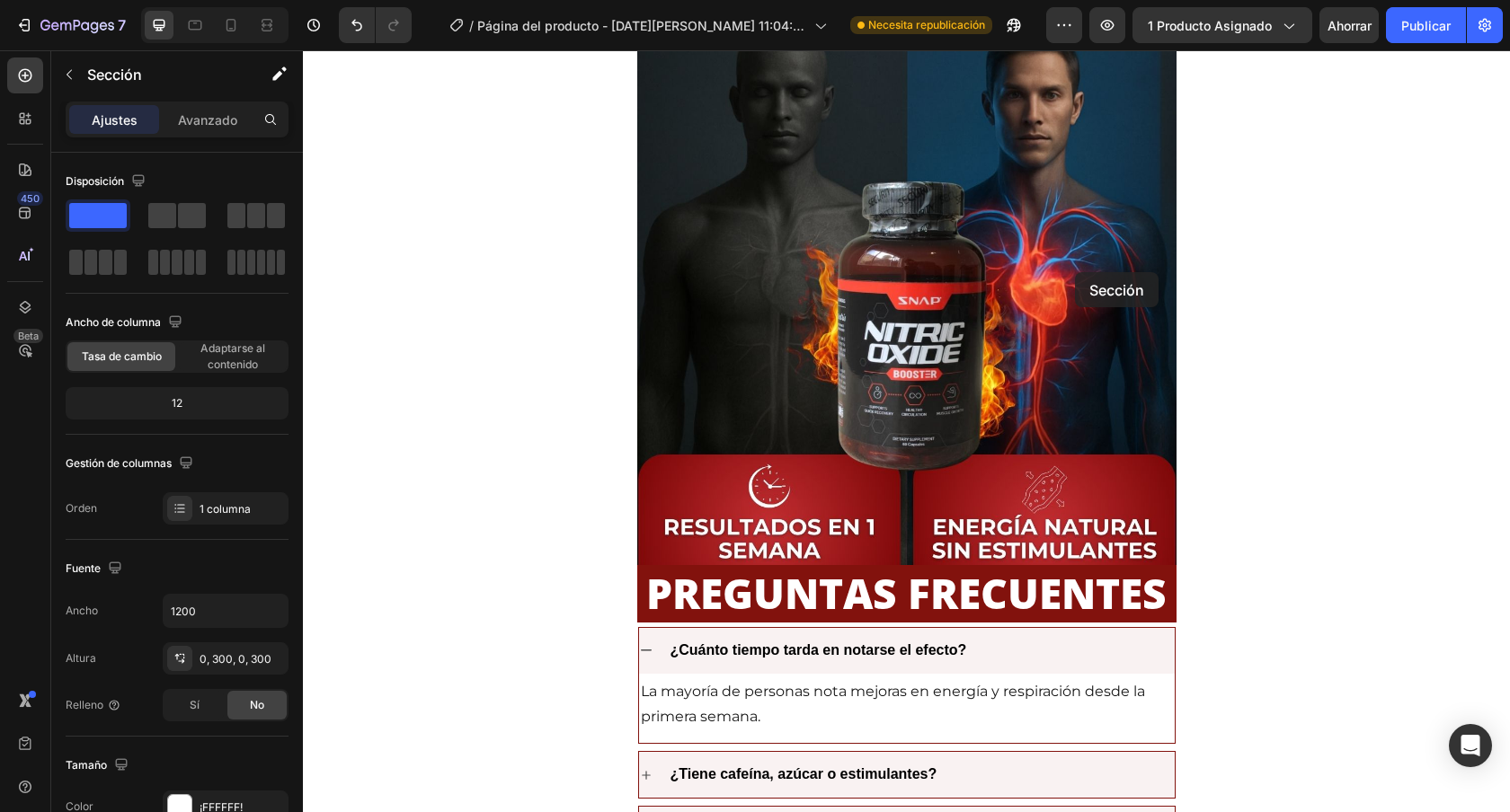
scroll to position [3526, 0]
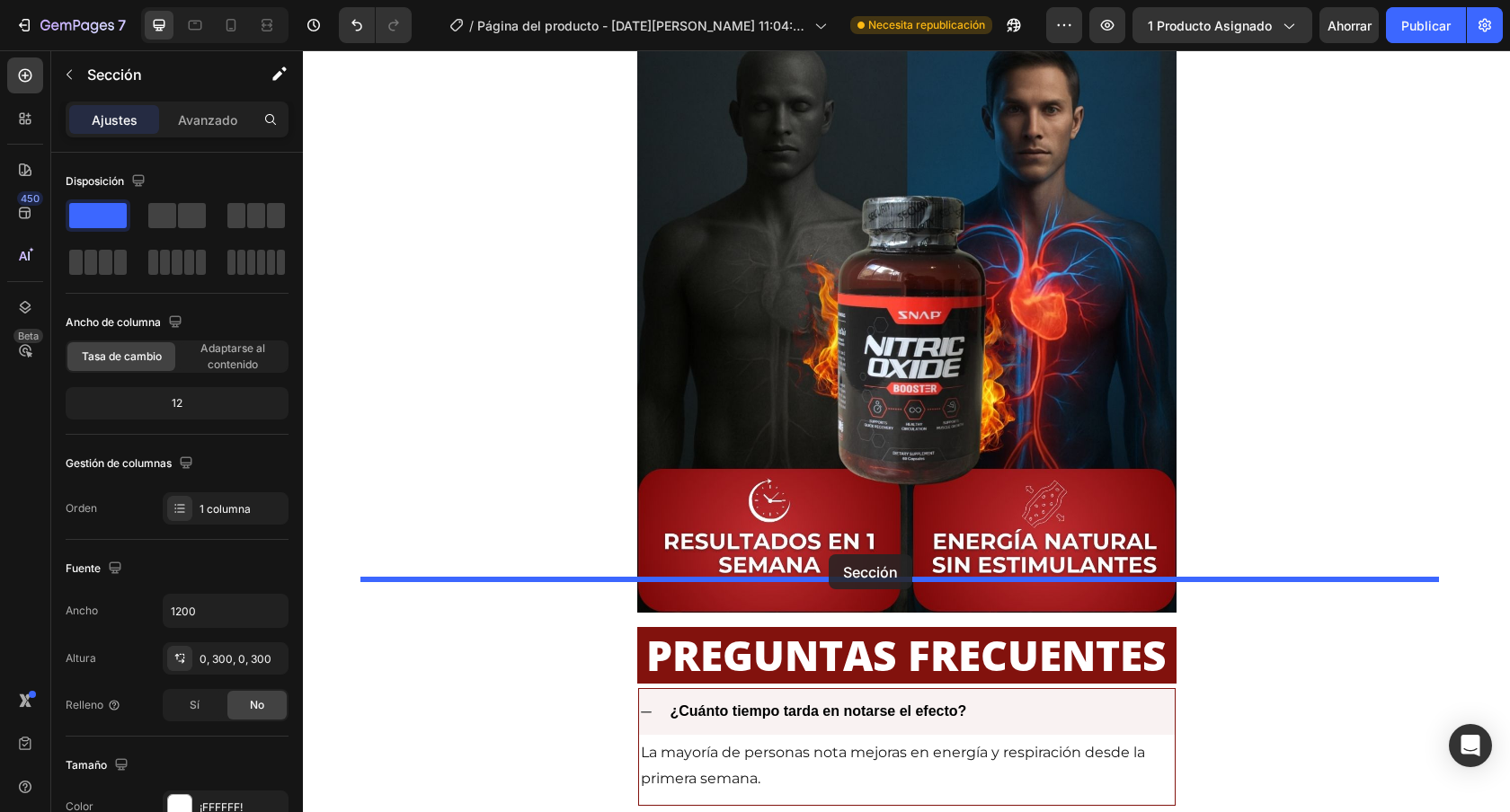
drag, startPoint x: 1079, startPoint y: 427, endPoint x: 829, endPoint y: 555, distance: 280.9
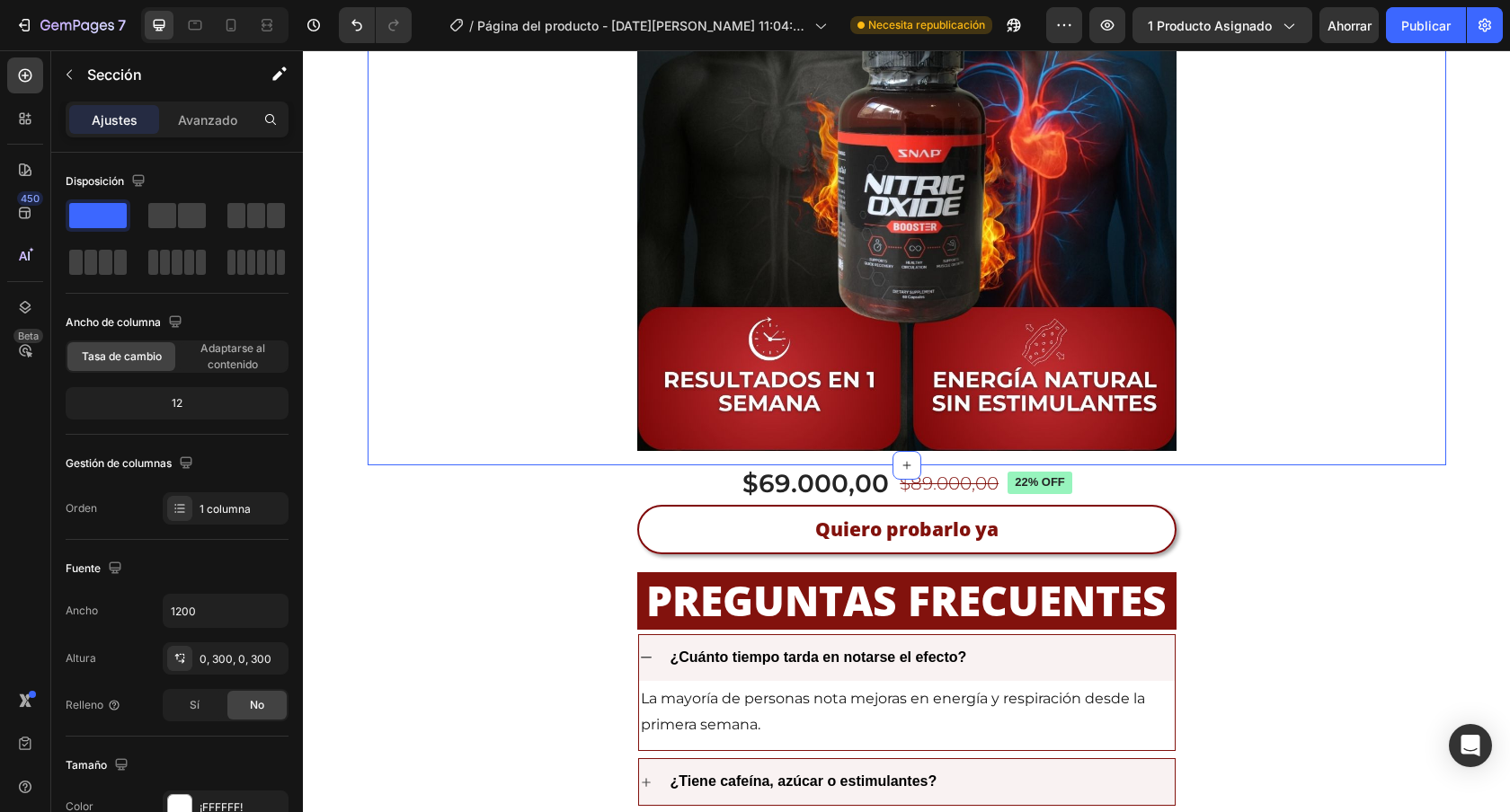
scroll to position [3709, 0]
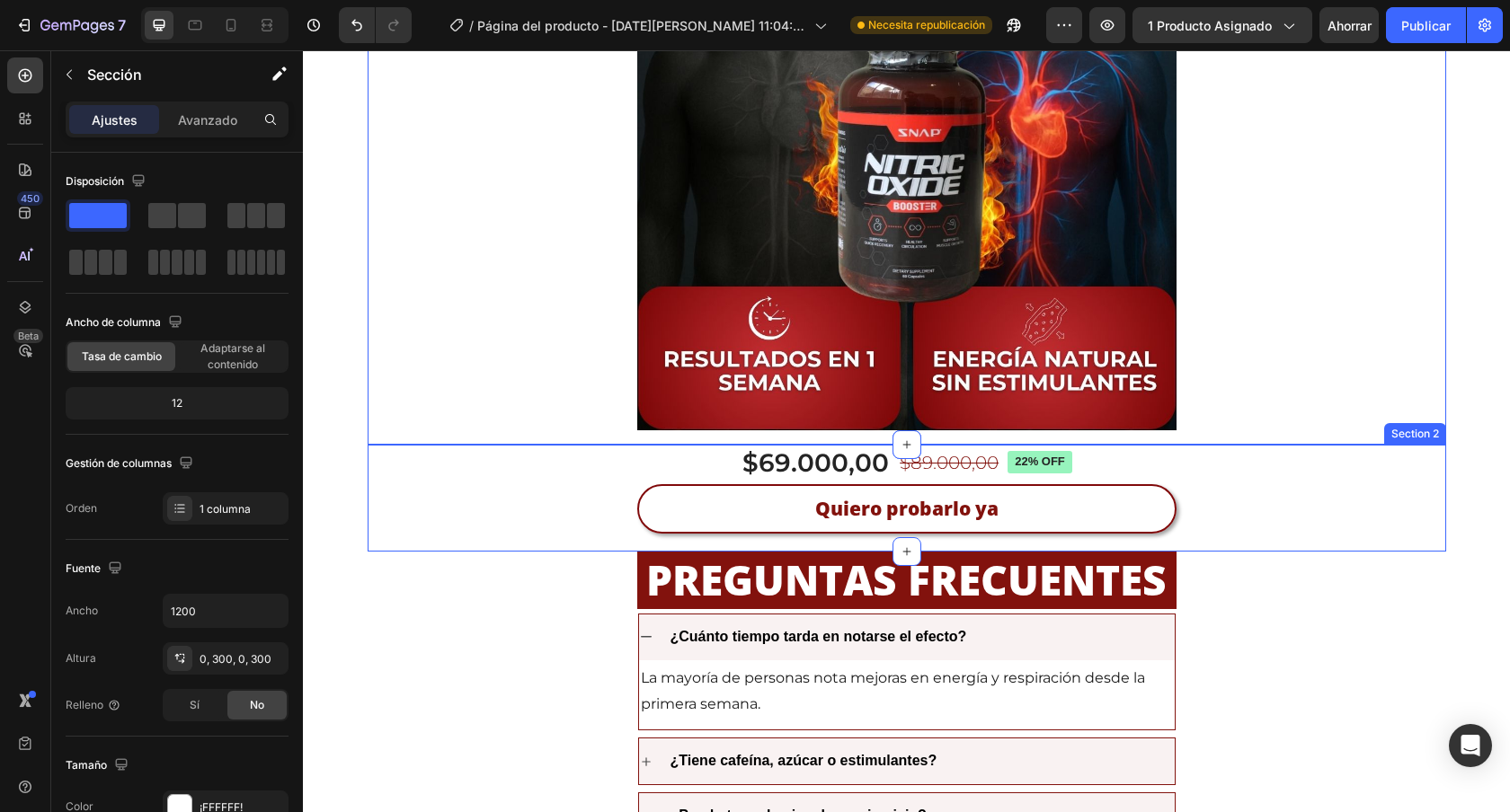
click at [1252, 445] on div "$69.000,00 Product Price Product Price $89.000,00 Product Price Product Price 2…" at bounding box center [907, 499] width 1079 height 108
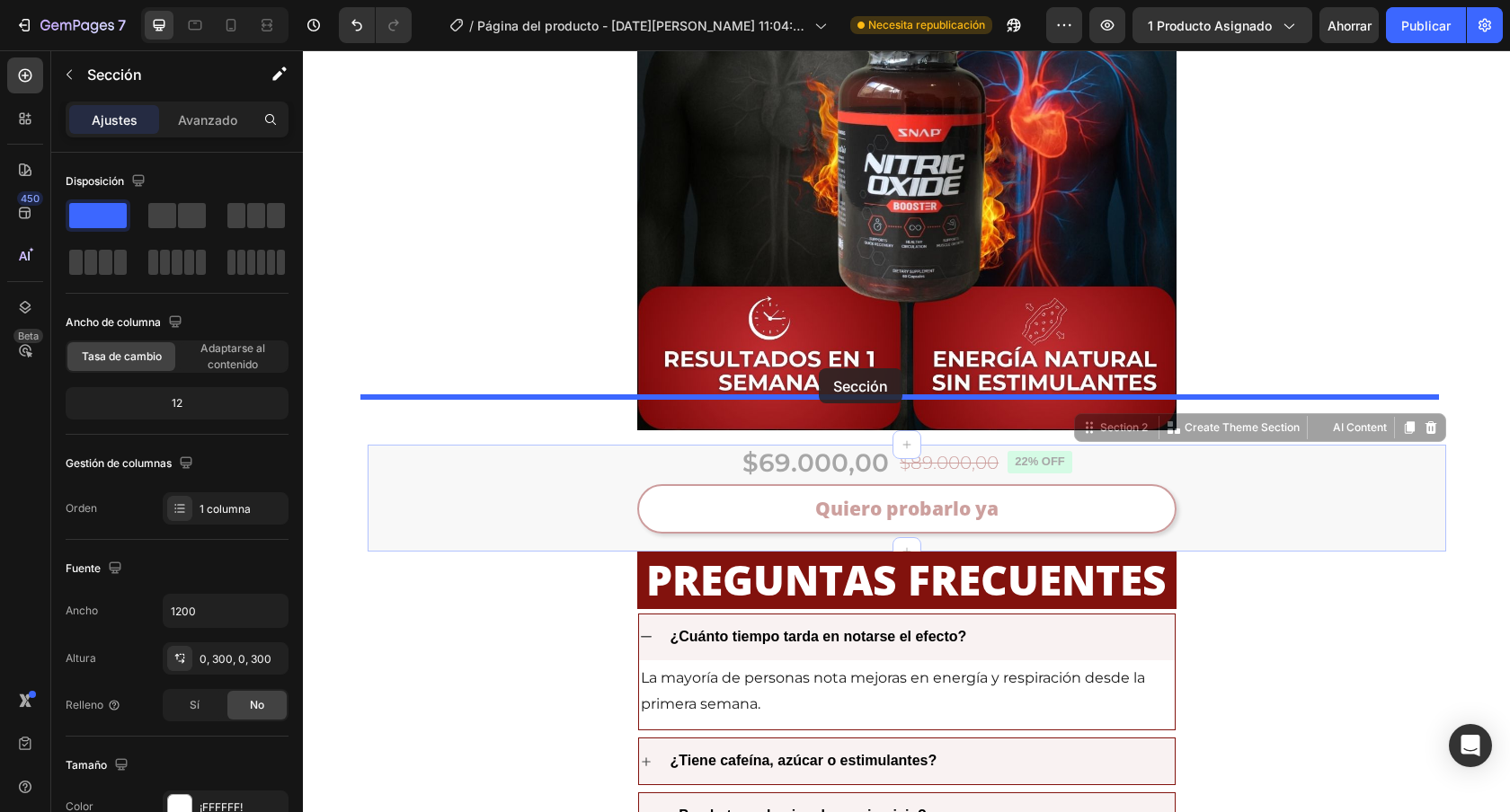
drag, startPoint x: 1081, startPoint y: 381, endPoint x: 819, endPoint y: 369, distance: 262.3
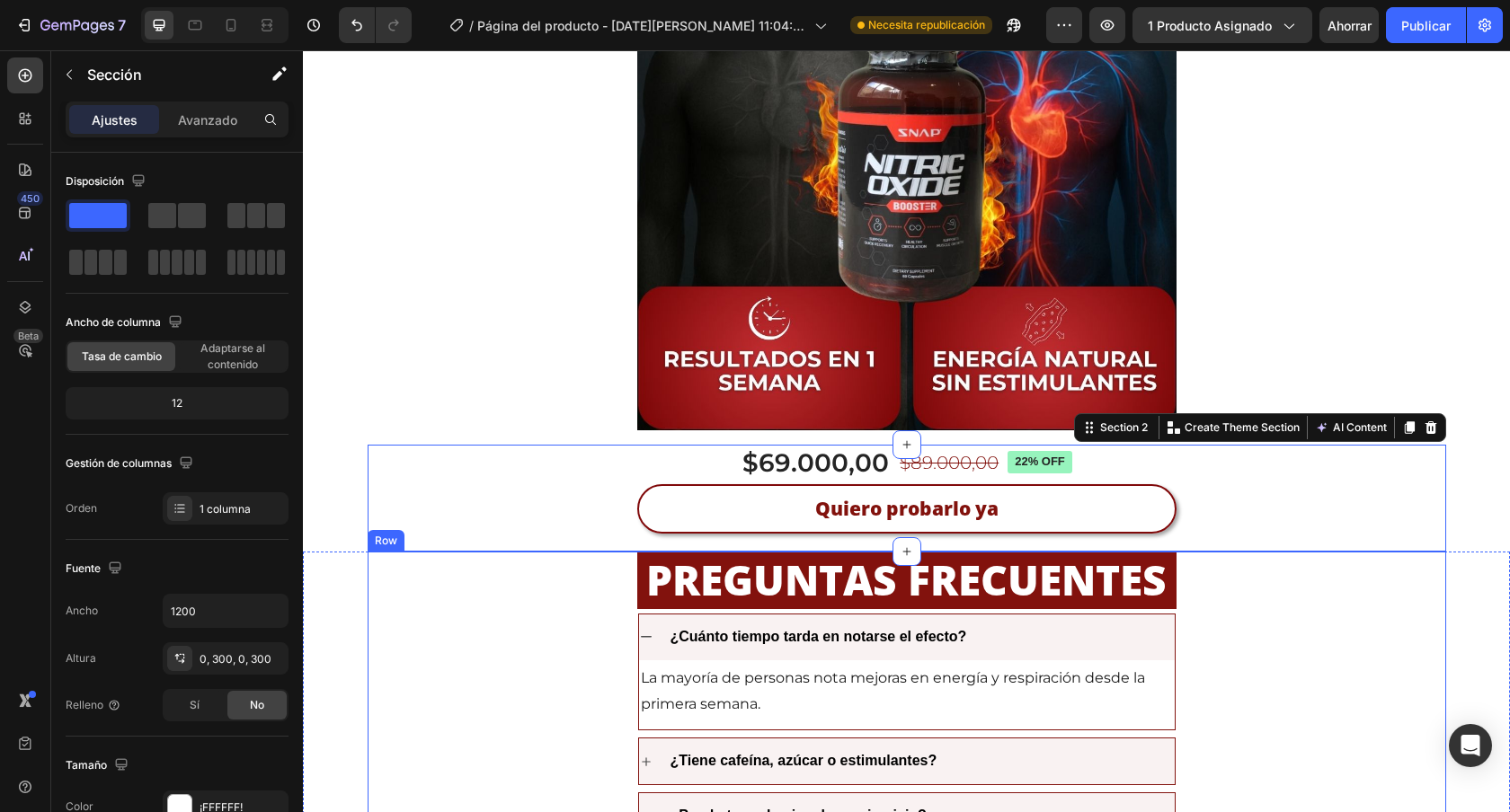
click at [1322, 563] on div "PREGUNTAS FRECUENTES Heading ¿Cuánto tiempo tarda en notarse el efecto? La mayo…" at bounding box center [907, 806] width 1079 height 507
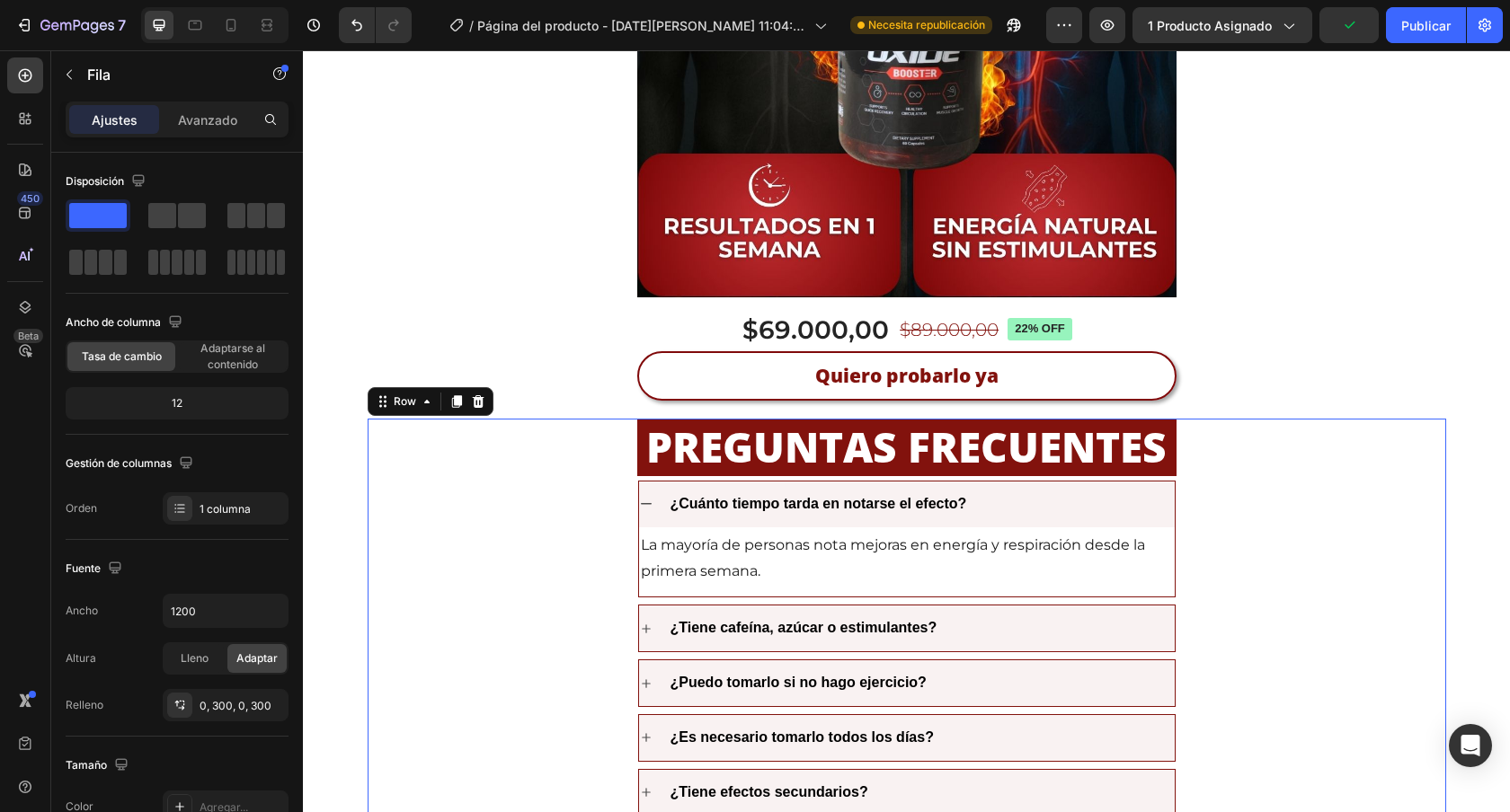
scroll to position [3857, 0]
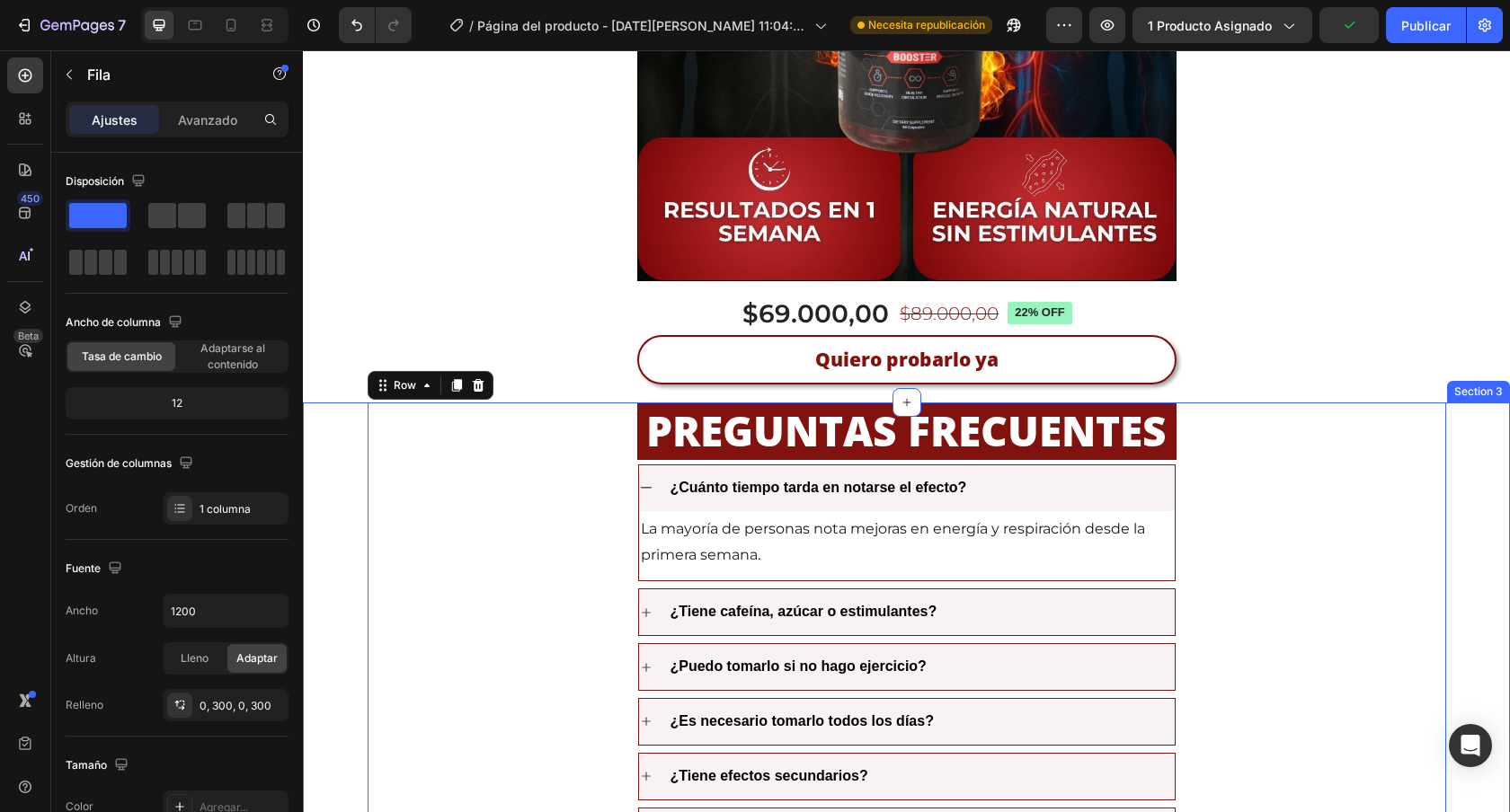
click at [1467, 472] on div "PREGUNTAS FRECUENTES Heading ¿Cuánto tiempo tarda en notarse el efecto? La mayo…" at bounding box center [906, 656] width 1207 height 507
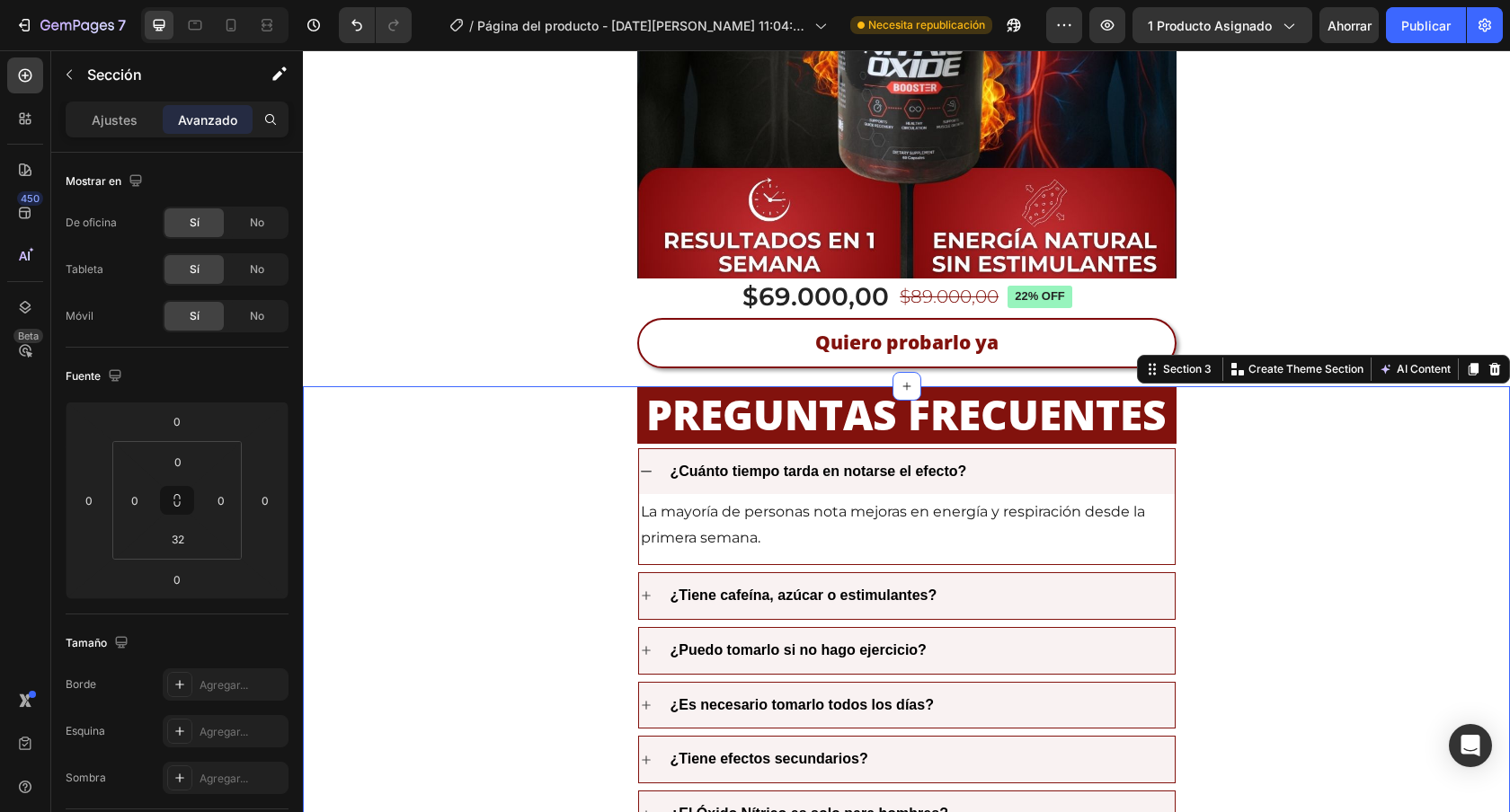
scroll to position [3826, 0]
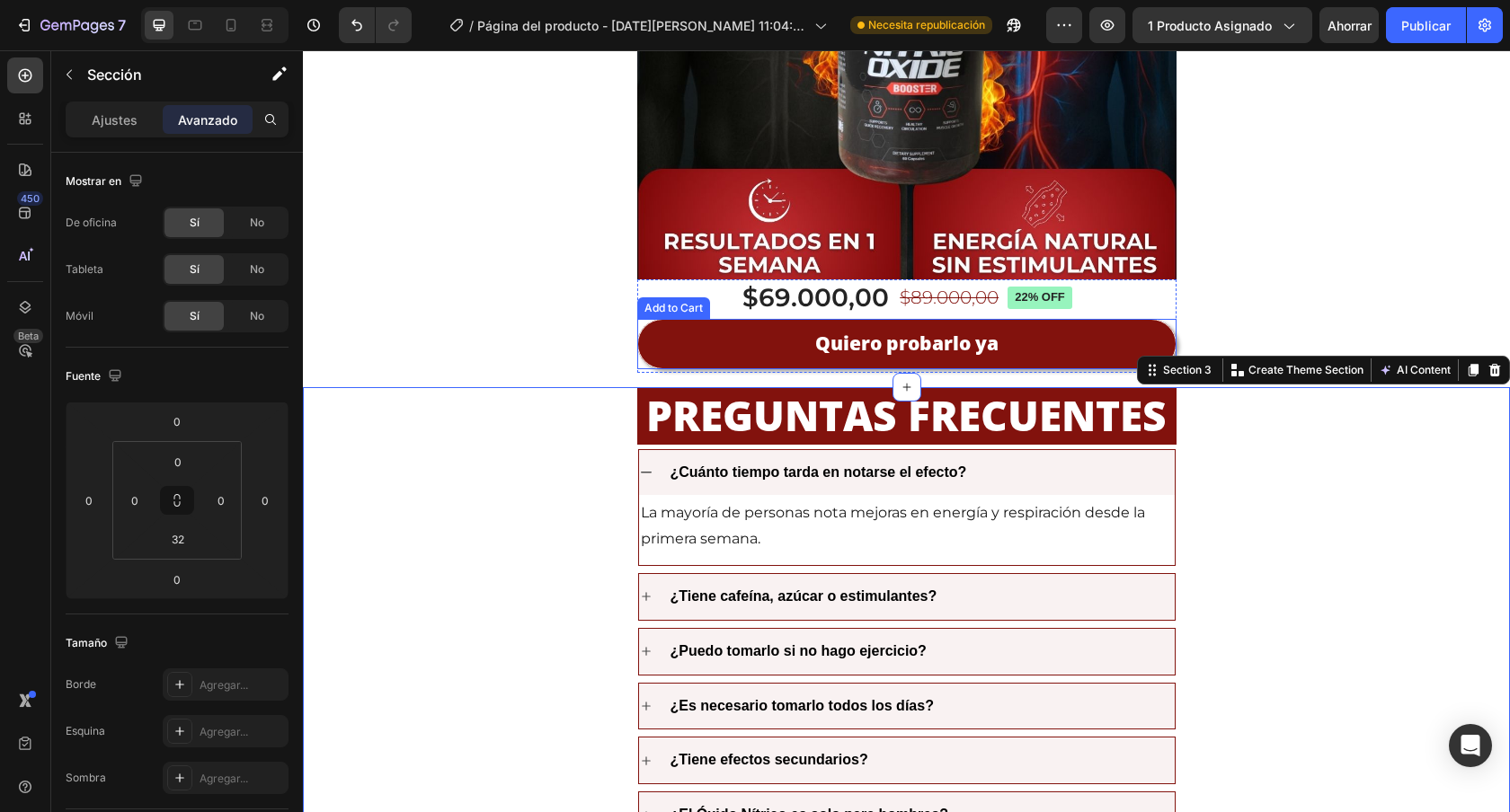
click at [1025, 341] on button "Quiero probarlo ya" at bounding box center [906, 344] width 539 height 50
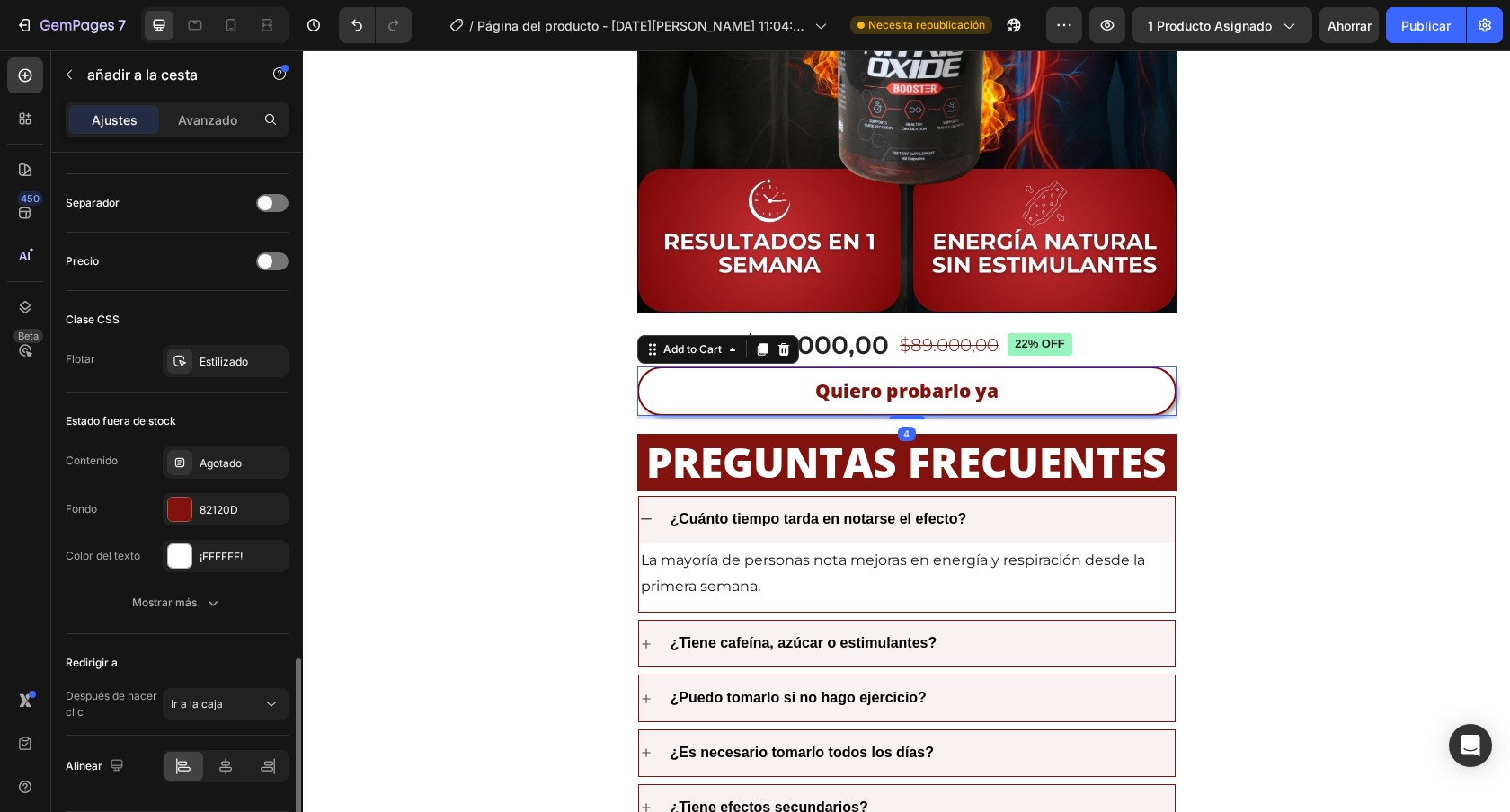
scroll to position [1215, 0]
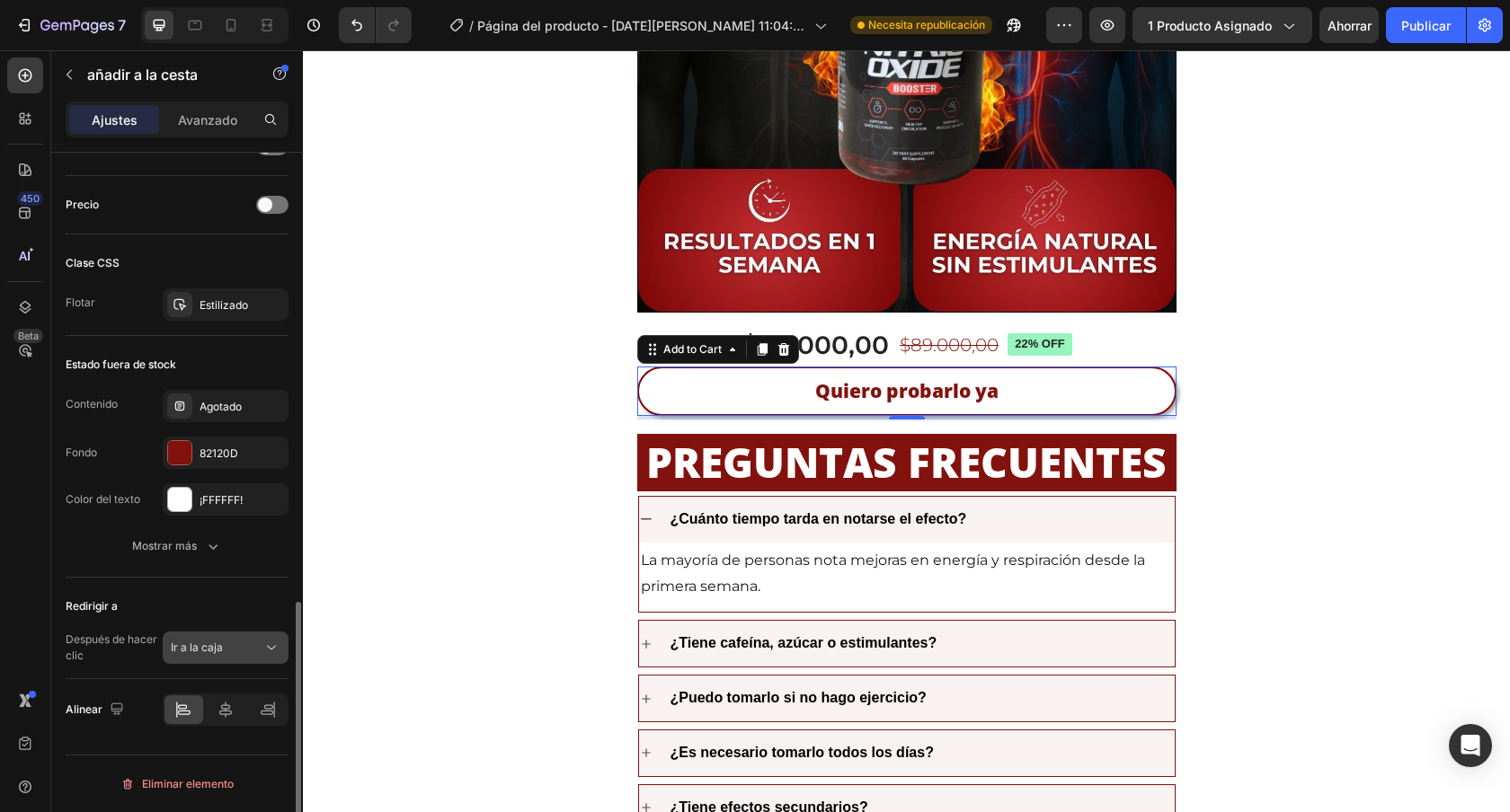
click at [253, 644] on div "Ir a la caja" at bounding box center [216, 648] width 91 height 17
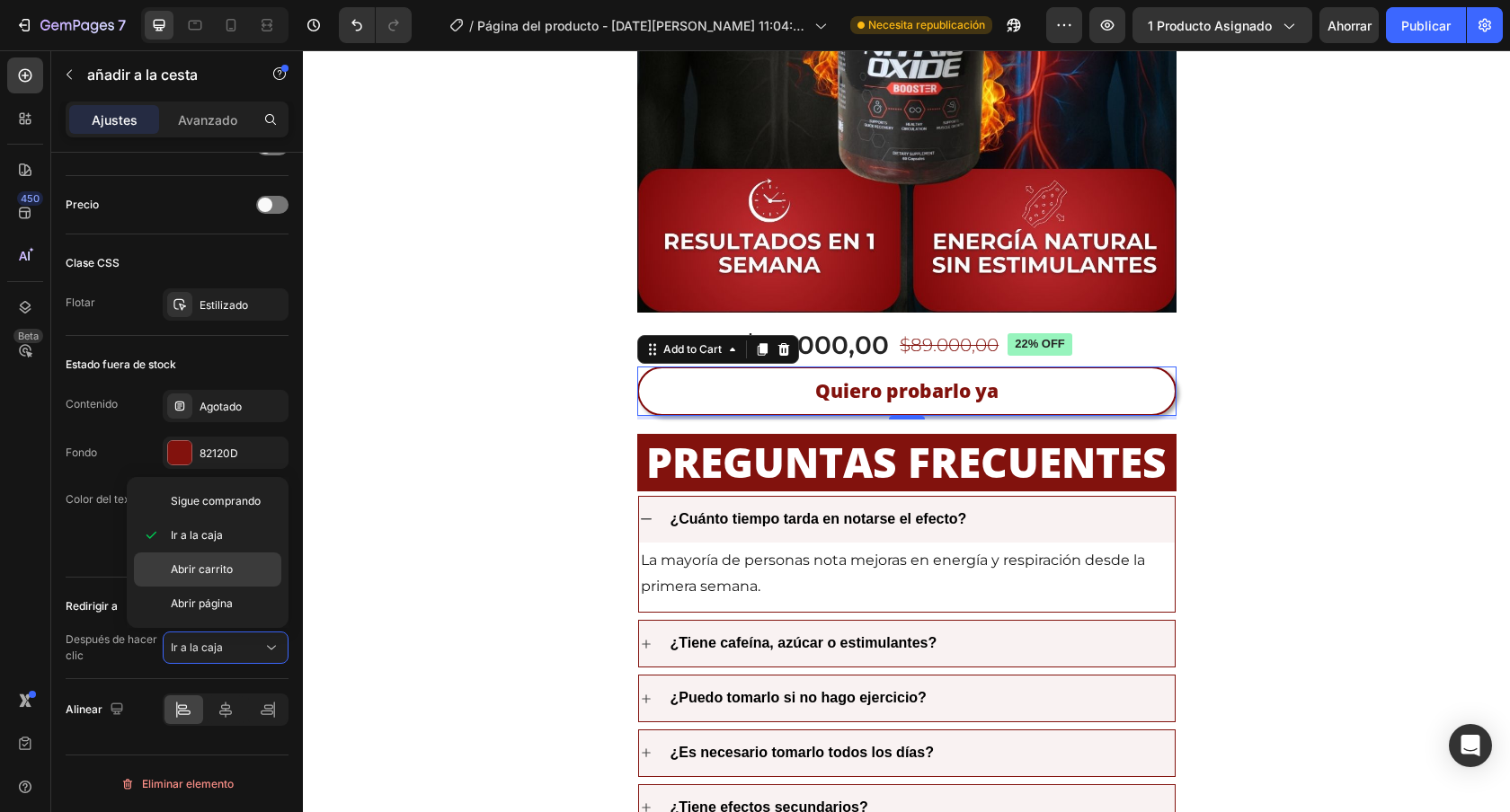
click at [233, 574] on p "Abrir carrito" at bounding box center [221, 570] width 102 height 17
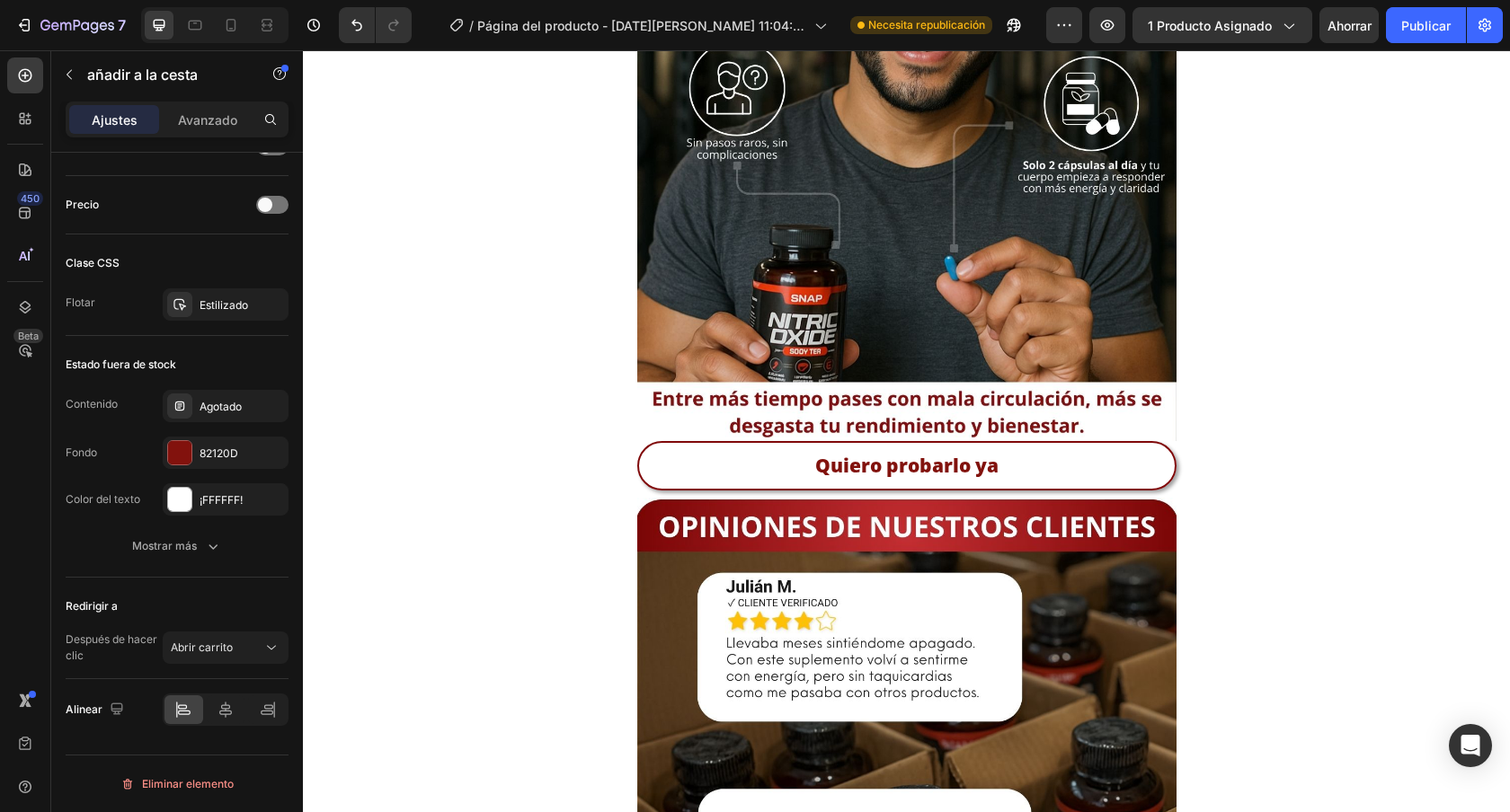
scroll to position [2159, 0]
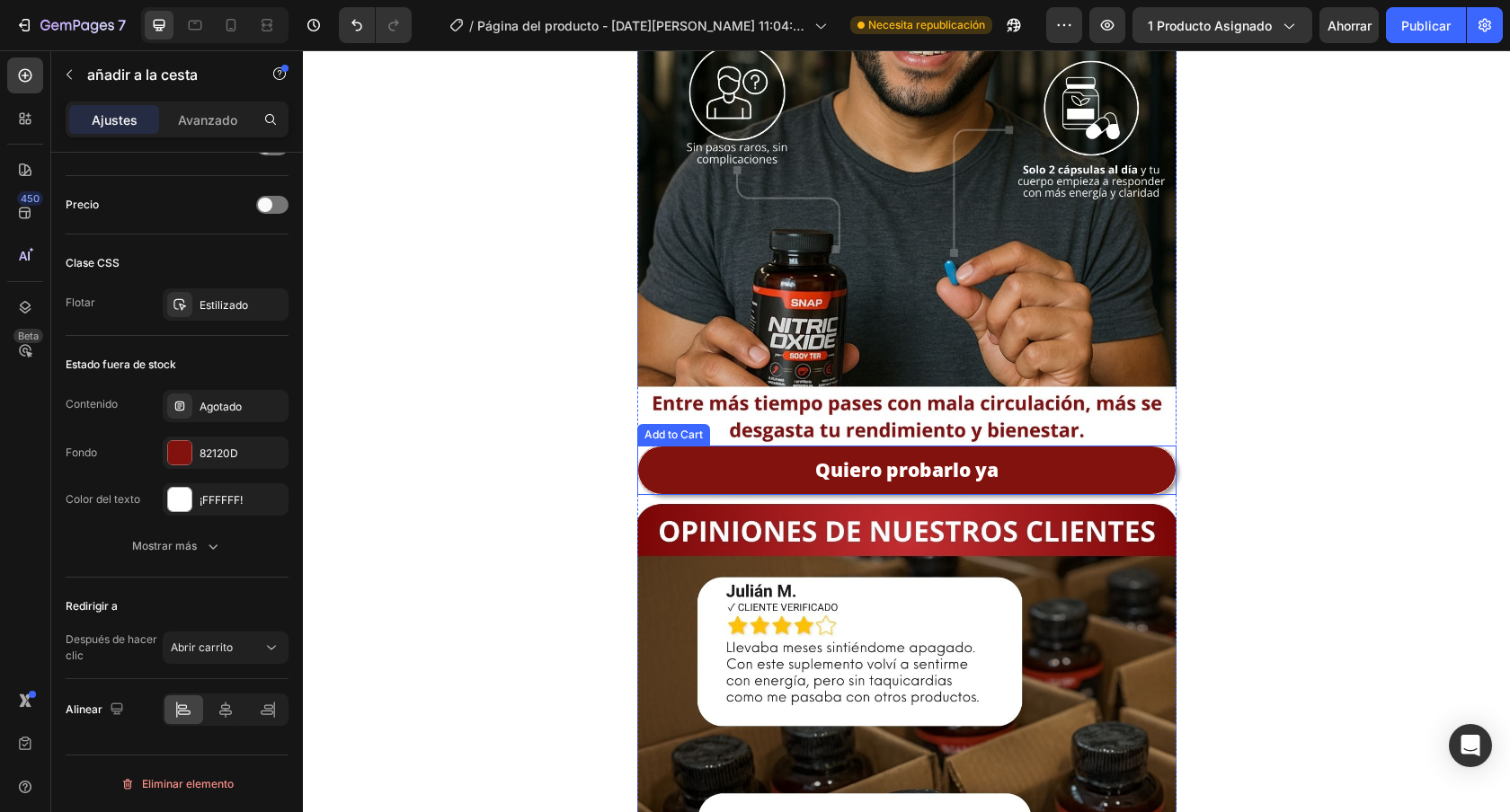
click at [802, 446] on button "Quiero probarlo ya" at bounding box center [906, 471] width 539 height 50
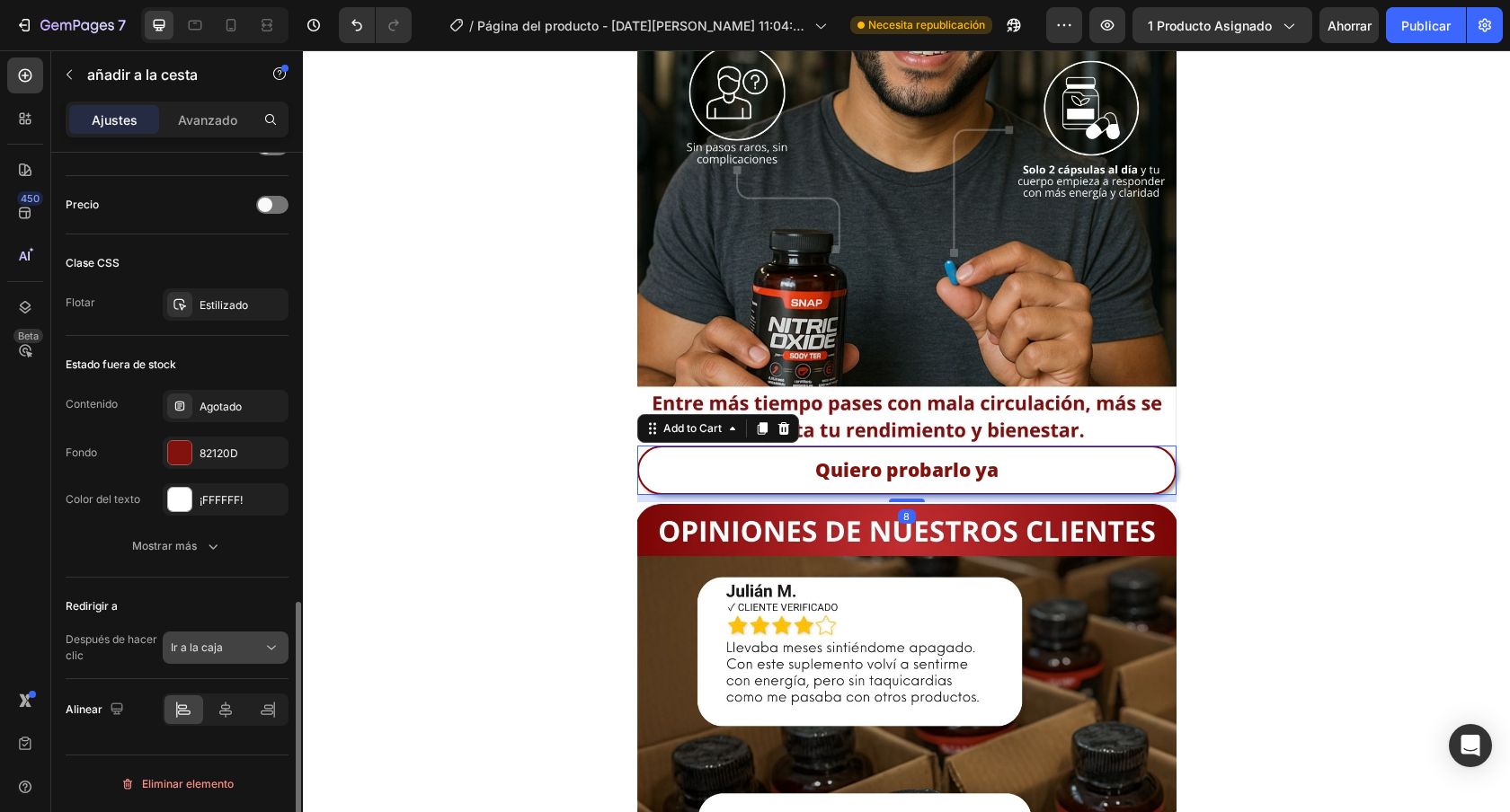
click at [220, 635] on button "Ir a la caja" at bounding box center [225, 647] width 125 height 32
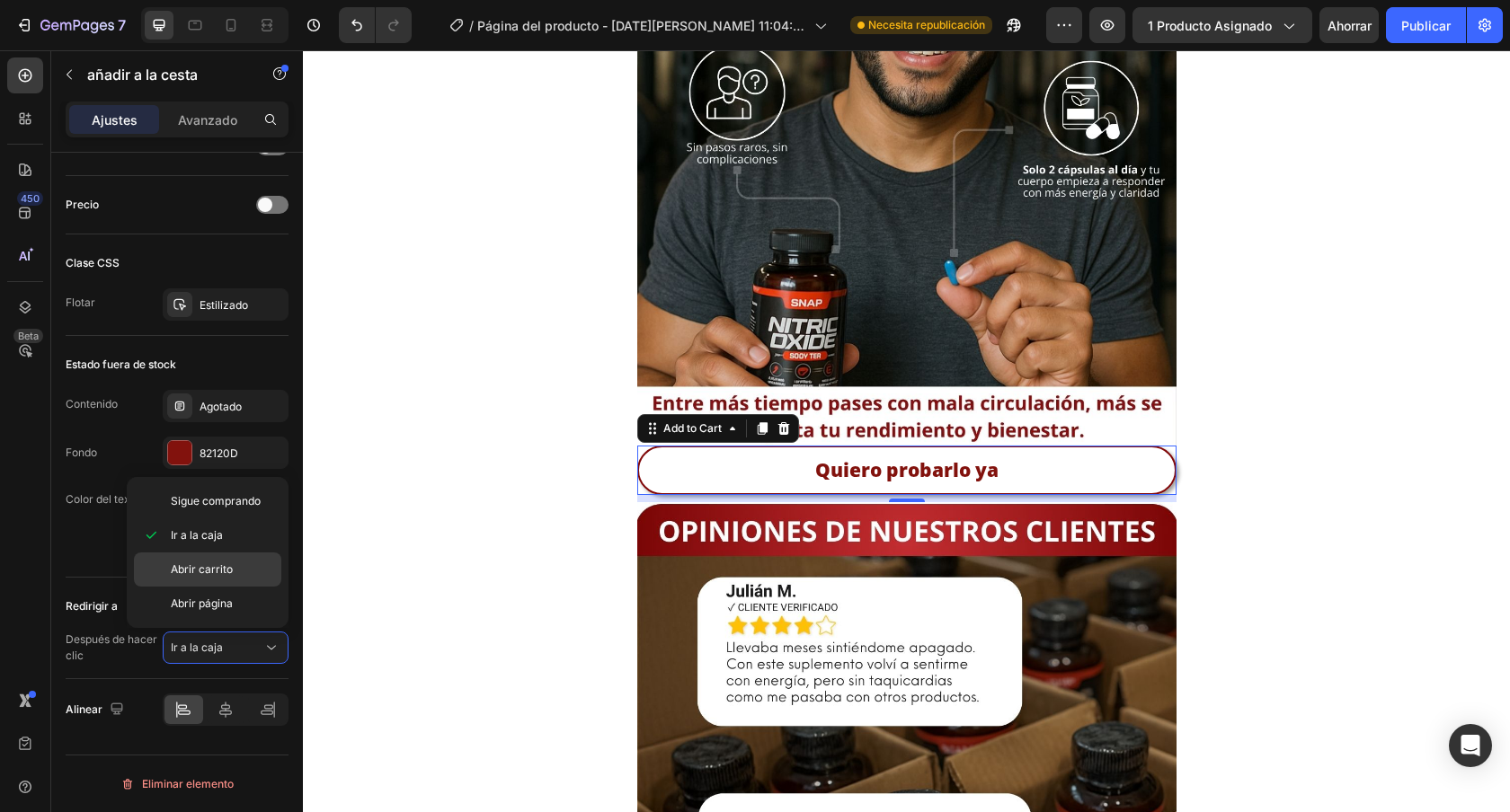
click at [218, 573] on font "Abrir carrito" at bounding box center [201, 569] width 62 height 14
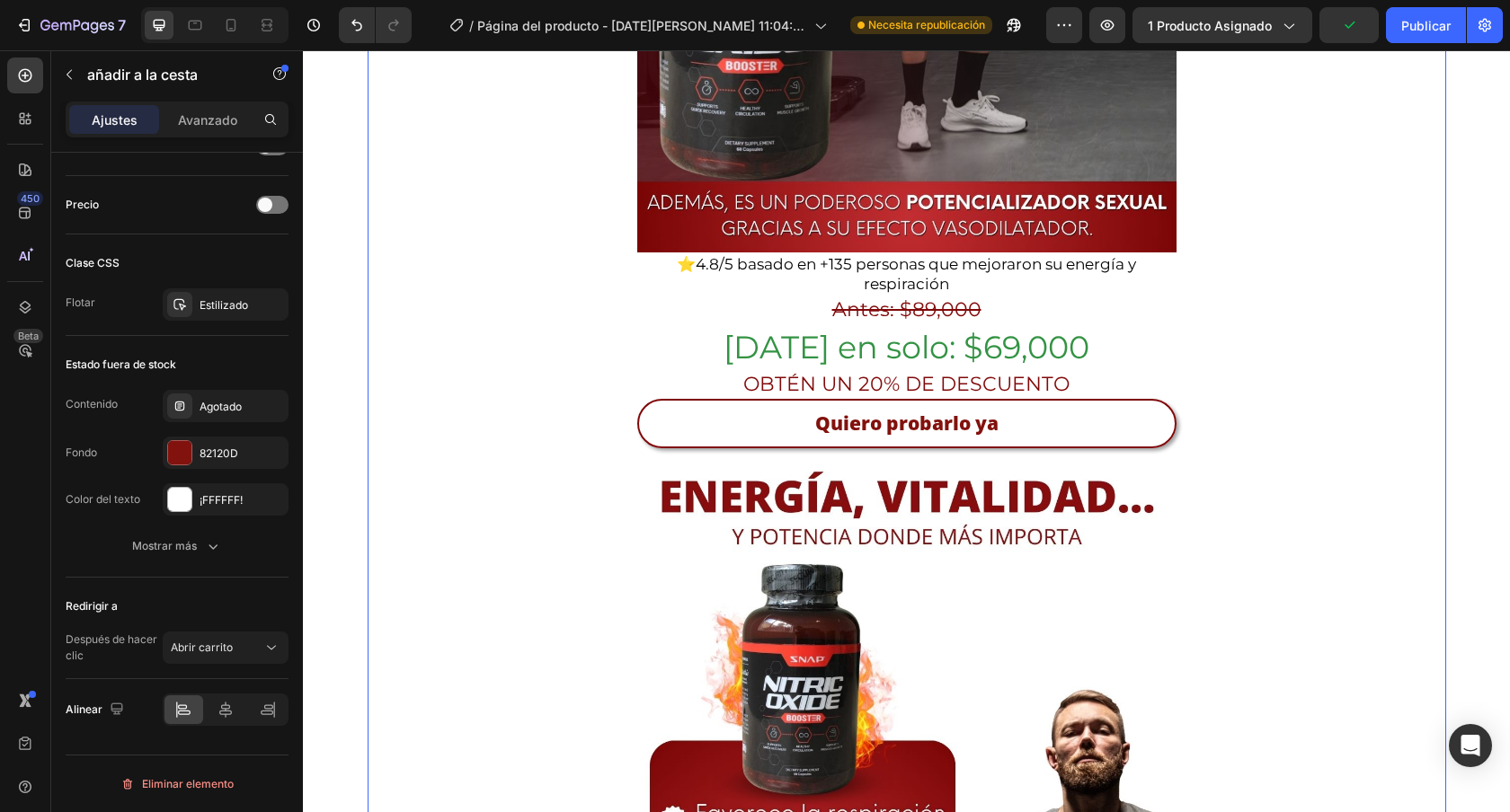
scroll to position [668, 0]
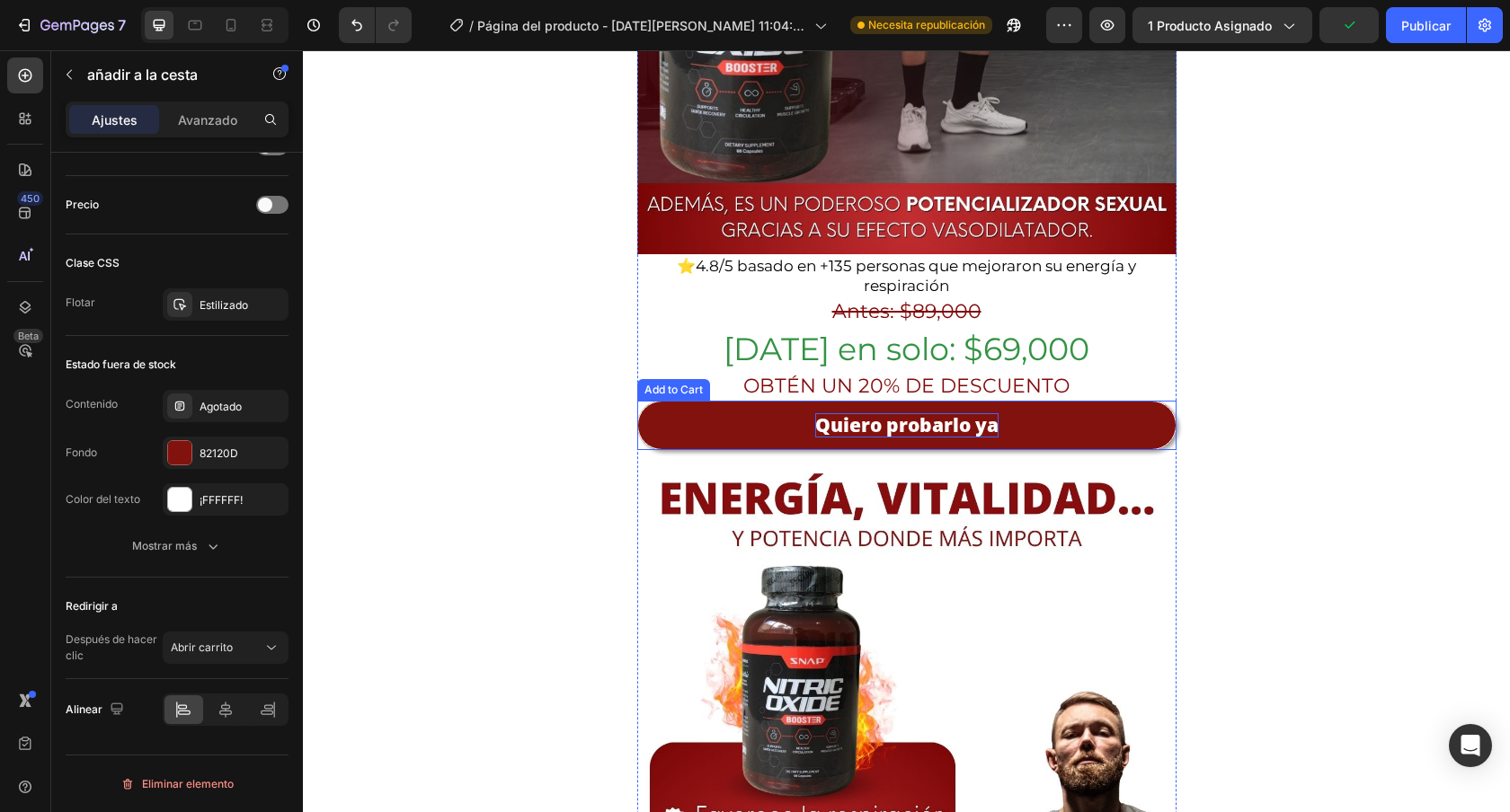
click at [941, 413] on div "Quiero probarlo ya" at bounding box center [906, 425] width 183 height 24
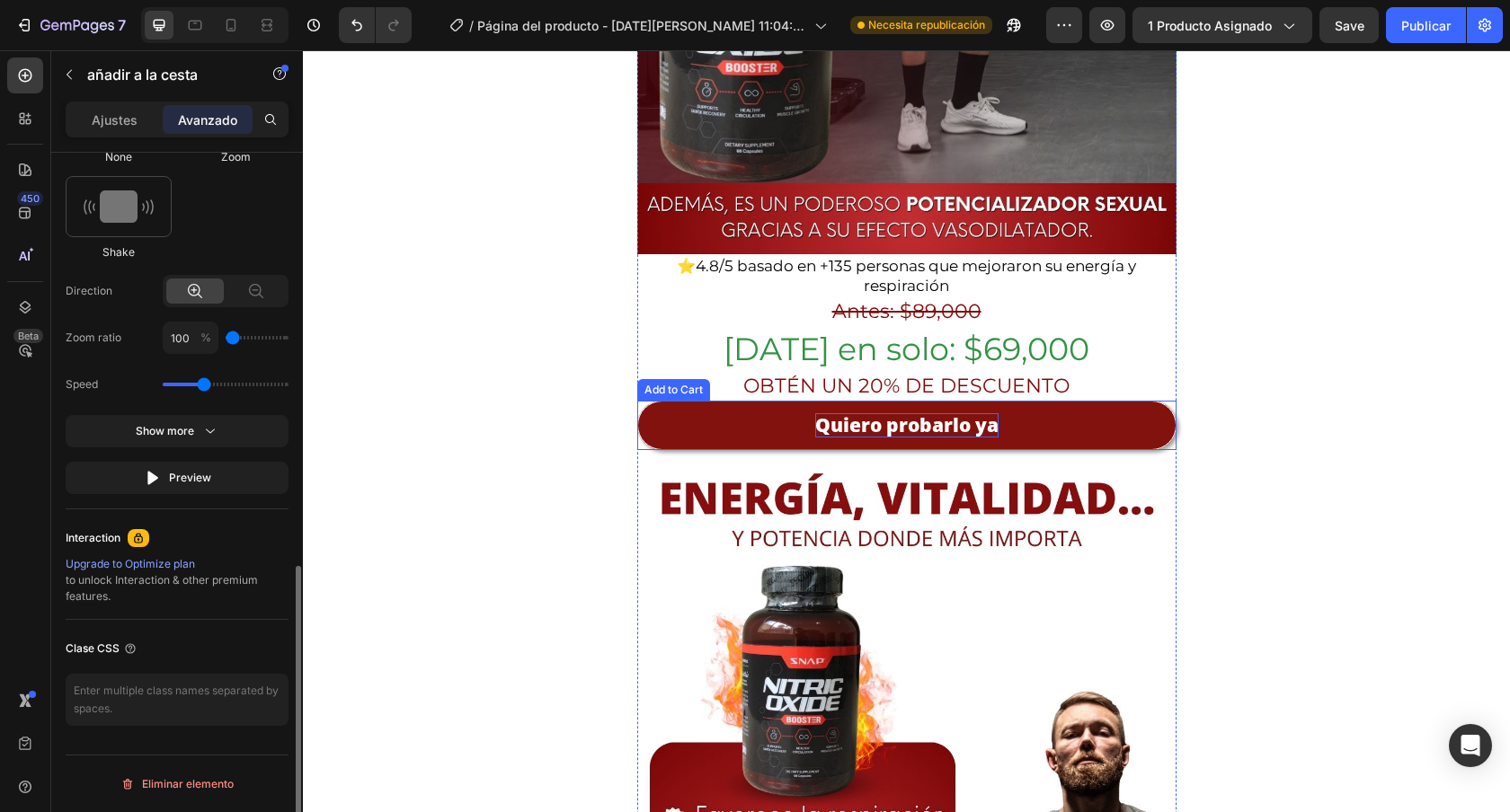
scroll to position [987, 0]
click at [941, 413] on div "Quiero probarlo ya" at bounding box center [906, 425] width 183 height 24
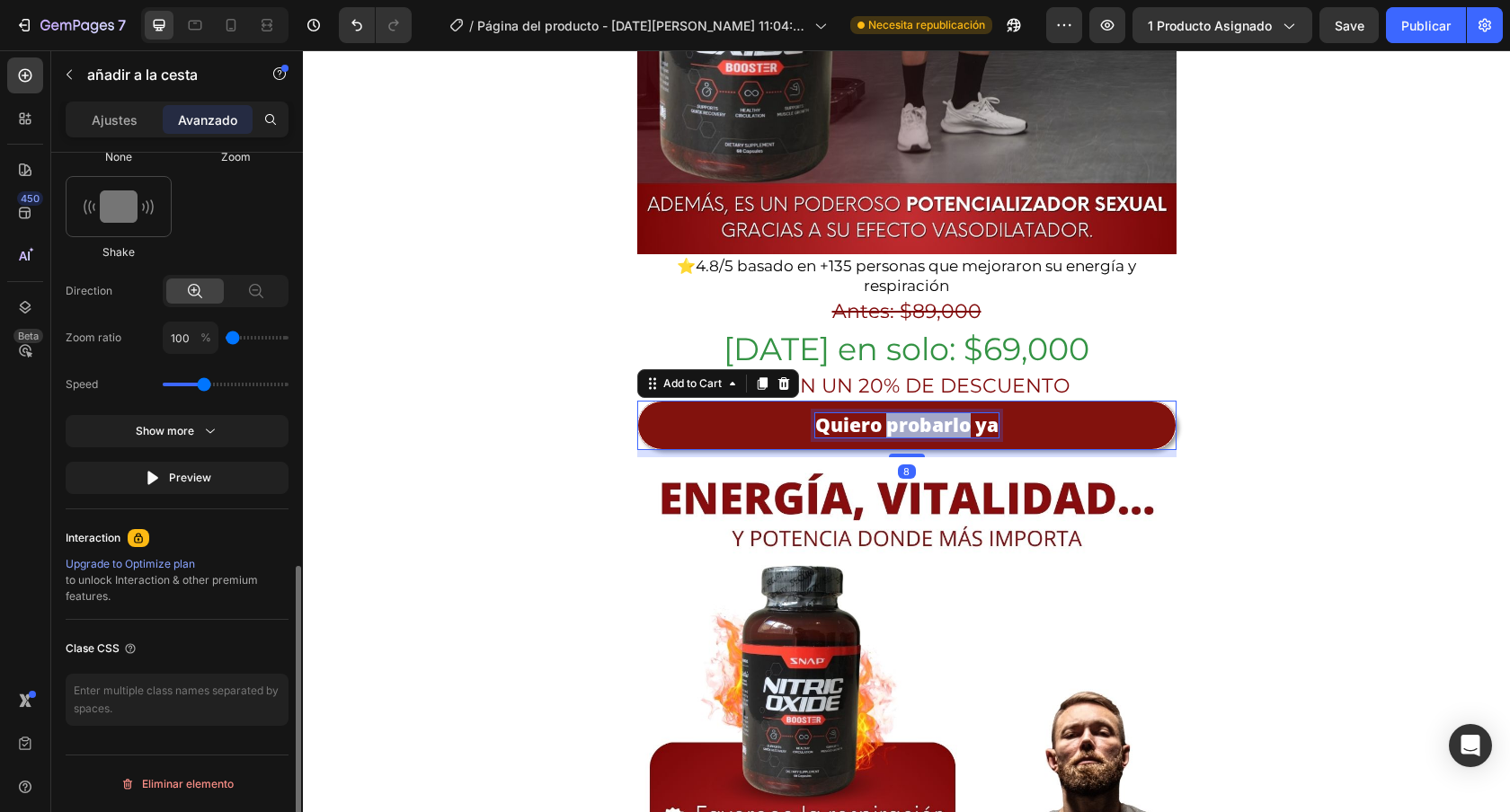
click at [941, 413] on p "Quiero probarlo ya" at bounding box center [906, 425] width 183 height 24
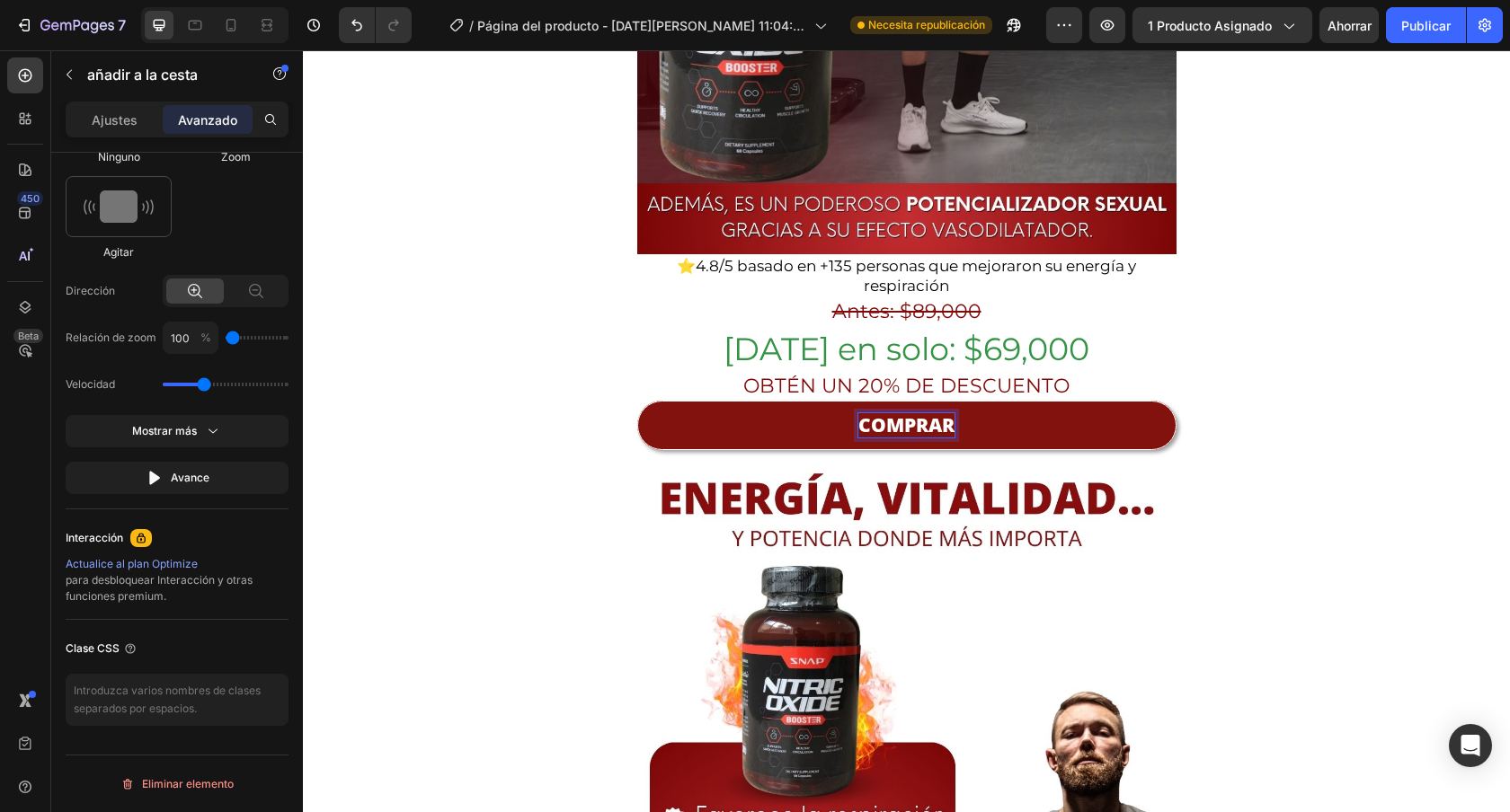
click at [637, 401] on button "COMPRAR" at bounding box center [906, 426] width 539 height 50
click at [637, 401] on button "COMPRAR AHORA" at bounding box center [906, 426] width 539 height 50
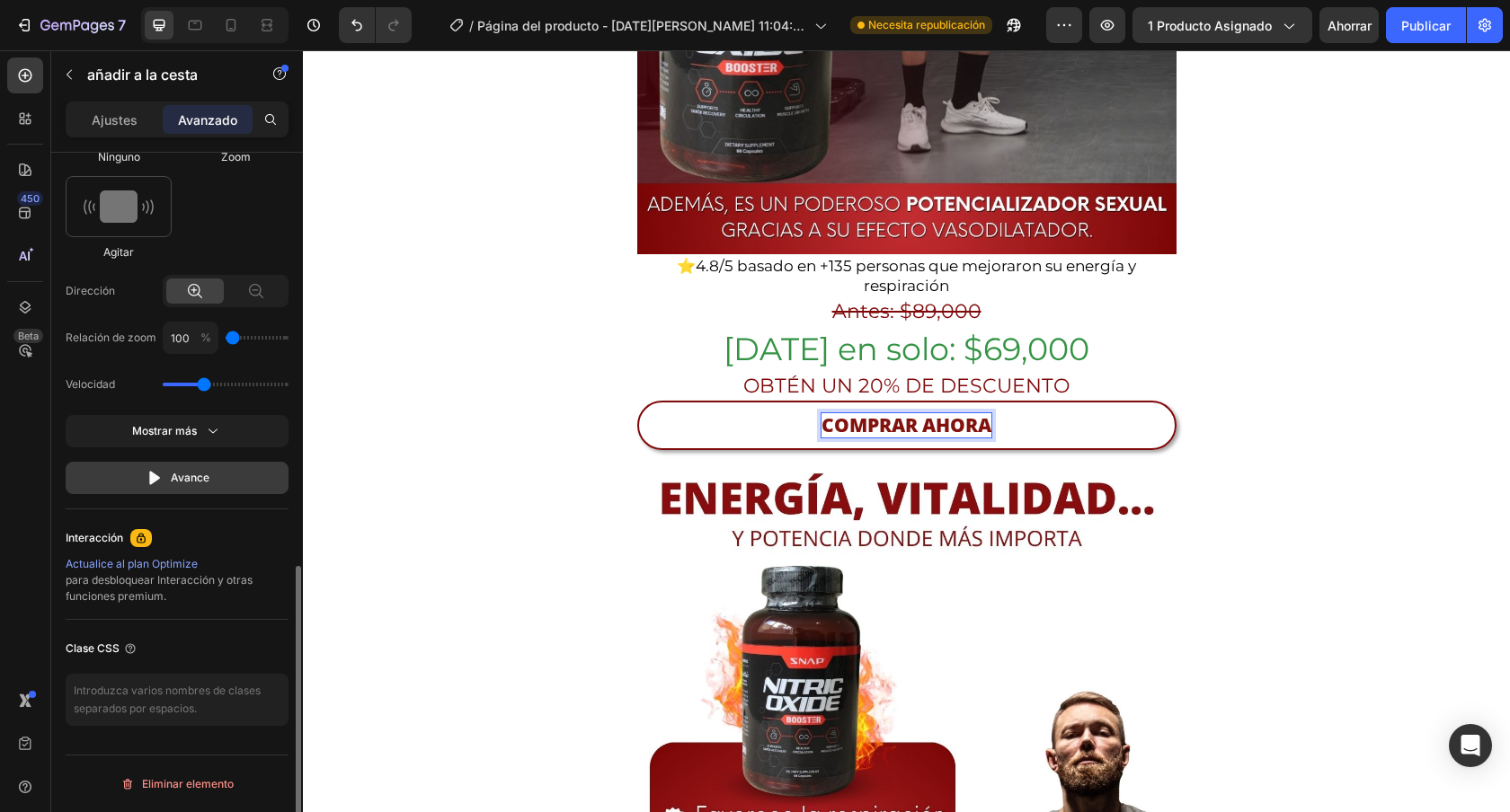
click at [197, 483] on font "Avance" at bounding box center [190, 477] width 39 height 14
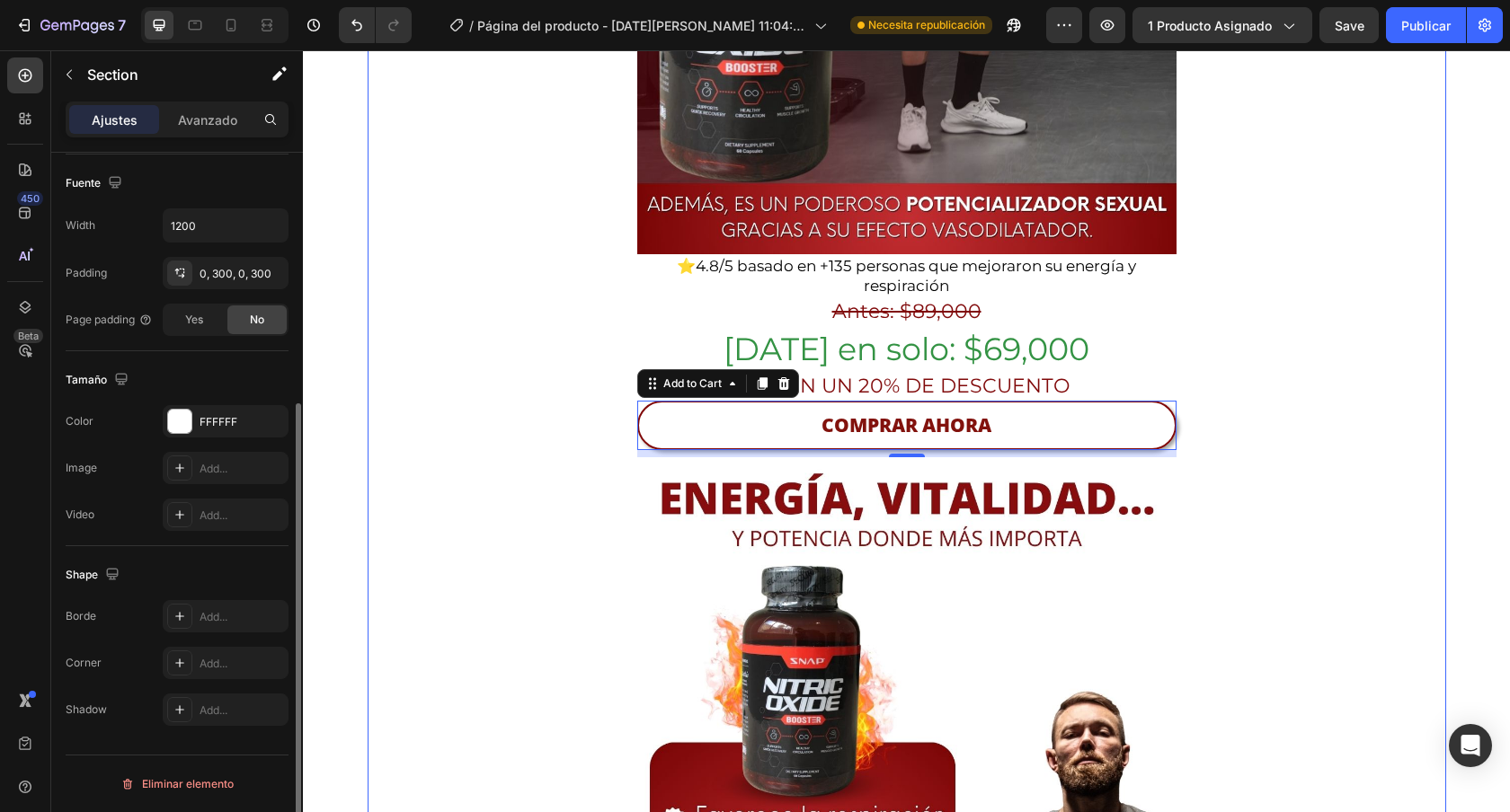
scroll to position [0, 0]
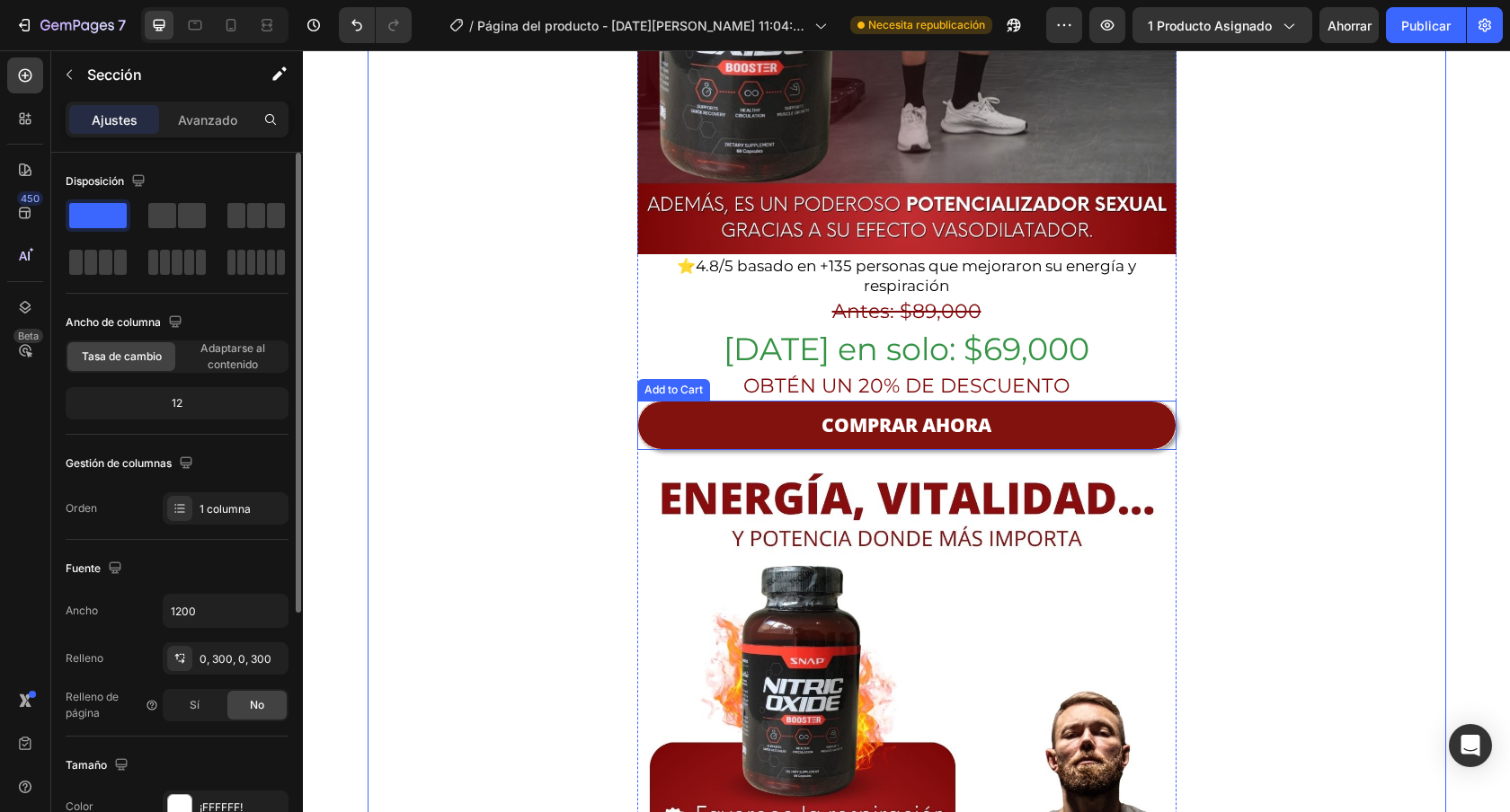
click at [678, 401] on button "COMPRAR AHORA" at bounding box center [906, 426] width 539 height 50
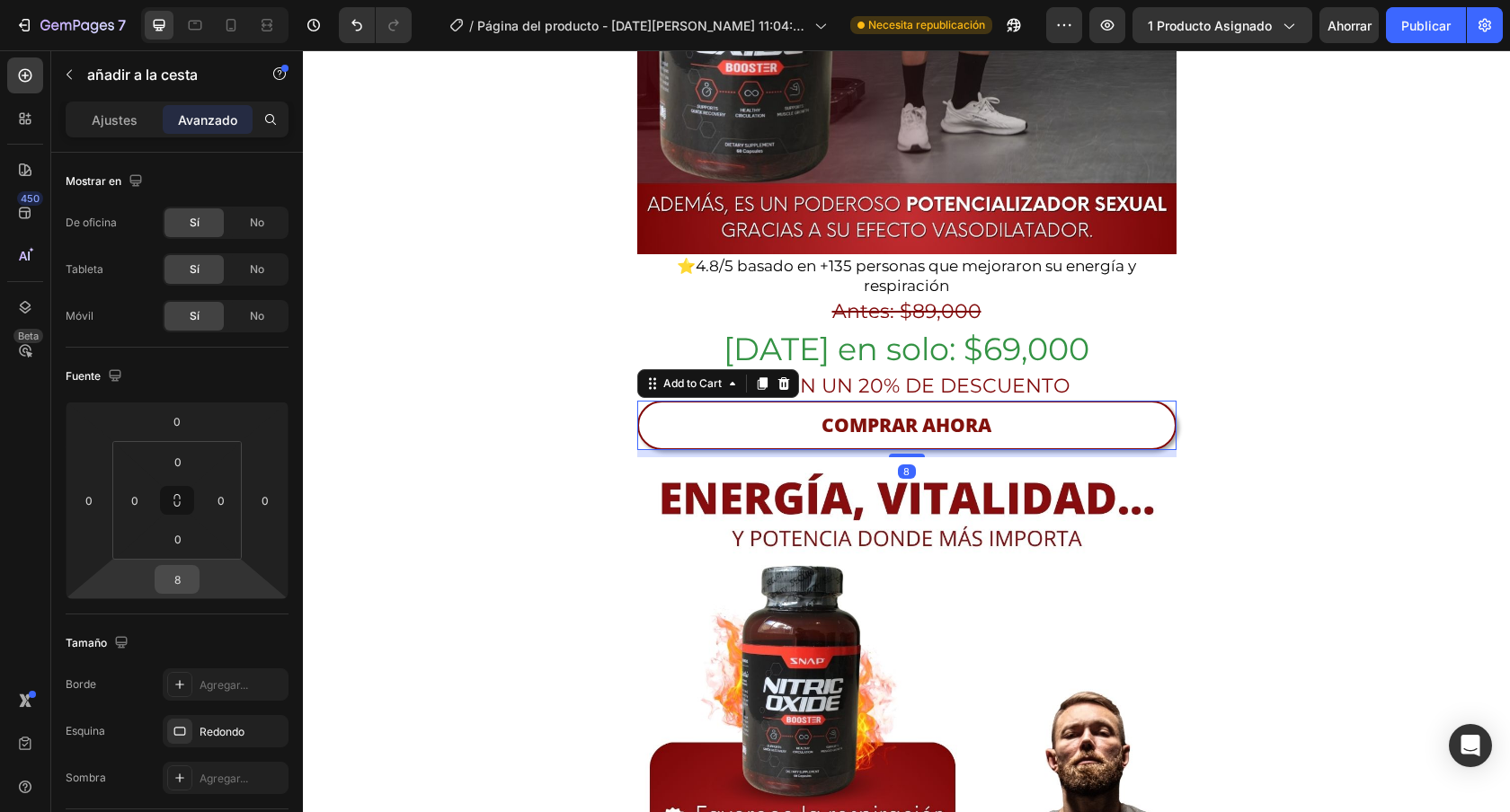
scroll to position [987, 0]
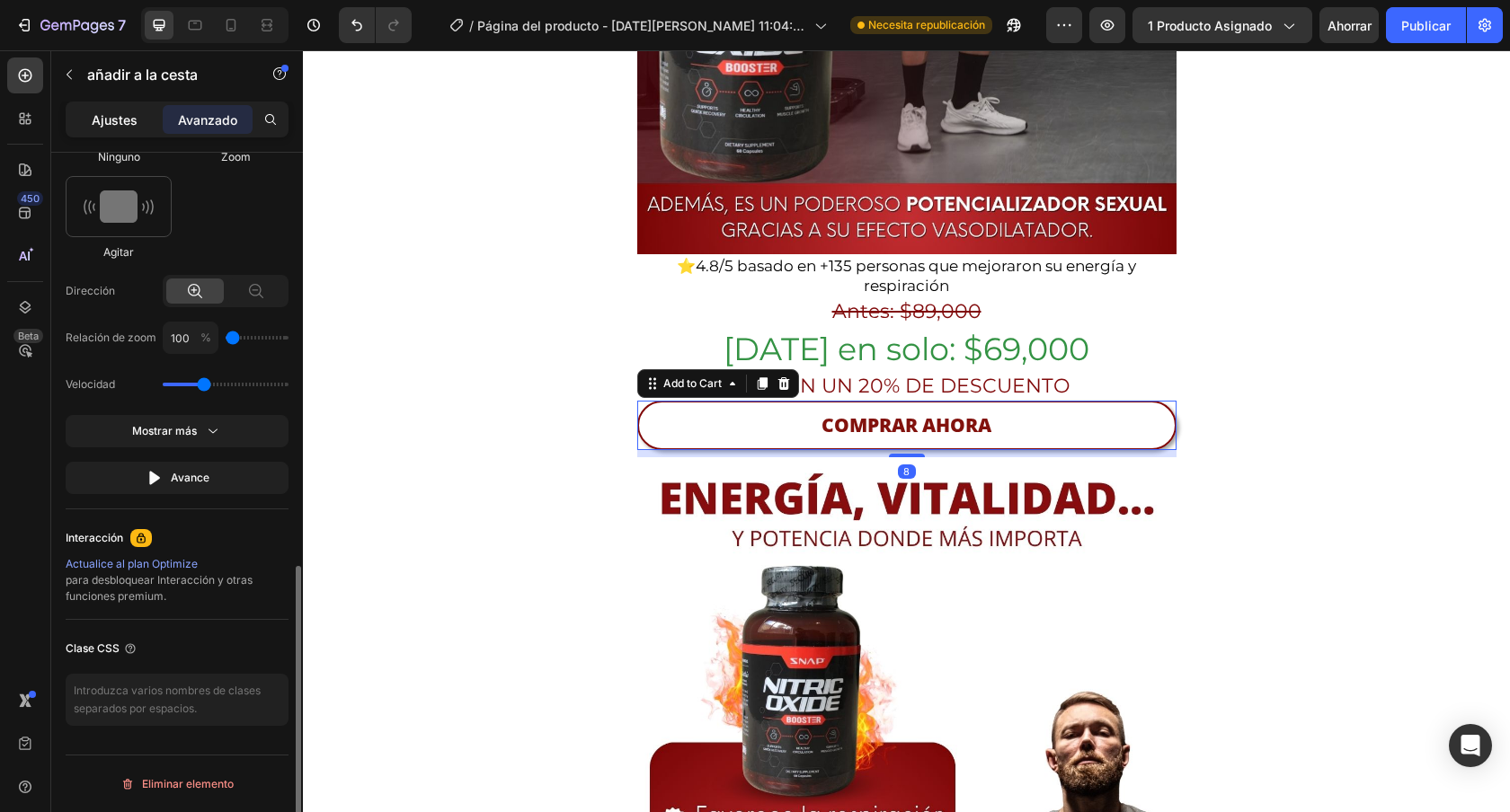
click at [124, 112] on font "Ajustes" at bounding box center [114, 120] width 46 height 16
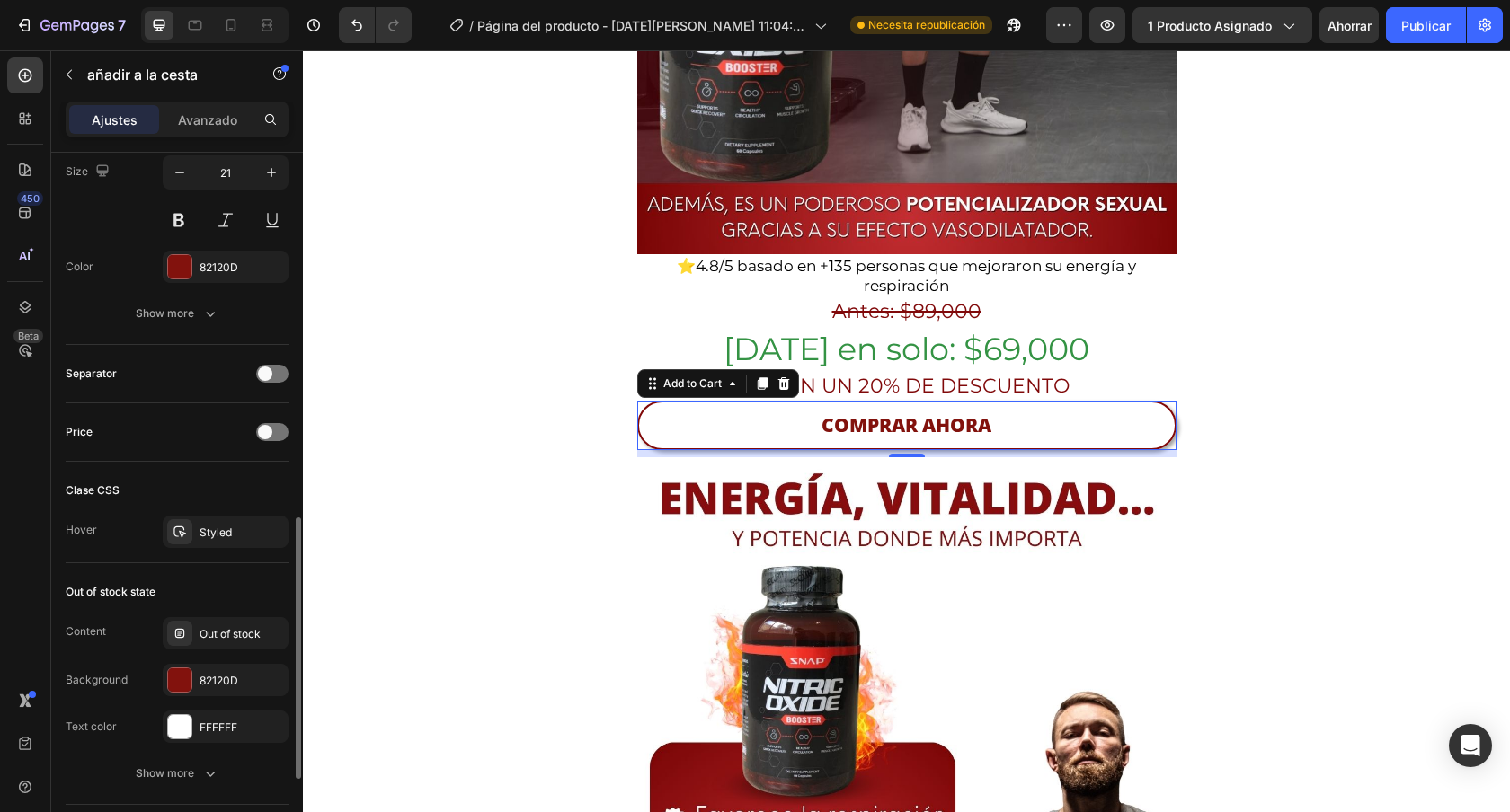
scroll to position [1215, 0]
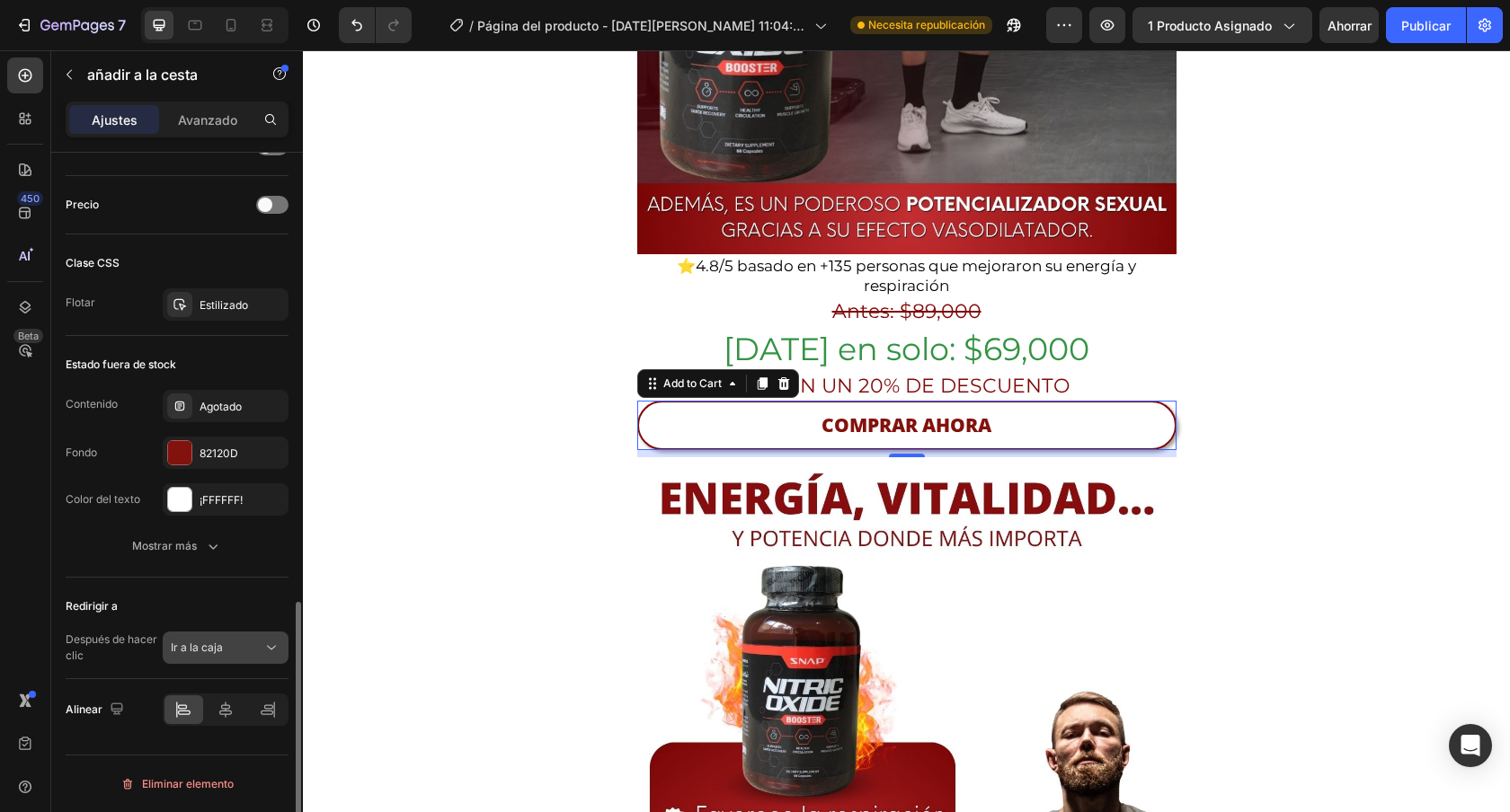
click at [242, 655] on div "Ir a la caja" at bounding box center [216, 648] width 91 height 17
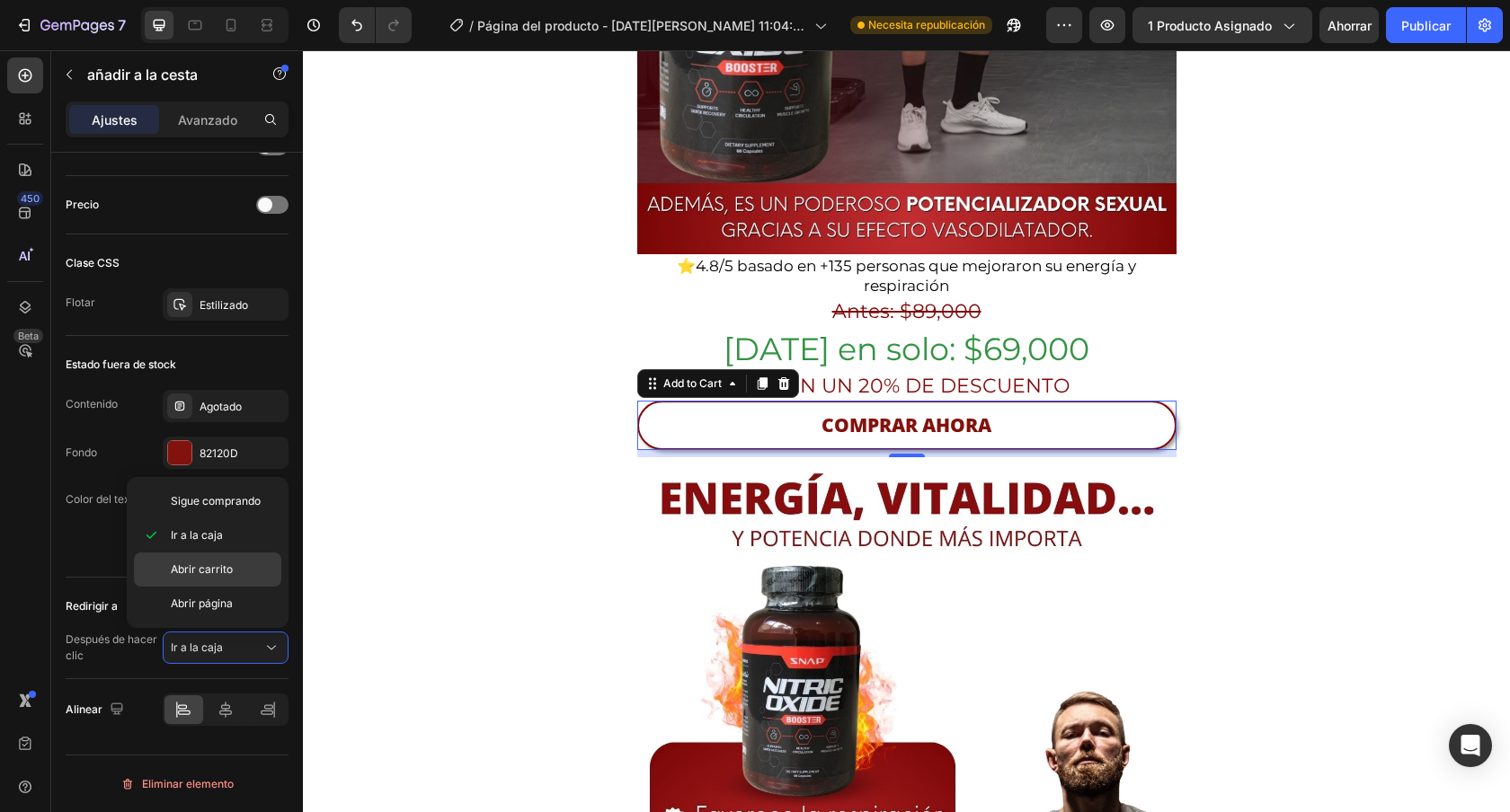
click at [231, 568] on font "Abrir carrito" at bounding box center [201, 569] width 62 height 14
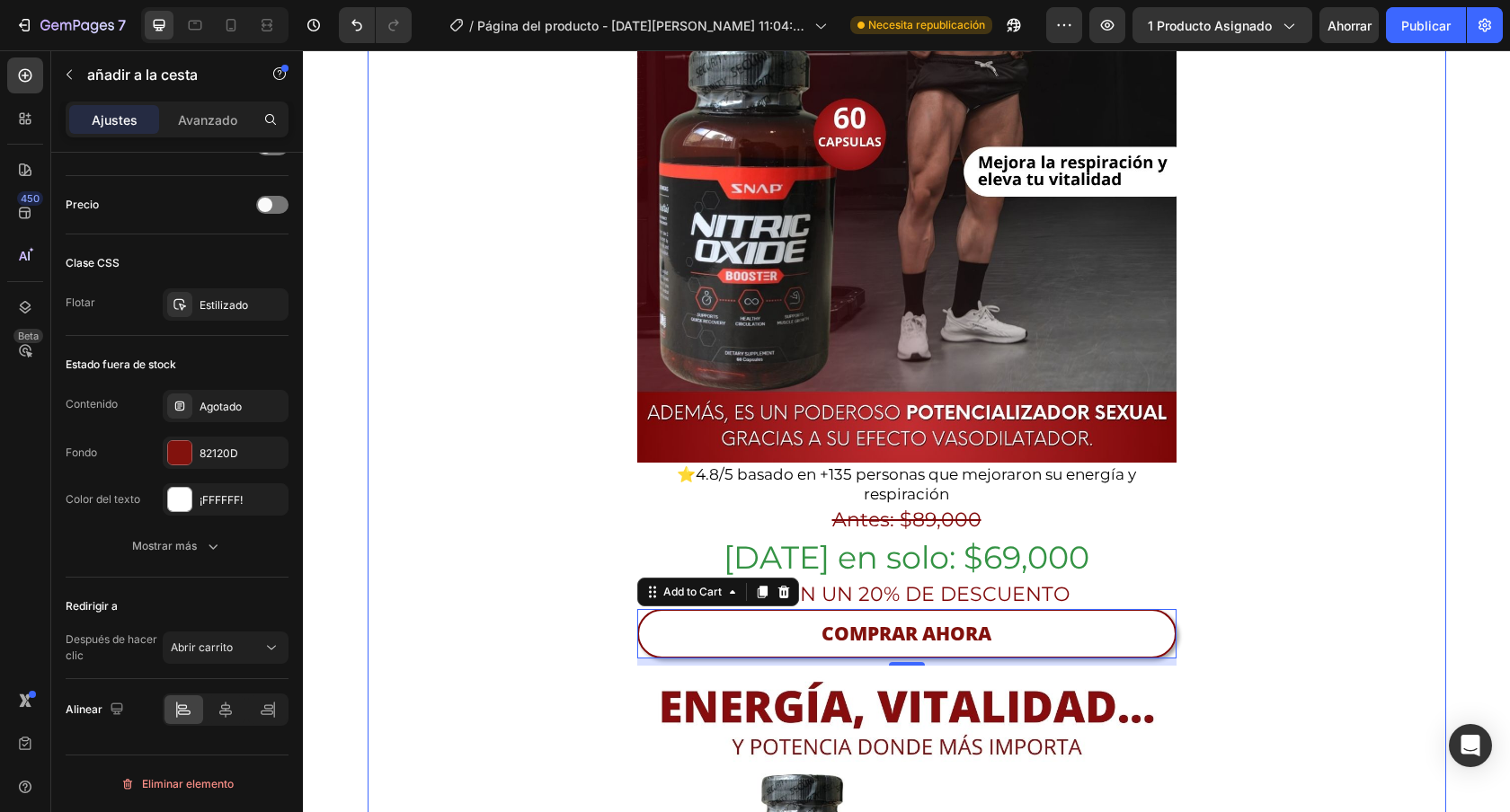
scroll to position [0, 0]
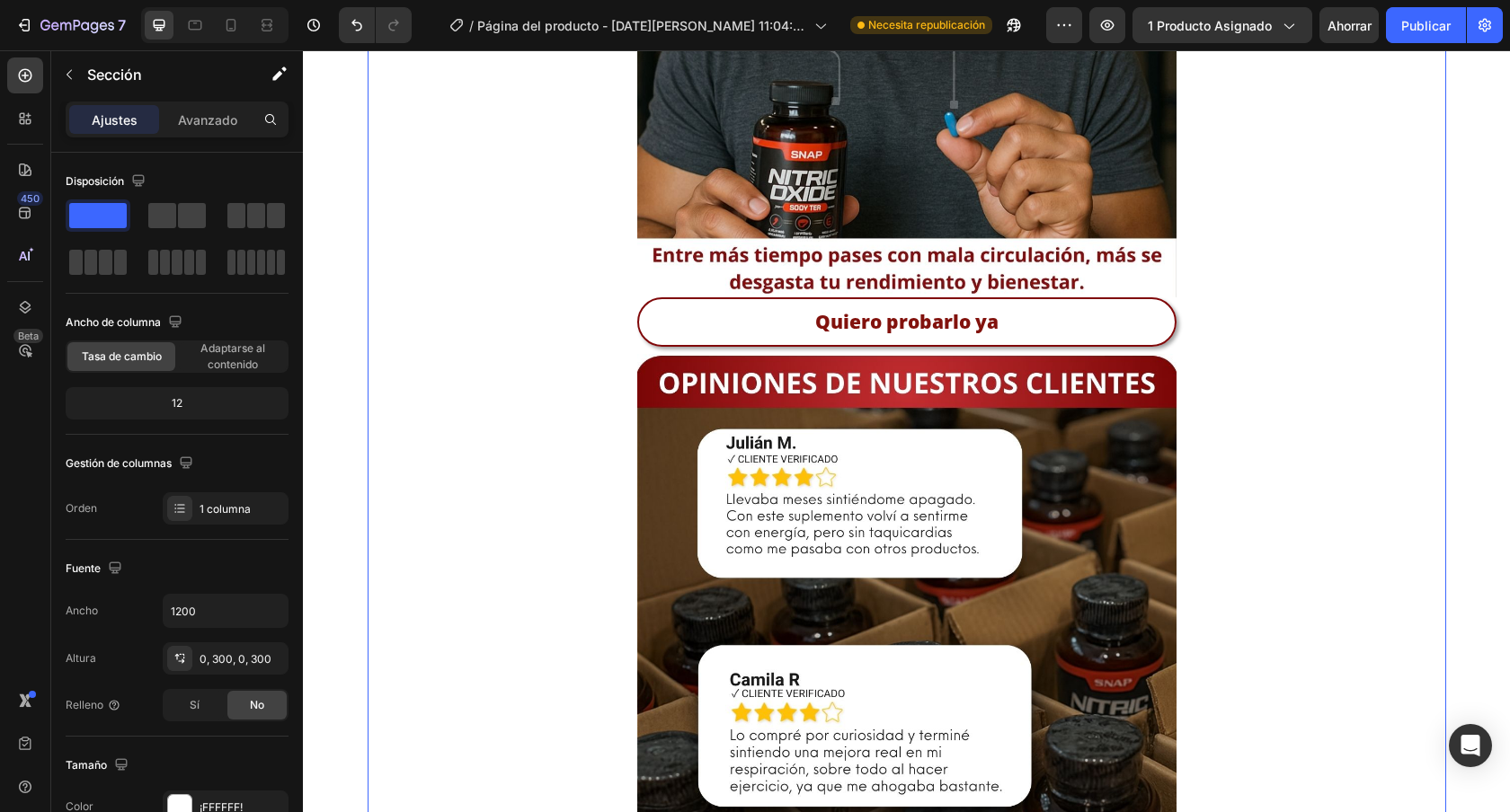
scroll to position [2315, 0]
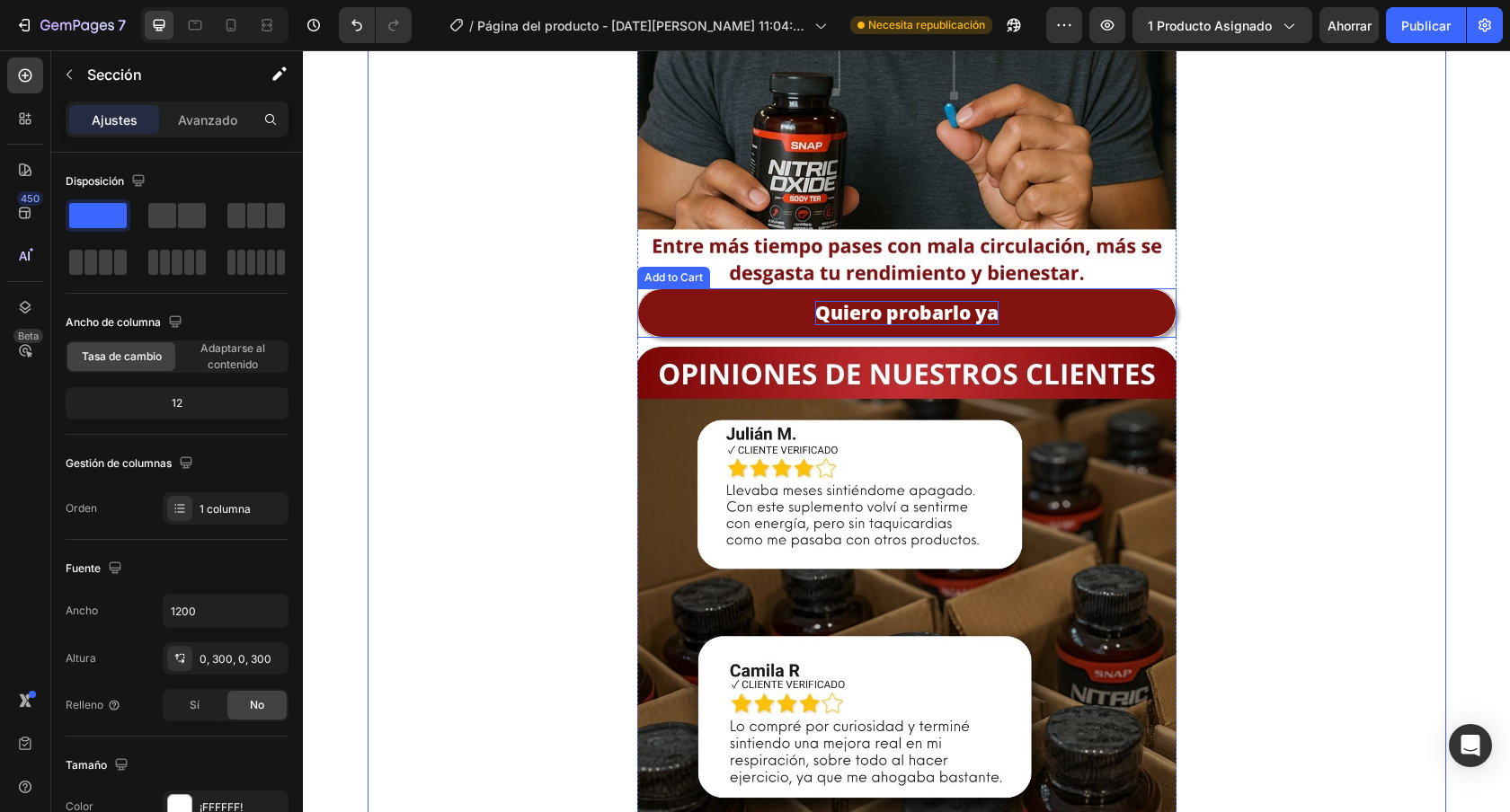
click at [928, 301] on div "Quiero probarlo ya" at bounding box center [906, 313] width 183 height 24
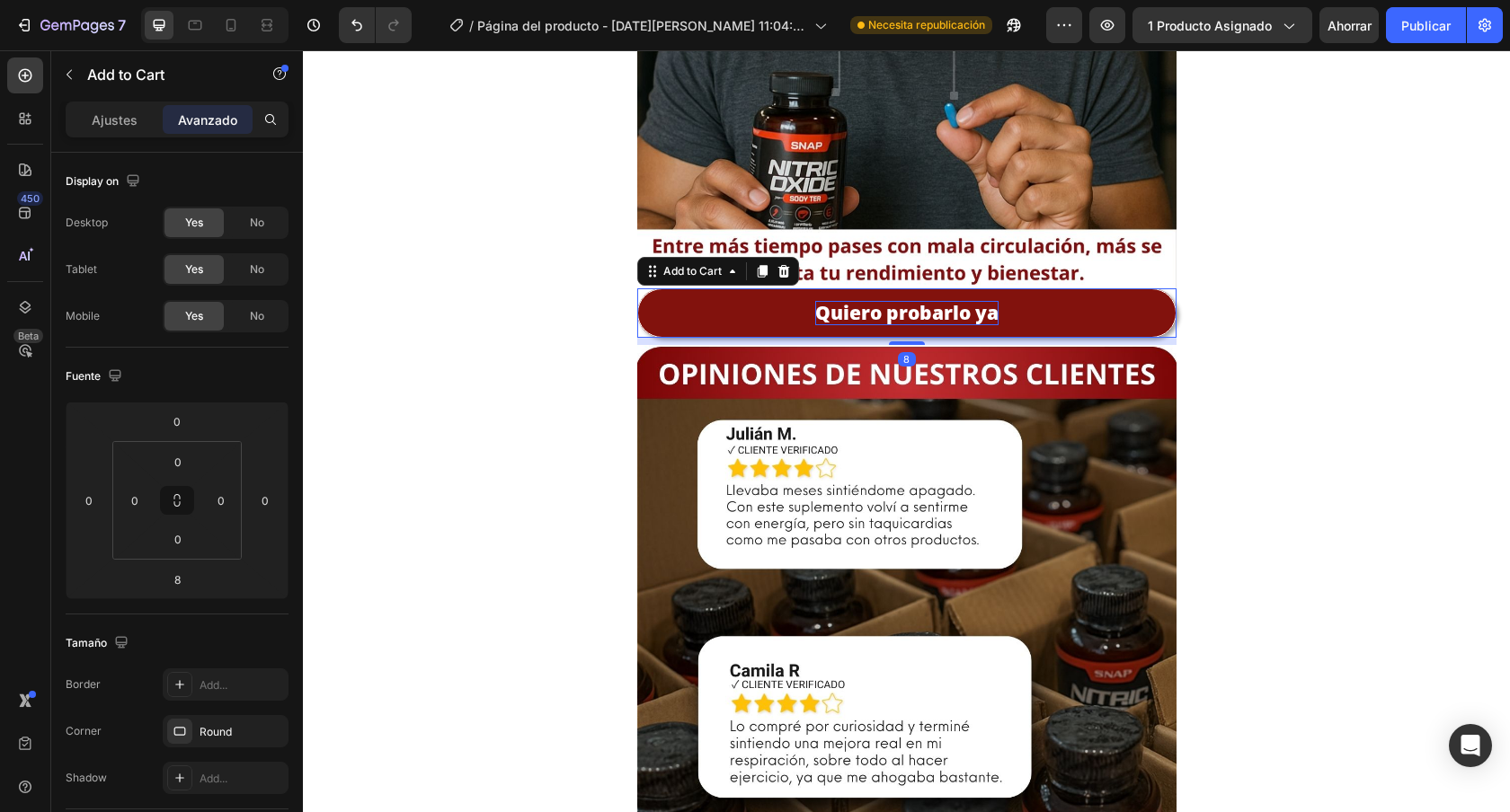
click at [928, 301] on div "Quiero probarlo ya" at bounding box center [906, 313] width 183 height 24
click at [928, 301] on p "Quiero probarlo ya" at bounding box center [906, 313] width 183 height 24
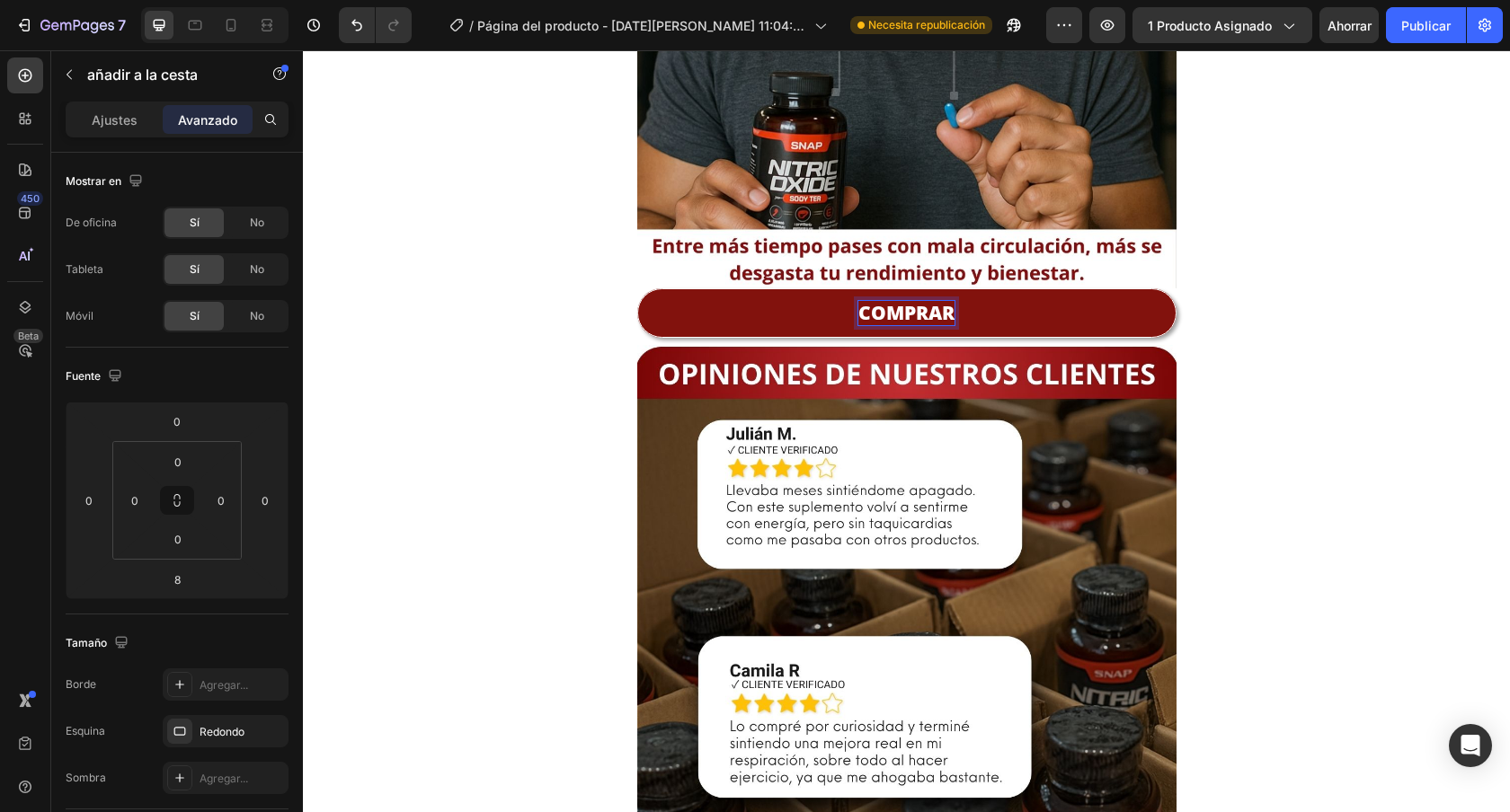
click at [637, 288] on button "COMPRAR" at bounding box center [906, 313] width 539 height 50
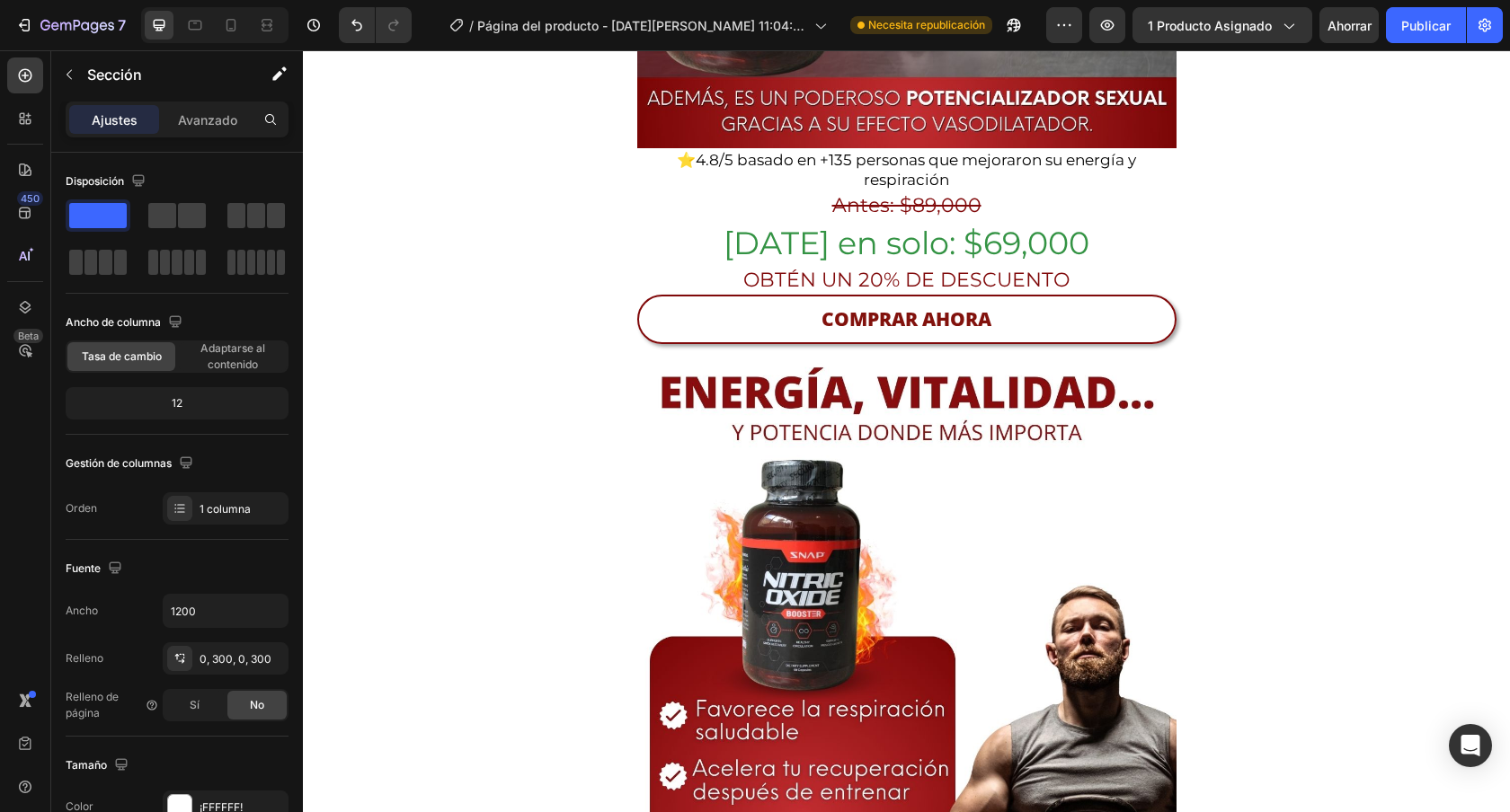
scroll to position [0, 0]
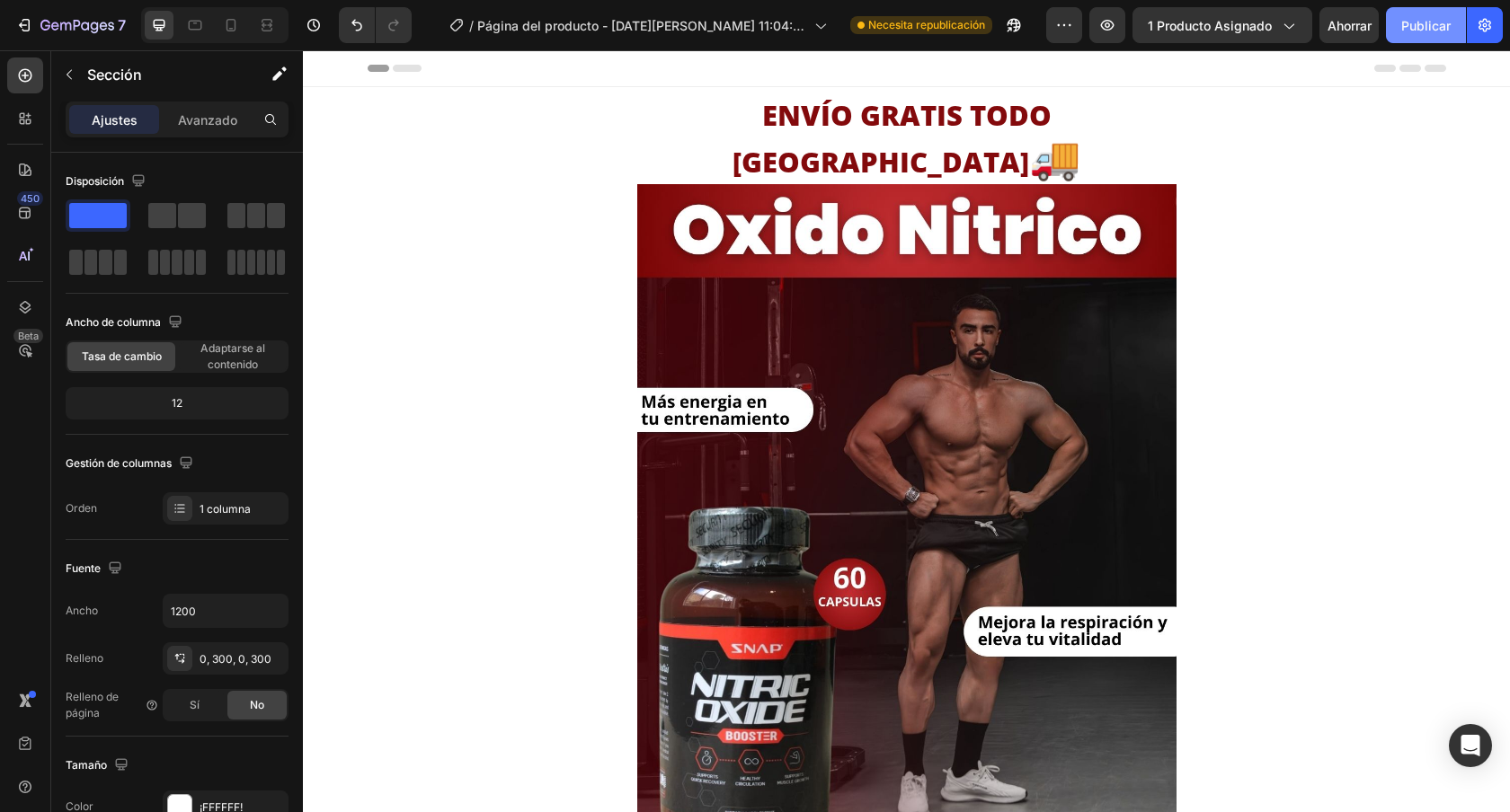
click at [1423, 15] on button "Publicar" at bounding box center [1425, 25] width 80 height 36
click at [1443, 37] on button "Publicar" at bounding box center [1425, 25] width 80 height 36
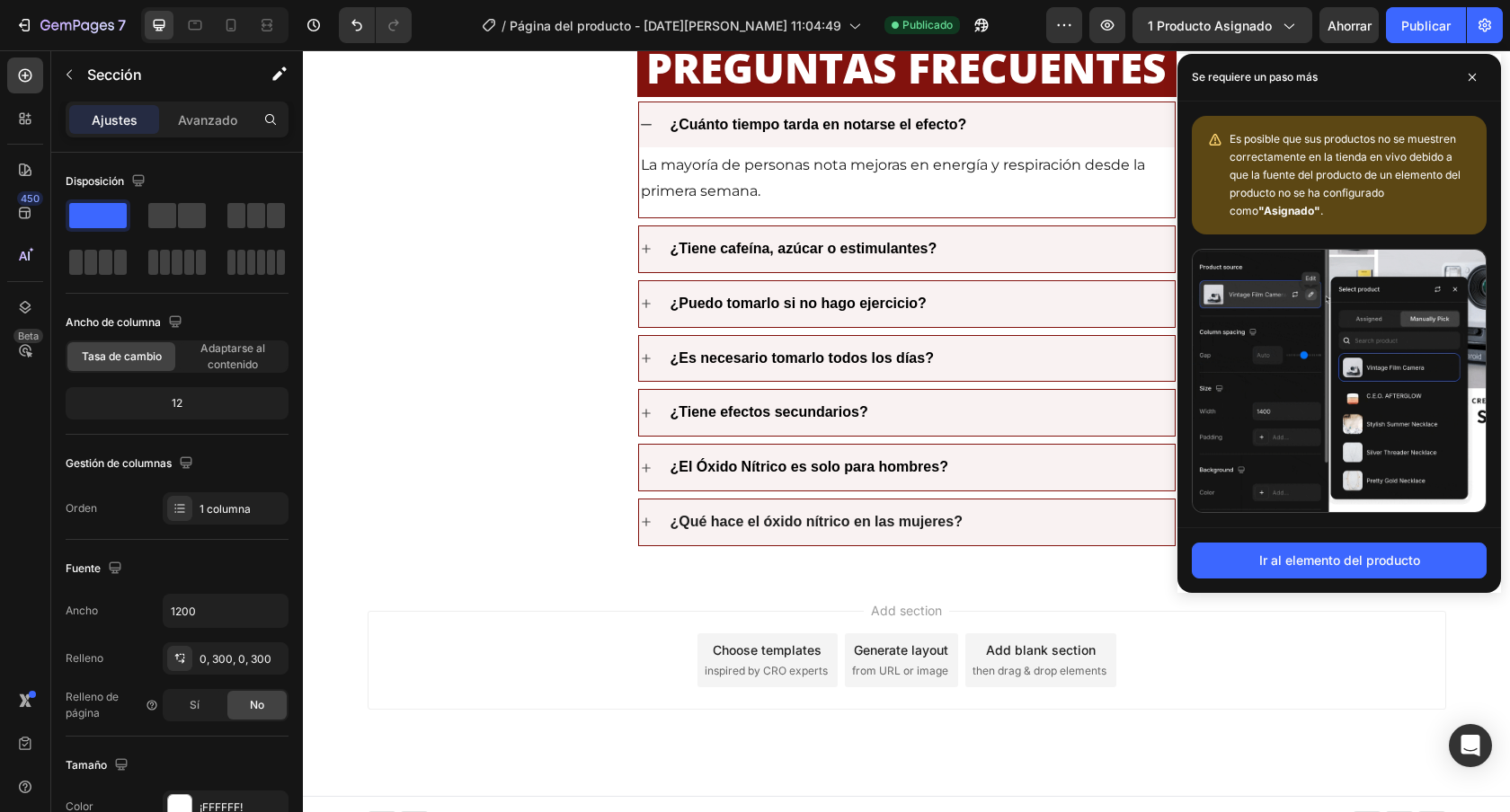
scroll to position [4195, 0]
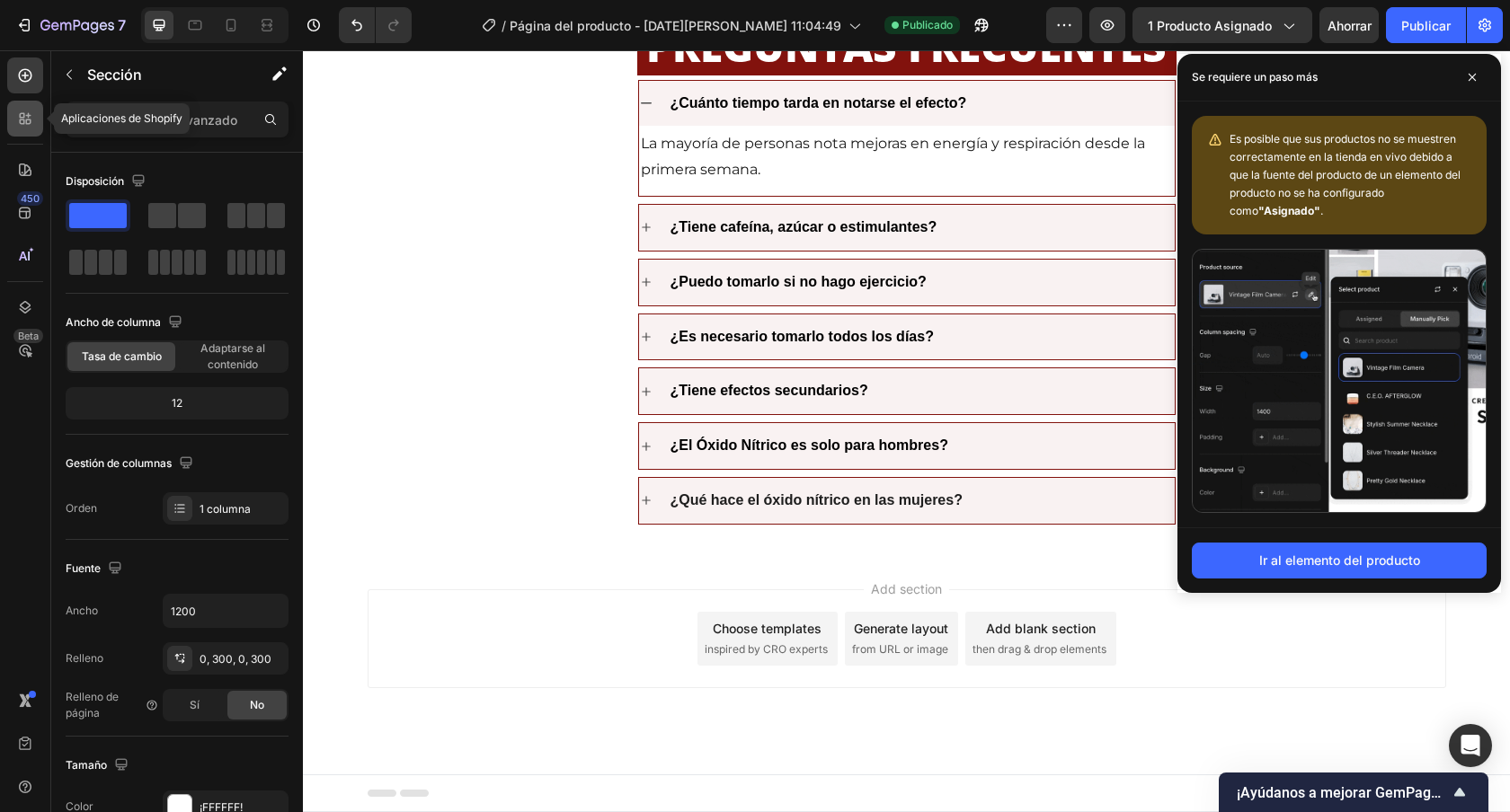
click at [29, 111] on icon at bounding box center [25, 118] width 18 height 18
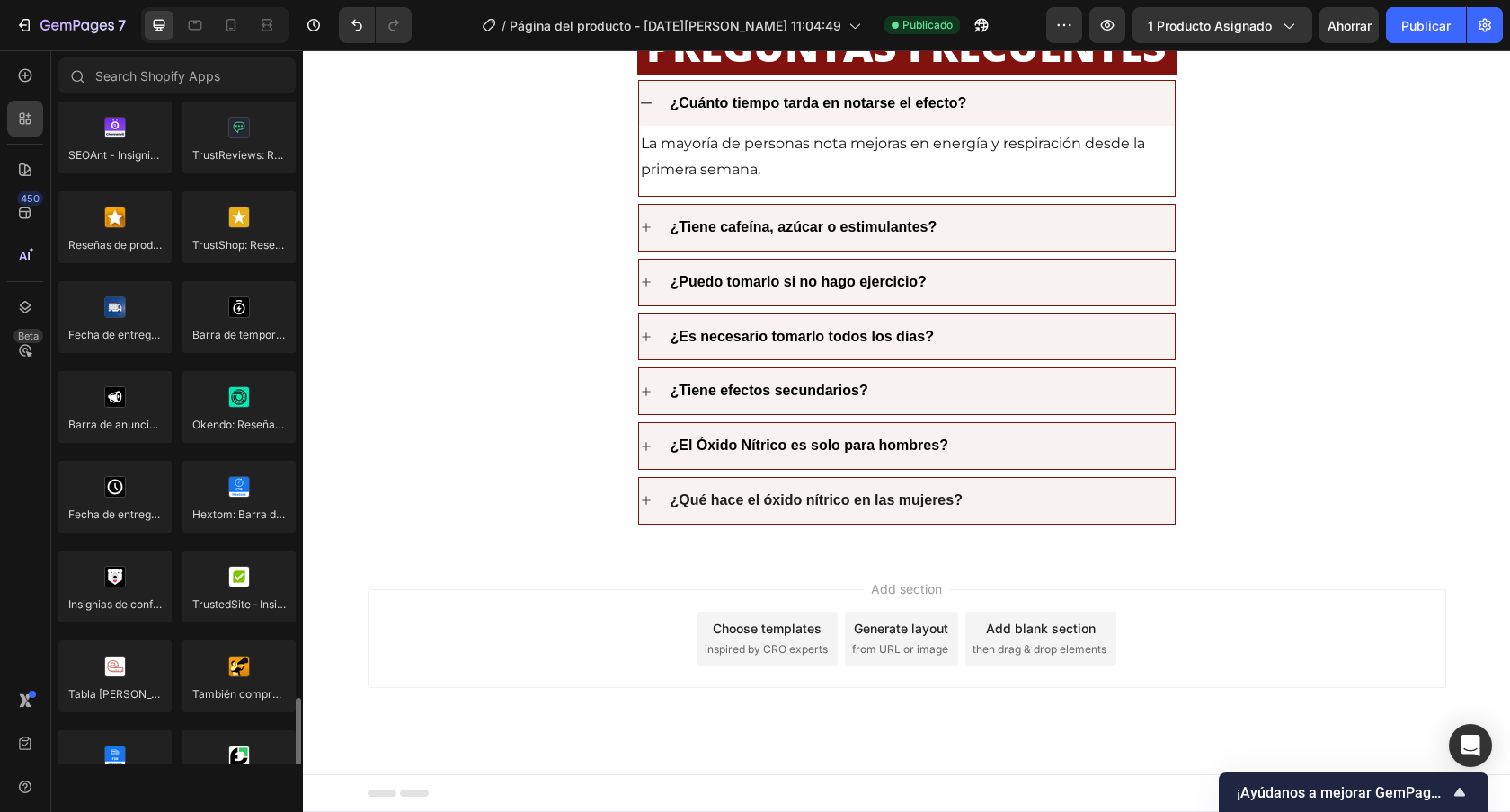
scroll to position [5017, 0]
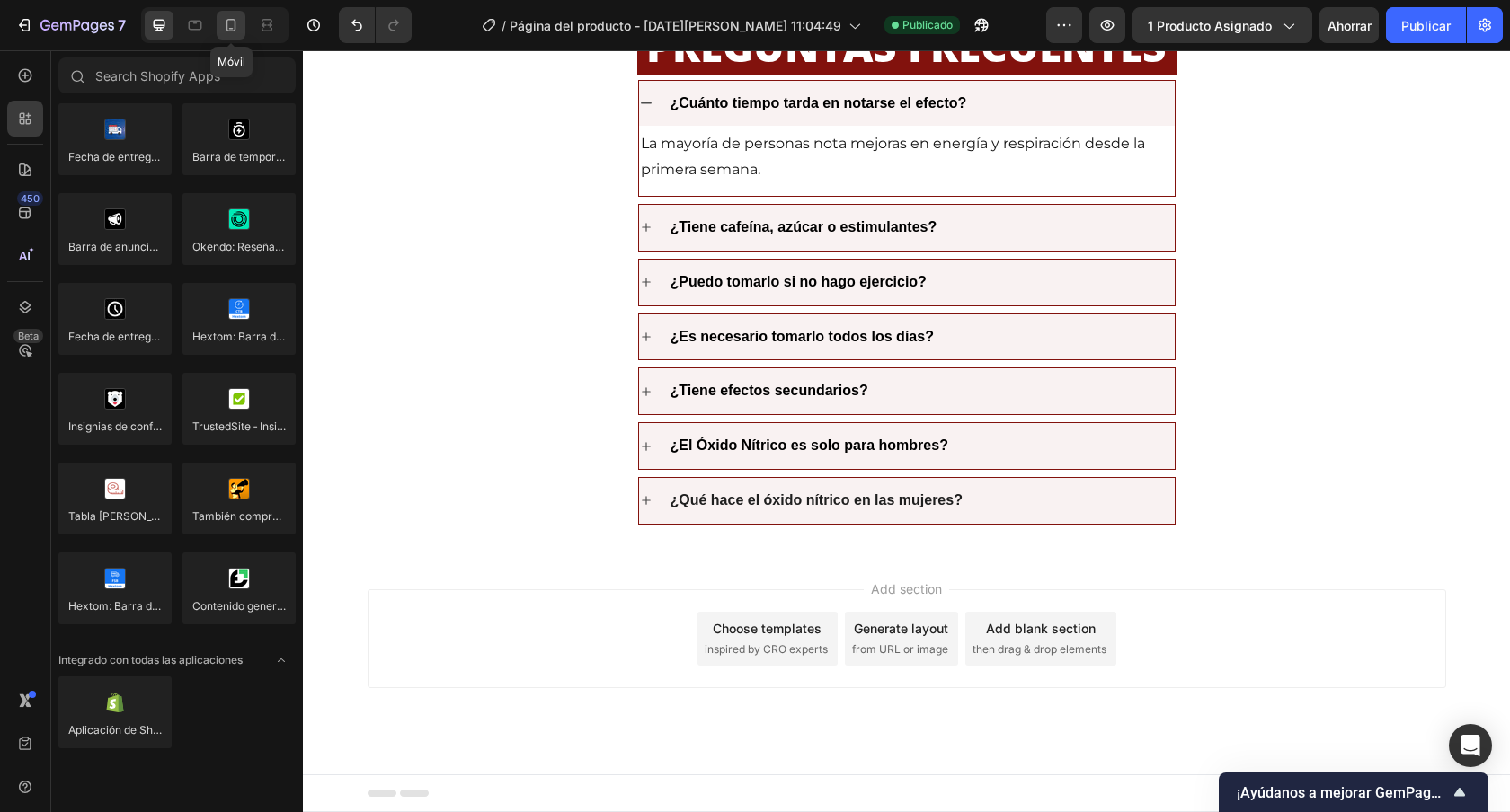
click at [234, 22] on icon at bounding box center [231, 25] width 10 height 13
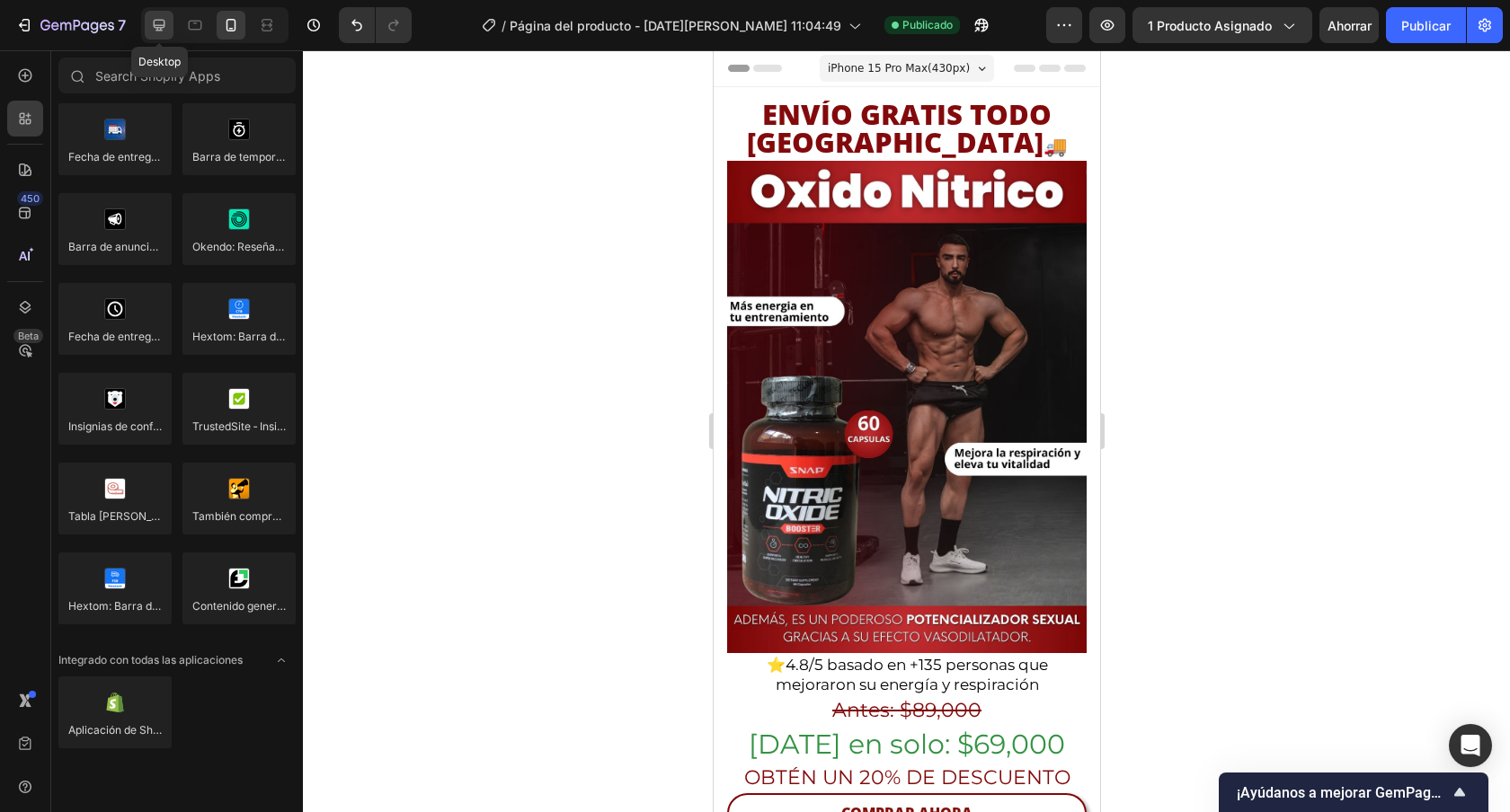
click at [150, 28] on icon at bounding box center [159, 25] width 18 height 18
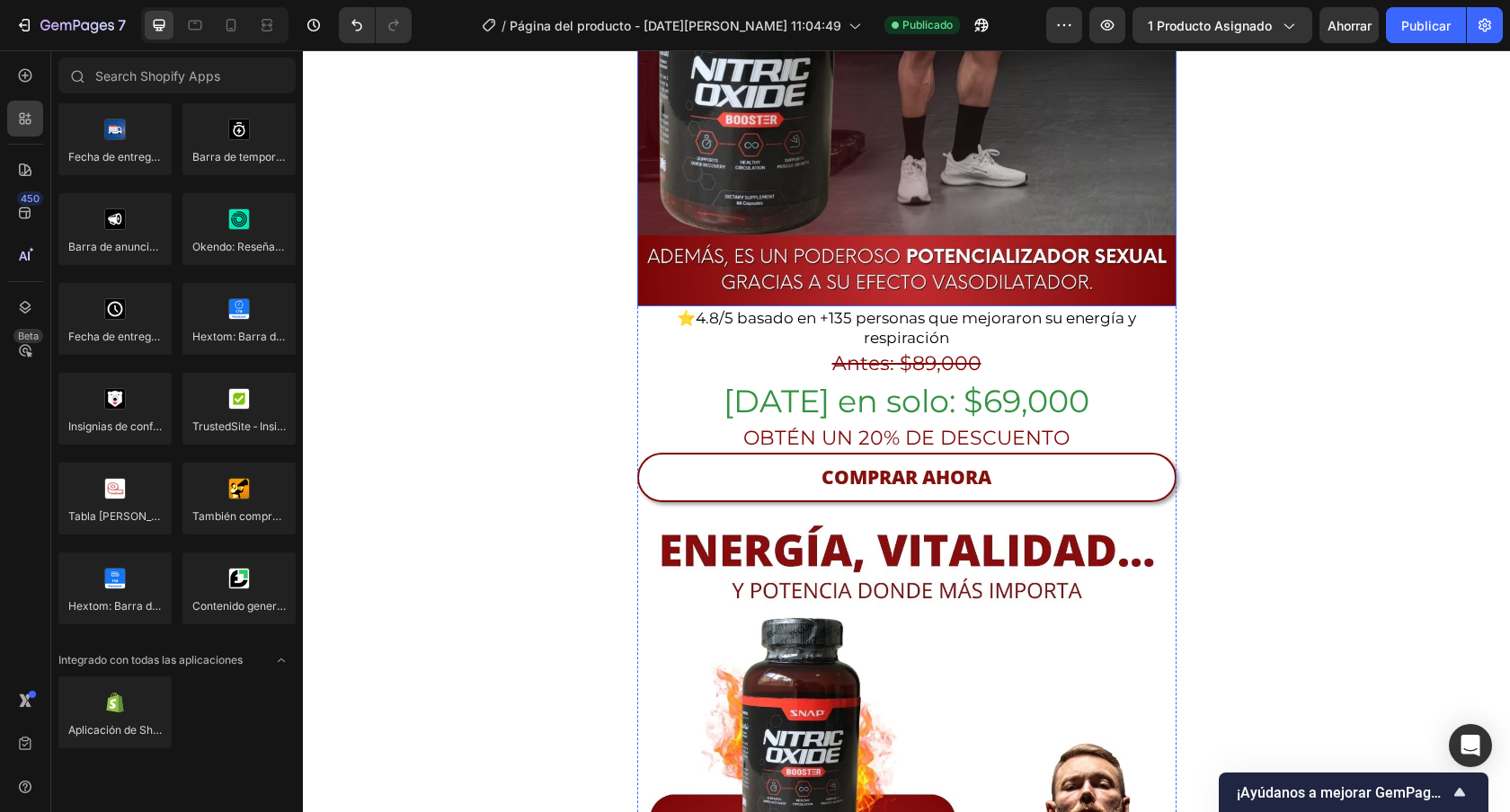
scroll to position [623, 0]
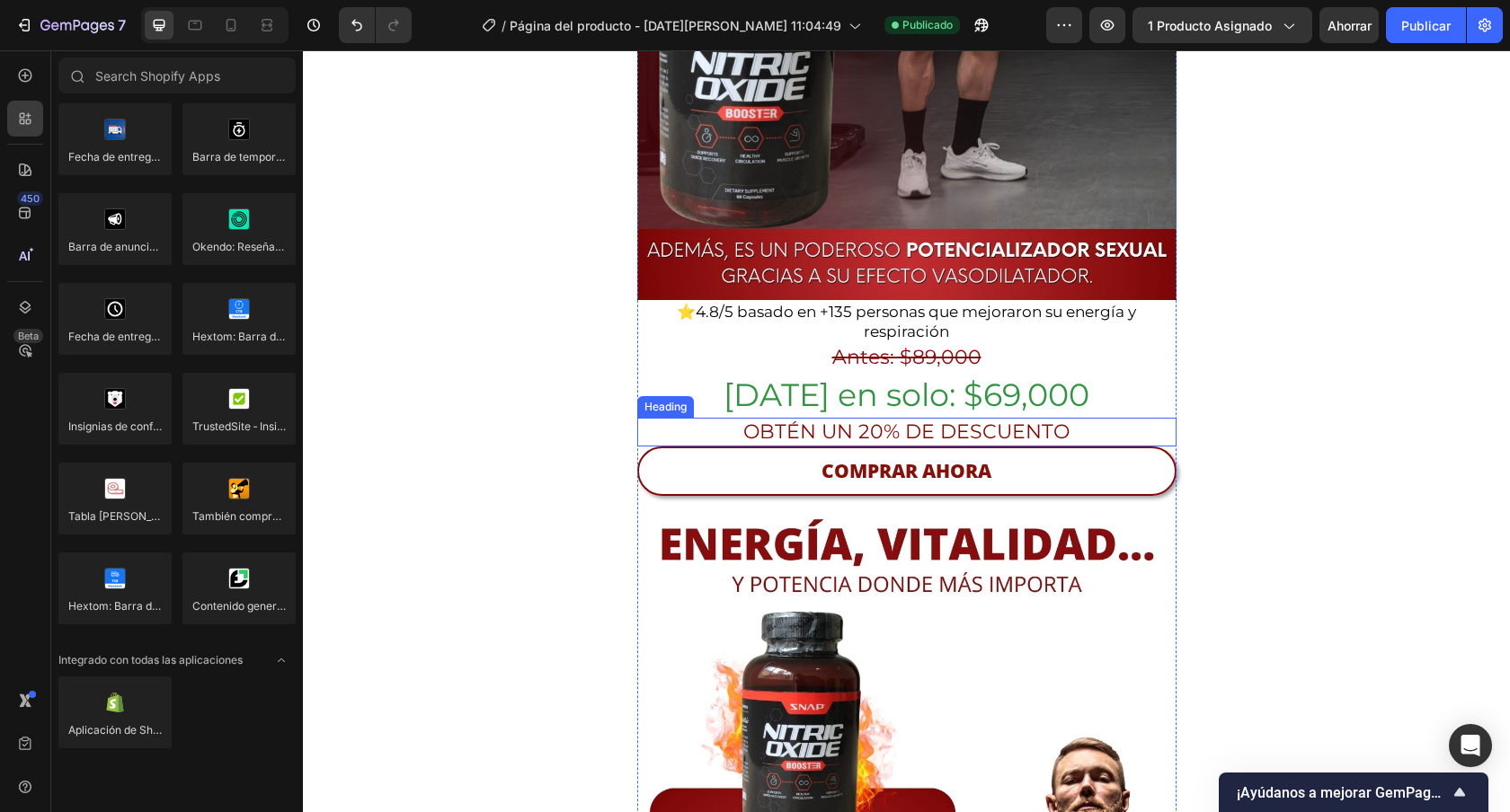
click at [842, 418] on h2 "OBTÉN UN 20% DE DESCUENTO" at bounding box center [906, 432] width 539 height 29
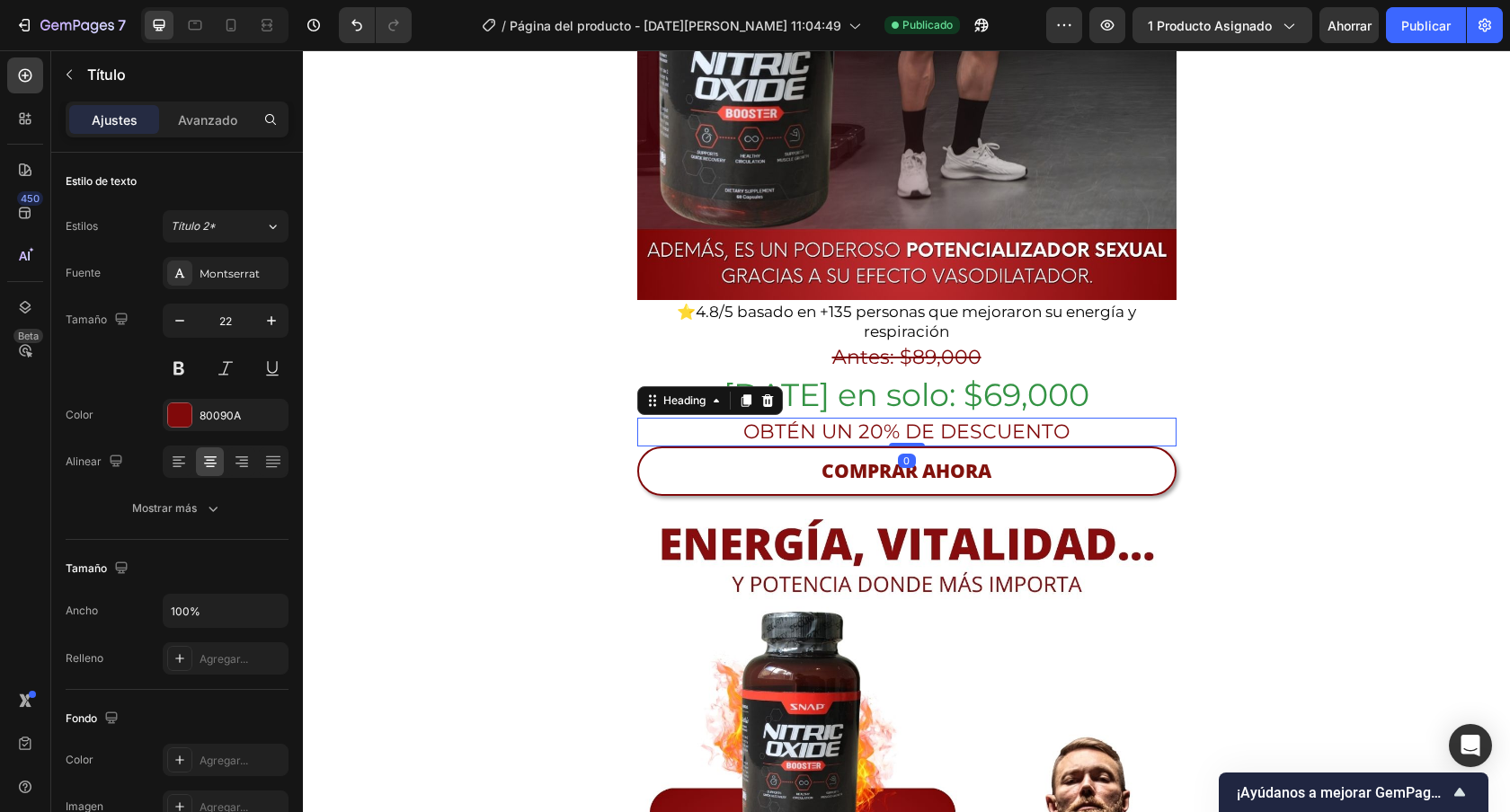
click at [842, 418] on h2 "OBTÉN UN 20% DE DESCUENTO" at bounding box center [906, 432] width 539 height 29
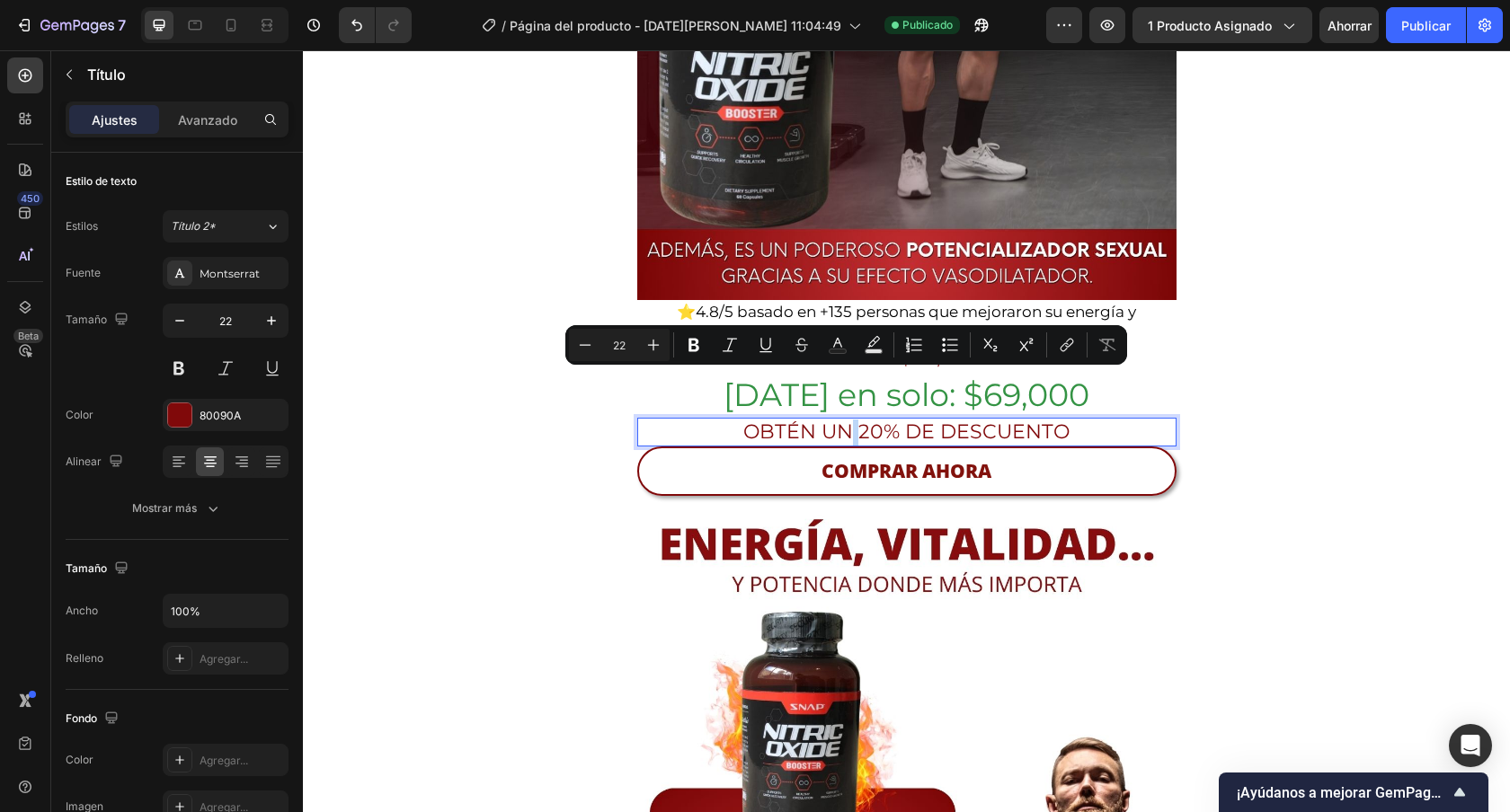
click at [842, 419] on p "OBTÉN UN 20% DE DESCUENTO" at bounding box center [906, 432] width 536 height 26
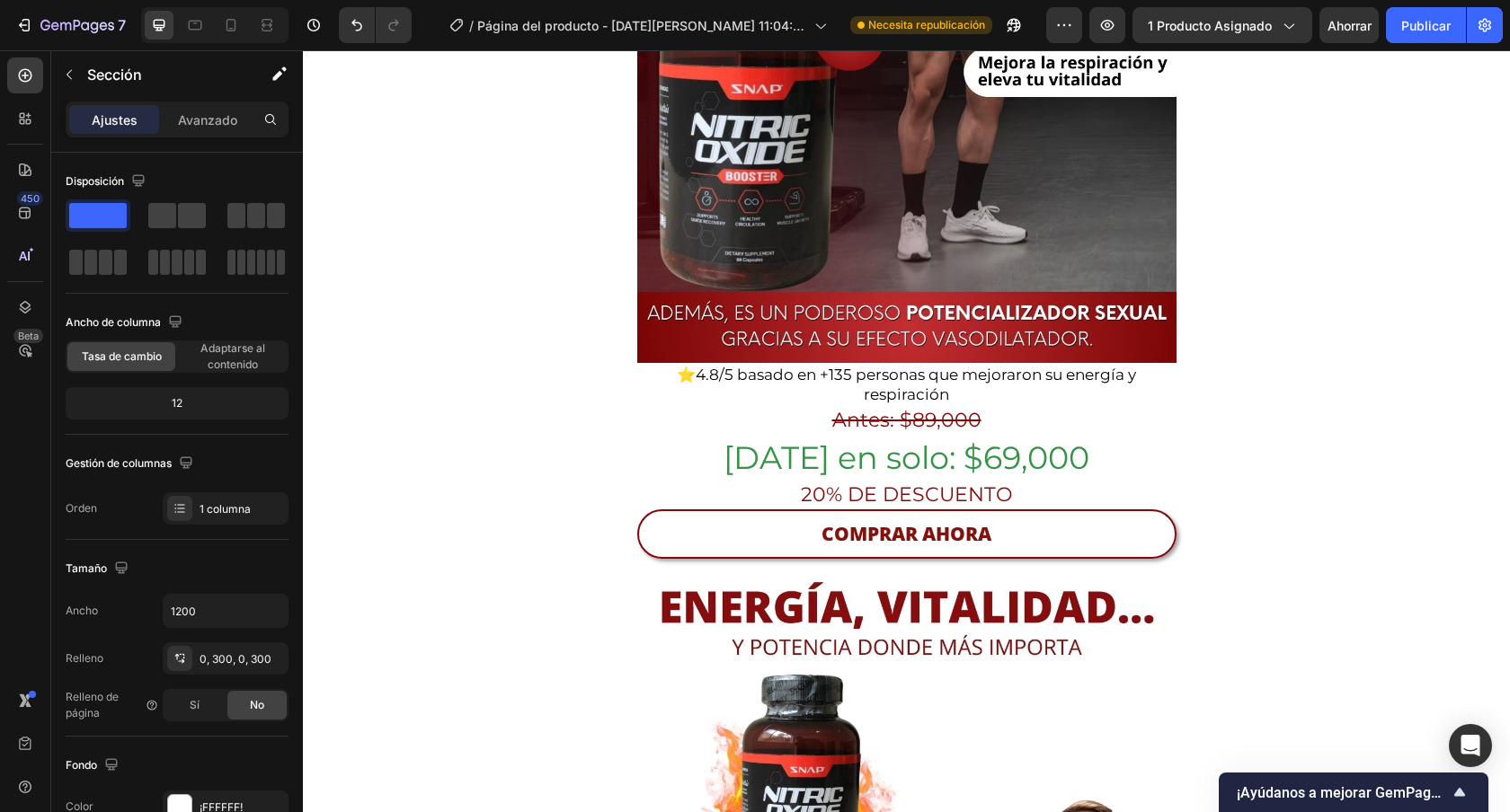
scroll to position [559, 0]
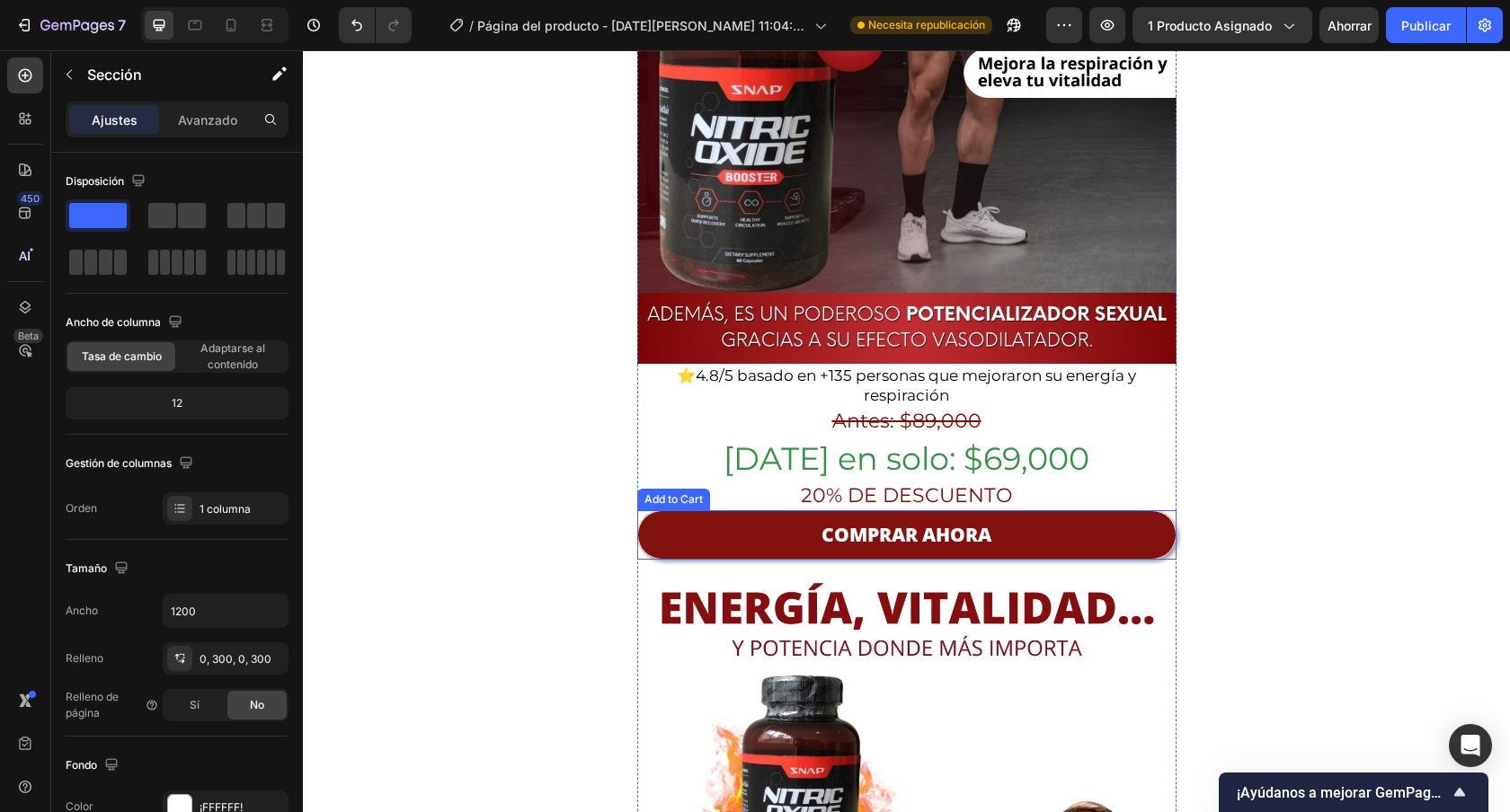
click at [1029, 511] on button "COMPRAR AHORA" at bounding box center [906, 535] width 539 height 50
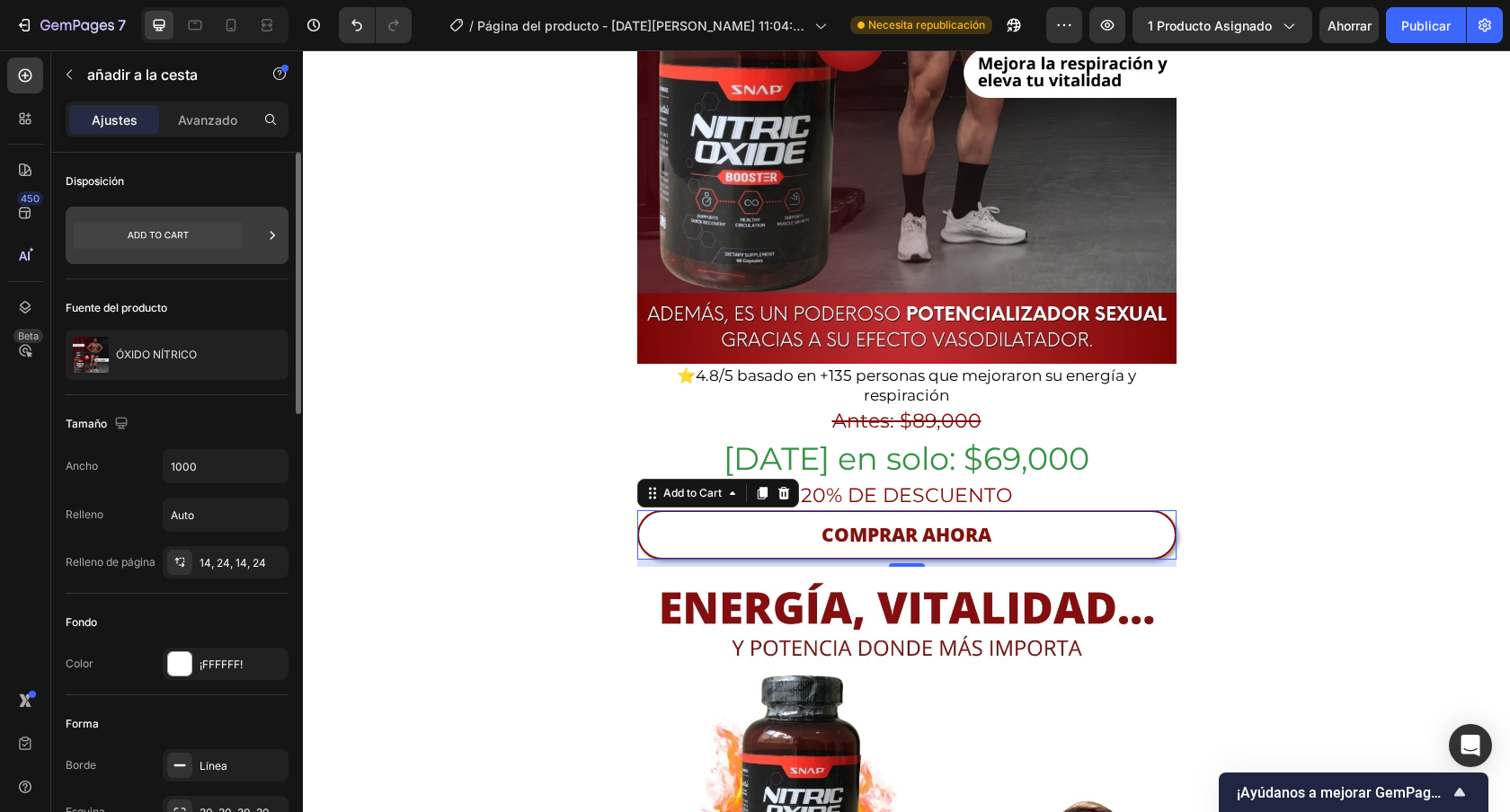
click at [265, 249] on div at bounding box center [272, 235] width 18 height 57
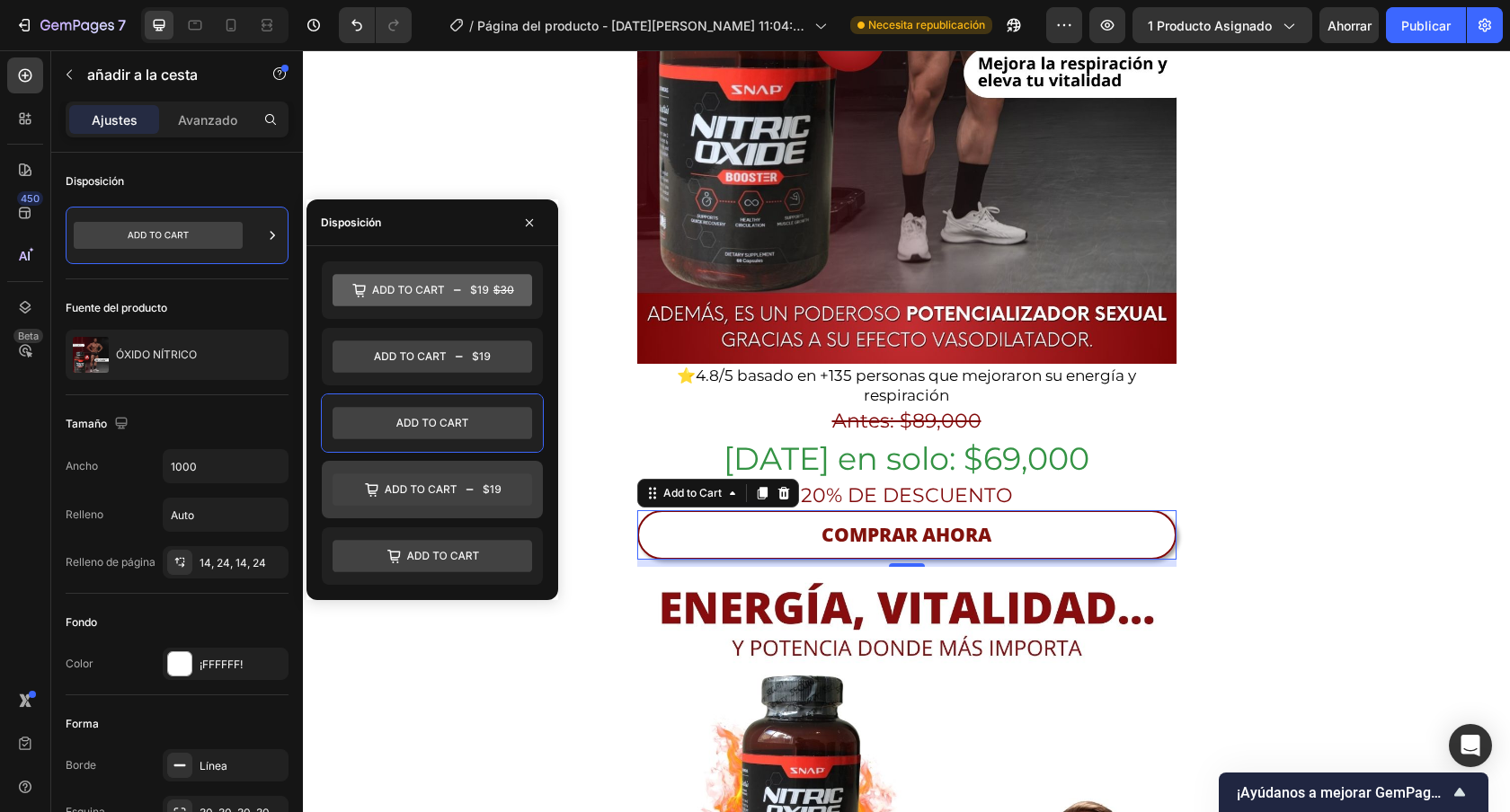
click at [412, 493] on icon at bounding box center [432, 489] width 199 height 32
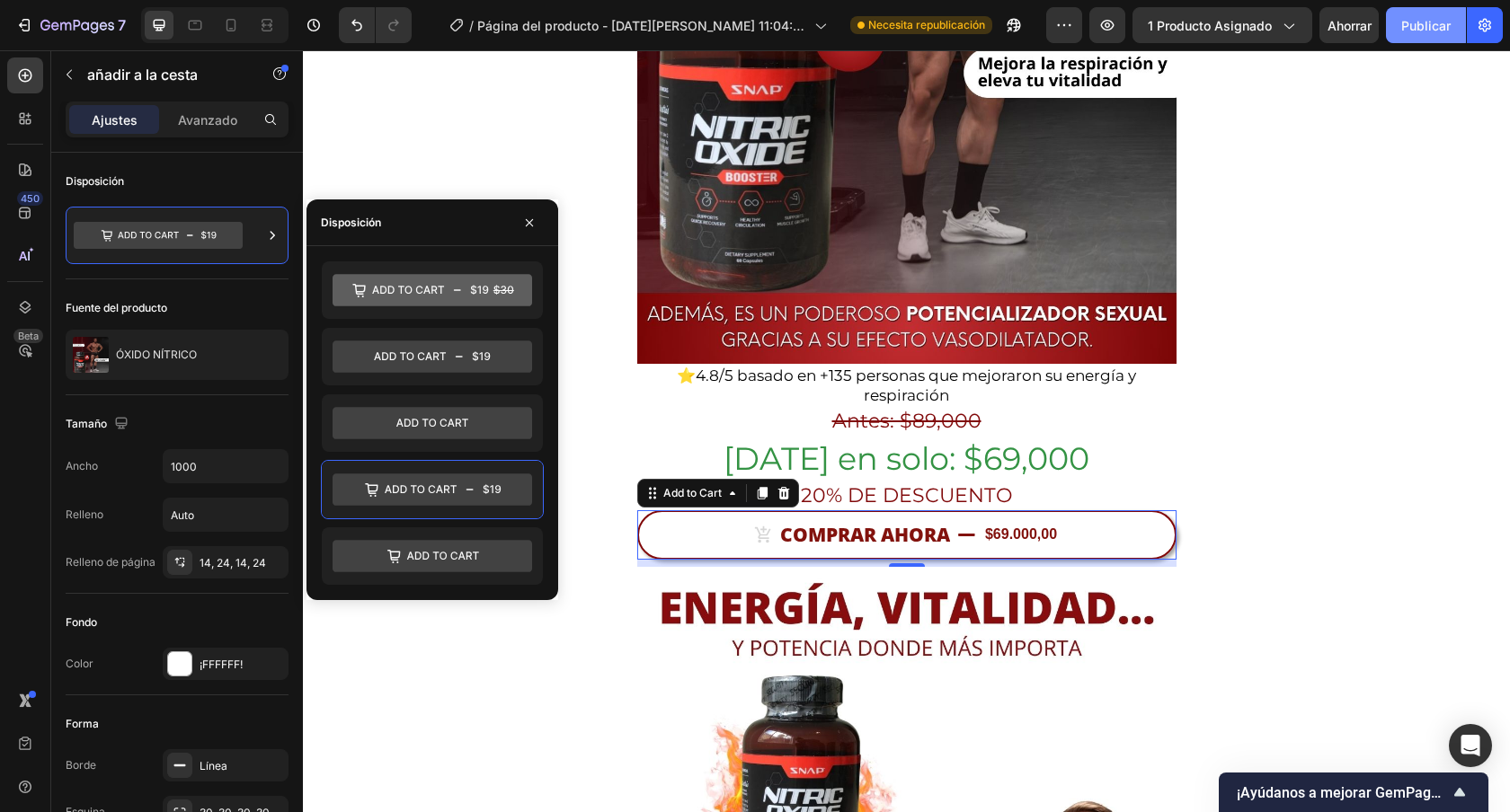
click at [1415, 30] on font "Publicar" at bounding box center [1426, 25] width 50 height 16
